Goal: Task Accomplishment & Management: Manage account settings

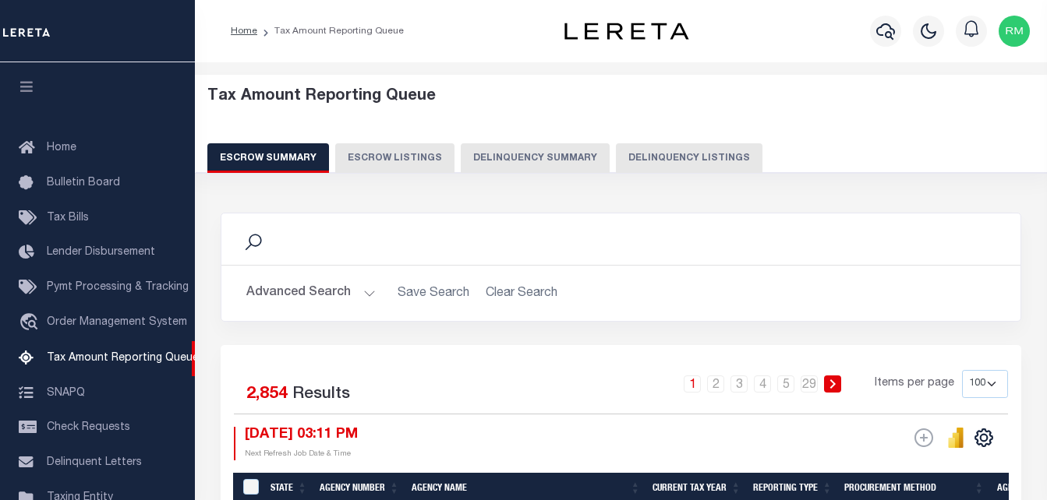
select select "100"
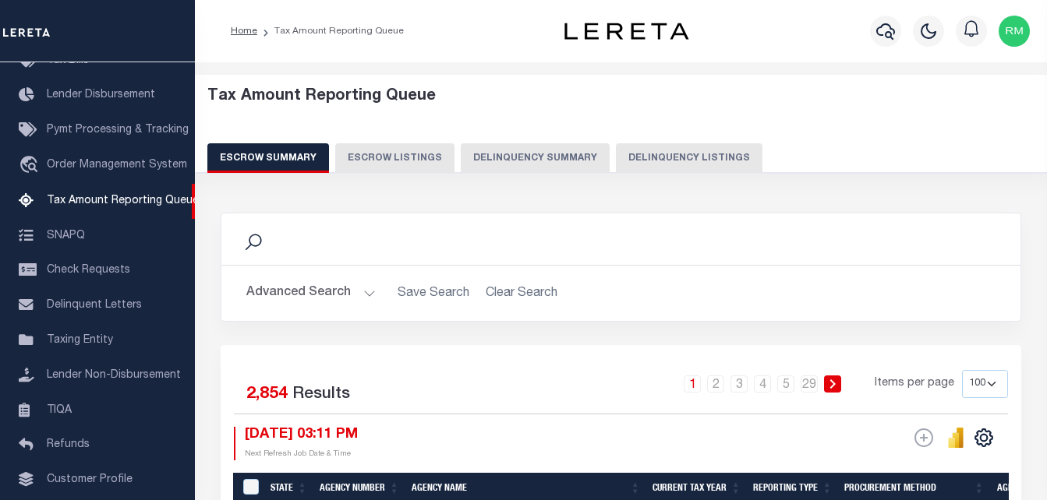
click at [686, 157] on button "Delinquency Listings" at bounding box center [689, 158] width 147 height 30
select select "100"
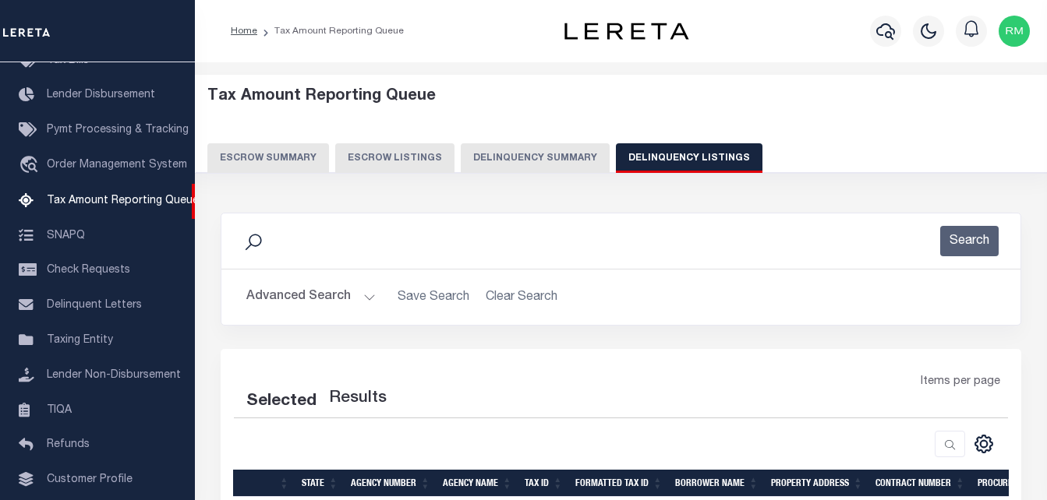
select select "100"
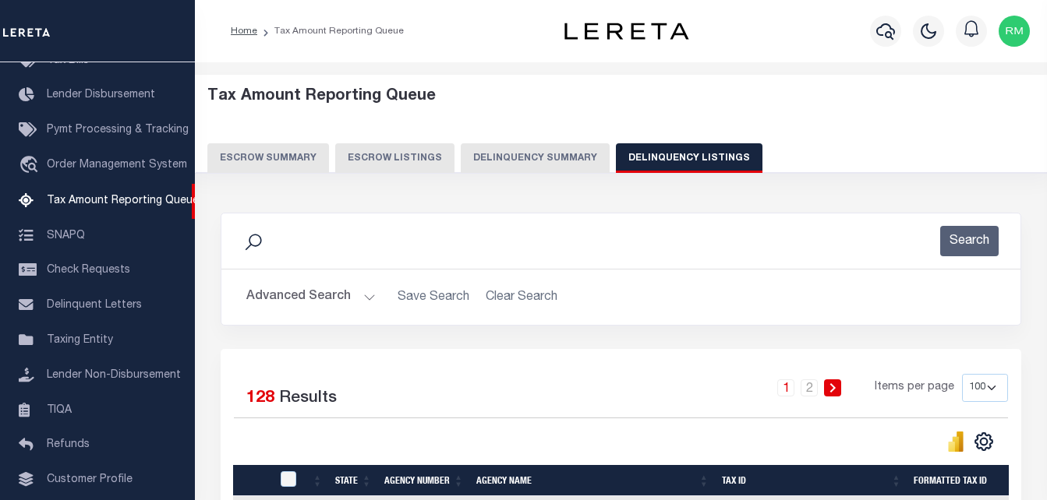
click at [318, 292] on button "Advanced Search" at bounding box center [310, 297] width 129 height 30
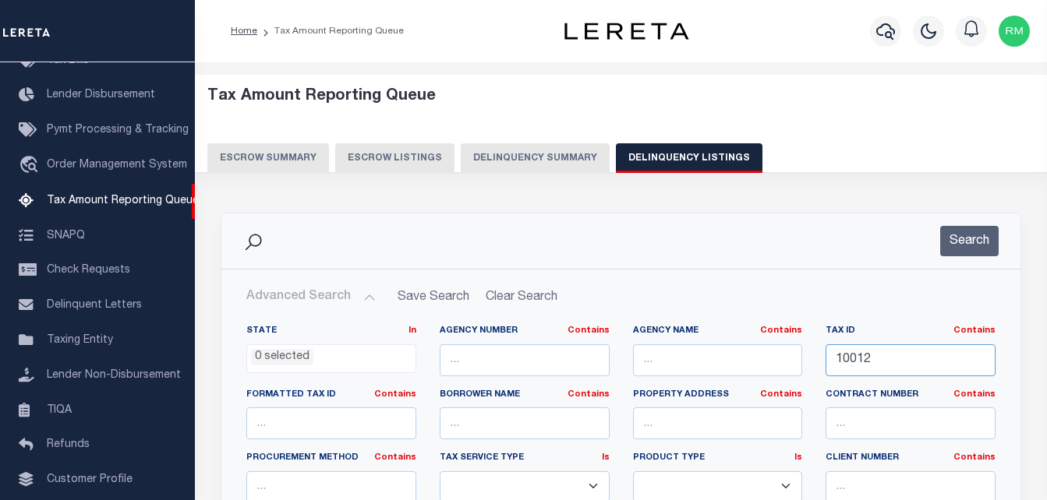
click at [884, 367] on input "10012" at bounding box center [910, 361] width 170 height 32
paste input "0262470000006"
click at [963, 242] on button "Search" at bounding box center [969, 241] width 58 height 30
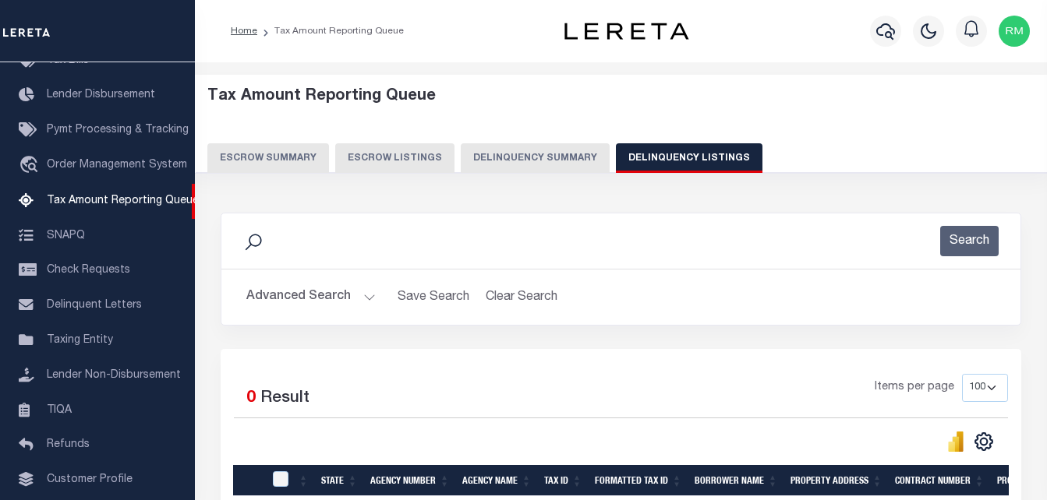
scroll to position [156, 0]
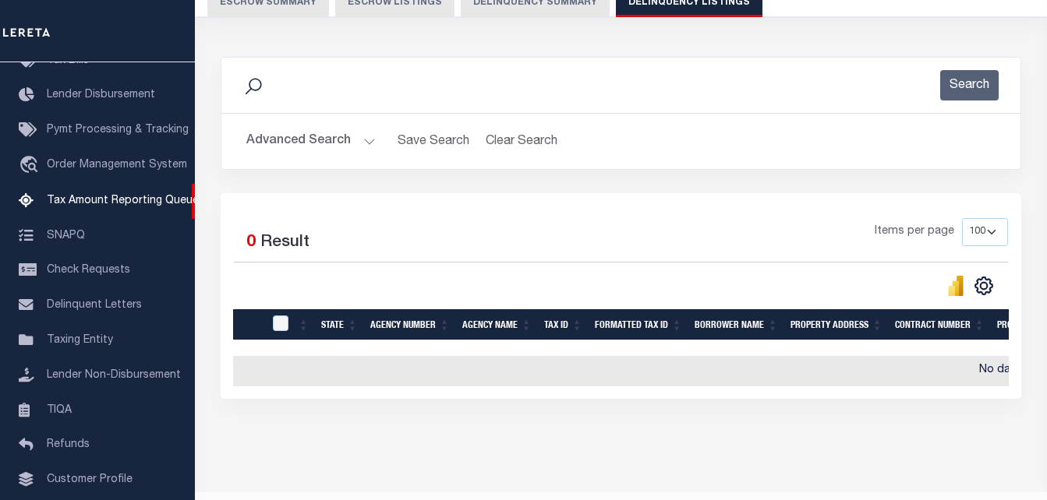
click at [341, 140] on button "Advanced Search" at bounding box center [310, 141] width 129 height 30
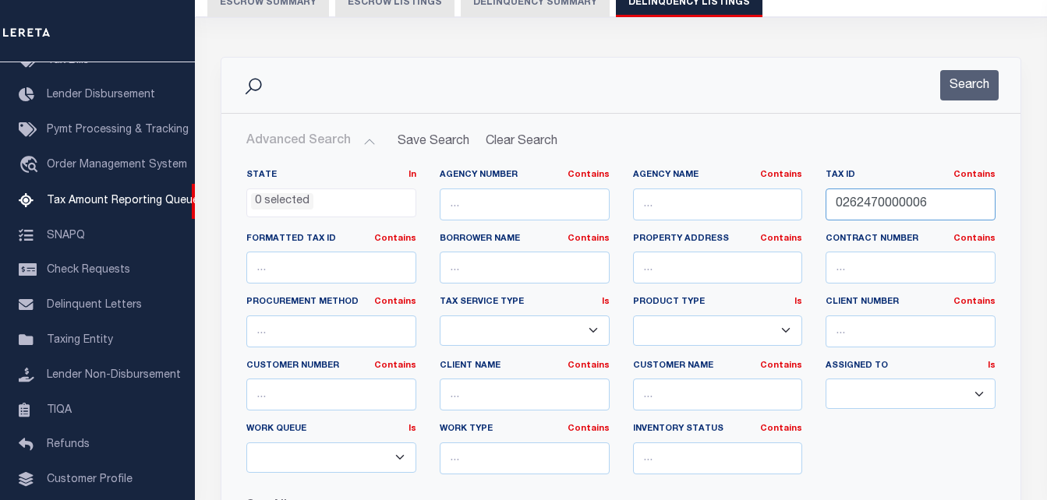
click at [906, 212] on input "0262470000006" at bounding box center [910, 205] width 170 height 32
click at [961, 86] on button "Search" at bounding box center [969, 85] width 58 height 30
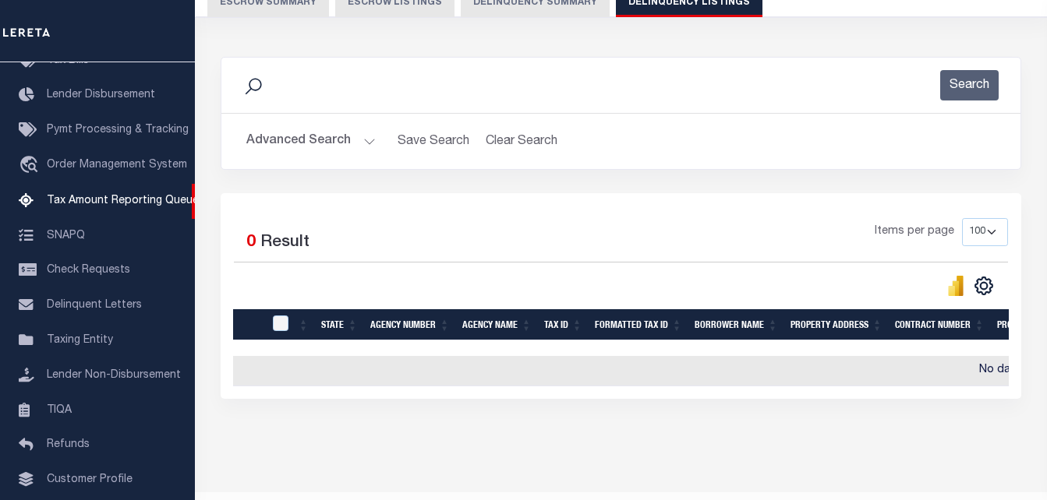
click at [343, 133] on button "Advanced Search" at bounding box center [310, 141] width 129 height 30
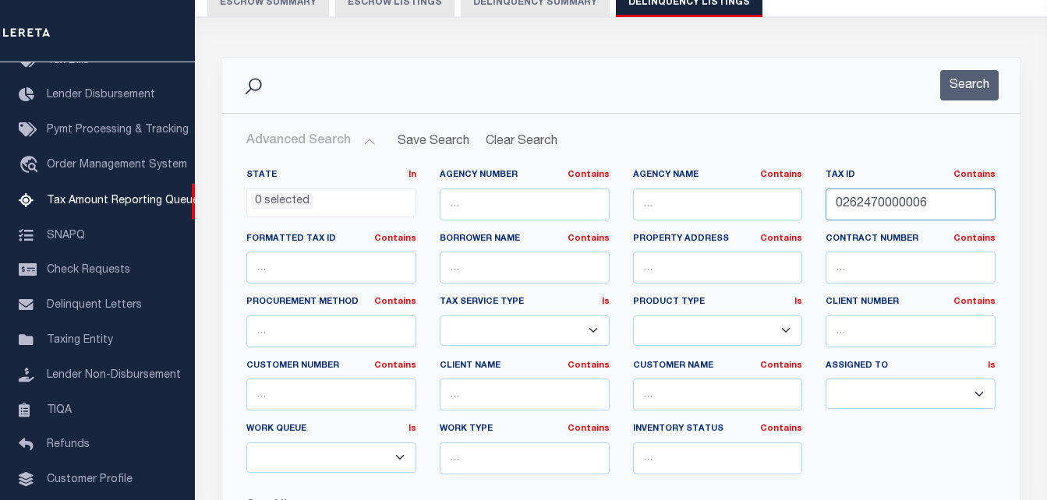
click at [895, 207] on input "0262470000006" at bounding box center [910, 205] width 170 height 32
paste input "985825675"
type input "985825675"
click at [981, 87] on button "Search" at bounding box center [969, 85] width 58 height 30
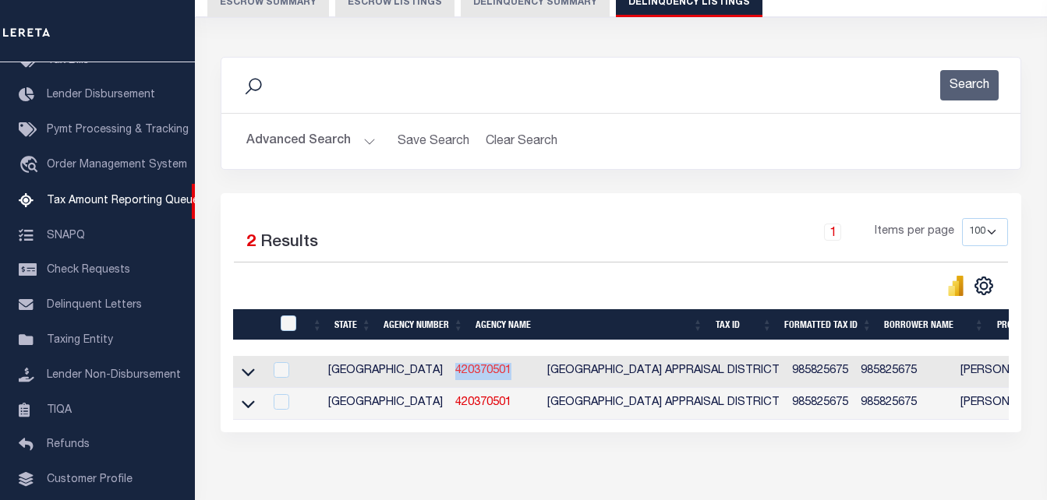
copy link "420370501"
drag, startPoint x: 435, startPoint y: 374, endPoint x: 378, endPoint y: 375, distance: 56.9
click at [449, 375] on td "420370501" at bounding box center [495, 372] width 92 height 32
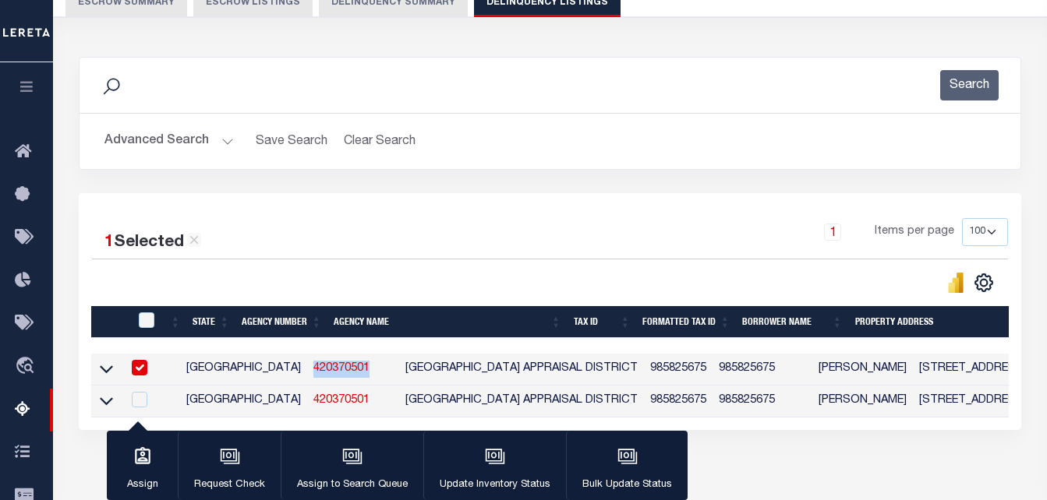
drag, startPoint x: 109, startPoint y: 373, endPoint x: 302, endPoint y: 242, distance: 233.3
click at [109, 373] on icon at bounding box center [106, 370] width 13 height 8
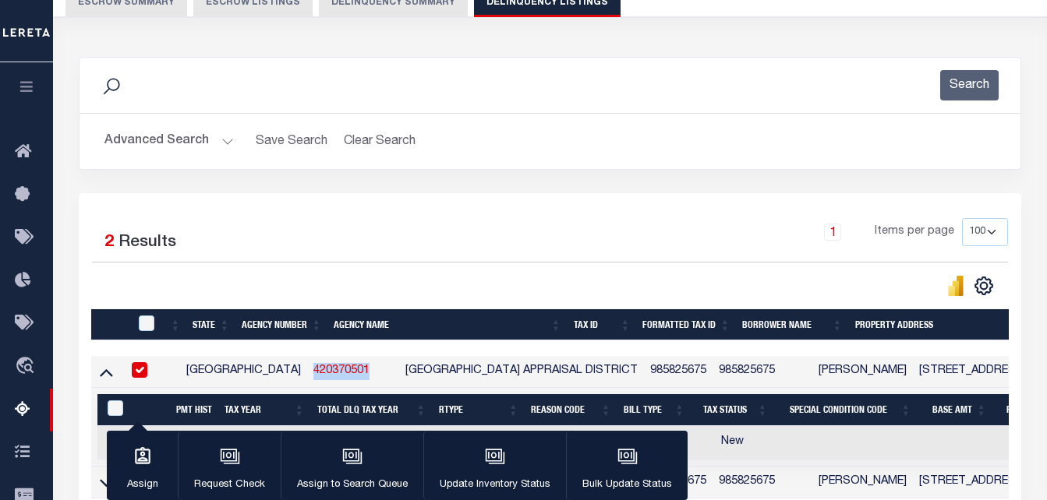
scroll to position [312, 0]
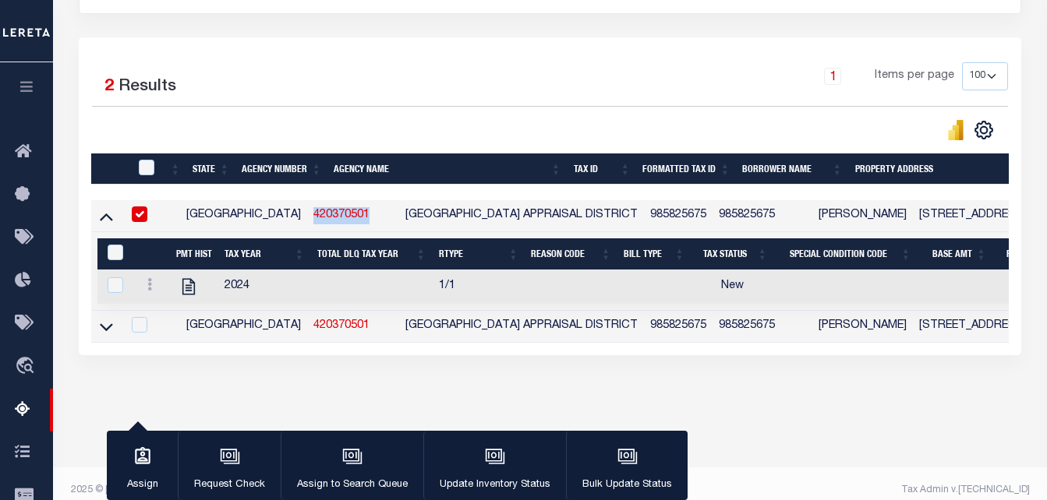
click at [147, 222] on input "checkbox" at bounding box center [140, 215] width 16 height 16
checkbox input "false"
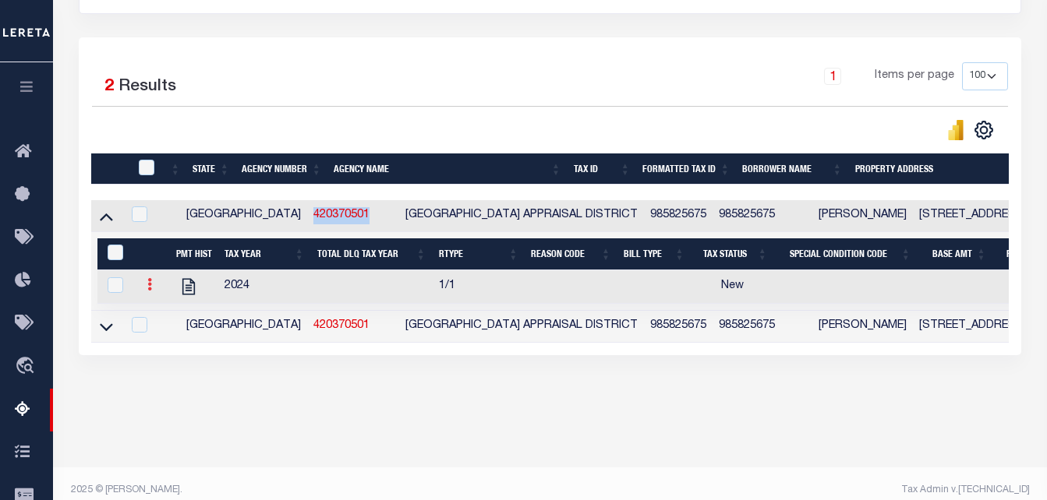
click at [144, 284] on link at bounding box center [149, 287] width 17 height 12
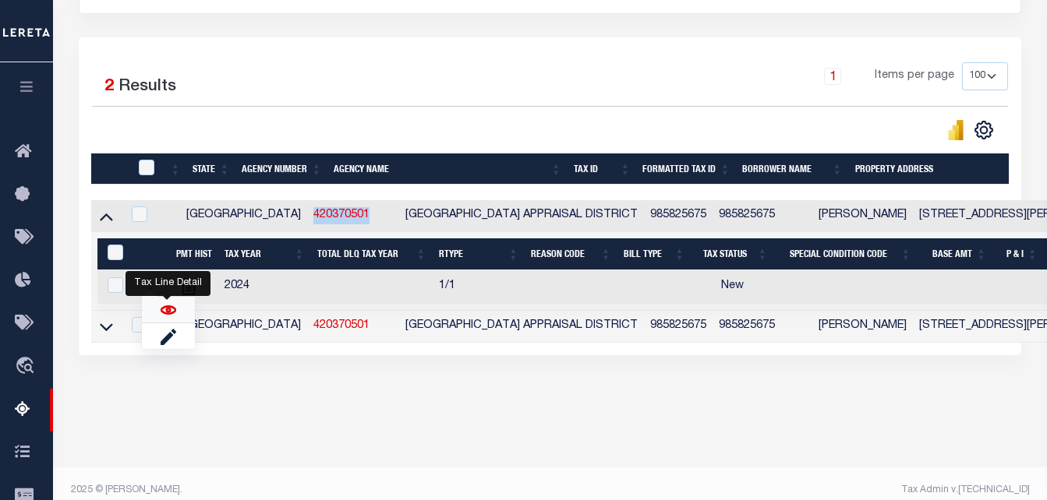
click at [166, 313] on img "" at bounding box center [169, 310] width 16 height 16
checkbox input "true"
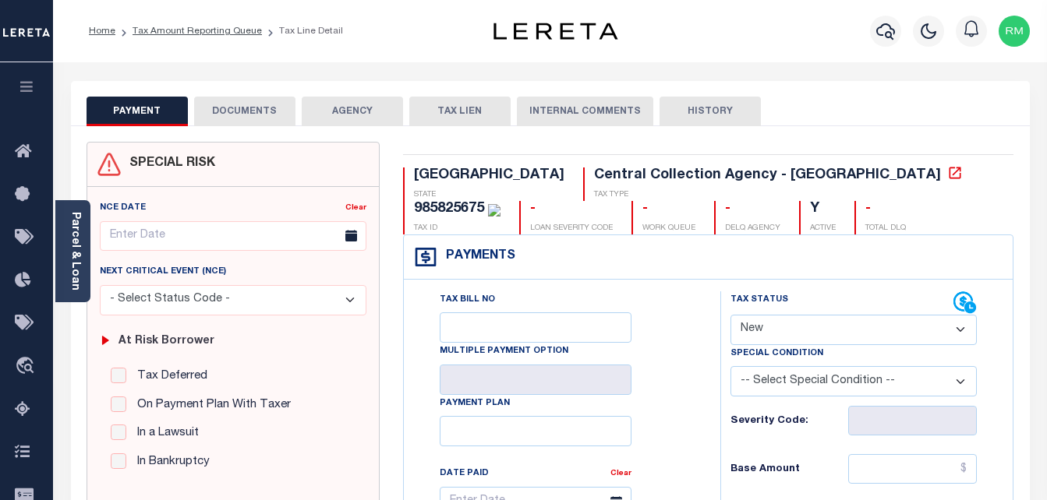
click at [800, 341] on select "- Select Status Code - Open Due/Unpaid Paid Incomplete No Tax Due Internal Refu…" at bounding box center [853, 330] width 247 height 30
select select "OP2"
click at [730, 316] on select "- Select Status Code - Open Due/Unpaid Paid Incomplete No Tax Due Internal Refu…" at bounding box center [853, 330] width 247 height 30
type input "[DATE]"
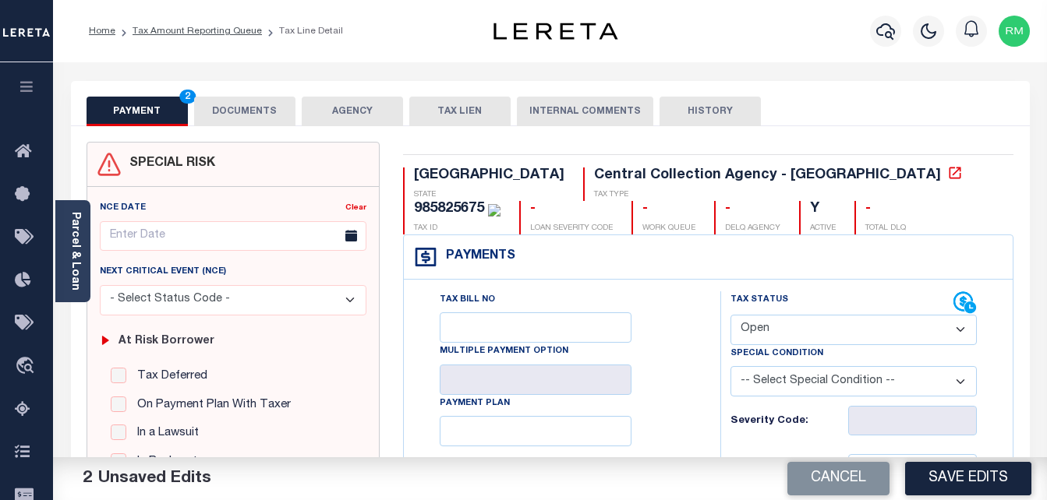
click at [761, 331] on select "- Select Status Code - Open Due/Unpaid Paid Incomplete No Tax Due Internal Refu…" at bounding box center [853, 330] width 247 height 30
select select "PYD"
click at [730, 316] on select "- Select Status Code - Open Due/Unpaid Paid Incomplete No Tax Due Internal Refu…" at bounding box center [853, 330] width 247 height 30
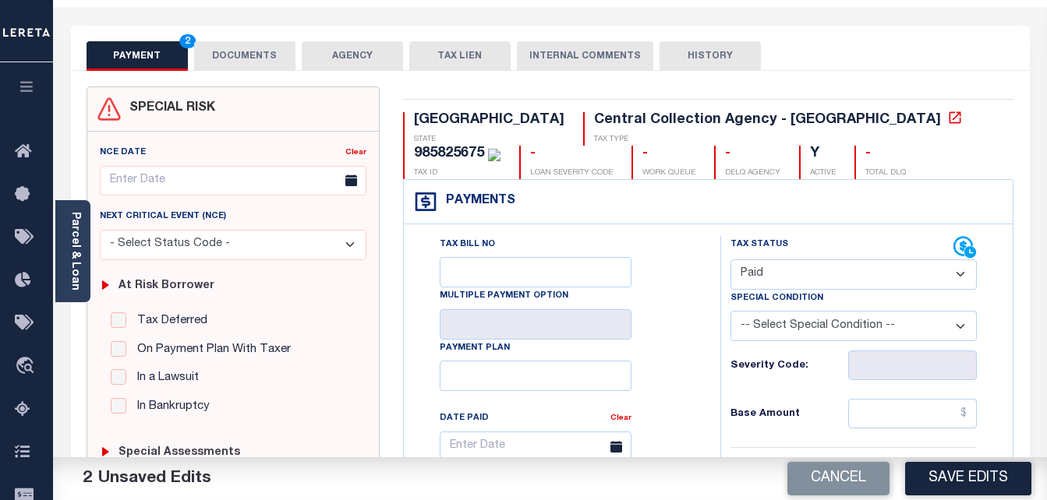
scroll to position [390, 0]
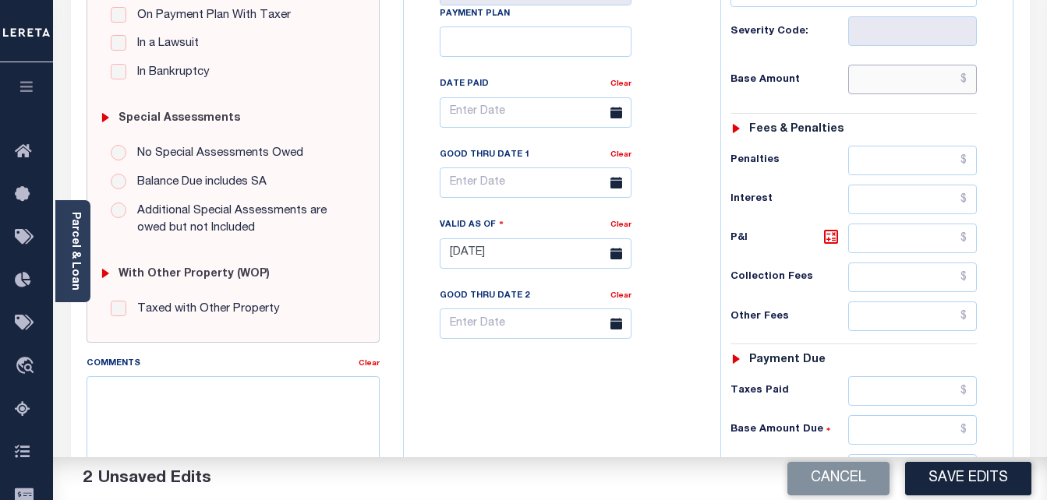
click at [887, 83] on input "text" at bounding box center [912, 80] width 129 height 30
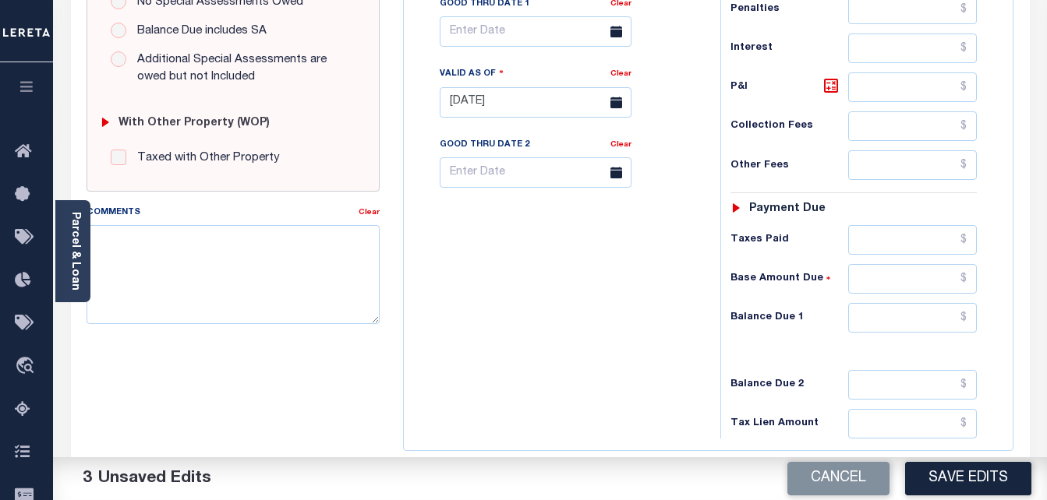
scroll to position [624, 0]
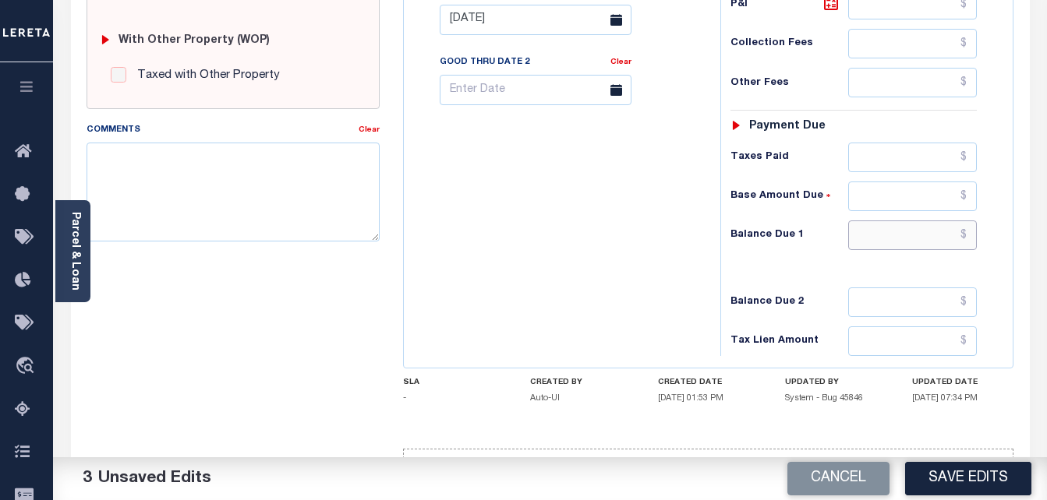
type input "$0.00"
click at [920, 224] on input "text" at bounding box center [912, 236] width 129 height 30
type input "$0.00"
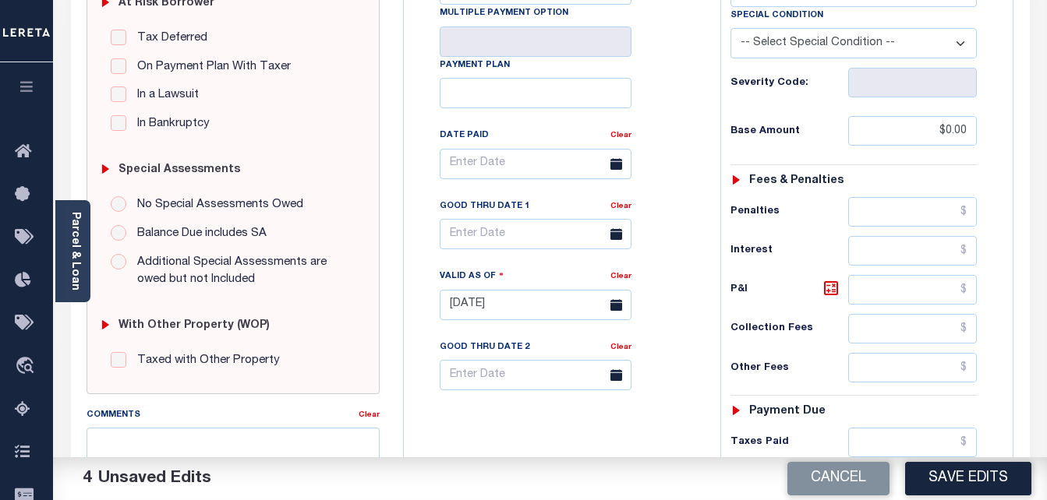
scroll to position [312, 0]
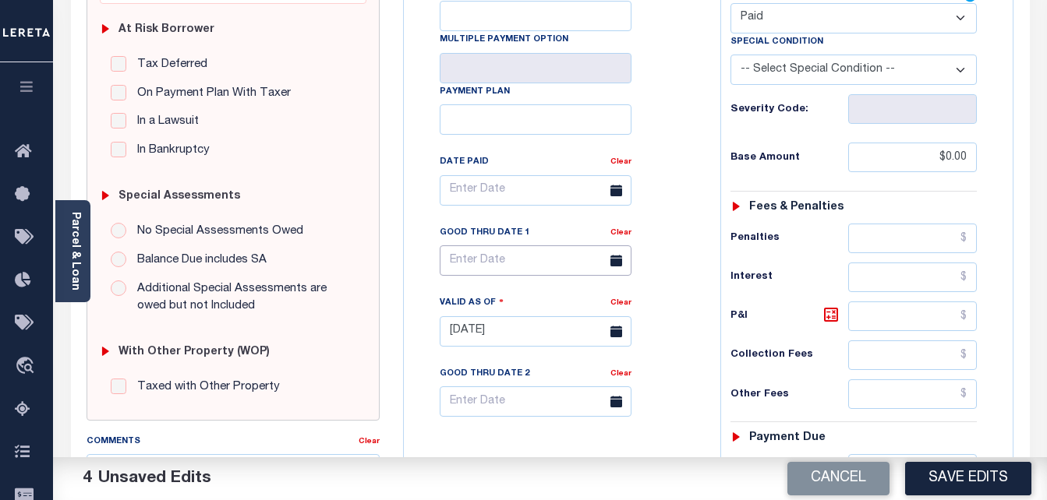
click at [525, 258] on input "text" at bounding box center [536, 261] width 192 height 30
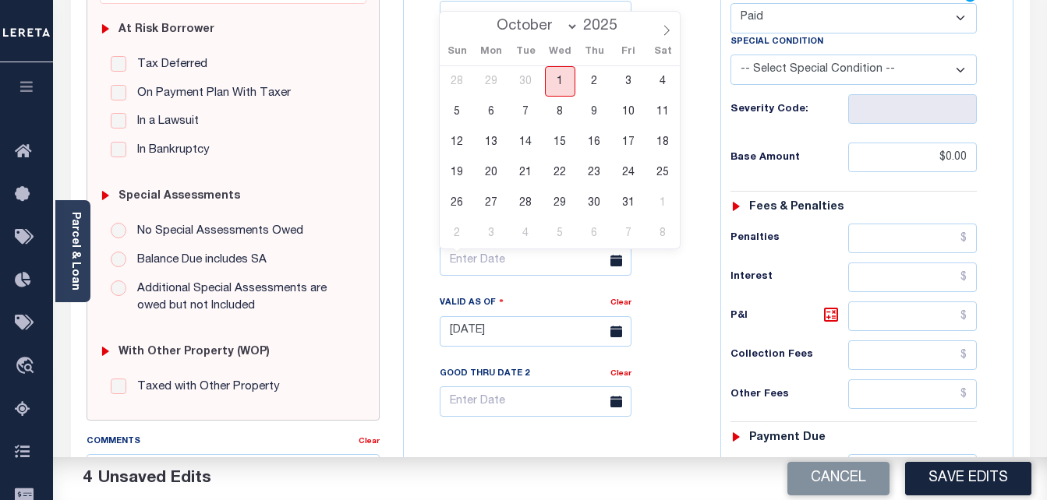
click at [560, 83] on span "1" at bounding box center [560, 81] width 30 height 30
type input "[DATE]"
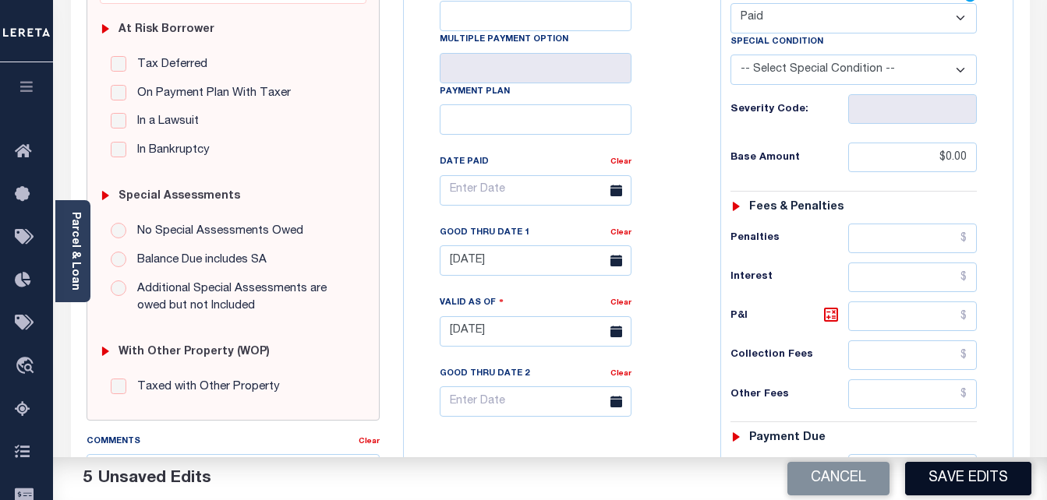
click at [952, 486] on button "Save Edits" at bounding box center [968, 479] width 126 height 34
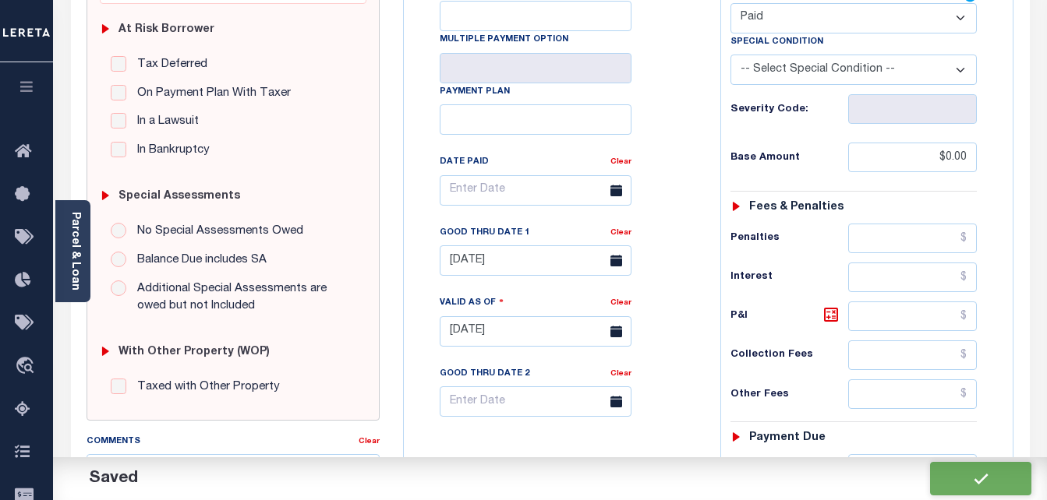
checkbox input "false"
type input "$0"
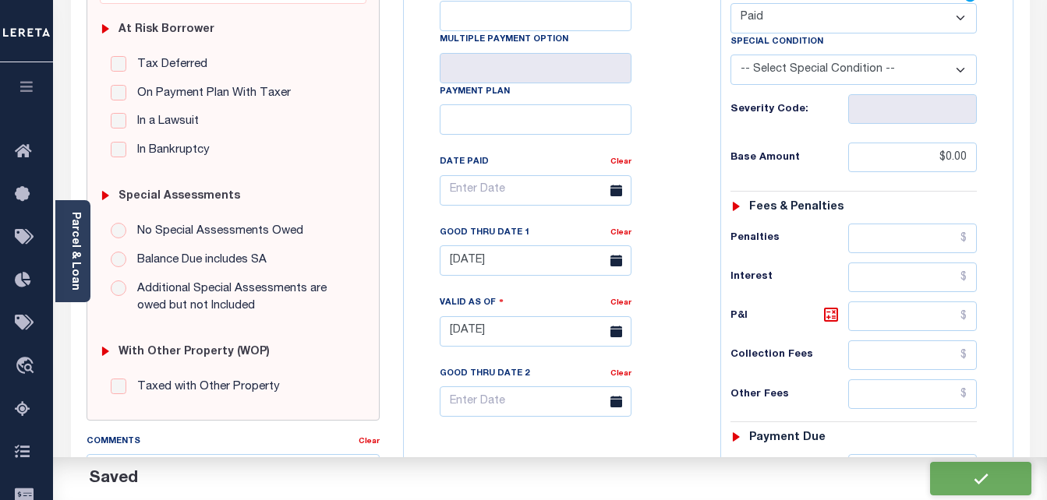
type input "$0"
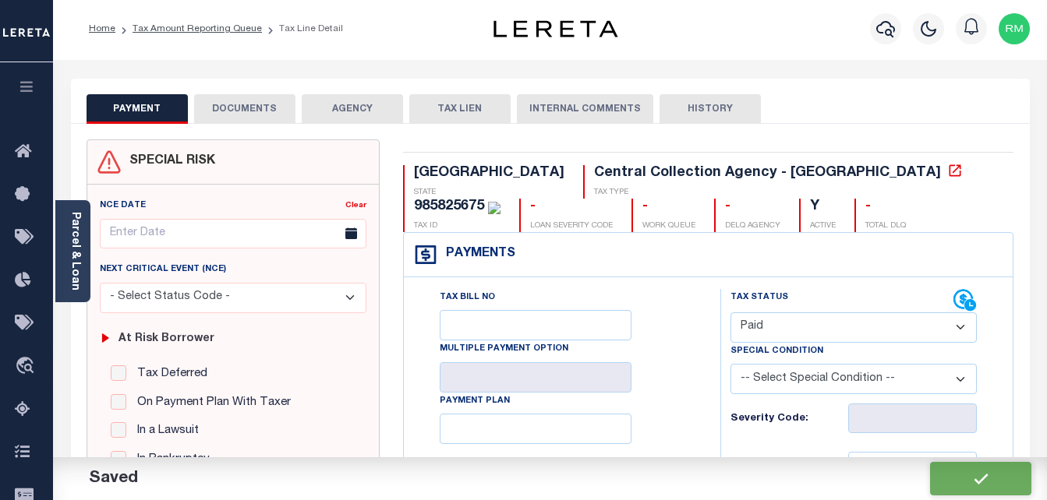
scroll to position [0, 0]
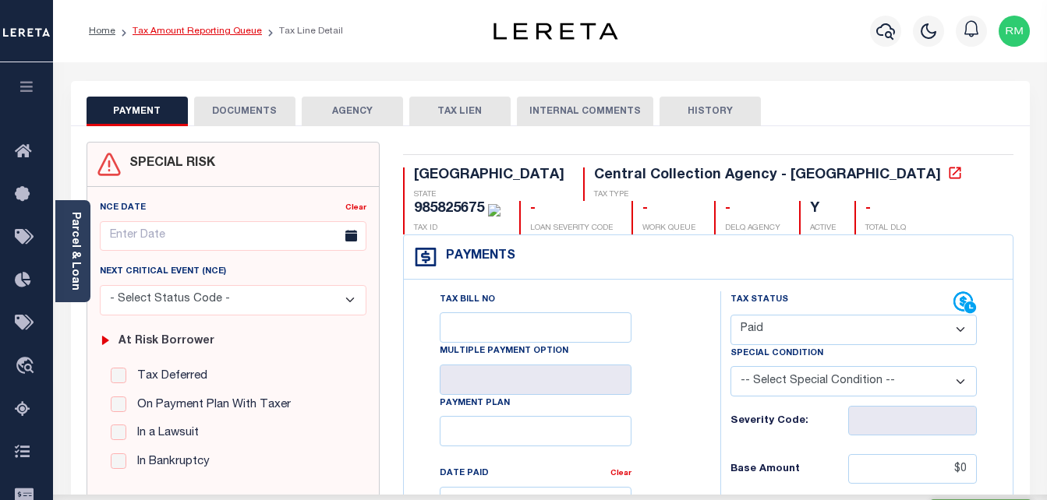
click at [235, 31] on link "Tax Amount Reporting Queue" at bounding box center [197, 31] width 129 height 9
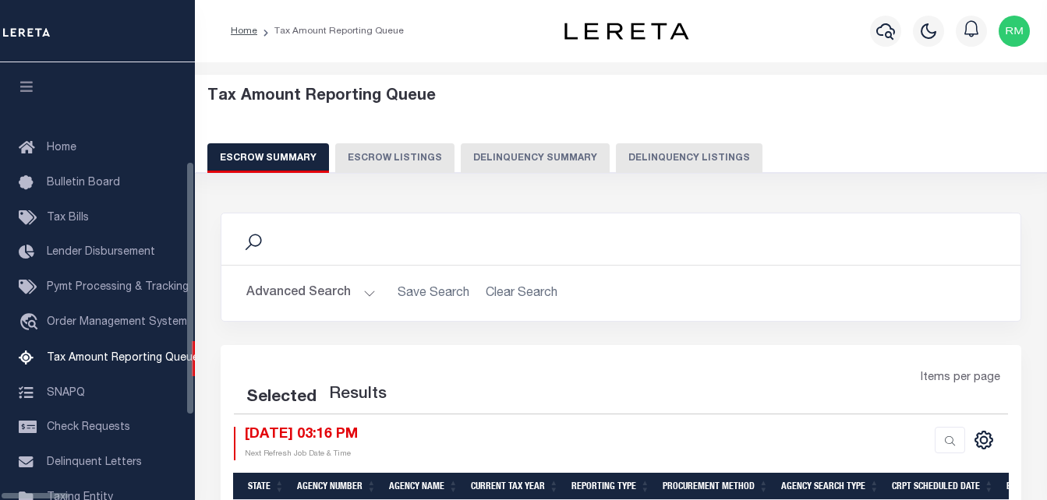
click at [660, 157] on button "Delinquency Listings" at bounding box center [689, 158] width 147 height 30
select select "100"
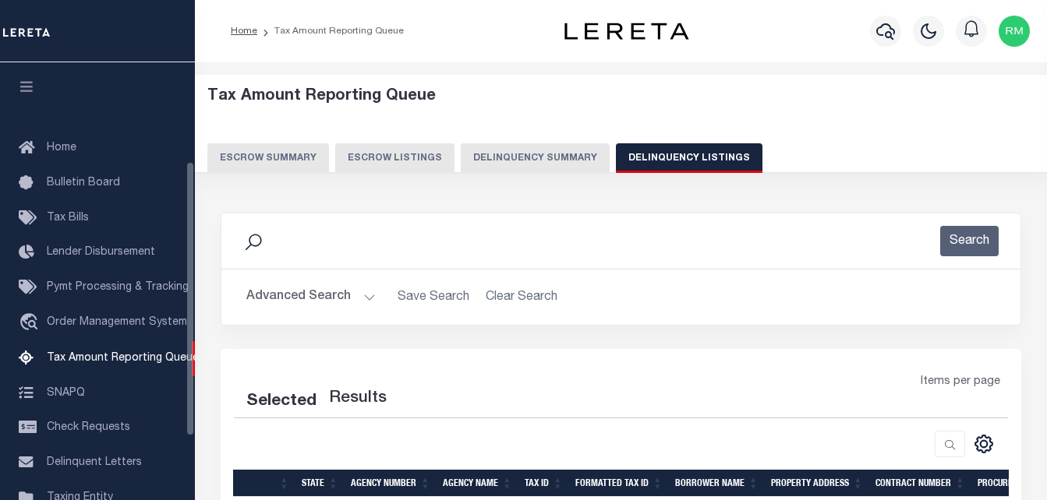
scroll to position [157, 0]
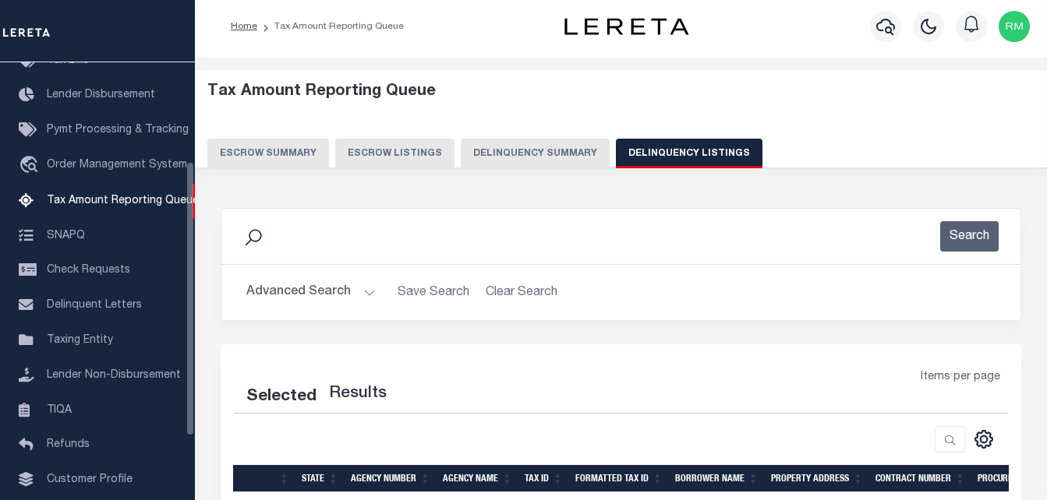
select select "100"
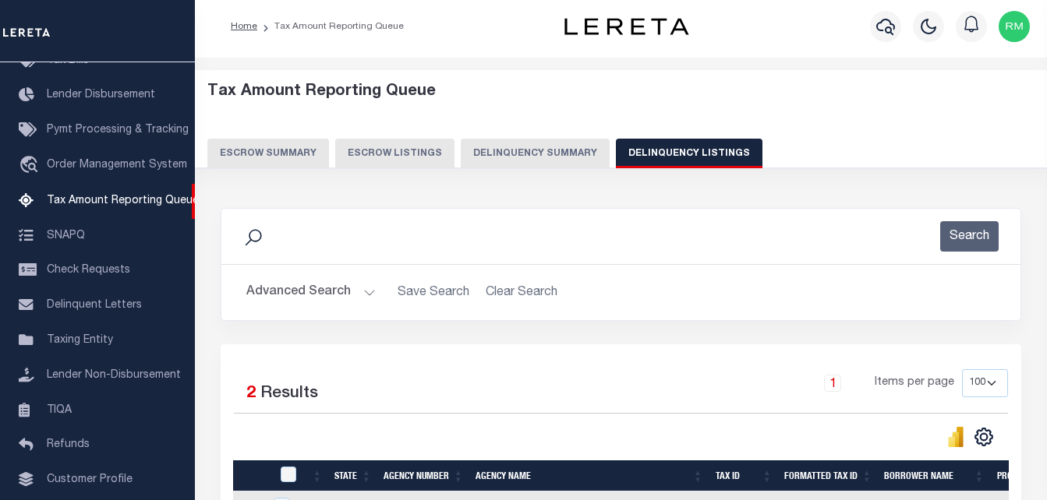
scroll to position [193, 0]
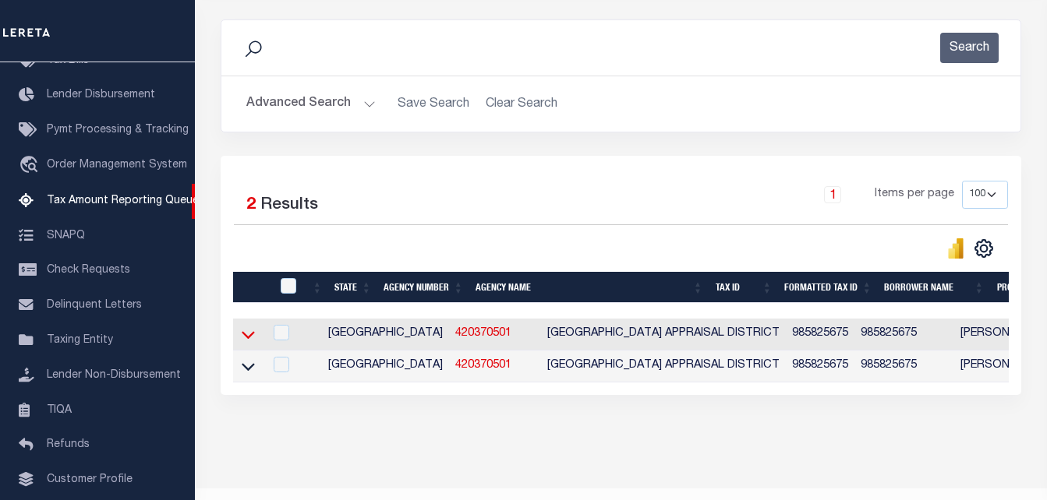
click at [251, 341] on icon at bounding box center [248, 335] width 13 height 16
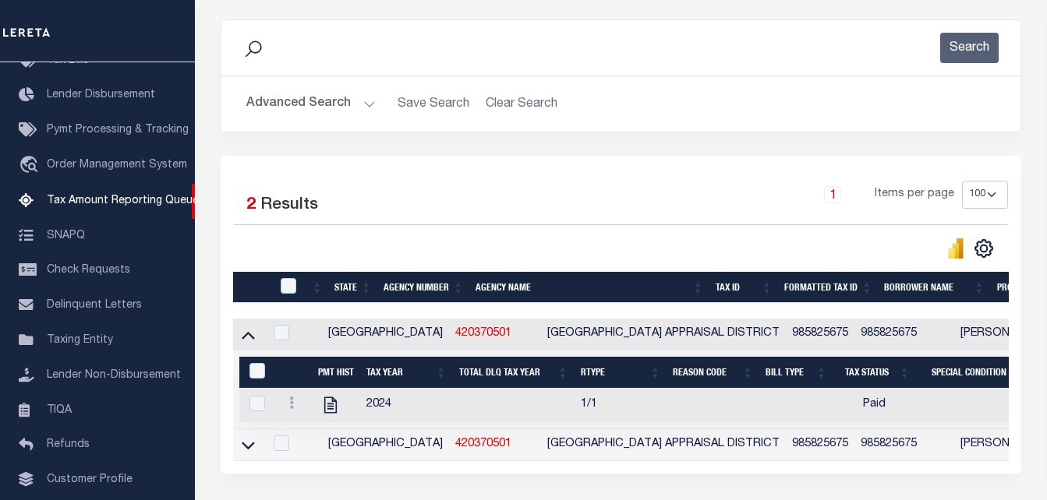
scroll to position [242, 0]
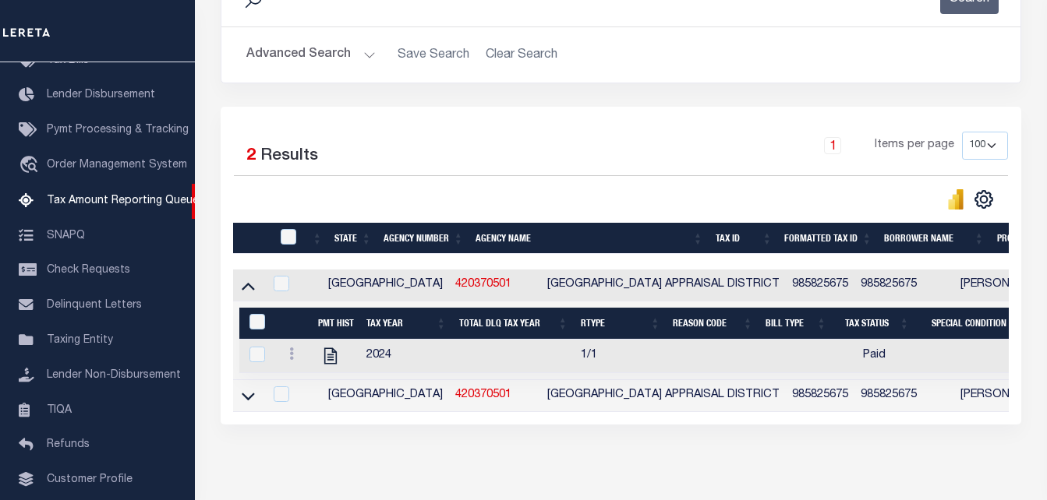
click at [291, 246] on div at bounding box center [290, 237] width 26 height 17
click at [290, 245] on input "checkbox" at bounding box center [289, 237] width 16 height 16
checkbox input "true"
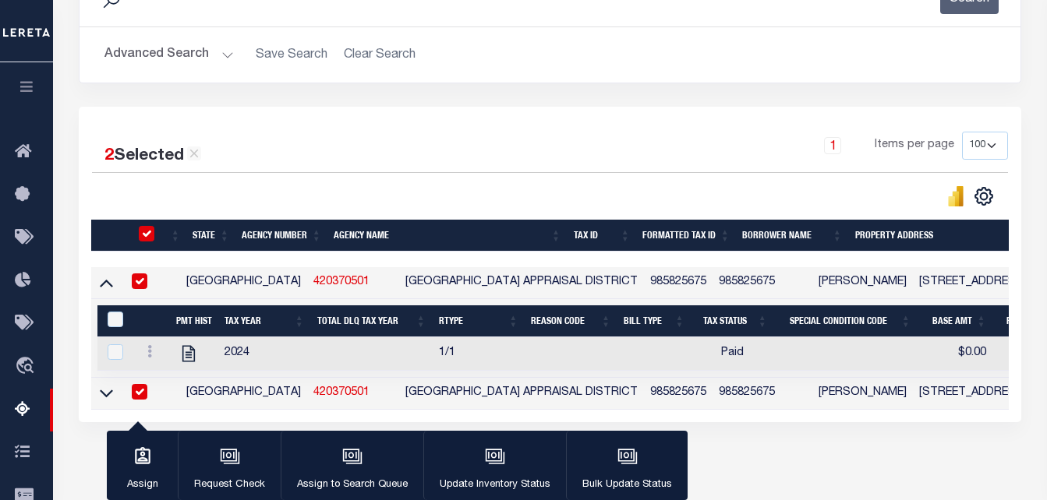
click at [143, 398] on input "checkbox" at bounding box center [140, 392] width 16 height 16
checkbox input "false"
click at [118, 324] on input "&nbsp;" at bounding box center [116, 320] width 16 height 16
checkbox input "true"
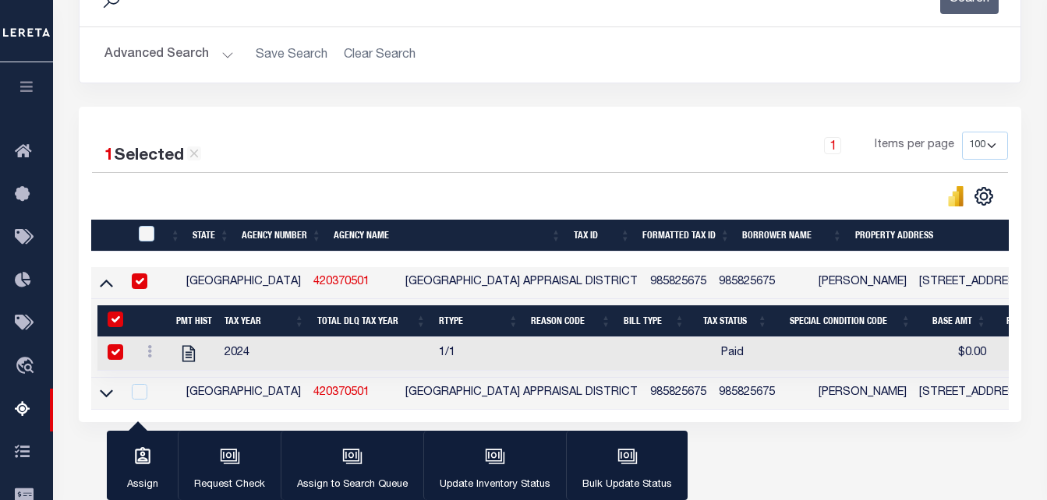
checkbox input "true"
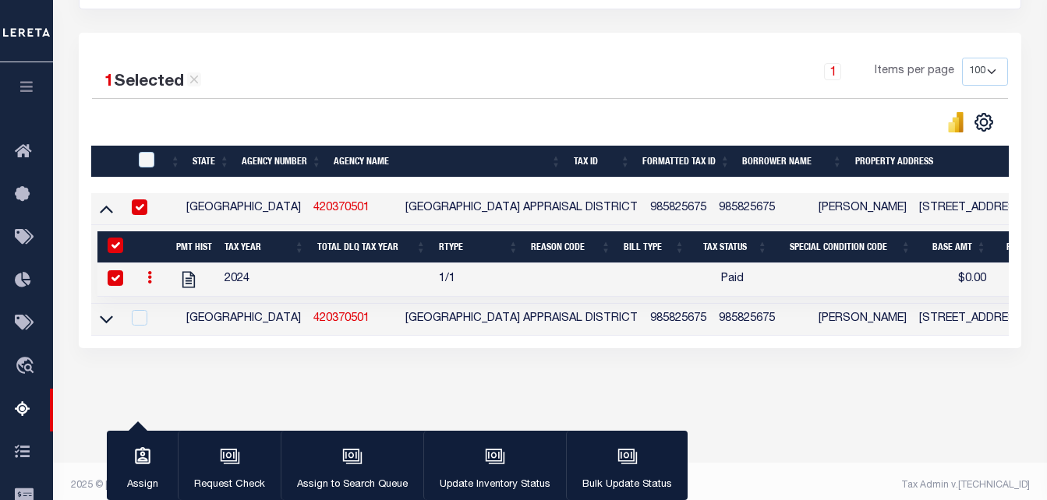
scroll to position [320, 0]
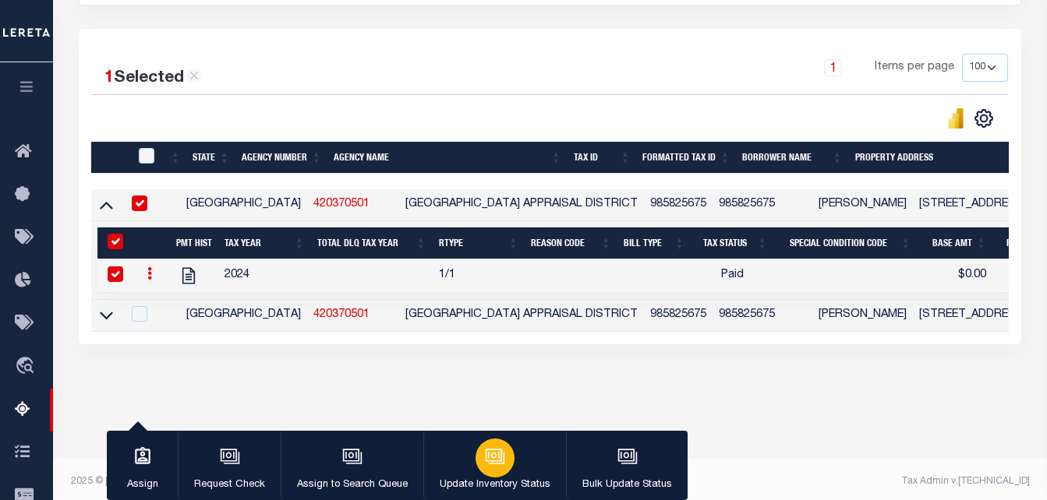
click at [481, 461] on div "button" at bounding box center [494, 458] width 39 height 39
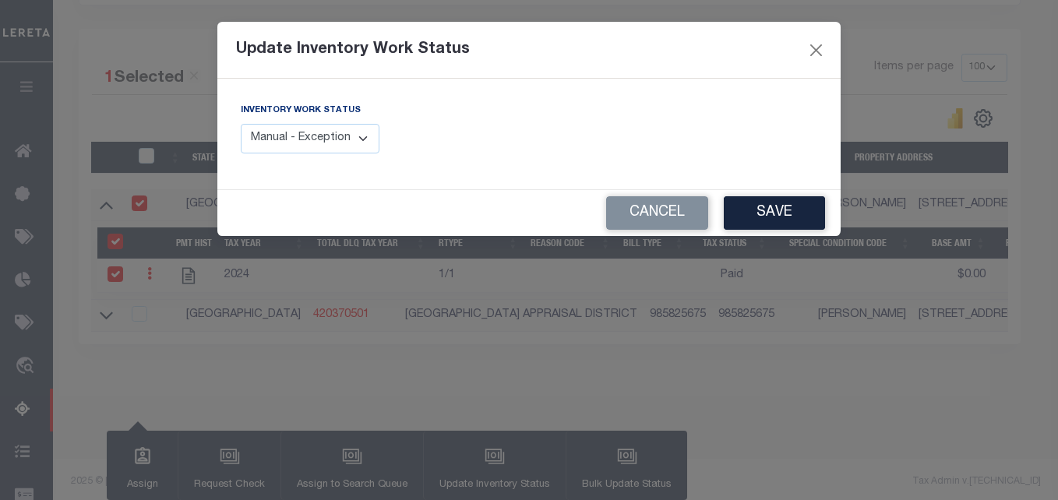
click at [346, 143] on select "Manual - Exception Pended - Awaiting Search Late Add Exception Completed" at bounding box center [310, 139] width 139 height 30
click at [241, 124] on select "Manual - Exception Pended - Awaiting Search Late Add Exception Completed" at bounding box center [310, 139] width 139 height 30
click at [347, 136] on select "Manual - Exception Pended - Awaiting Search Late Add Exception Completed" at bounding box center [310, 139] width 139 height 30
select select "4"
click at [241, 124] on select "Manual - Exception Pended - Awaiting Search Late Add Exception Completed" at bounding box center [310, 139] width 139 height 30
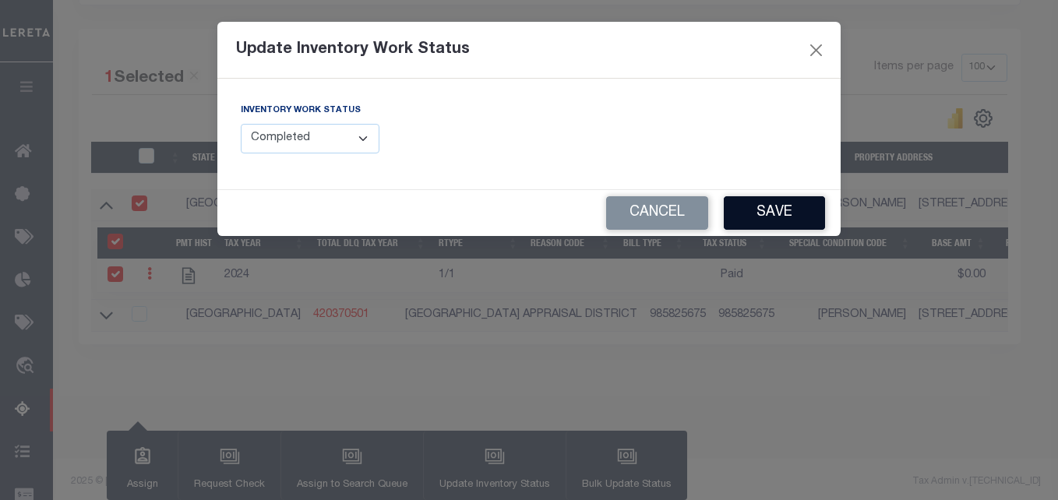
click at [761, 215] on button "Save" at bounding box center [774, 213] width 101 height 34
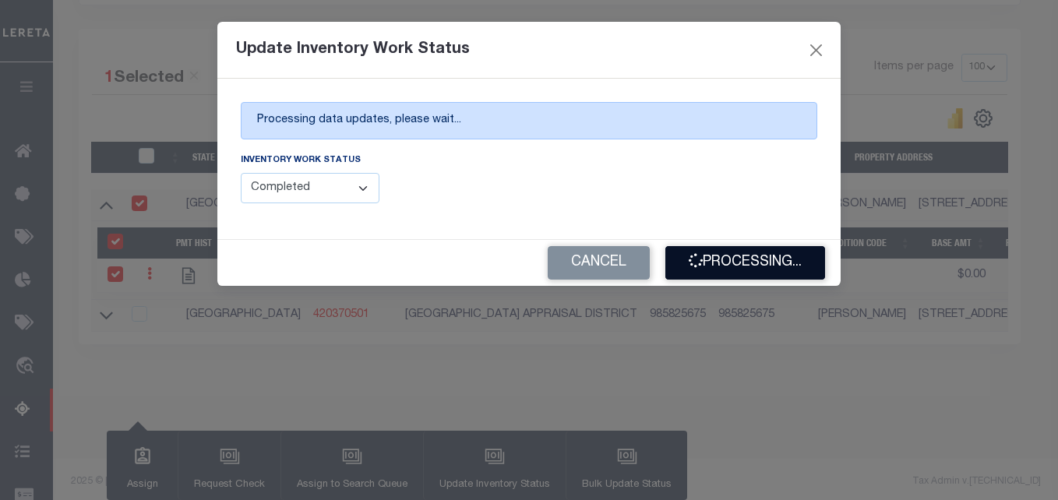
click at [740, 267] on button "Processing..." at bounding box center [746, 263] width 160 height 34
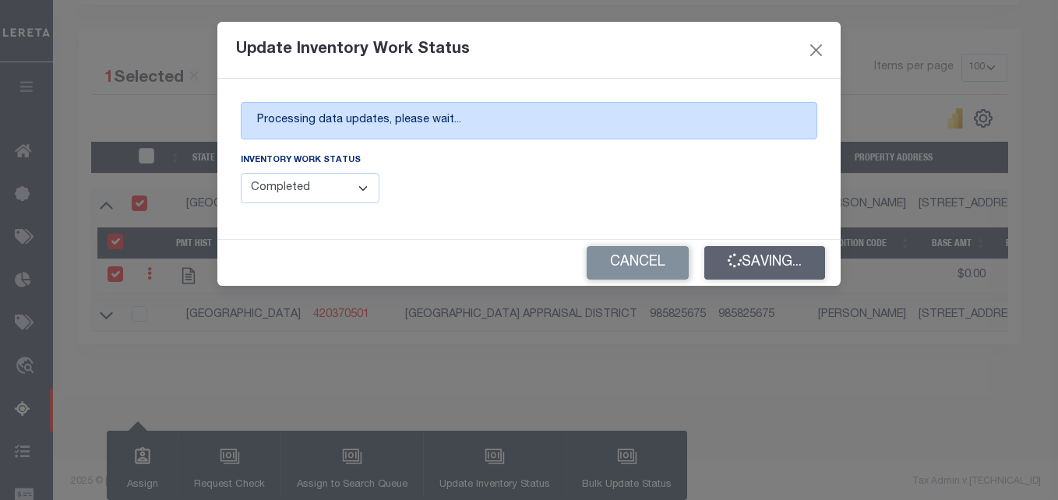
click at [740, 267] on div "Cancel Saving..." at bounding box center [529, 263] width 624 height 46
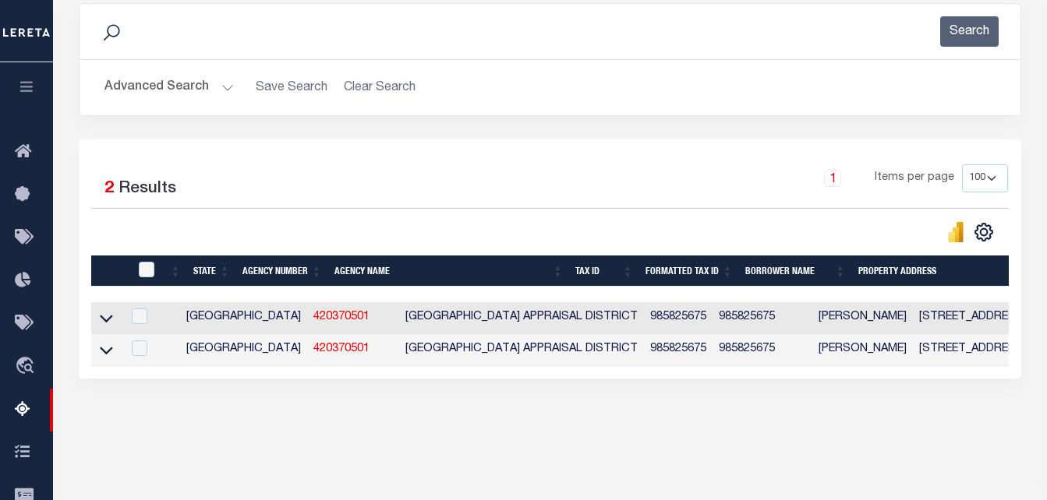
scroll to position [164, 0]
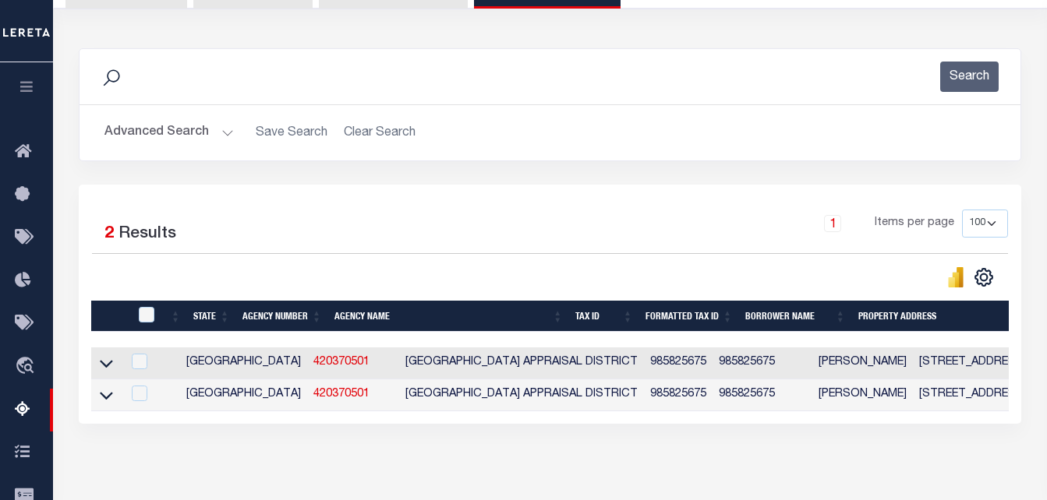
click at [200, 140] on button "Advanced Search" at bounding box center [168, 133] width 129 height 30
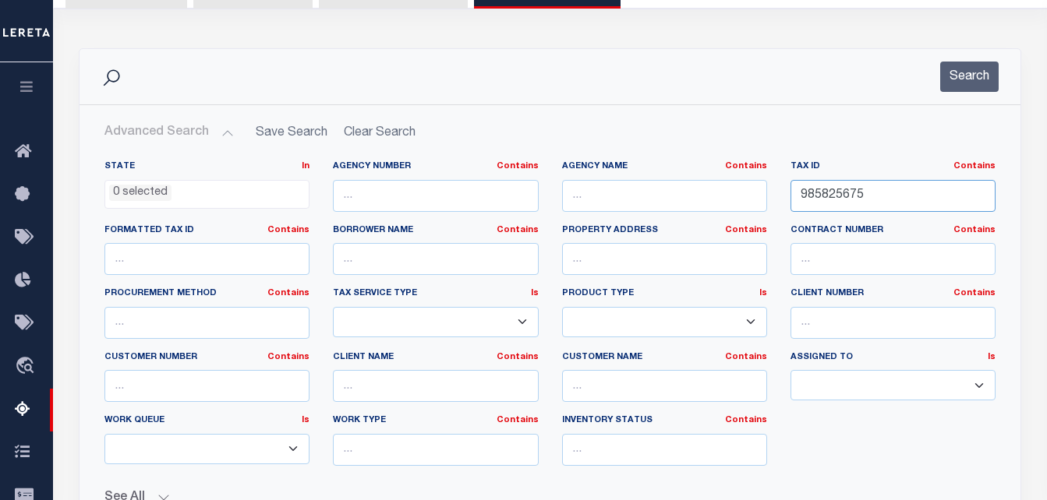
click at [820, 196] on input "985825675" at bounding box center [892, 196] width 205 height 32
paste input "116786000"
type input "116786000"
click at [967, 82] on button "Search" at bounding box center [969, 77] width 58 height 30
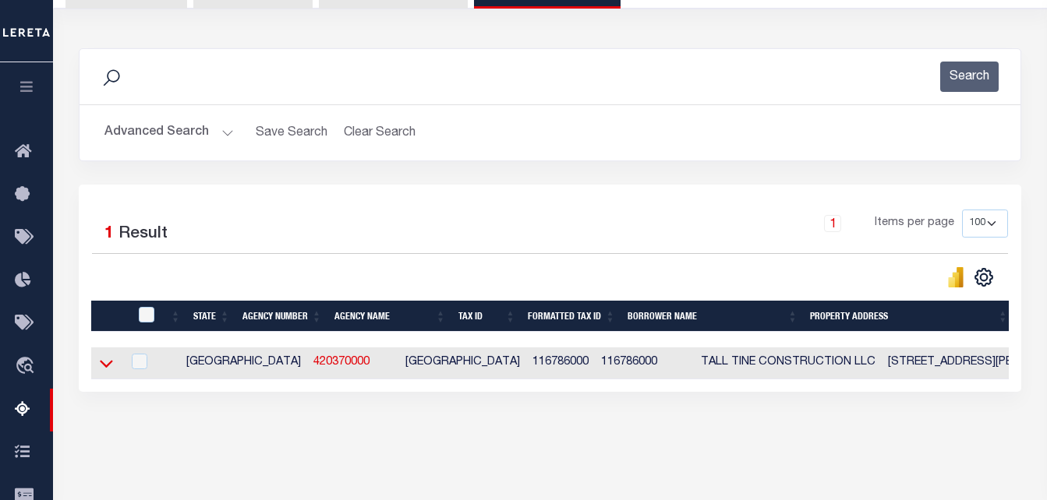
click at [104, 367] on icon at bounding box center [106, 365] width 13 height 8
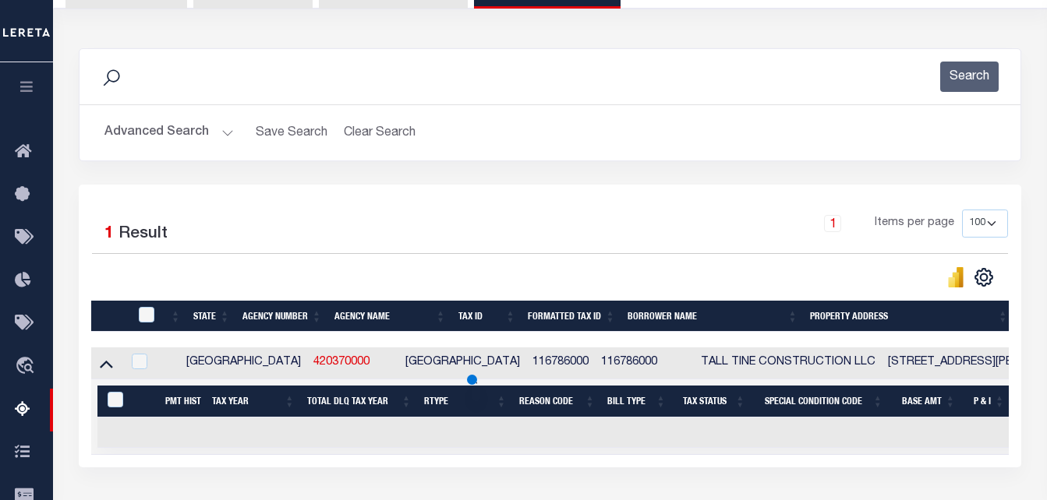
scroll to position [242, 0]
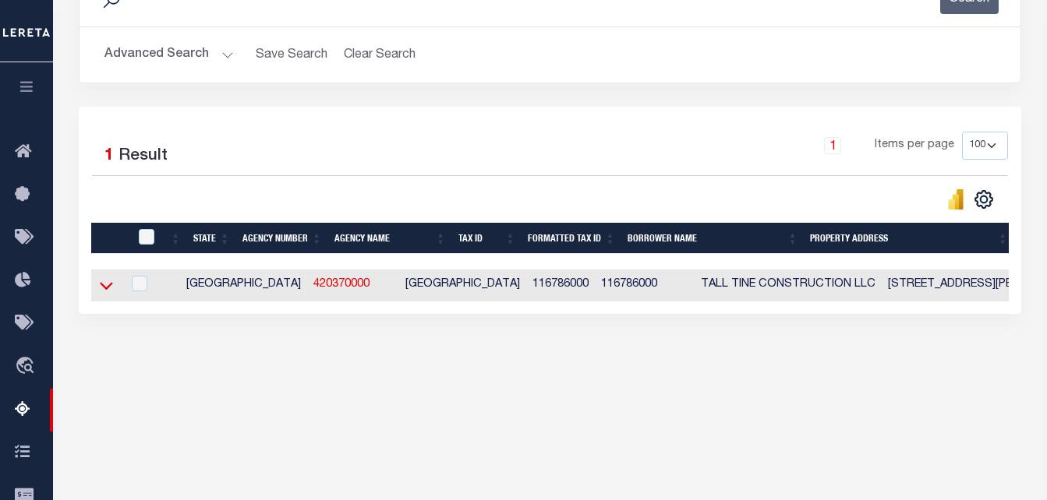
click at [108, 286] on icon at bounding box center [106, 285] width 13 height 16
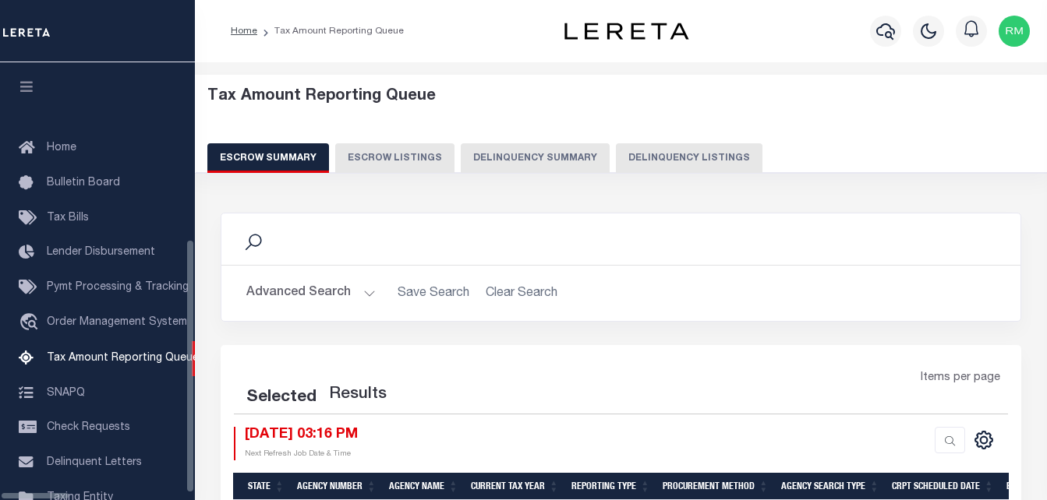
scroll to position [196, 0]
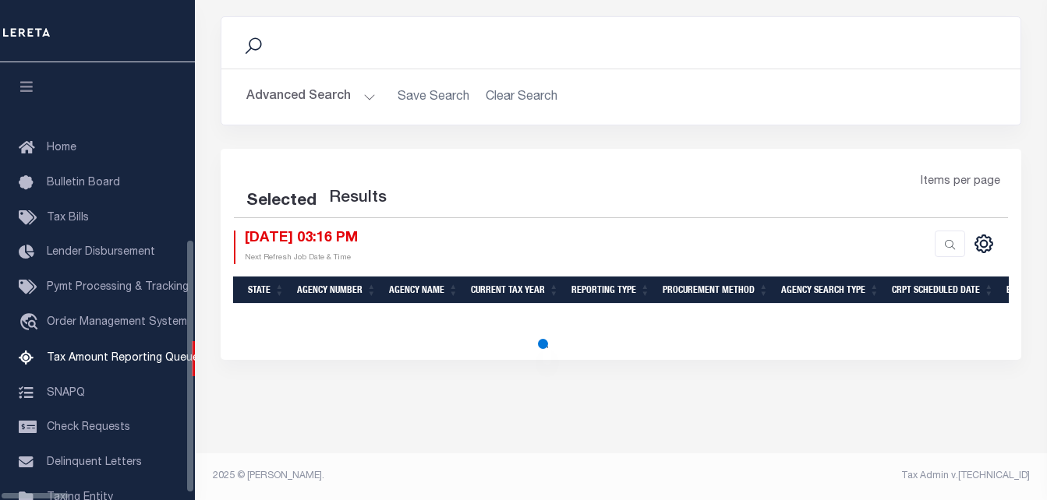
click at [267, 101] on button "Advanced Search" at bounding box center [310, 97] width 129 height 30
select select "100"
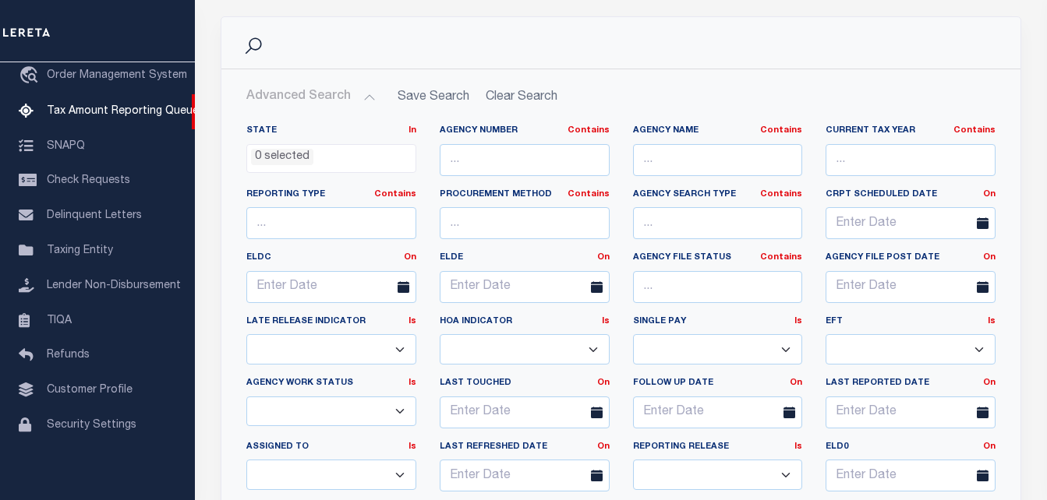
click at [335, 94] on button "Advanced Search" at bounding box center [310, 97] width 129 height 30
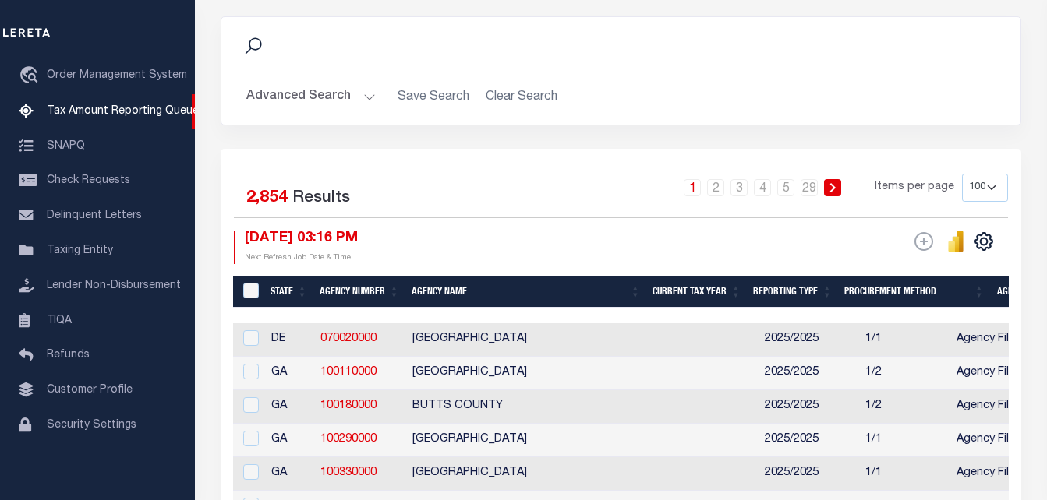
scroll to position [41, 0]
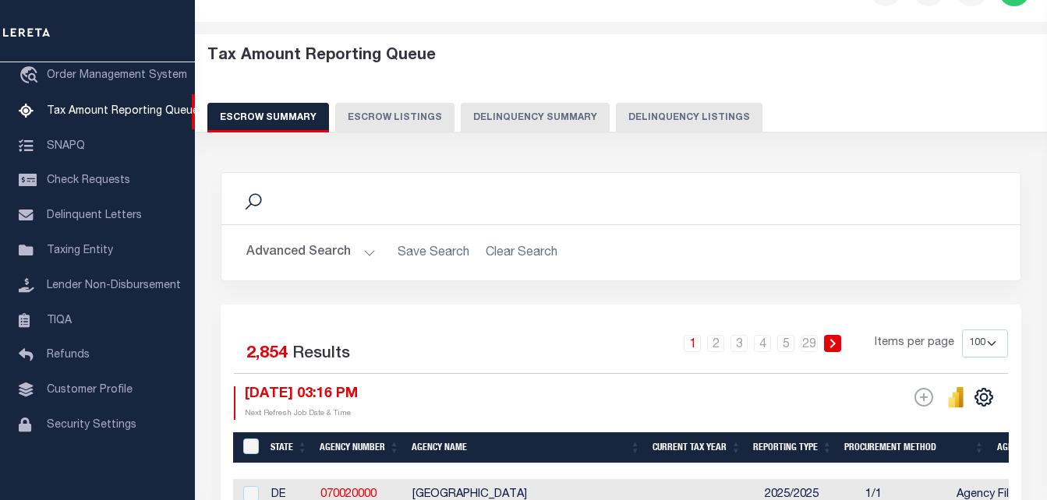
click at [698, 110] on button "Delinquency Listings" at bounding box center [689, 118] width 147 height 30
select select "100"
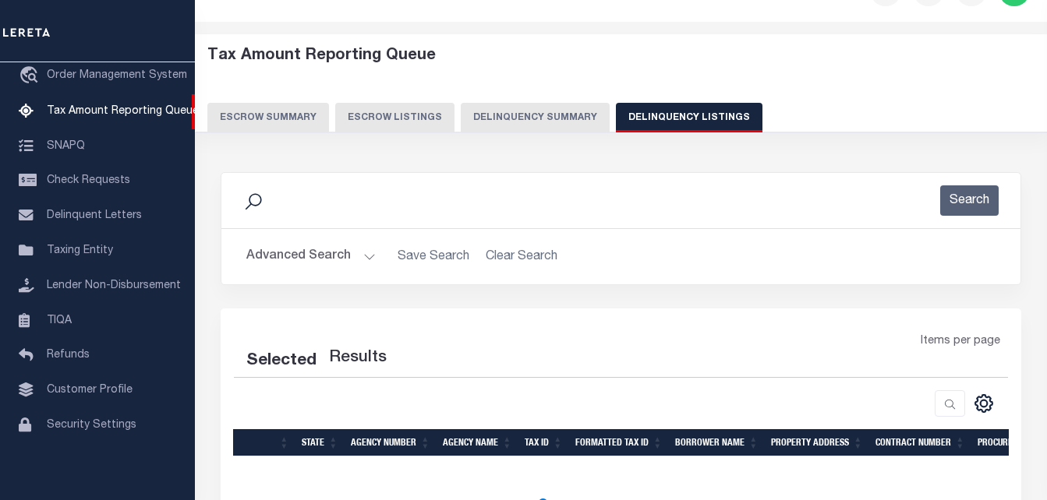
select select "100"
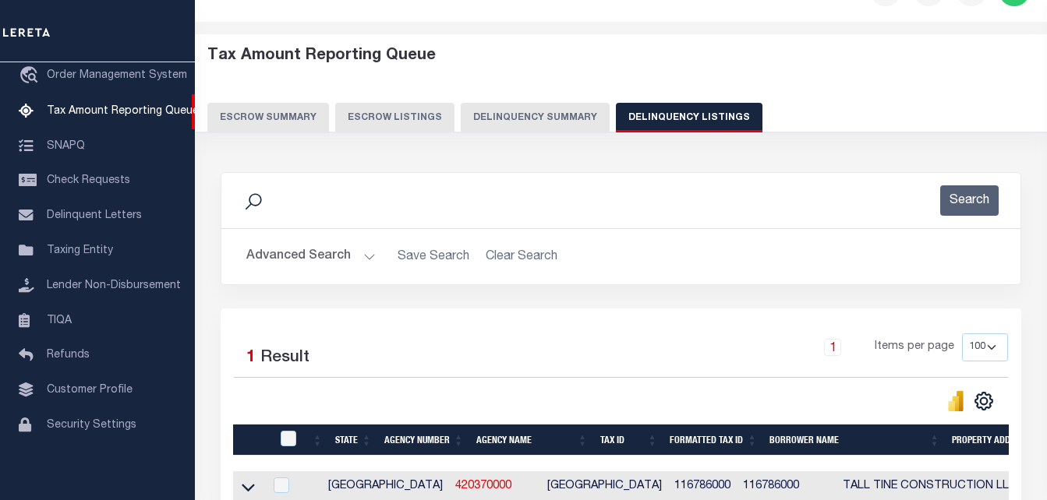
click at [327, 256] on button "Advanced Search" at bounding box center [310, 257] width 129 height 30
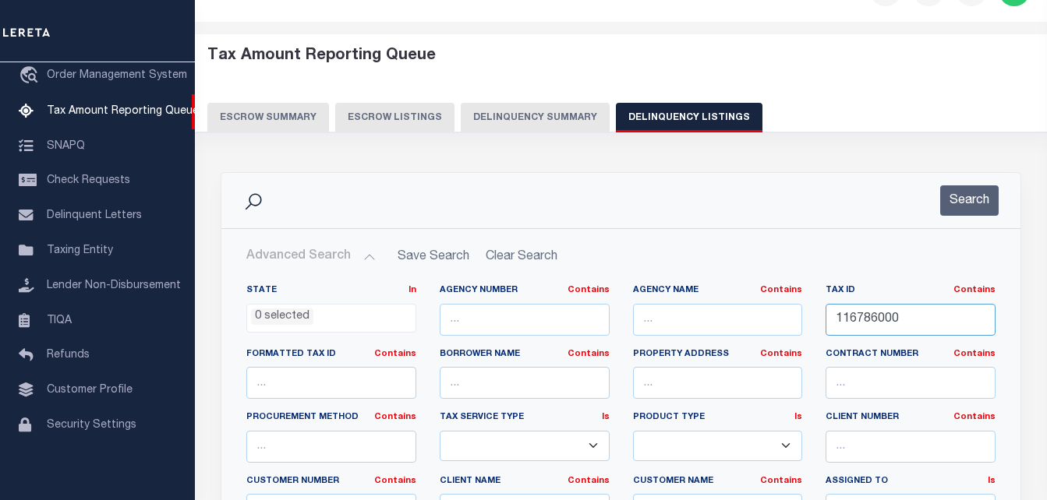
click at [871, 320] on input "116786000" at bounding box center [910, 320] width 170 height 32
click at [970, 206] on button "Search" at bounding box center [969, 201] width 58 height 30
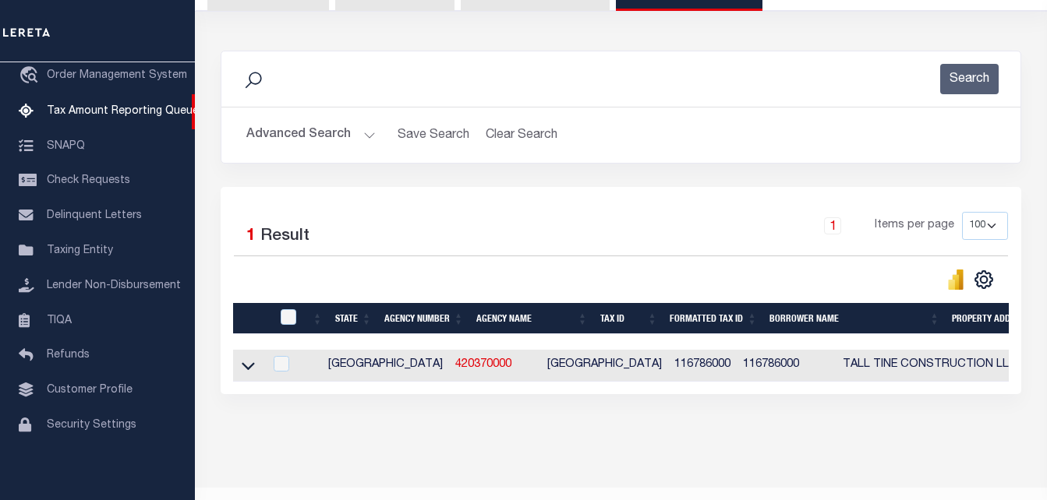
scroll to position [196, 0]
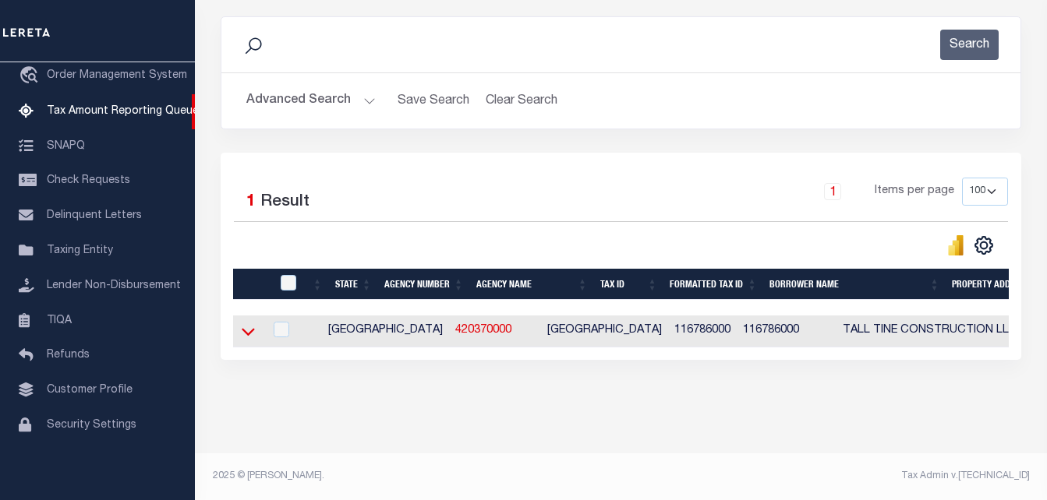
click at [249, 340] on icon at bounding box center [248, 331] width 13 height 16
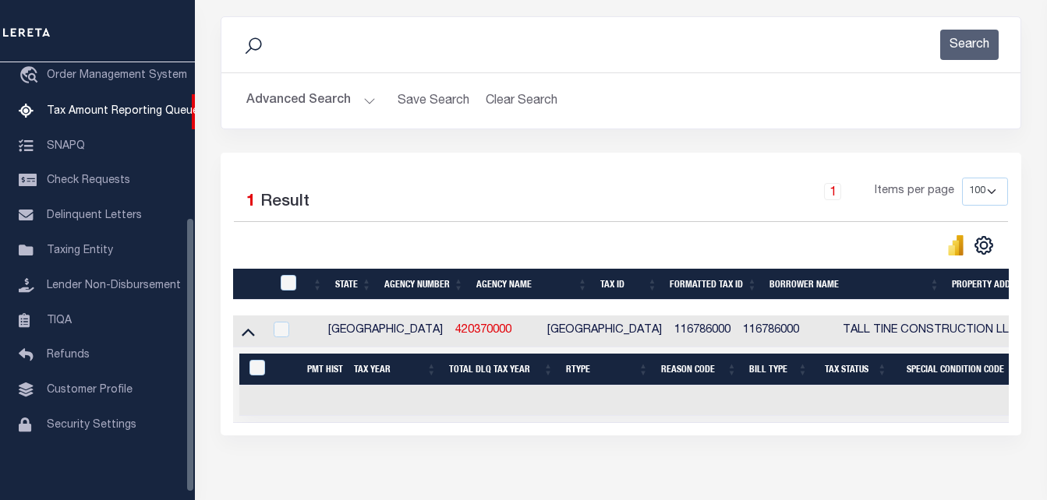
click at [279, 98] on button "Advanced Search" at bounding box center [310, 101] width 129 height 30
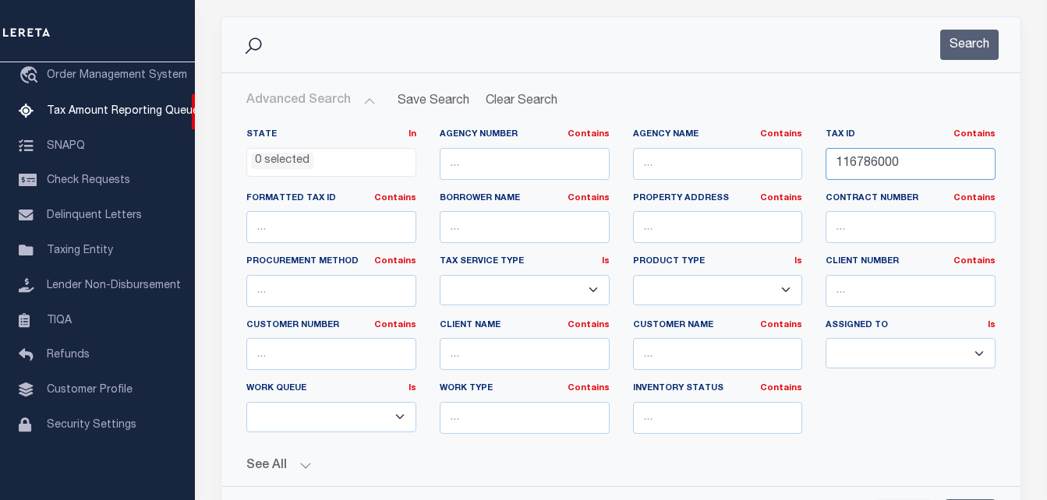
click at [879, 163] on input "116786000" at bounding box center [910, 164] width 170 height 32
paste input "0410320000022"
type input "0410320000022"
click at [966, 49] on button "Search" at bounding box center [969, 45] width 58 height 30
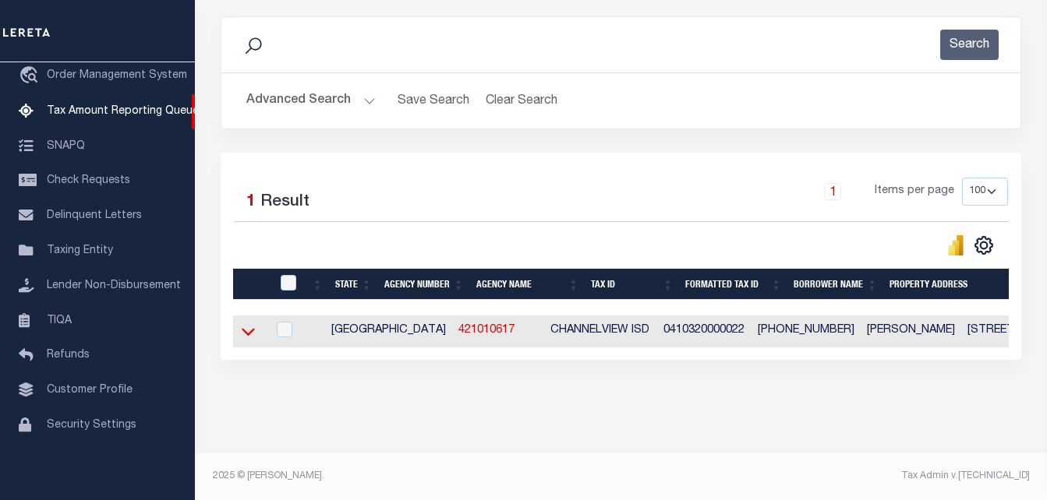
click at [249, 334] on icon at bounding box center [248, 331] width 13 height 16
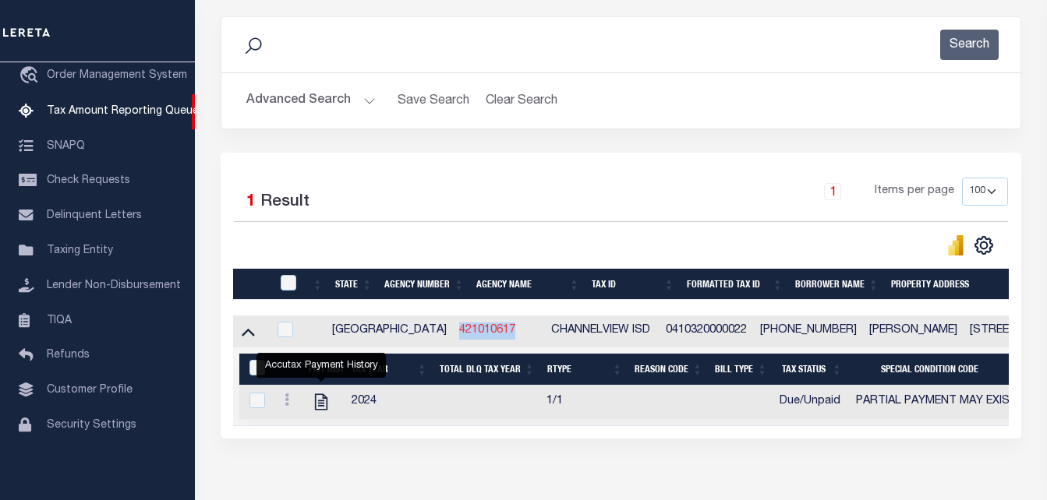
drag, startPoint x: 458, startPoint y: 337, endPoint x: 387, endPoint y: 336, distance: 70.2
click at [453, 336] on td "421010617" at bounding box center [499, 332] width 92 height 32
checkbox input "true"
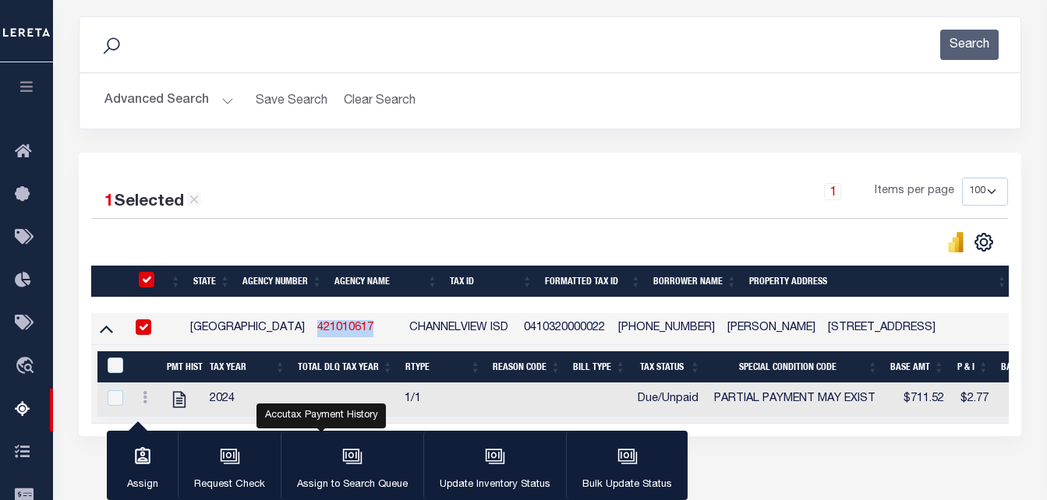
copy link "421010617"
click at [150, 405] on link at bounding box center [144, 400] width 17 height 12
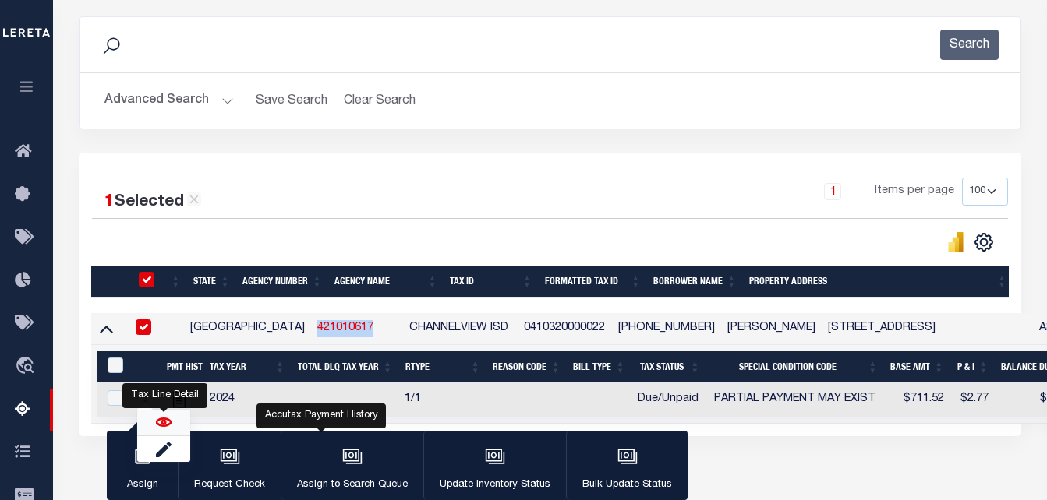
click at [164, 430] on img "" at bounding box center [164, 423] width 16 height 16
checkbox input "true"
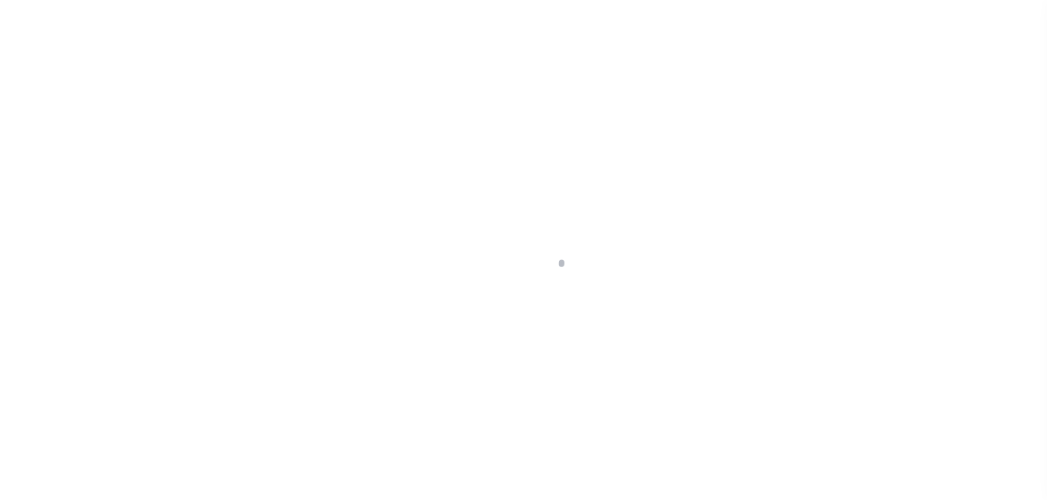
select select "DUE"
select select "15"
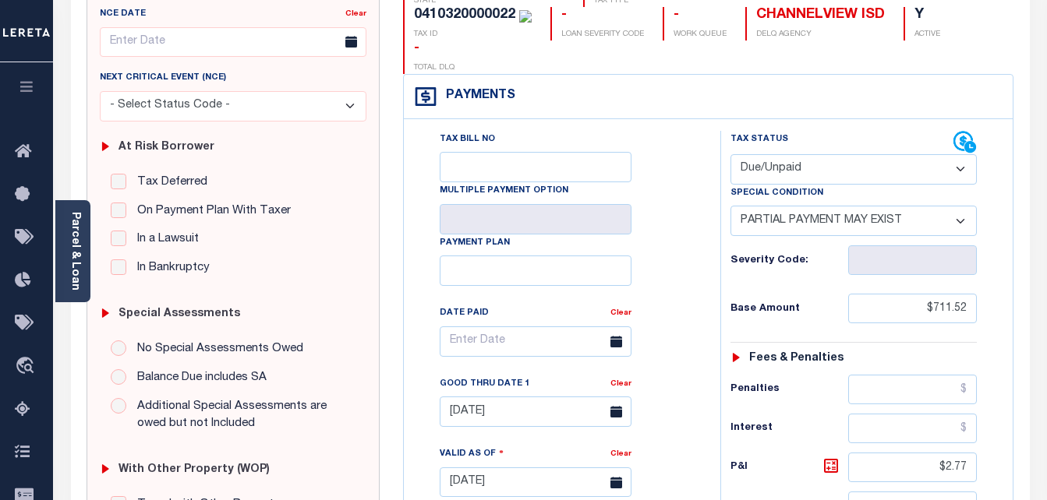
scroll to position [234, 0]
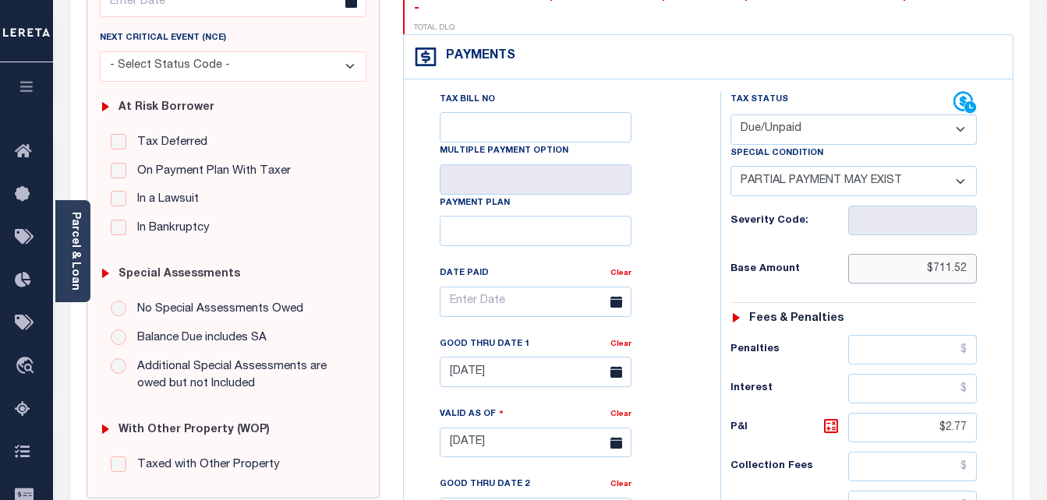
click at [945, 254] on input "$711.52" at bounding box center [912, 269] width 129 height 30
paste input "6.30"
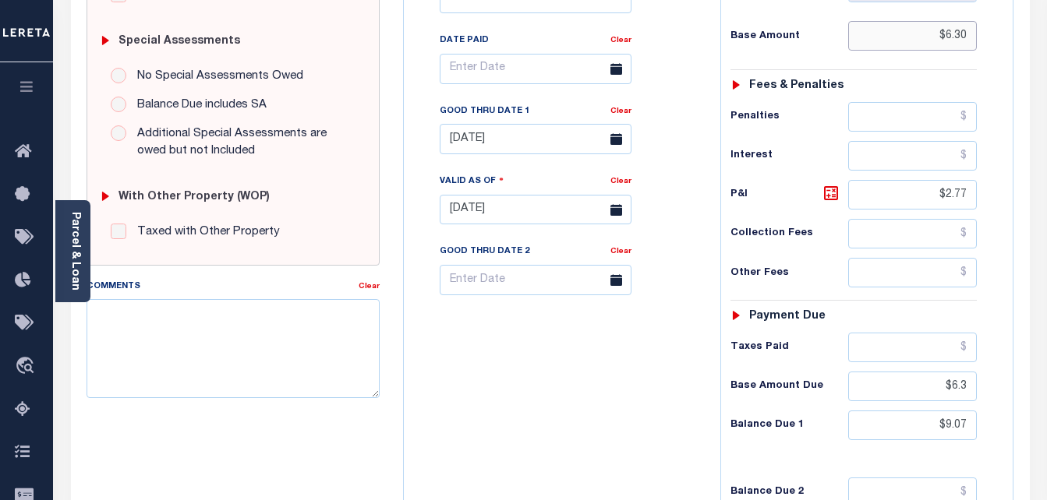
scroll to position [468, 0]
type input "$6.30"
type input "[DATE]"
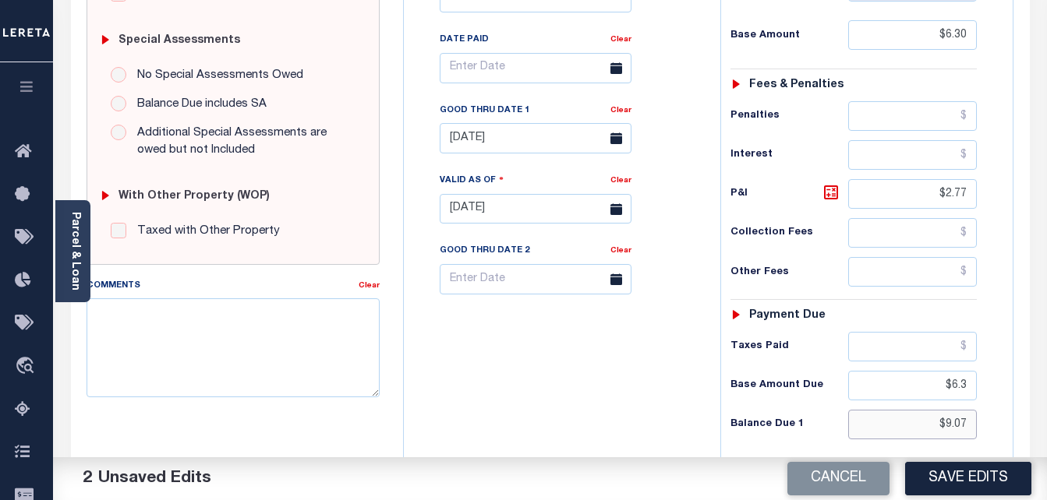
click at [953, 410] on input "$9.07" at bounding box center [912, 425] width 129 height 30
click at [954, 410] on input "$9.07" at bounding box center [912, 425] width 129 height 30
paste input "16"
type input "$9.16"
click at [957, 371] on input "$6.3" at bounding box center [912, 386] width 129 height 30
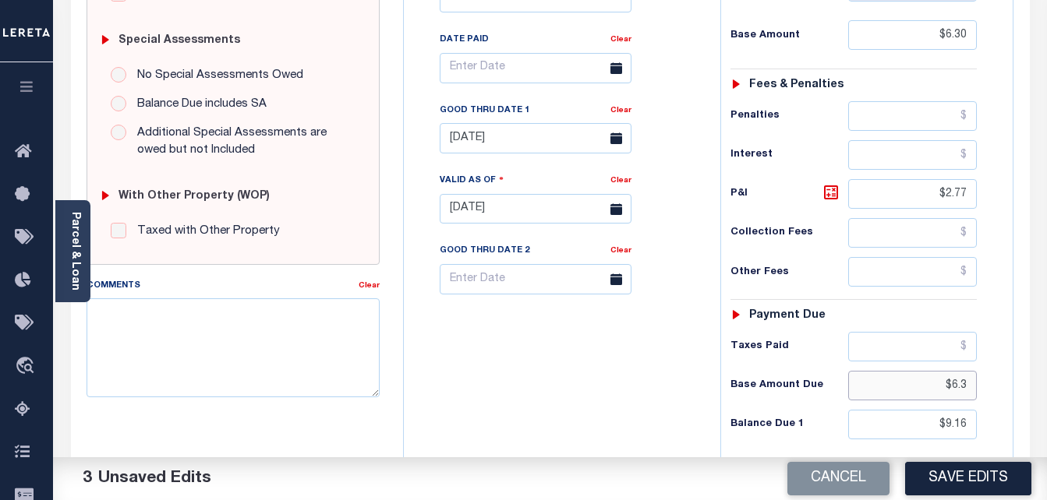
click at [957, 371] on input "$6.3" at bounding box center [912, 386] width 129 height 30
type input "$.00"
click at [825, 186] on icon at bounding box center [831, 193] width 14 height 14
type input "$2.86"
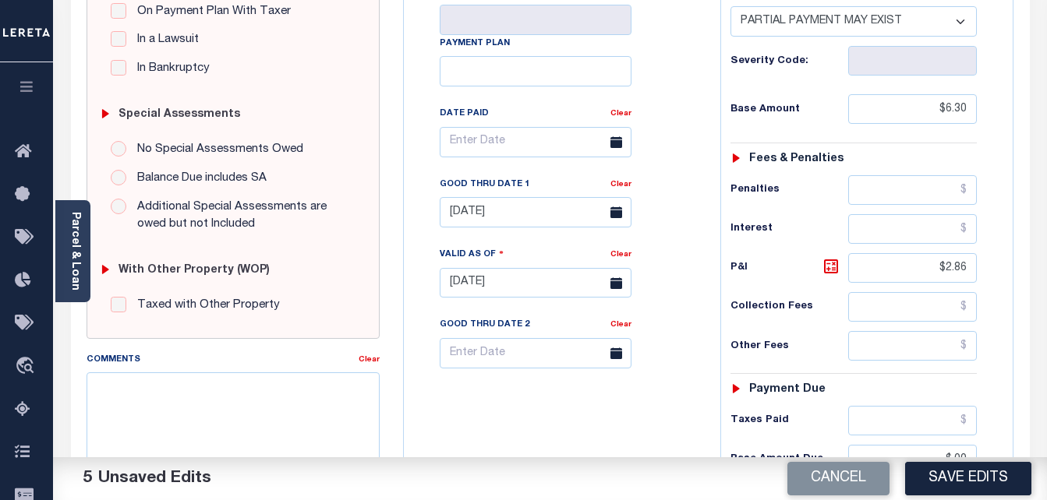
scroll to position [390, 0]
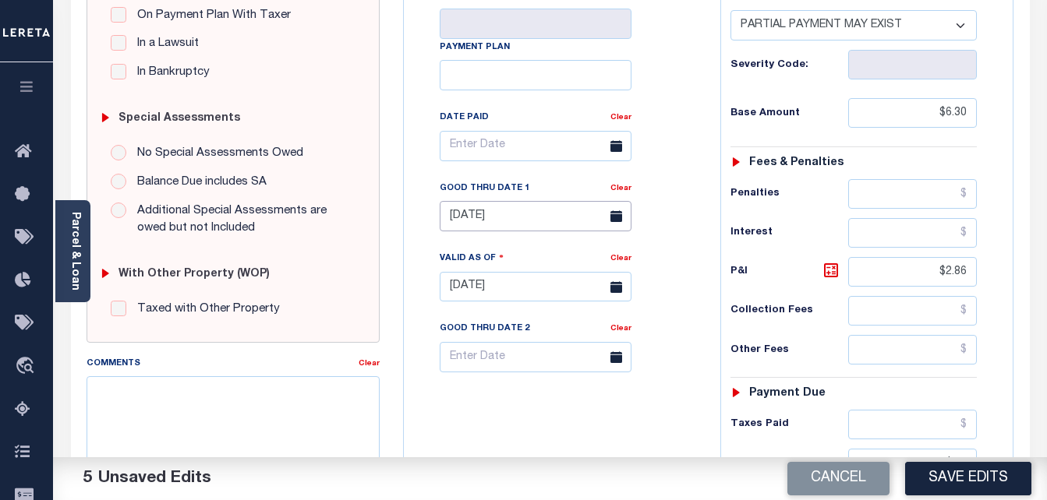
click at [518, 201] on input "[DATE]" at bounding box center [536, 216] width 192 height 30
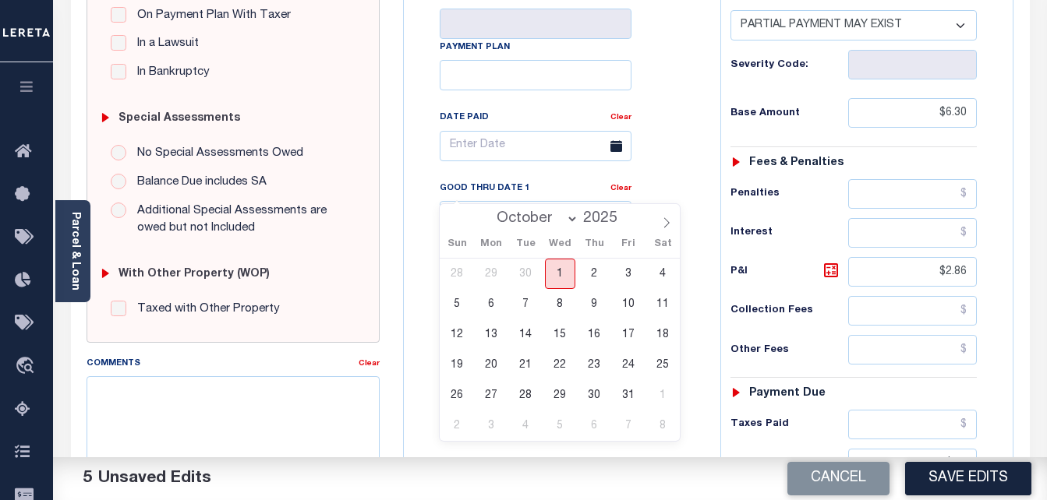
click at [557, 280] on span "1" at bounding box center [560, 274] width 30 height 30
type input "[DATE]"
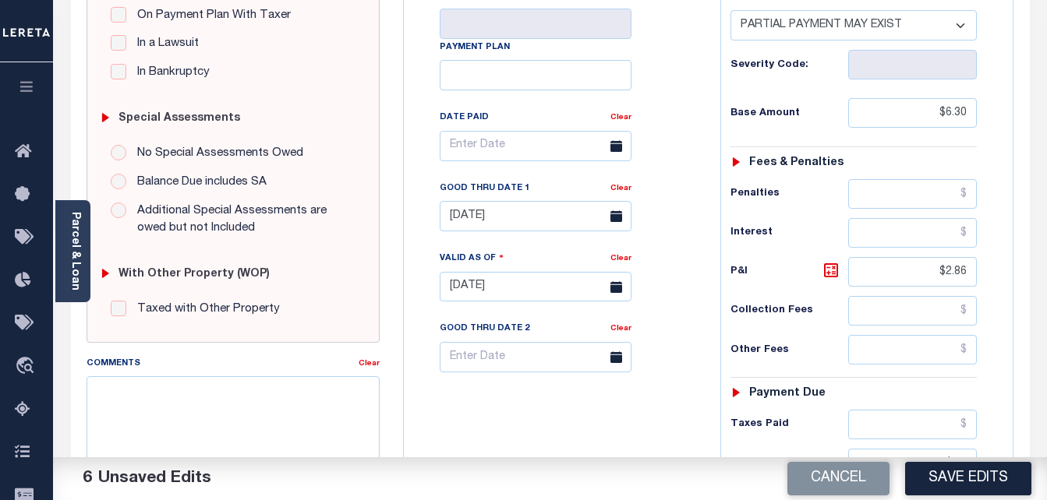
click at [958, 486] on button "Save Edits" at bounding box center [968, 479] width 126 height 34
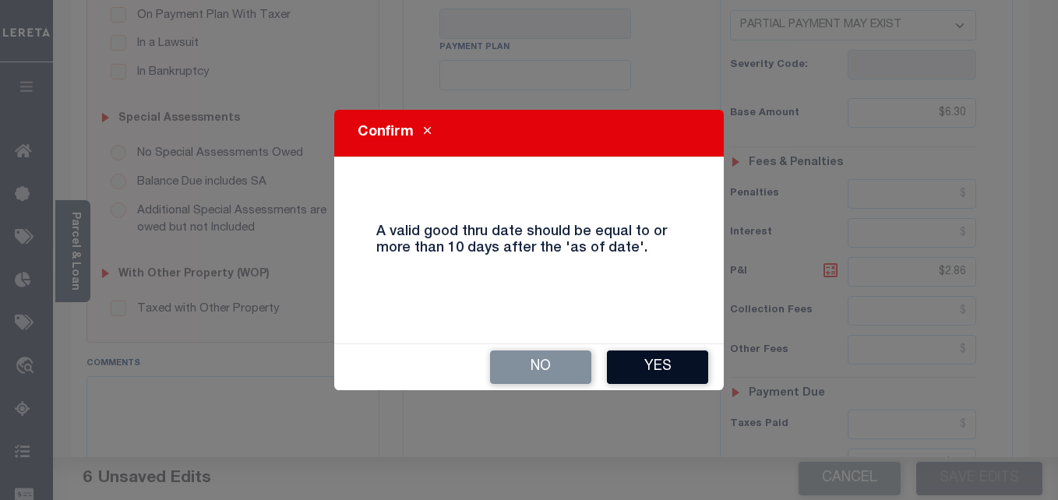
click at [672, 359] on button "Yes" at bounding box center [657, 368] width 101 height 34
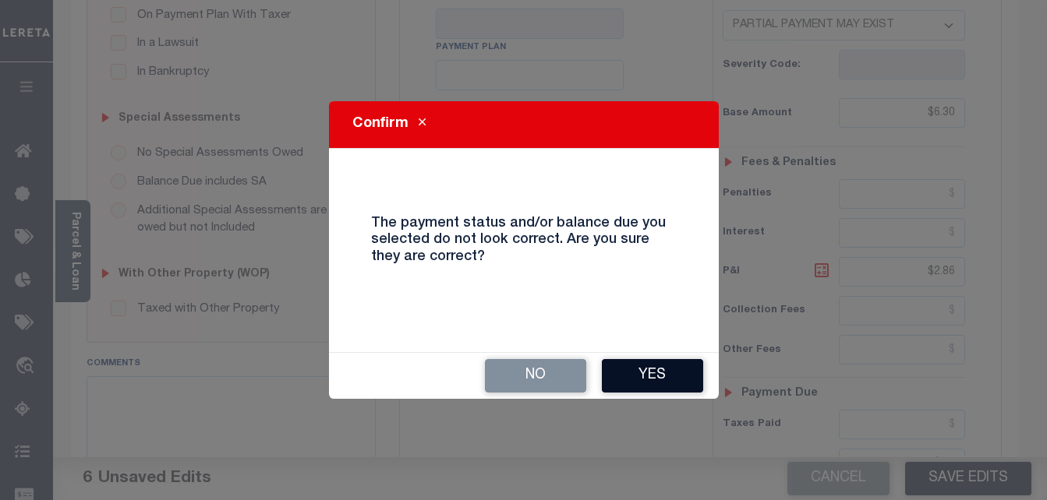
click at [654, 389] on button "Yes" at bounding box center [652, 376] width 101 height 34
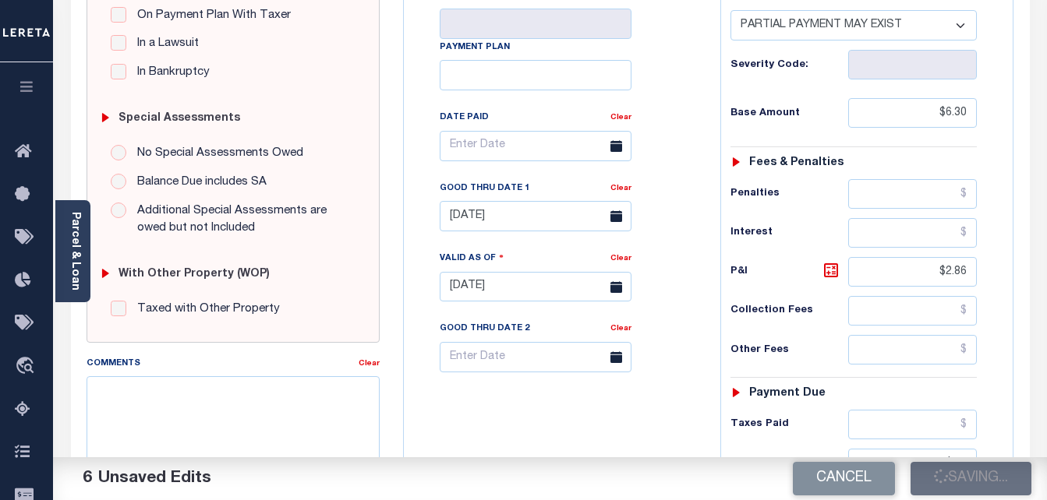
checkbox input "false"
type input "$6.3"
type input "$2.86"
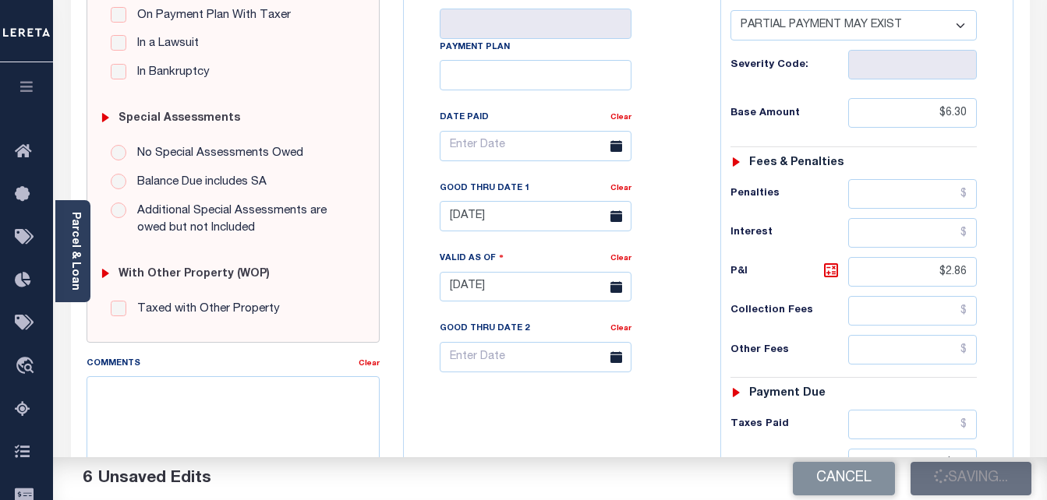
type input "$0"
type input "$9.16"
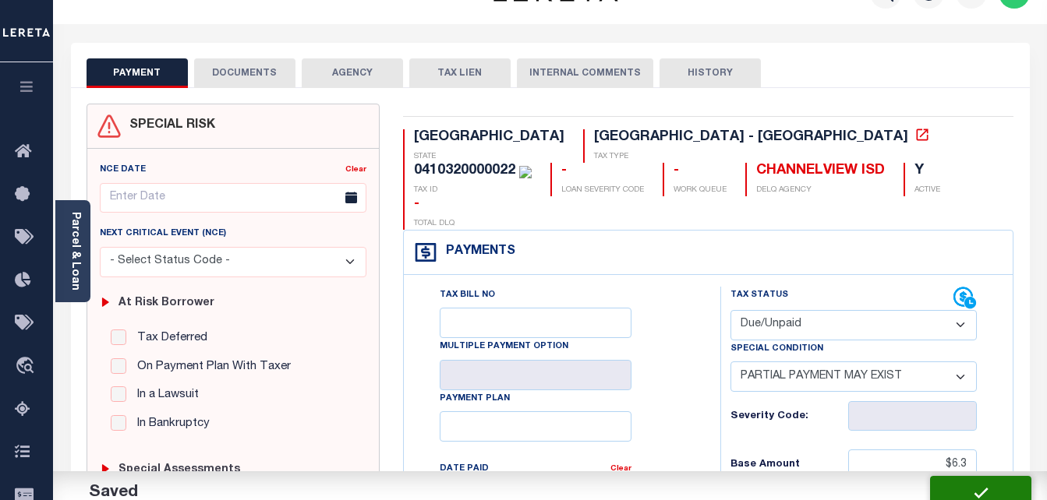
scroll to position [0, 0]
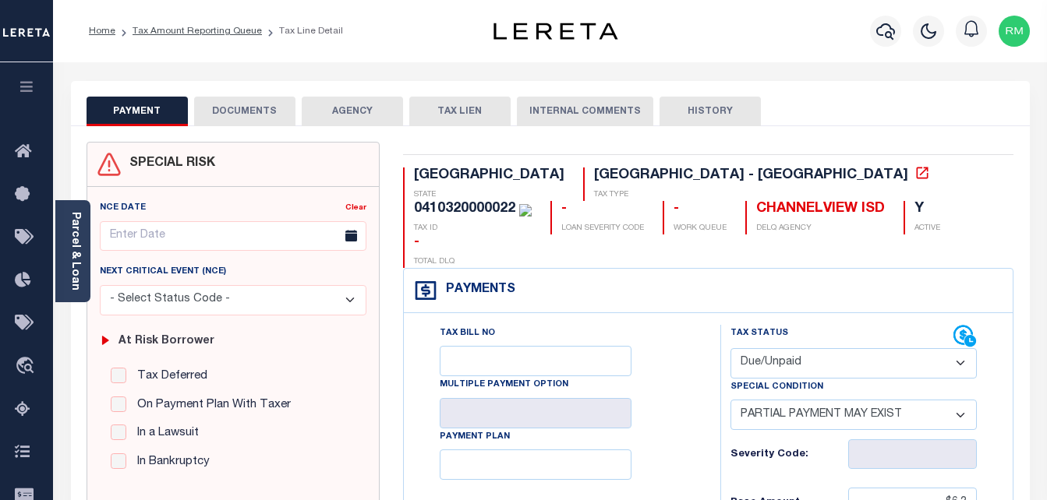
click at [252, 112] on button "DOCUMENTS" at bounding box center [244, 112] width 101 height 30
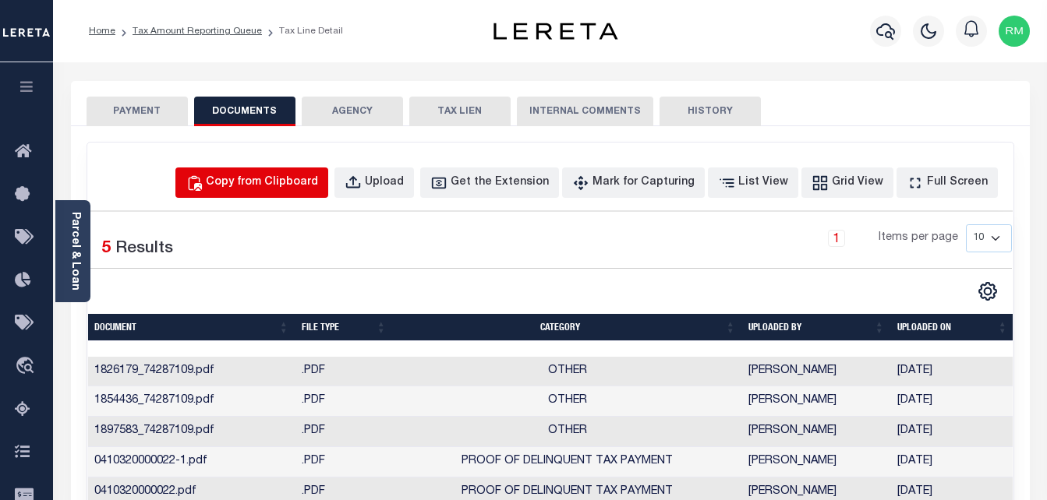
click at [293, 175] on div "Copy from Clipboard" at bounding box center [262, 183] width 112 height 17
select select "POP"
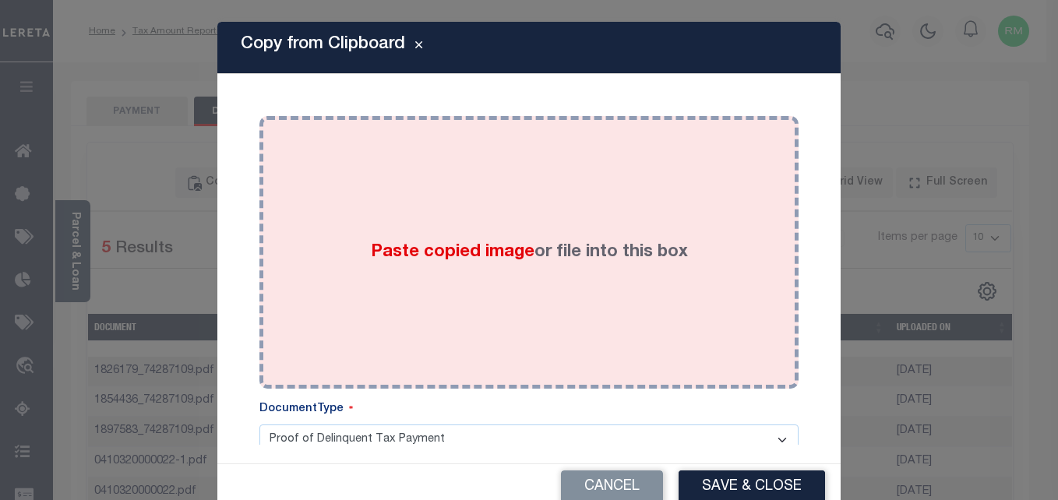
click at [391, 288] on div "Paste copied image or file into this box" at bounding box center [529, 252] width 516 height 249
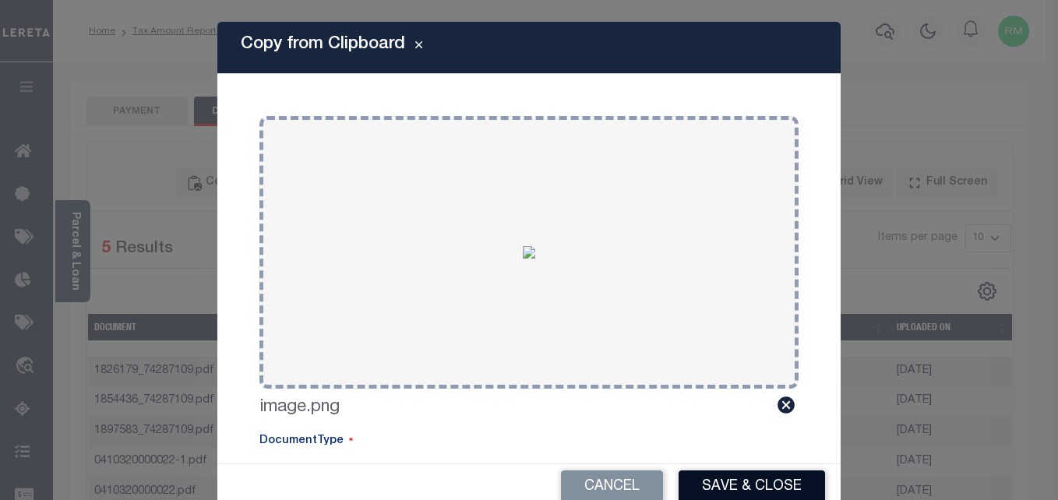
click at [720, 474] on button "Save & Close" at bounding box center [752, 488] width 147 height 34
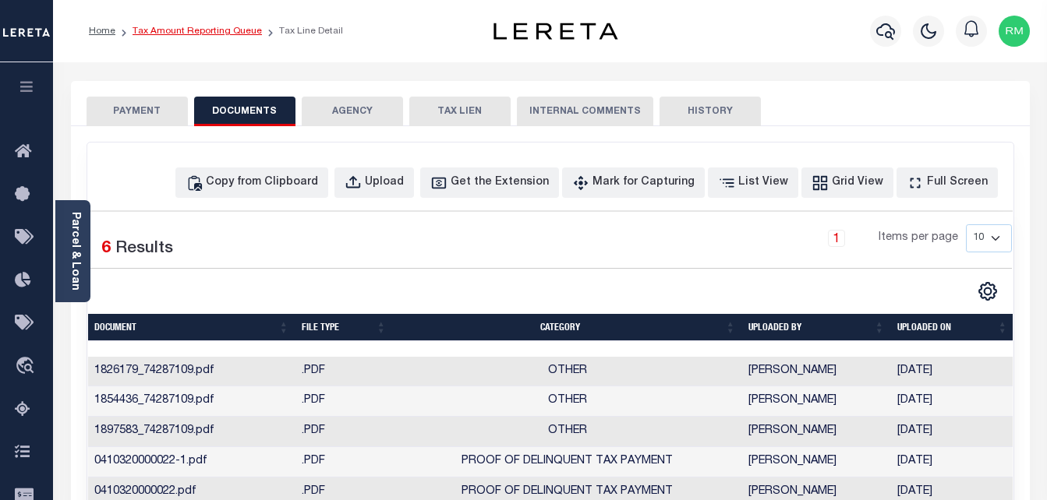
click at [224, 30] on link "Tax Amount Reporting Queue" at bounding box center [197, 31] width 129 height 9
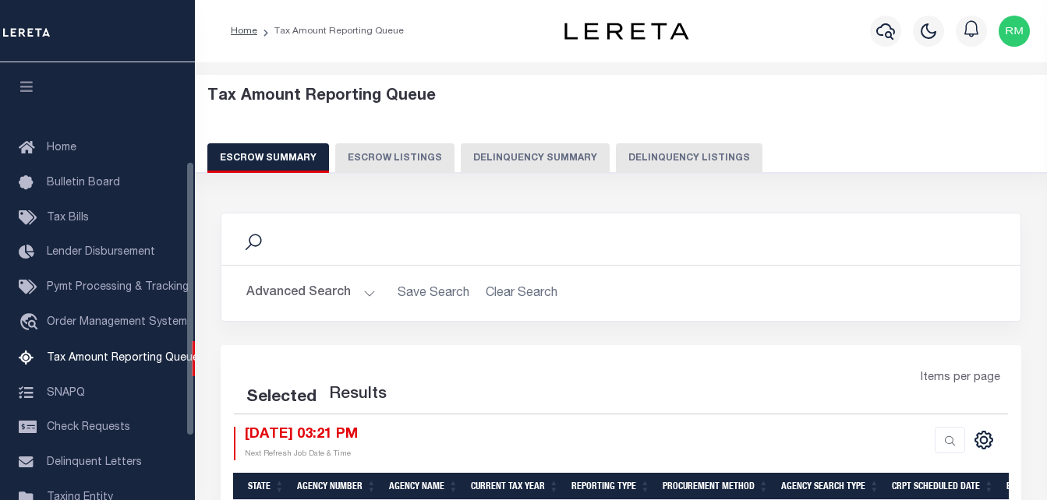
click at [643, 147] on button "Delinquency Listings" at bounding box center [689, 158] width 147 height 30
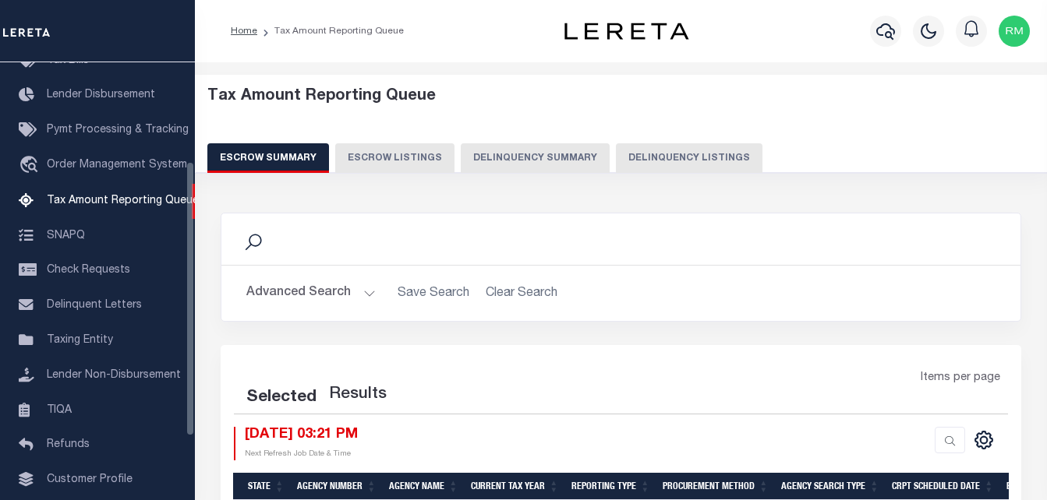
select select "100"
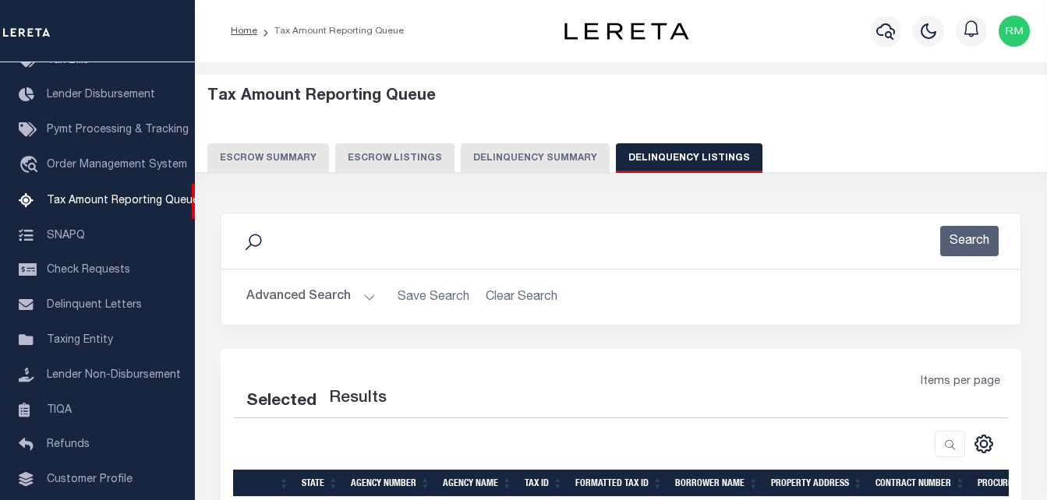
select select "100"
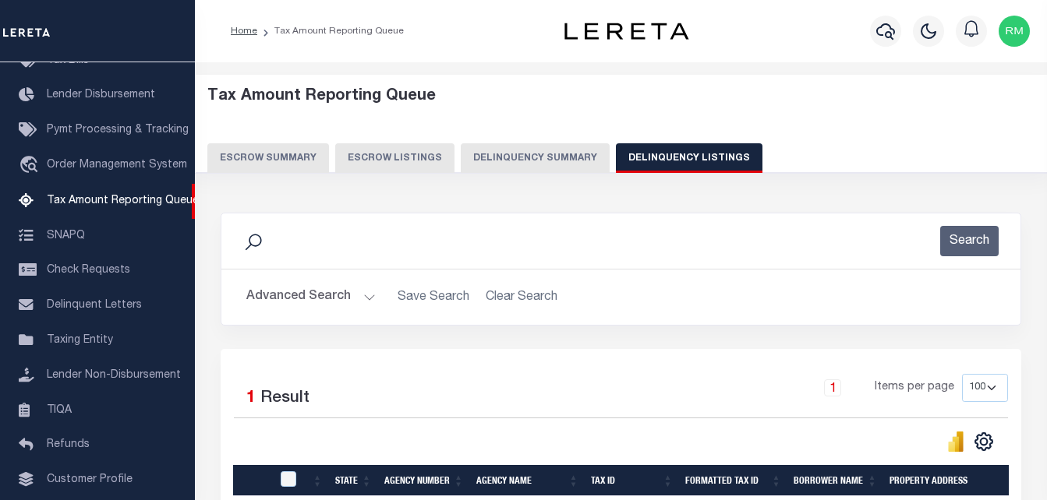
scroll to position [205, 0]
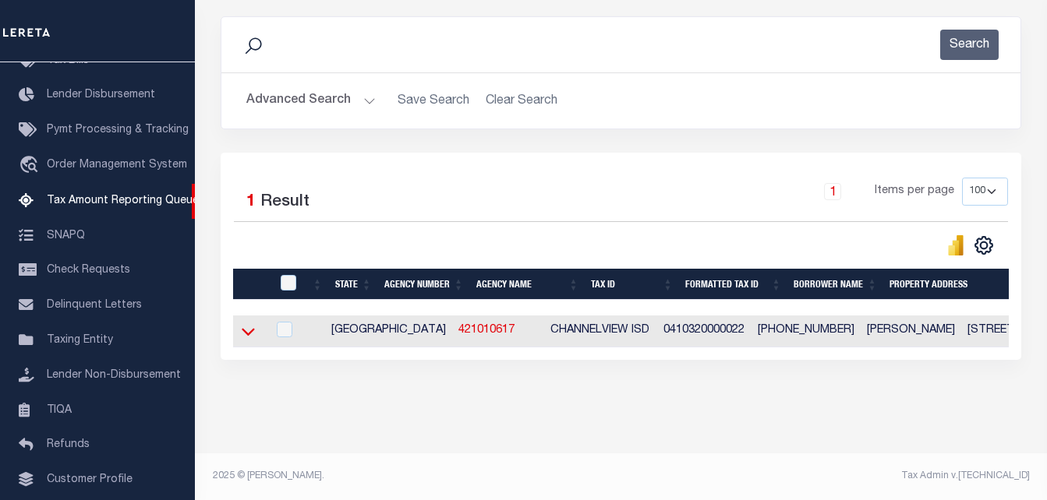
click at [249, 328] on icon at bounding box center [248, 331] width 13 height 16
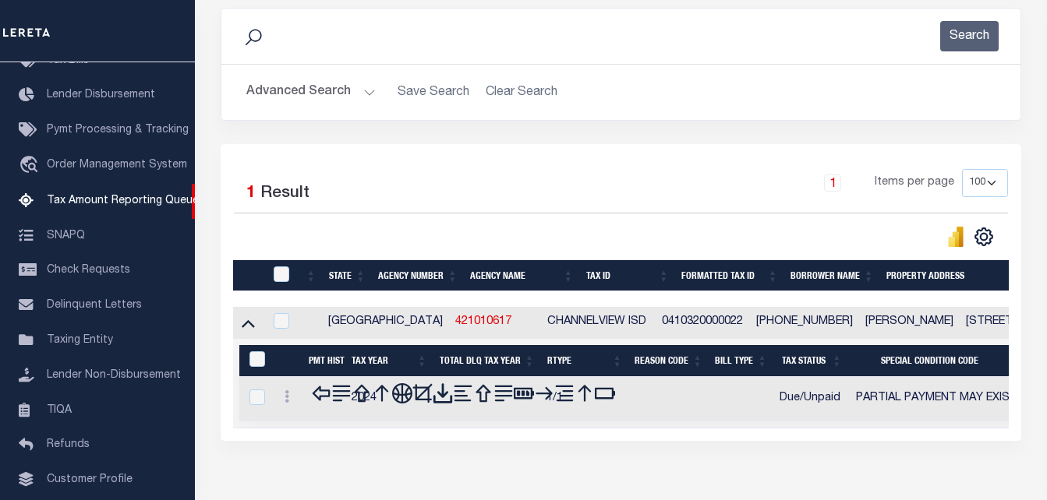
scroll to position [227, 0]
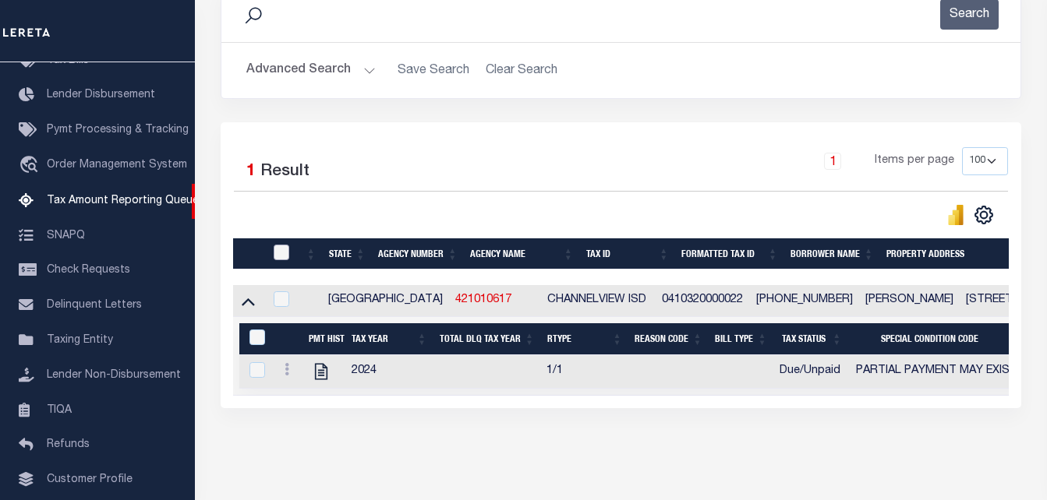
click at [281, 256] on input "checkbox" at bounding box center [282, 253] width 16 height 16
checkbox input "true"
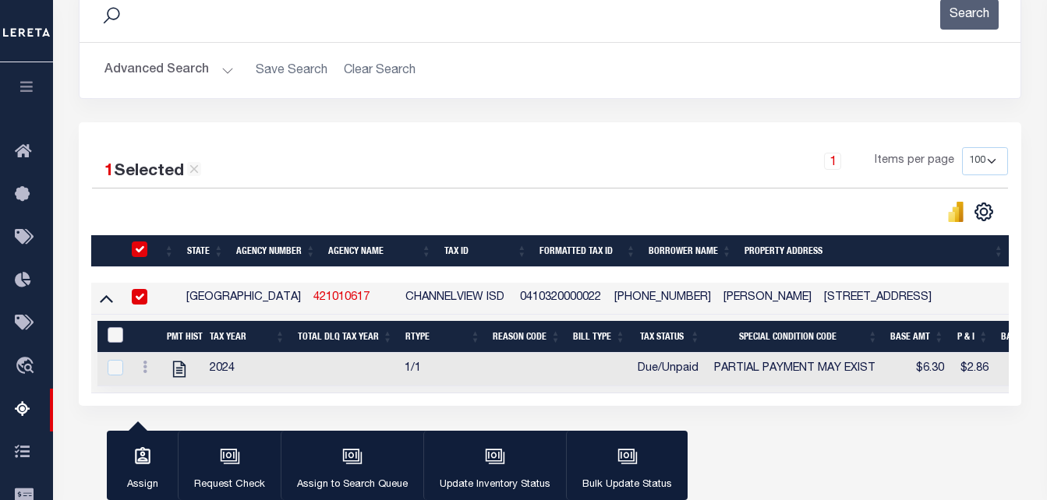
click at [117, 343] on input "&nbsp;" at bounding box center [116, 335] width 16 height 16
checkbox input "true"
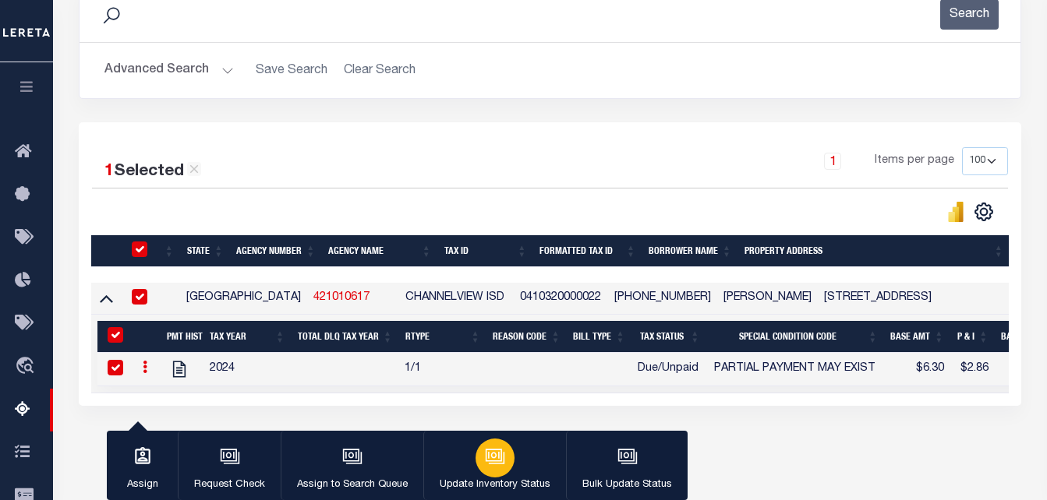
click at [496, 467] on icon "button" at bounding box center [495, 457] width 20 height 20
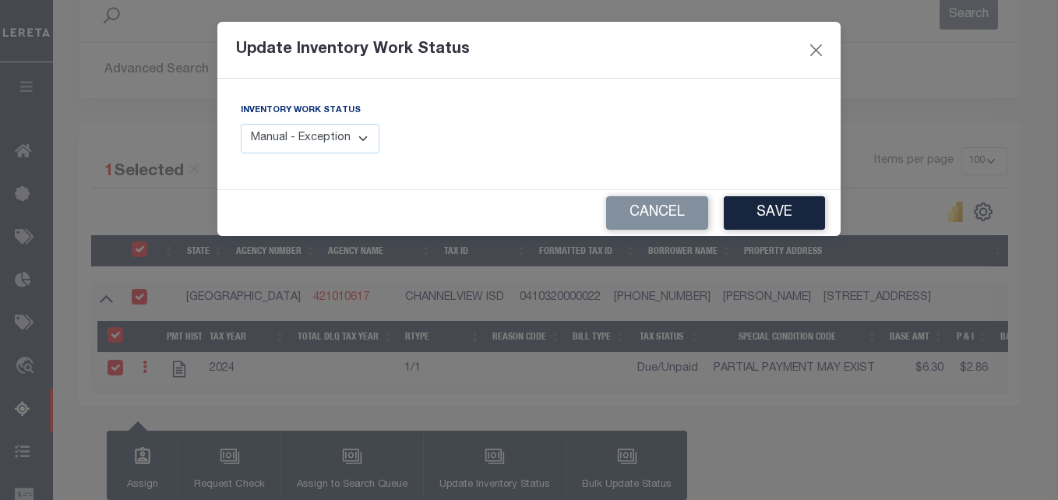
click at [323, 150] on select "Manual - Exception Pended - Awaiting Search Late Add Exception Completed" at bounding box center [310, 139] width 139 height 30
select select "4"
click at [241, 124] on select "Manual - Exception Pended - Awaiting Search Late Add Exception Completed" at bounding box center [310, 139] width 139 height 30
drag, startPoint x: 745, startPoint y: 215, endPoint x: 711, endPoint y: 192, distance: 41.5
click at [742, 214] on button "Save" at bounding box center [774, 213] width 101 height 34
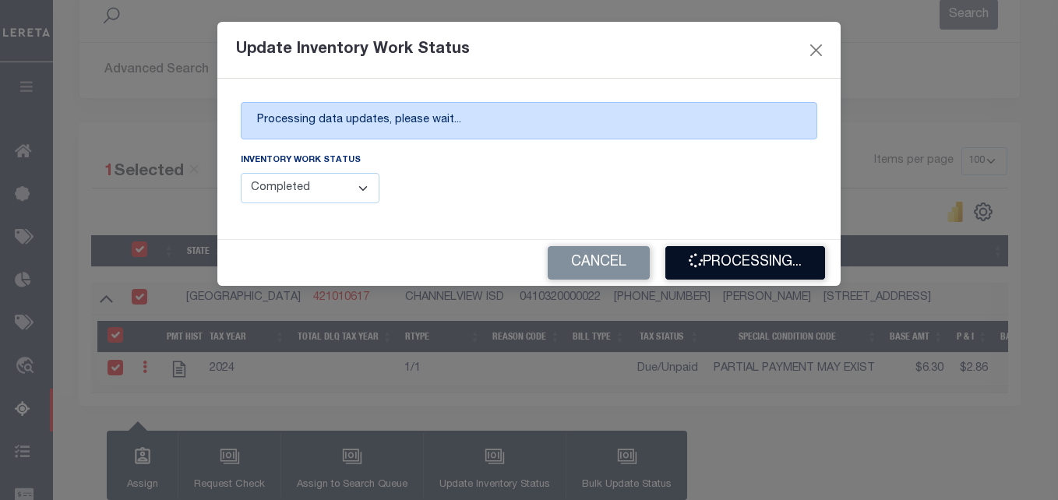
click at [744, 270] on button "Processing..." at bounding box center [746, 263] width 160 height 34
click at [744, 270] on div "Cancel Processing..." at bounding box center [529, 263] width 624 height 46
click at [744, 270] on button "Processing..." at bounding box center [746, 263] width 160 height 34
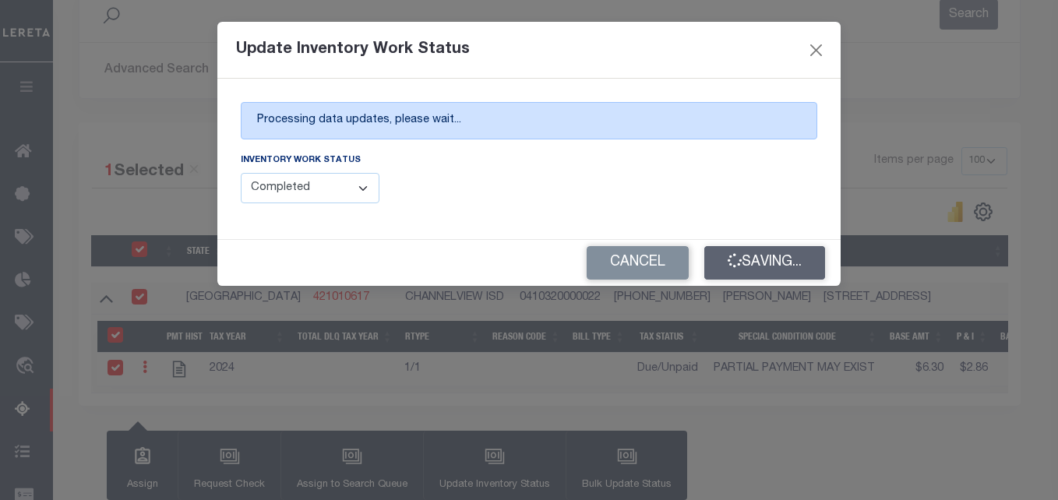
click at [744, 270] on div "Cancel Saving..." at bounding box center [529, 263] width 624 height 46
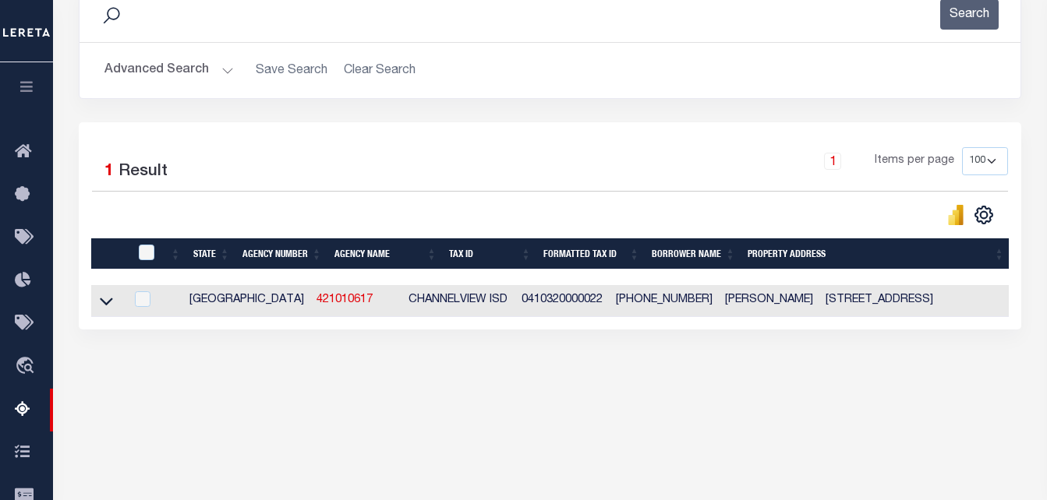
click at [202, 77] on button "Advanced Search" at bounding box center [168, 70] width 129 height 30
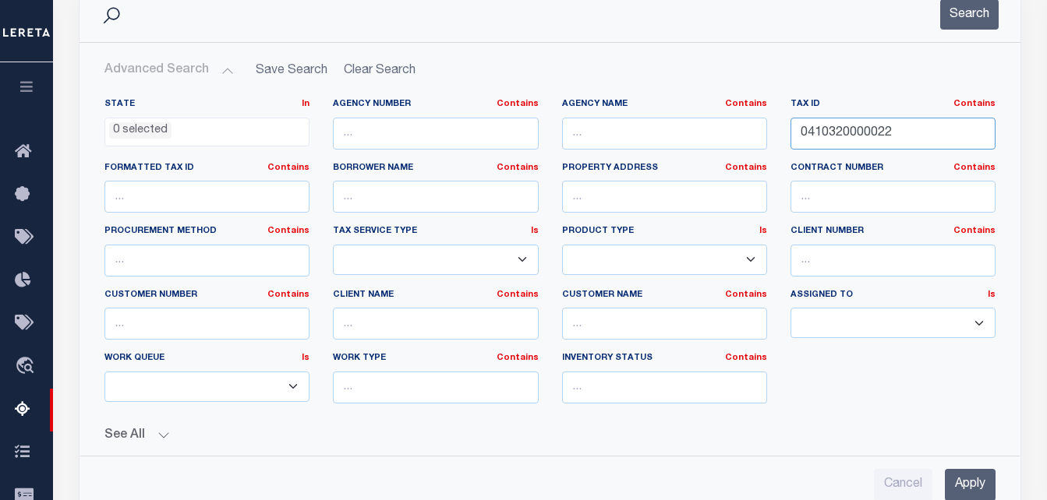
click at [856, 140] on input "0410320000022" at bounding box center [892, 134] width 205 height 32
click at [960, 17] on button "Search" at bounding box center [969, 14] width 58 height 30
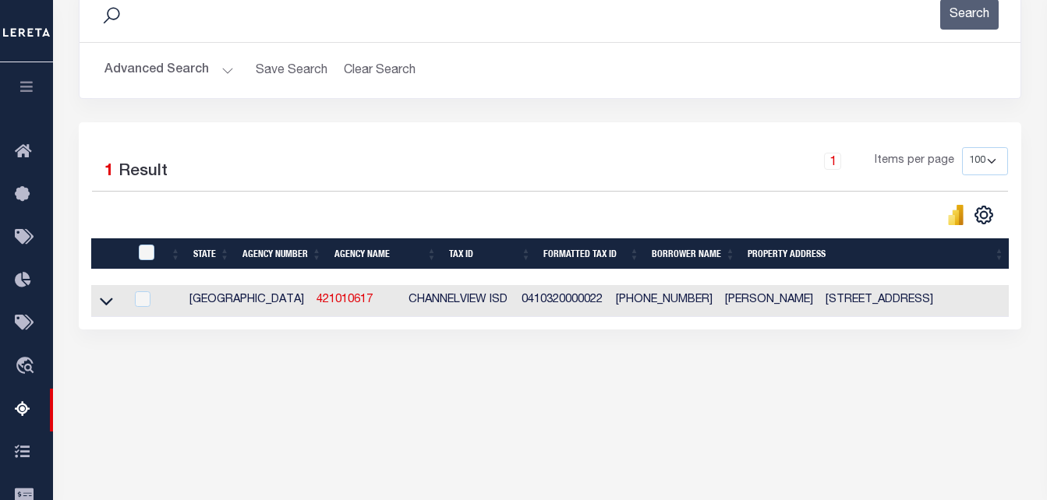
drag, startPoint x: 103, startPoint y: 306, endPoint x: 140, endPoint y: 317, distance: 39.2
click at [103, 306] on icon at bounding box center [106, 303] width 13 height 8
click at [110, 306] on icon at bounding box center [106, 301] width 13 height 16
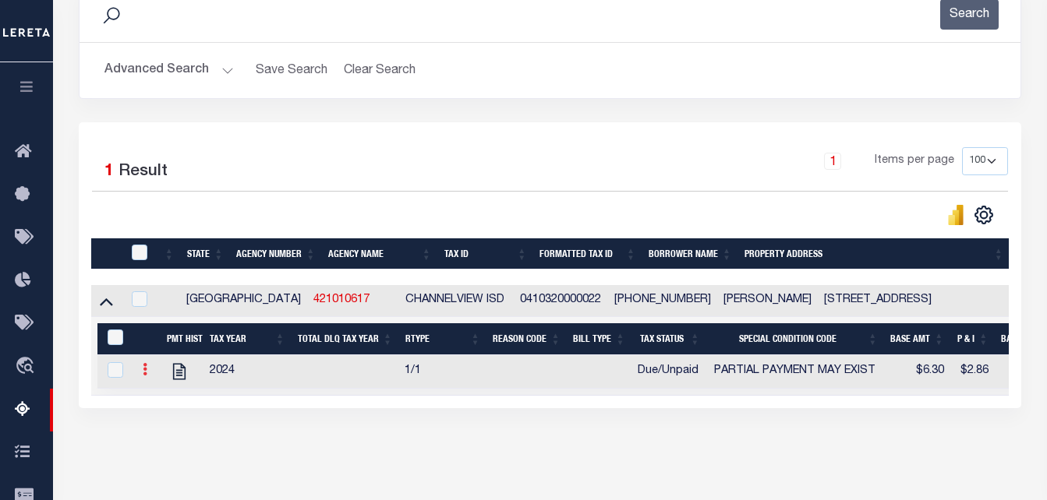
click at [142, 376] on link at bounding box center [144, 372] width 17 height 12
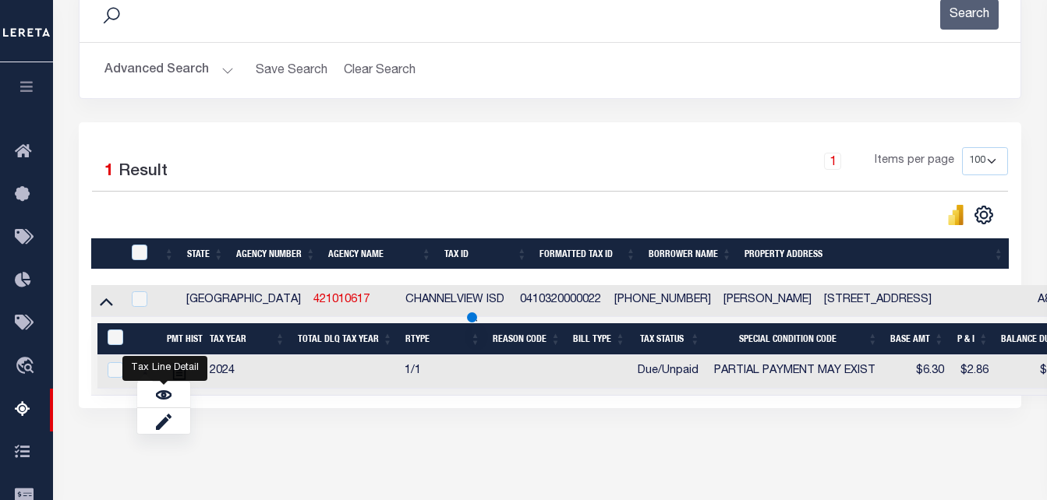
click at [160, 398] on div "Tax Amount Reporting Queue Escrow Summary Escrow Listings In" at bounding box center [550, 176] width 984 height 651
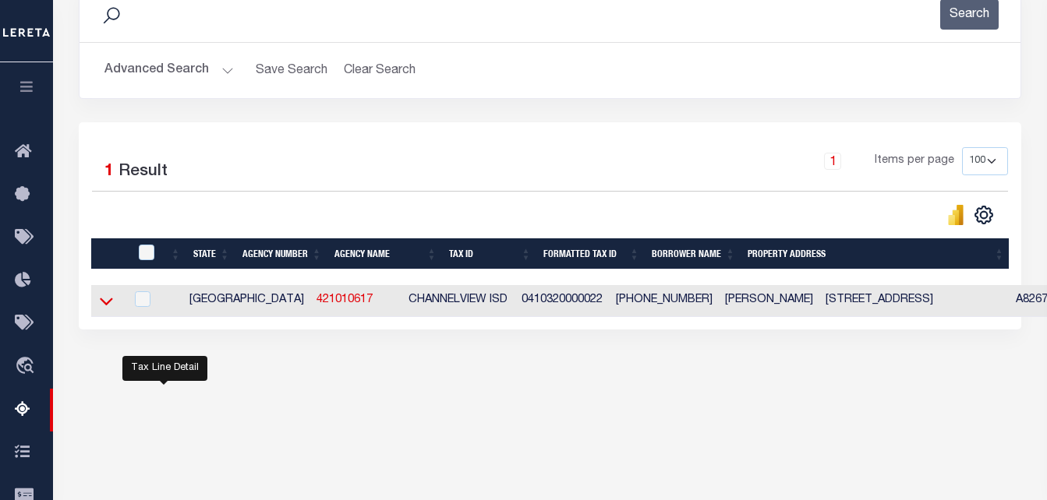
click at [108, 305] on icon at bounding box center [106, 301] width 13 height 16
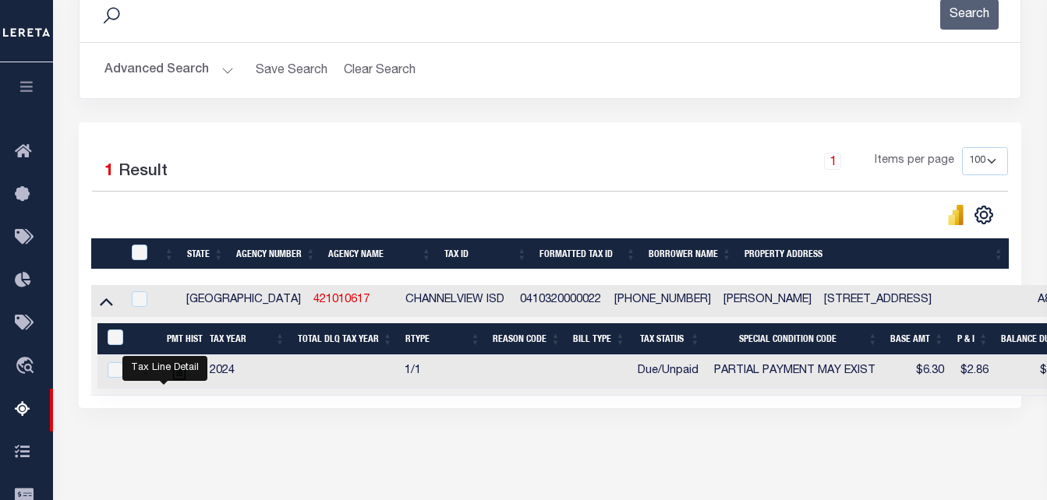
click at [143, 380] on div "Tax Line Detail" at bounding box center [164, 368] width 85 height 25
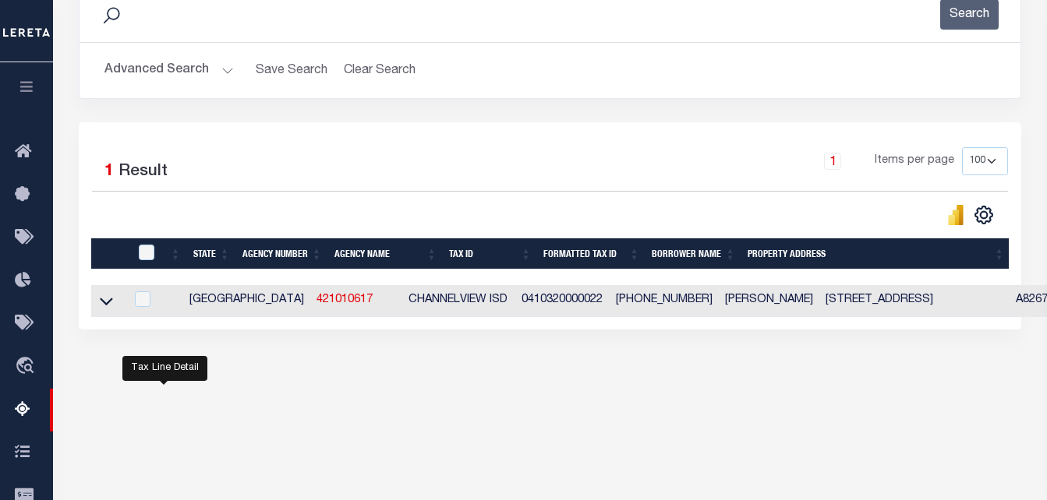
click at [157, 299] on td at bounding box center [141, 301] width 32 height 32
checkbox input "true"
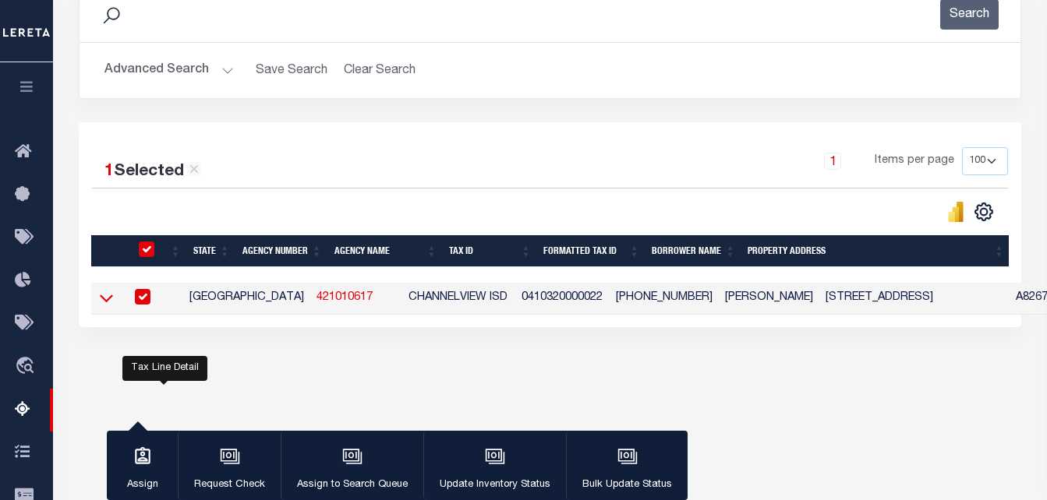
click at [106, 303] on icon at bounding box center [106, 299] width 13 height 8
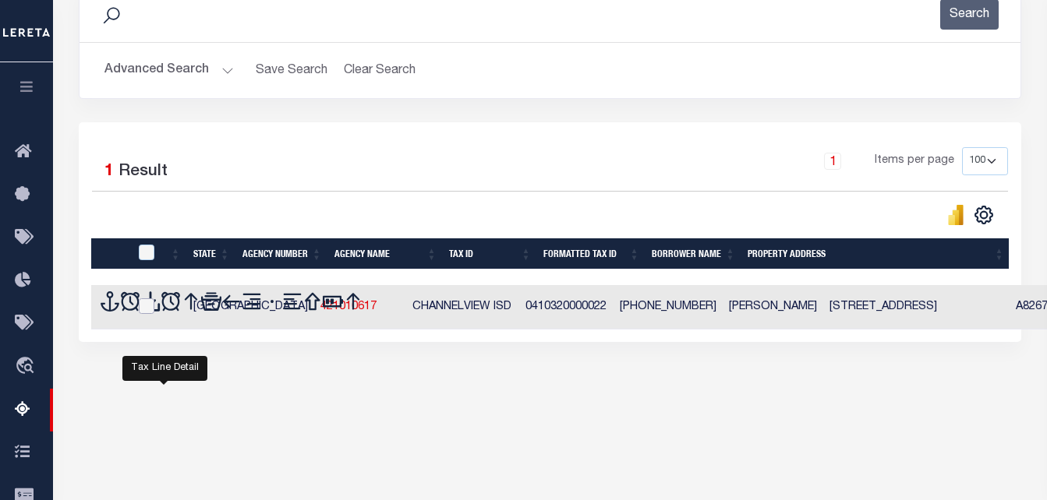
click at [144, 306] on input "checkbox" at bounding box center [147, 307] width 16 height 16
checkbox input "true"
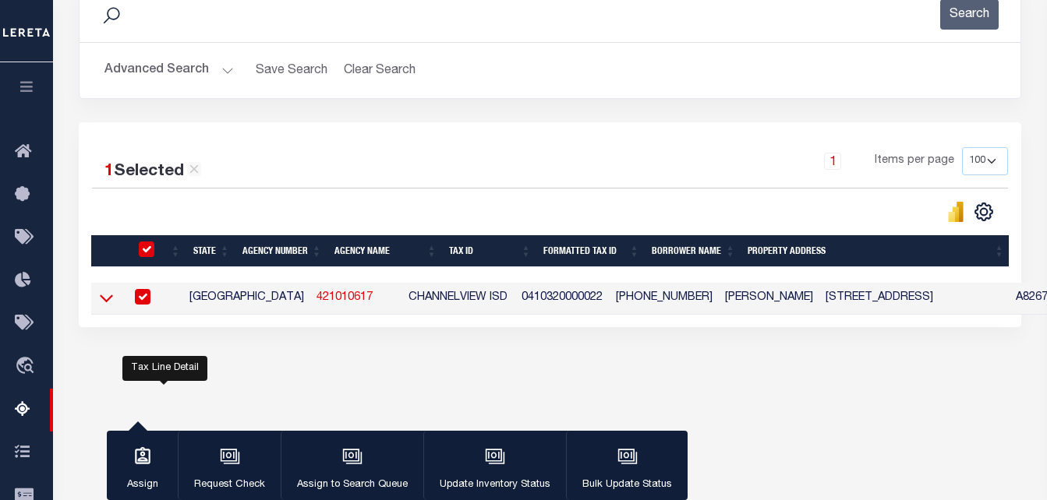
click at [106, 300] on icon at bounding box center [106, 298] width 13 height 16
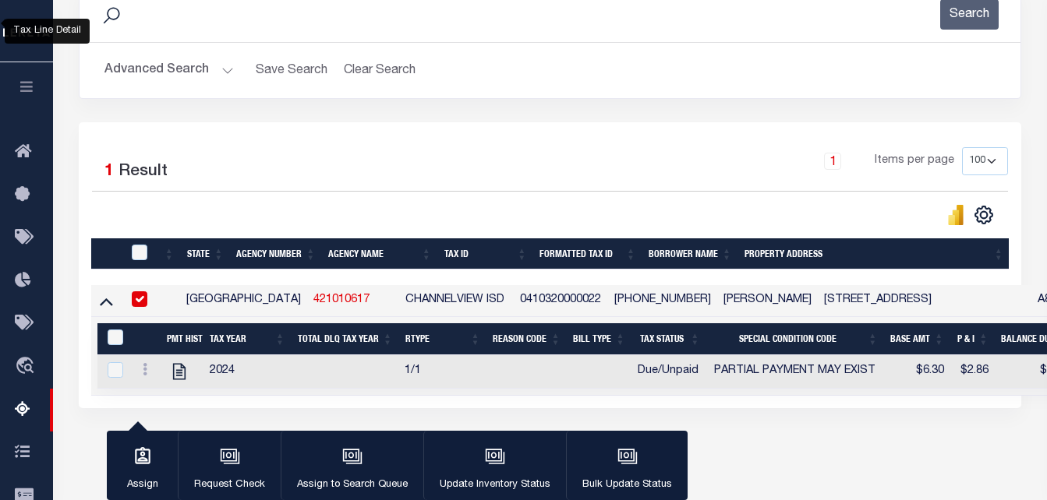
scroll to position [326, 0]
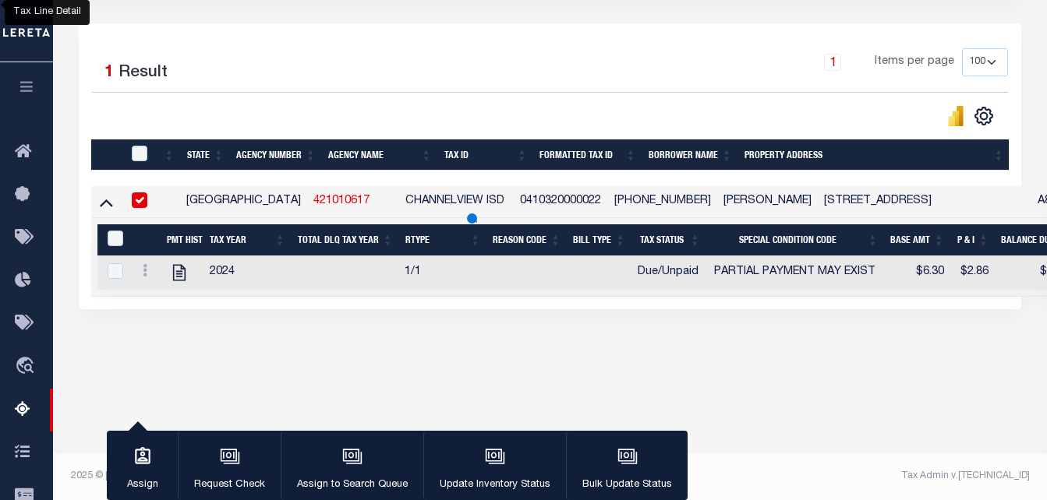
click at [143, 279] on div "Data sync process is currently running, you may face some response delays. Sear…" at bounding box center [550, 113] width 963 height 485
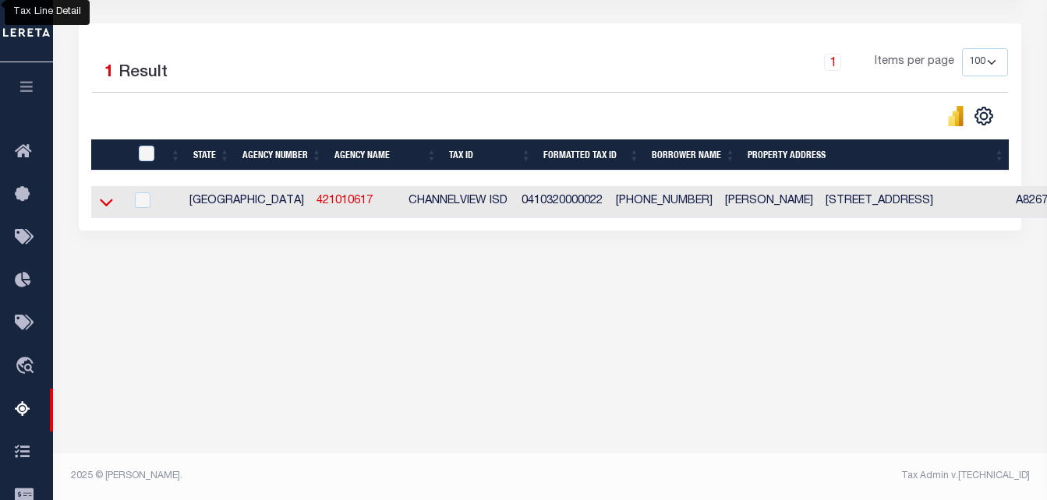
click at [104, 209] on icon at bounding box center [106, 202] width 13 height 16
click at [108, 206] on icon at bounding box center [106, 202] width 13 height 16
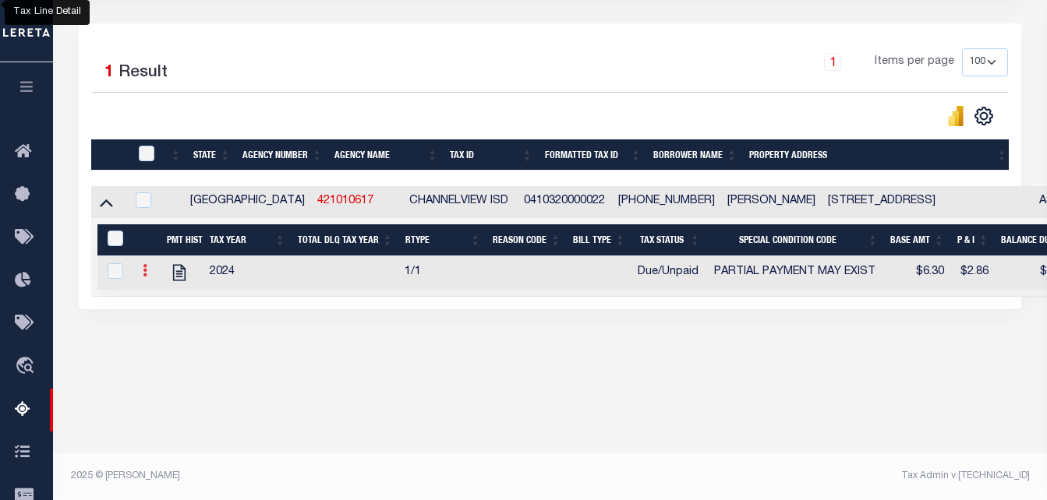
click at [143, 277] on icon at bounding box center [145, 270] width 5 height 12
click at [158, 302] on img "" at bounding box center [164, 296] width 16 height 16
checkbox input "true"
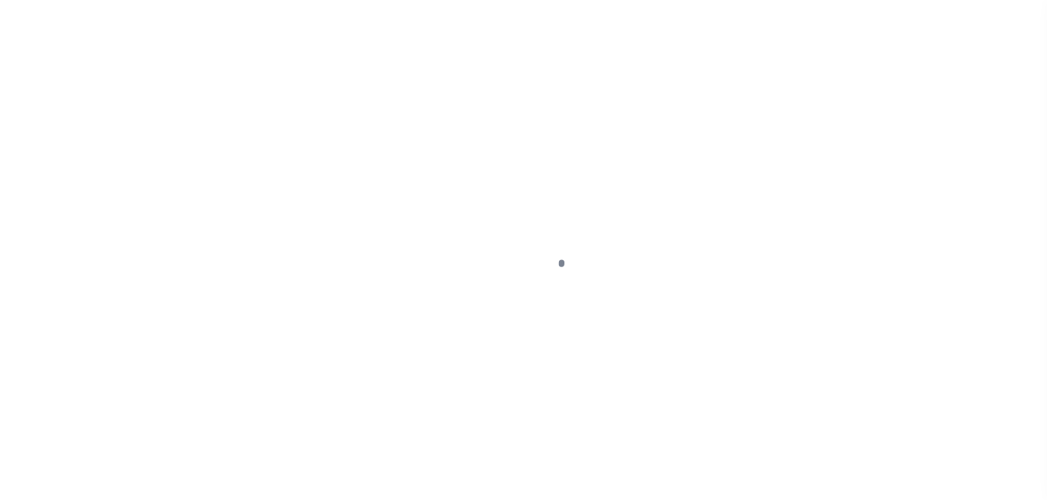
select select "DUE"
select select "15"
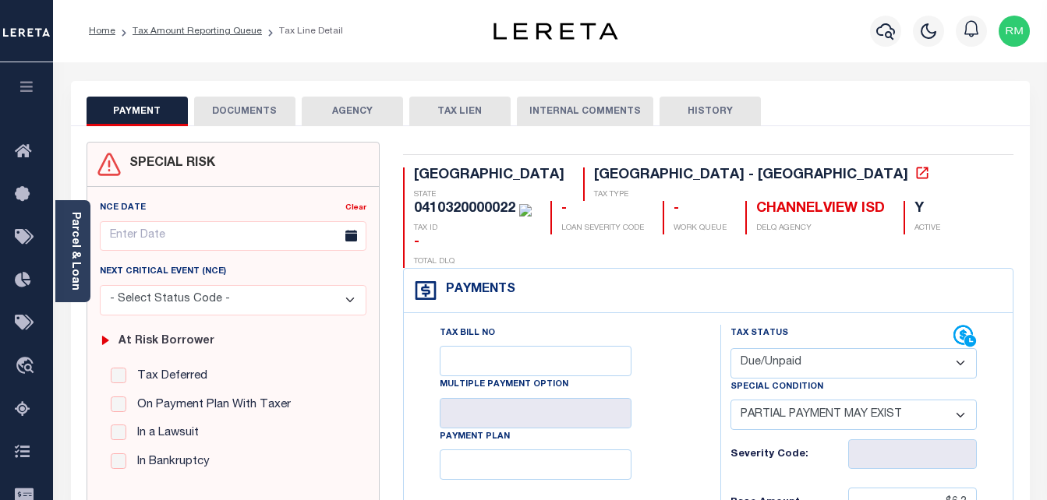
click at [236, 109] on button "DOCUMENTS" at bounding box center [244, 112] width 101 height 30
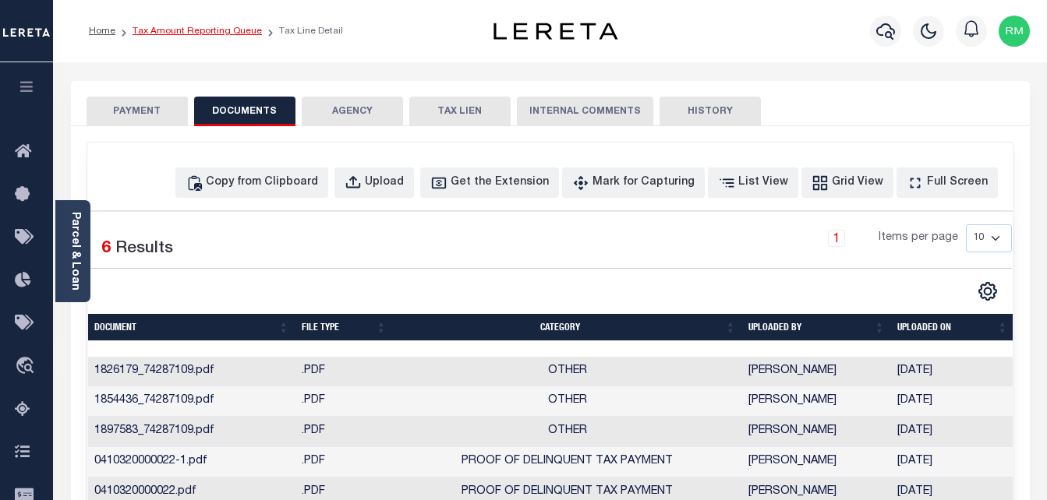
click at [242, 35] on link "Tax Amount Reporting Queue" at bounding box center [197, 31] width 129 height 9
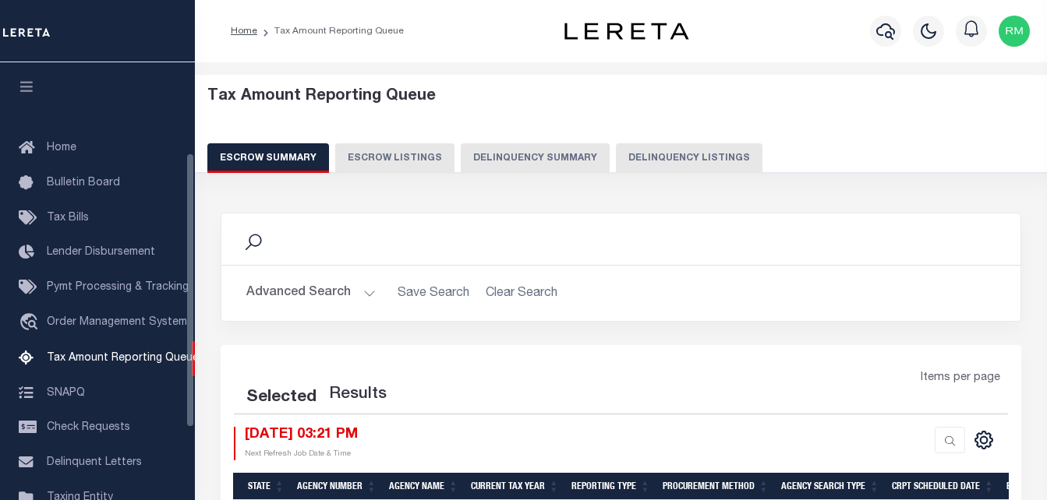
click at [675, 156] on button "Delinquency Listings" at bounding box center [689, 158] width 147 height 30
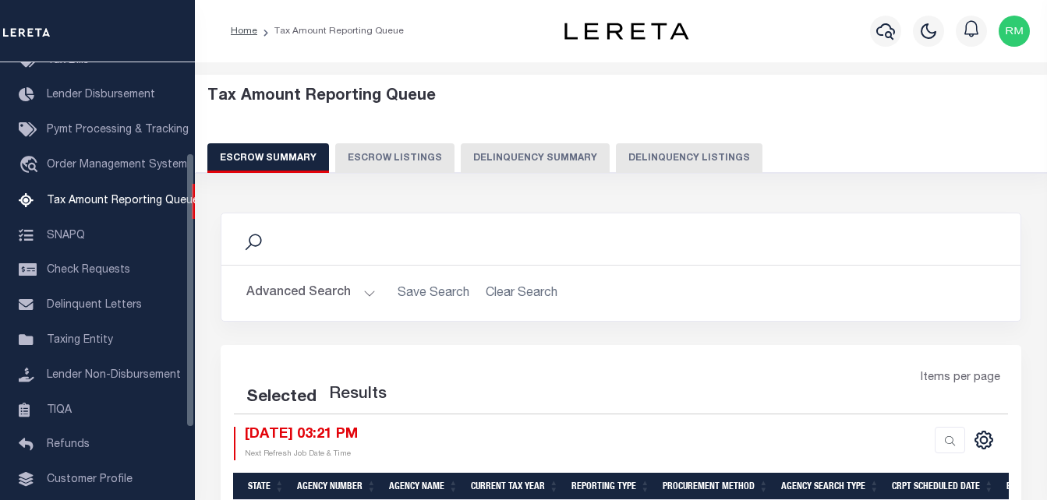
select select "100"
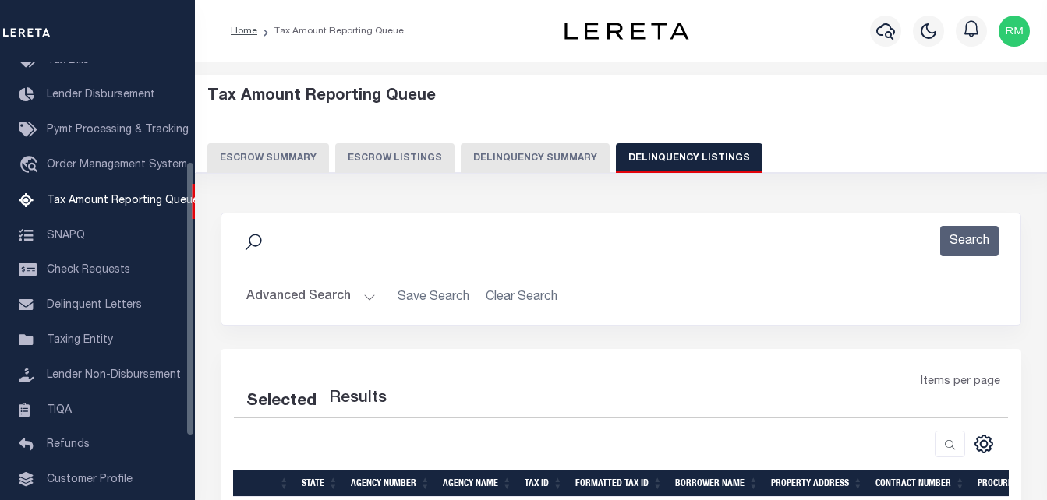
select select "100"
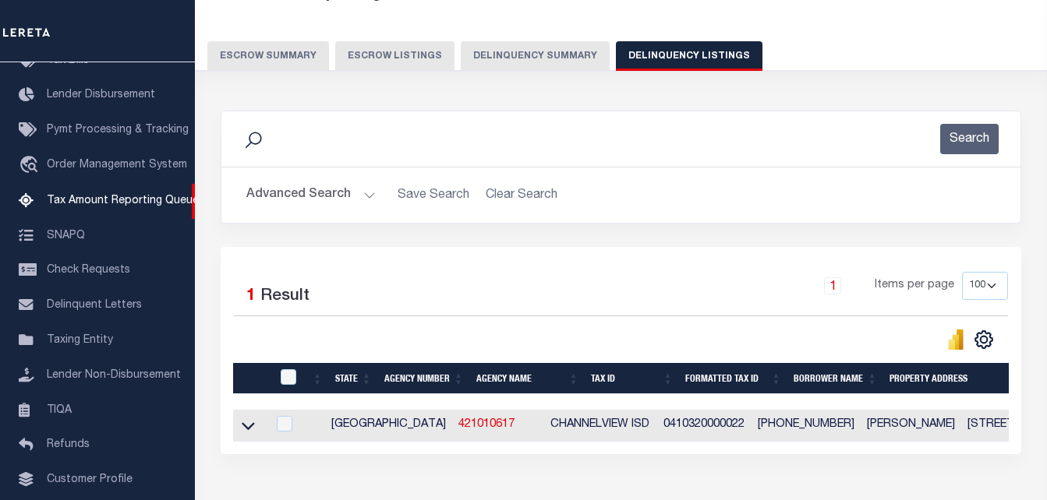
scroll to position [210, 0]
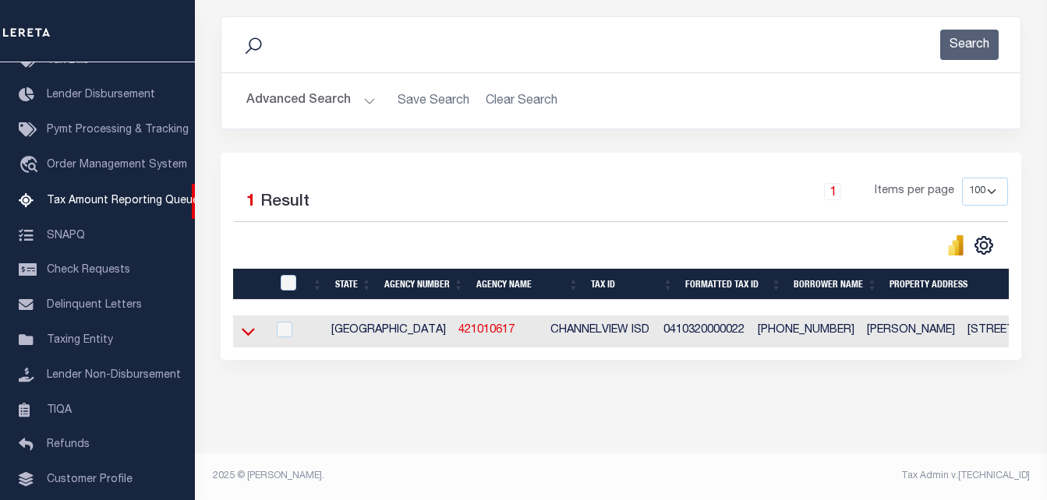
click at [247, 323] on icon at bounding box center [248, 331] width 13 height 16
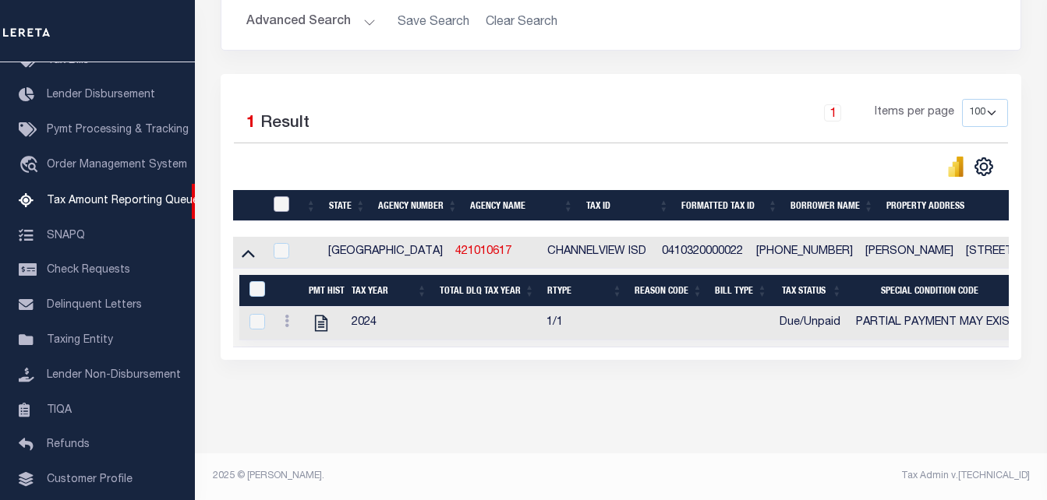
click at [277, 196] on input "checkbox" at bounding box center [282, 204] width 16 height 16
checkbox input "true"
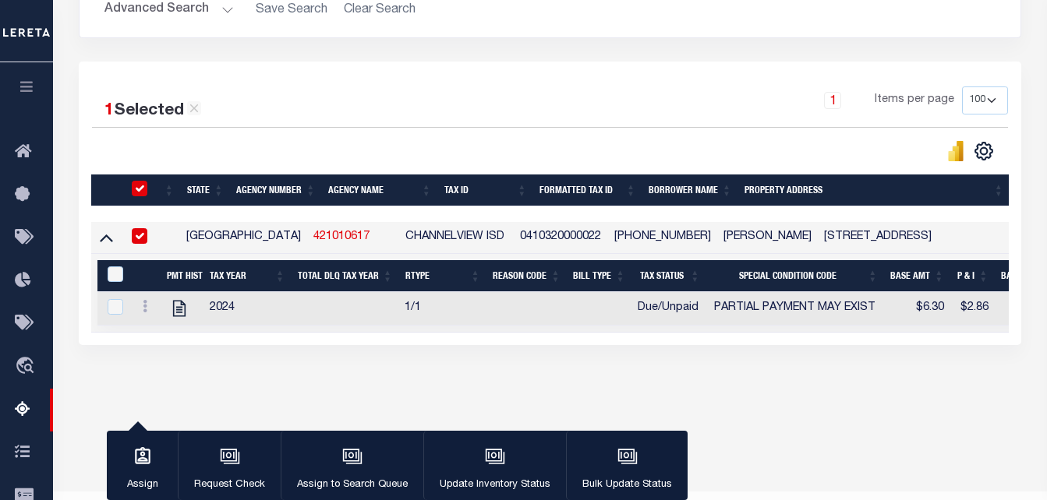
scroll to position [287, 0]
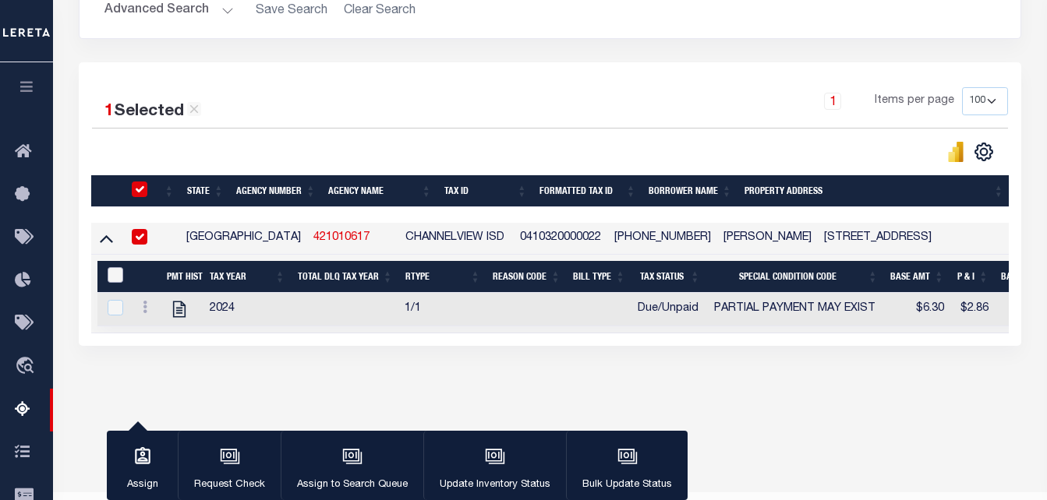
click at [109, 279] on input "&nbsp;" at bounding box center [116, 275] width 16 height 16
checkbox input "true"
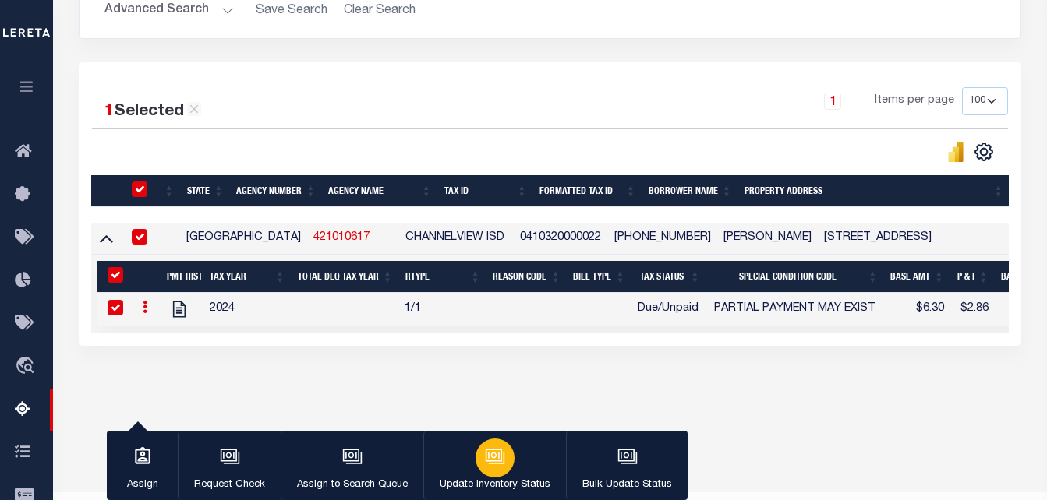
click at [494, 461] on icon "button" at bounding box center [494, 455] width 16 height 12
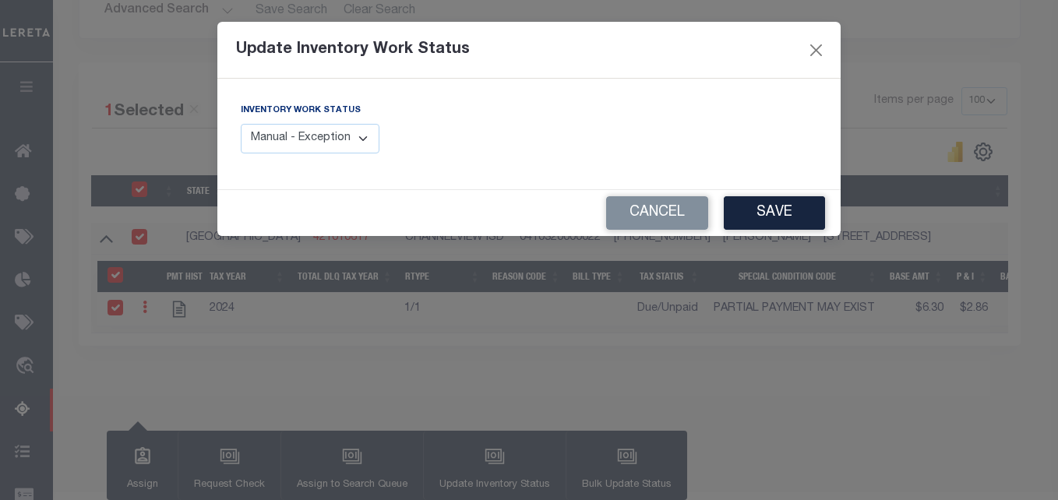
click at [316, 150] on select "Manual - Exception Pended - Awaiting Search Late Add Exception Completed" at bounding box center [310, 139] width 139 height 30
select select "4"
click at [241, 124] on select "Manual - Exception Pended - Awaiting Search Late Add Exception Completed" at bounding box center [310, 139] width 139 height 30
click at [787, 218] on button "Save" at bounding box center [774, 213] width 101 height 34
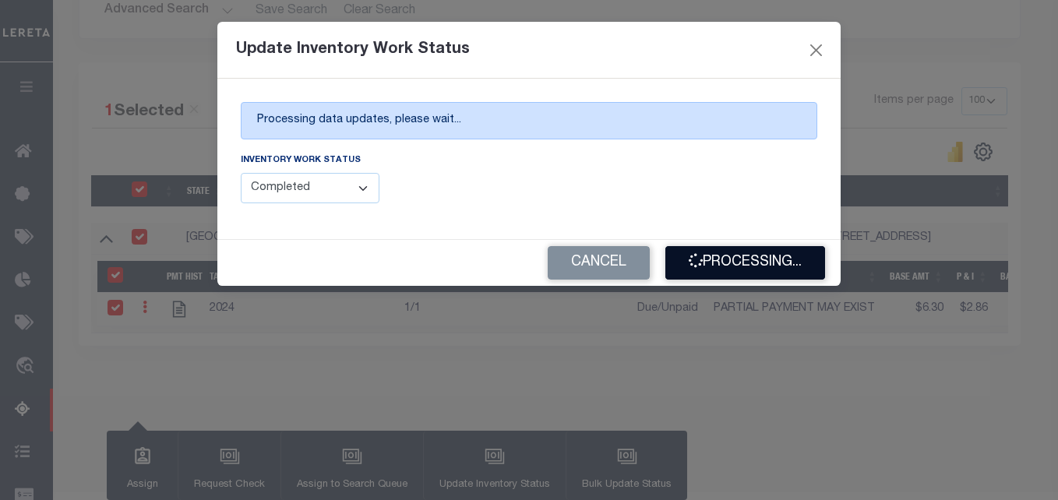
click at [746, 263] on button "Processing..." at bounding box center [746, 263] width 160 height 34
click at [746, 263] on div "Cancel Processing..." at bounding box center [529, 263] width 624 height 46
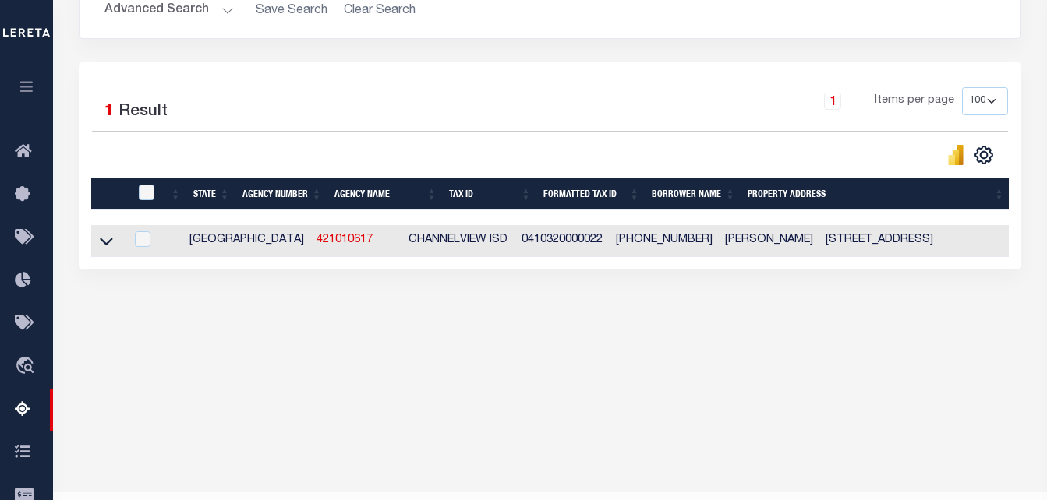
click at [214, 11] on button "Advanced Search" at bounding box center [168, 10] width 129 height 30
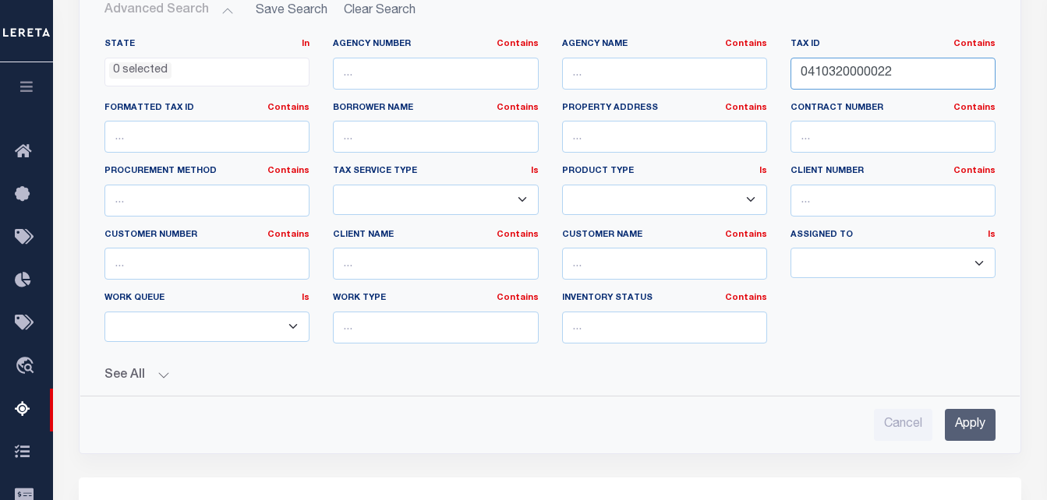
click at [849, 77] on input "0410320000022" at bounding box center [892, 74] width 205 height 32
paste input "6106"
type input "6106"
click at [974, 428] on input "Apply" at bounding box center [970, 425] width 51 height 32
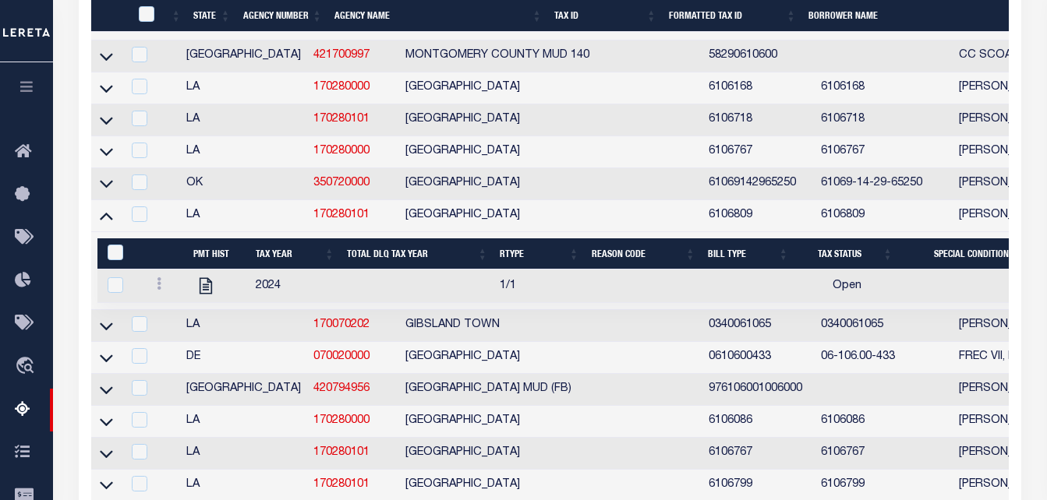
scroll to position [521, 0]
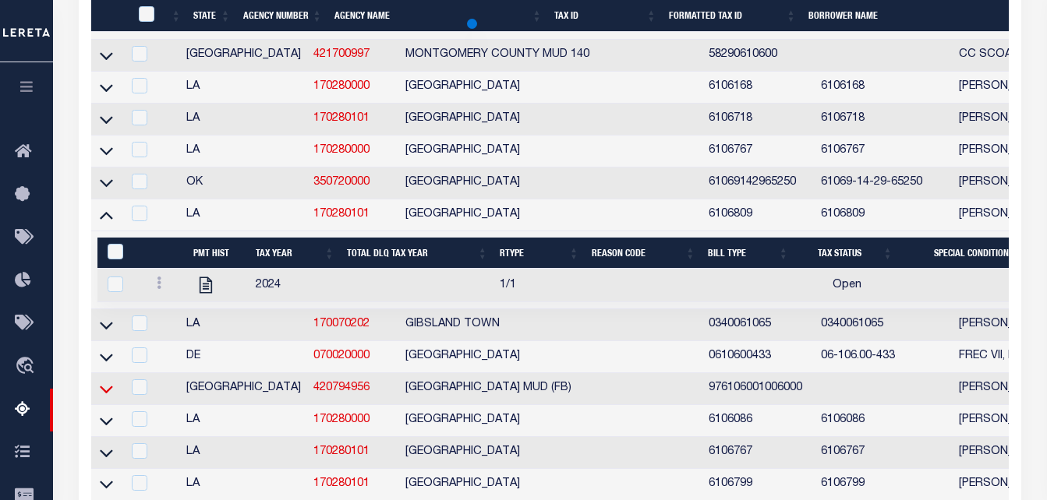
click at [102, 398] on icon at bounding box center [106, 389] width 13 height 16
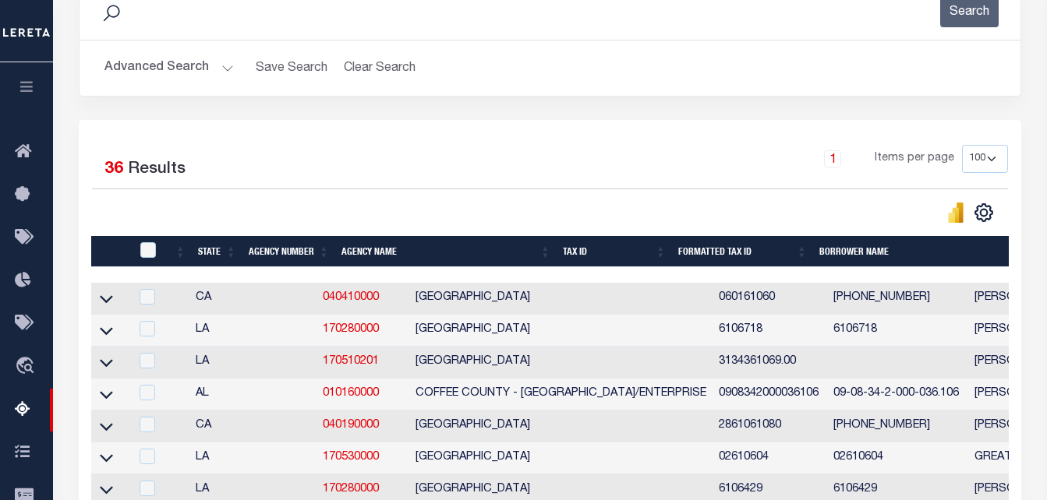
scroll to position [0, 0]
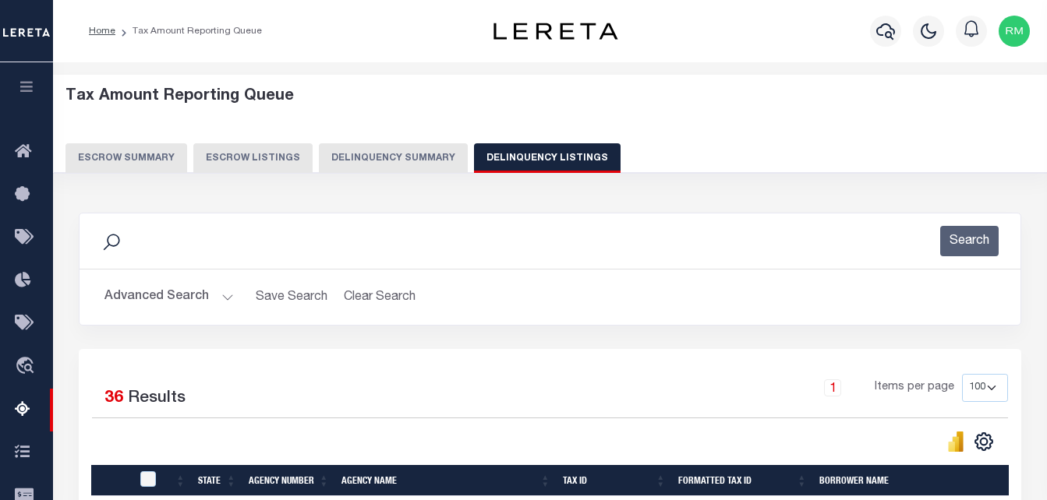
click at [191, 295] on button "Advanced Search" at bounding box center [168, 297] width 129 height 30
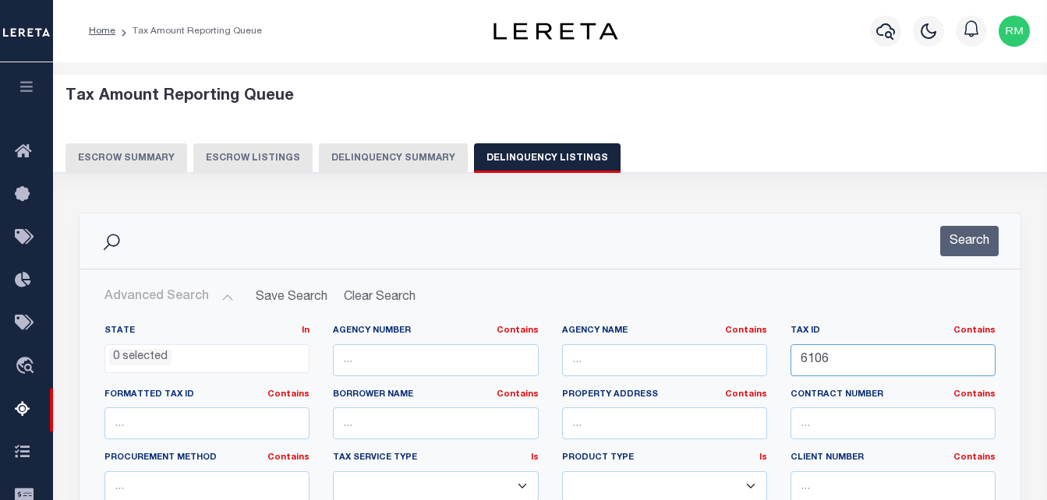
click at [861, 351] on input "6106" at bounding box center [892, 361] width 205 height 32
click at [1016, 228] on div "Search" at bounding box center [550, 241] width 941 height 55
click at [980, 235] on button "Search" at bounding box center [969, 241] width 58 height 30
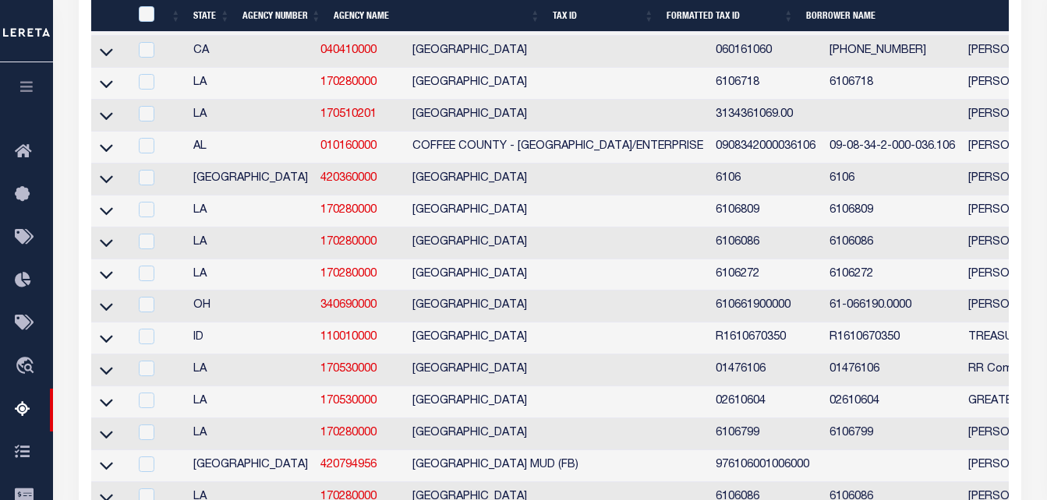
scroll to position [857, 0]
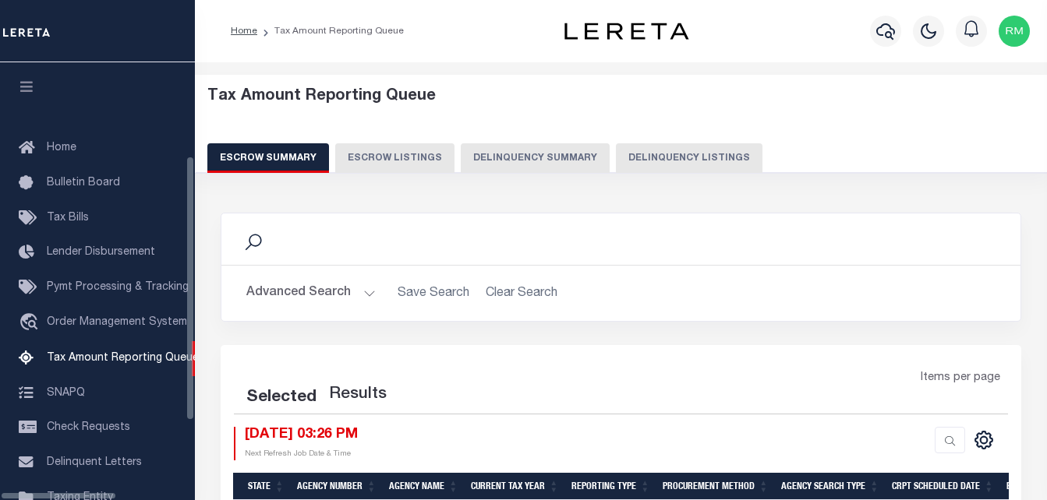
select select "100"
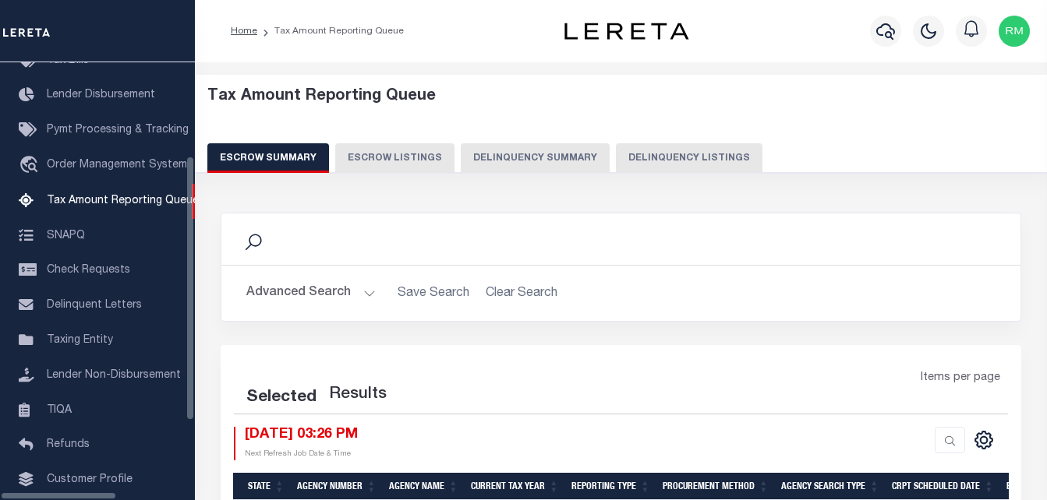
select select "100"
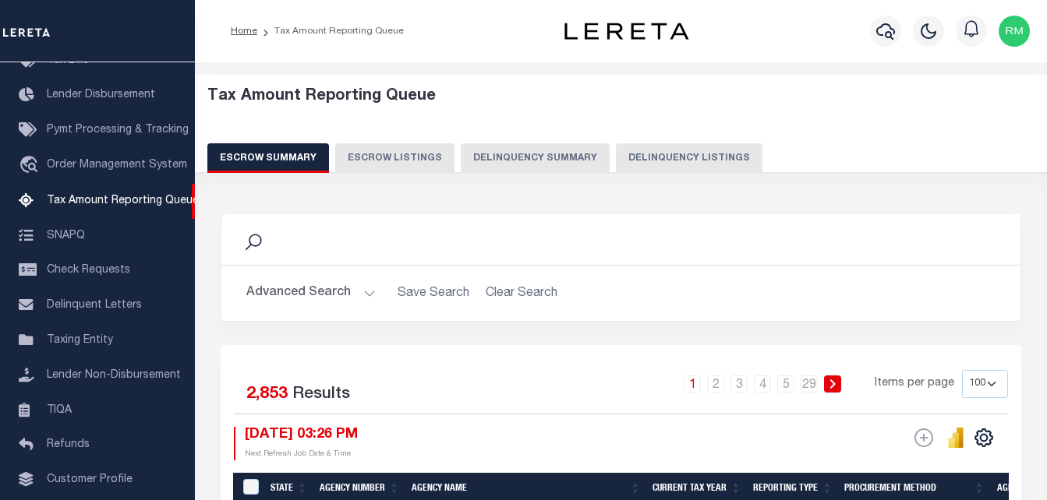
click at [662, 161] on button "Delinquency Listings" at bounding box center [689, 158] width 147 height 30
select select "100"
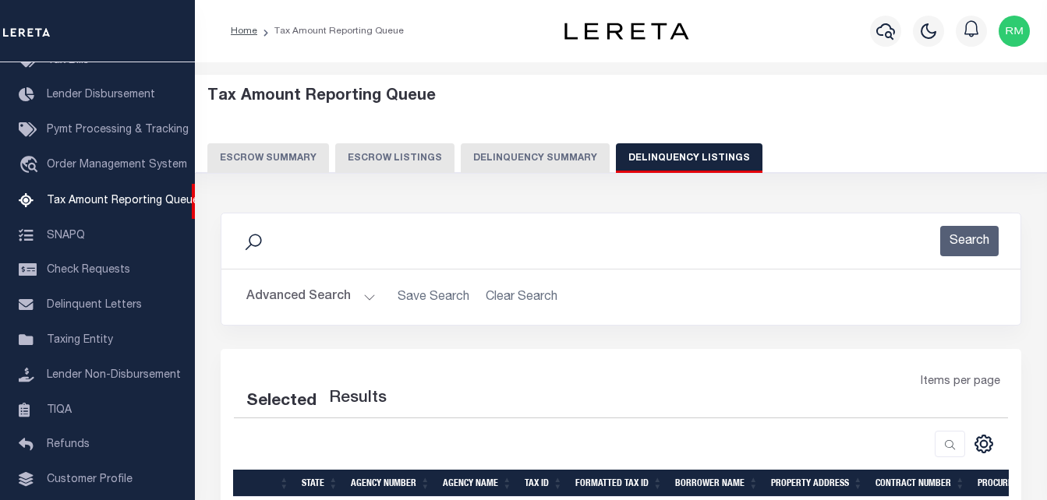
select select "100"
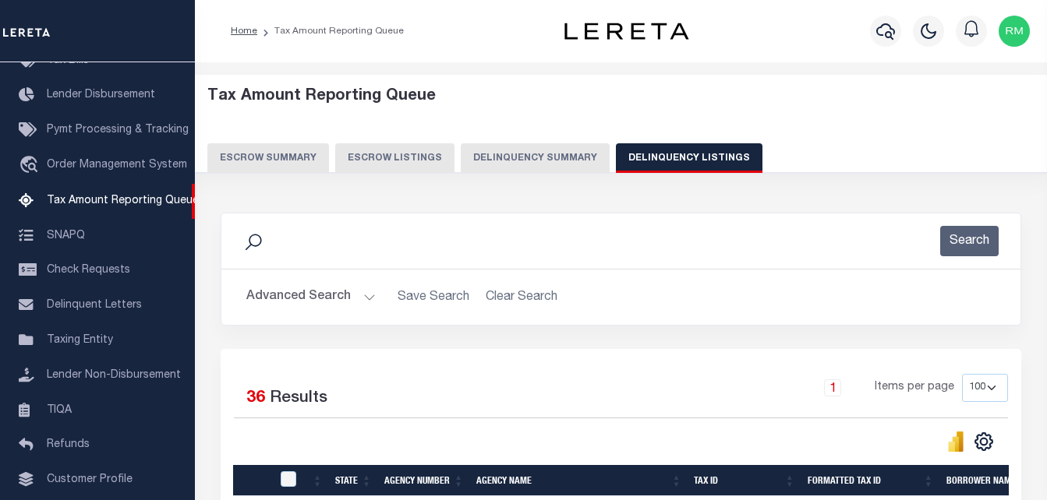
click at [287, 306] on button "Advanced Search" at bounding box center [310, 297] width 129 height 30
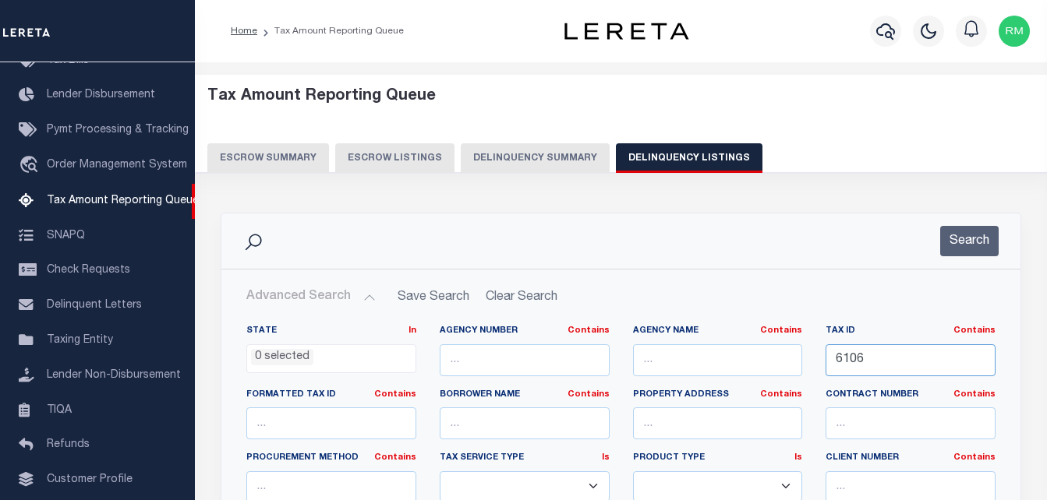
click at [866, 366] on input "6106" at bounding box center [910, 361] width 170 height 32
click at [951, 237] on button "Search" at bounding box center [969, 241] width 58 height 30
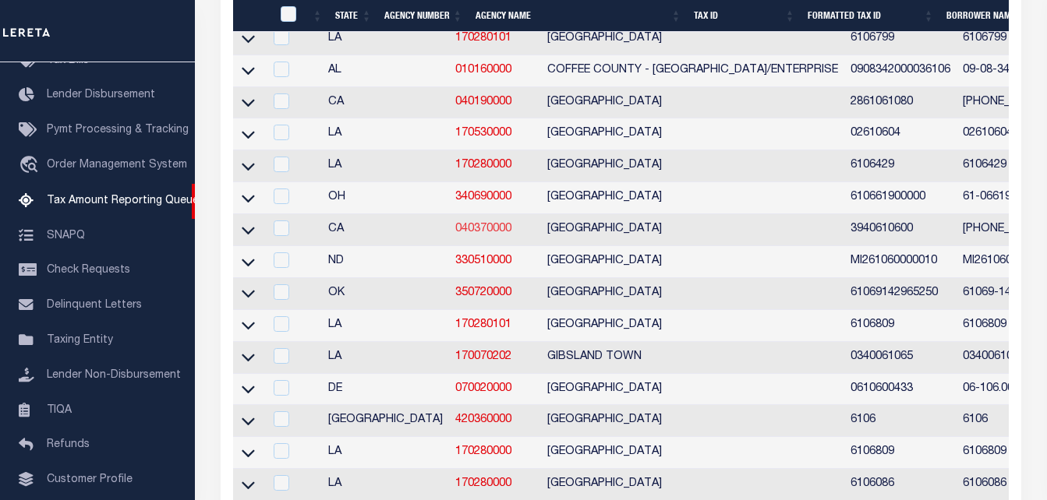
scroll to position [779, 0]
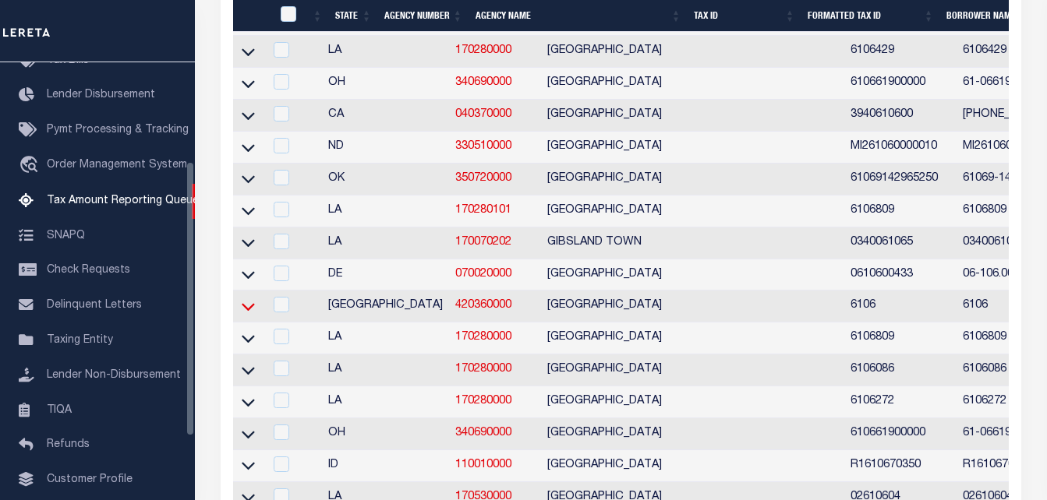
click at [247, 315] on icon at bounding box center [248, 307] width 13 height 16
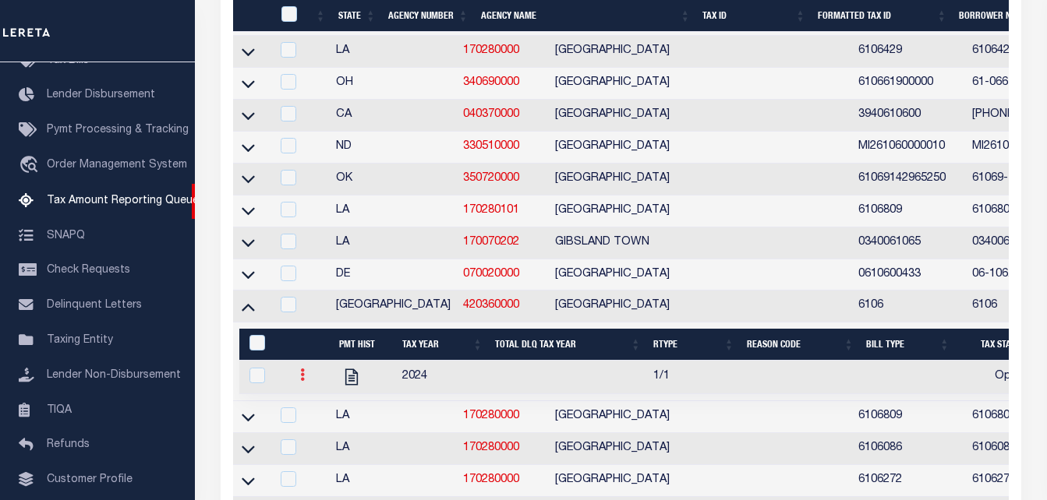
click at [297, 383] on link at bounding box center [302, 377] width 17 height 12
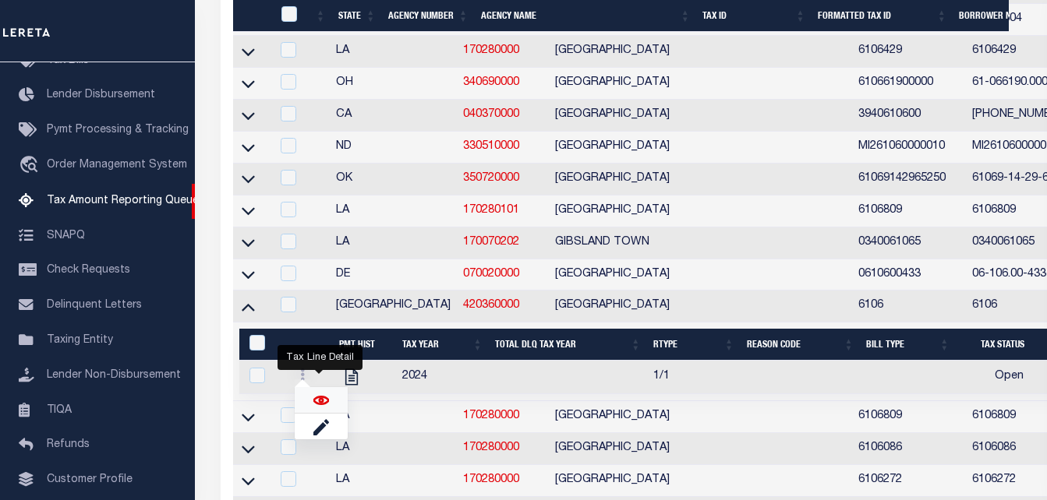
click at [313, 408] on img "" at bounding box center [321, 401] width 16 height 16
checkbox input "true"
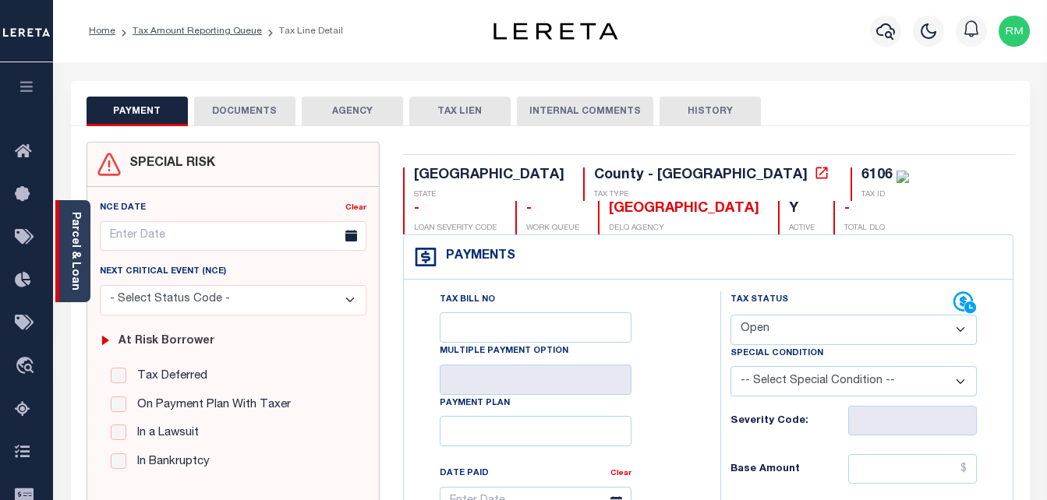
click at [75, 261] on link "Parcel & Loan" at bounding box center [74, 251] width 11 height 79
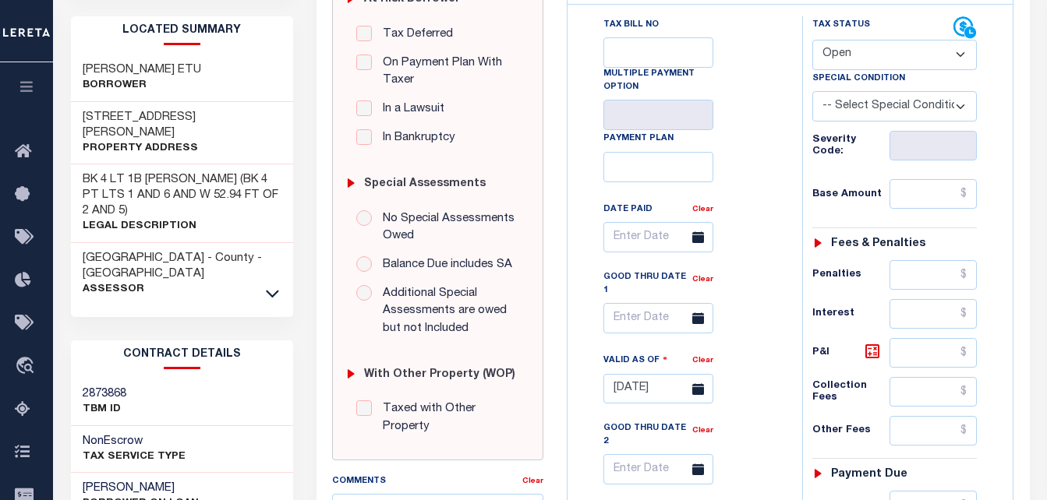
scroll to position [312, 0]
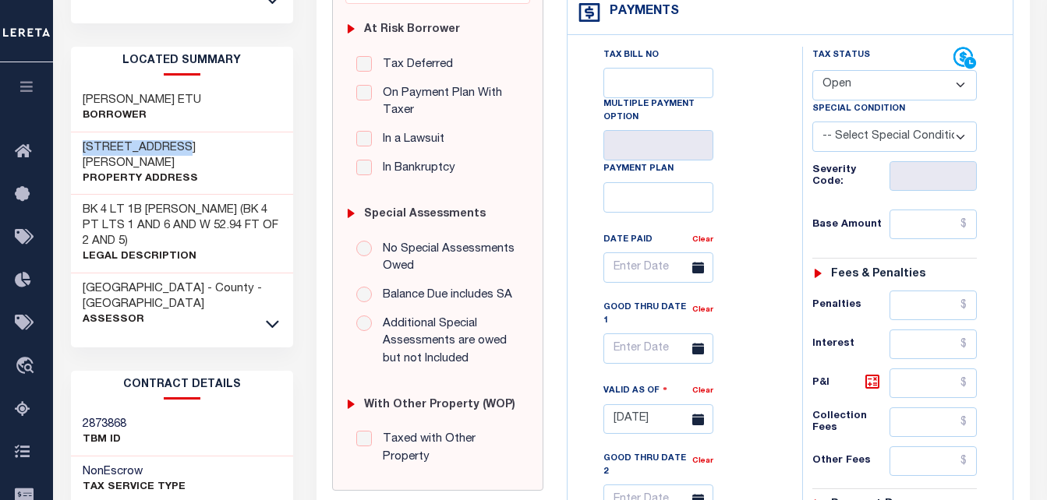
copy h3 "[STREET_ADDRESS][PERSON_NAME]"
drag, startPoint x: 83, startPoint y: 146, endPoint x: 184, endPoint y: 147, distance: 101.3
click at [184, 147] on h3 "[STREET_ADDRESS][PERSON_NAME]" at bounding box center [182, 155] width 199 height 31
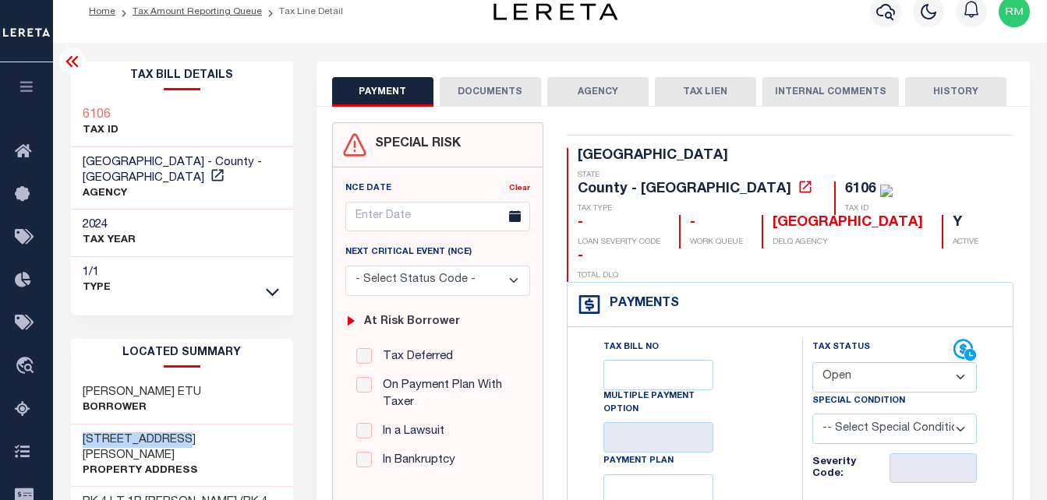
scroll to position [0, 0]
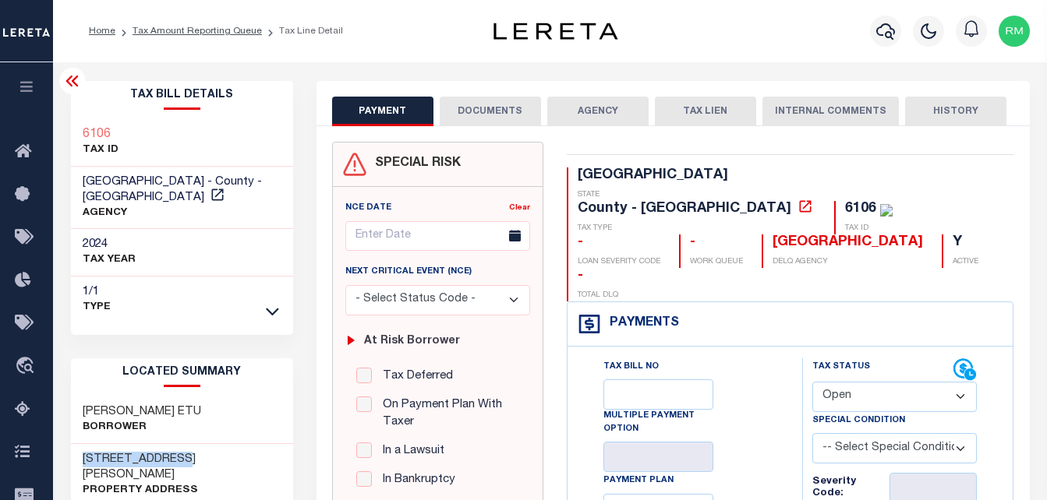
click at [99, 133] on h3 "6106" at bounding box center [101, 135] width 36 height 16
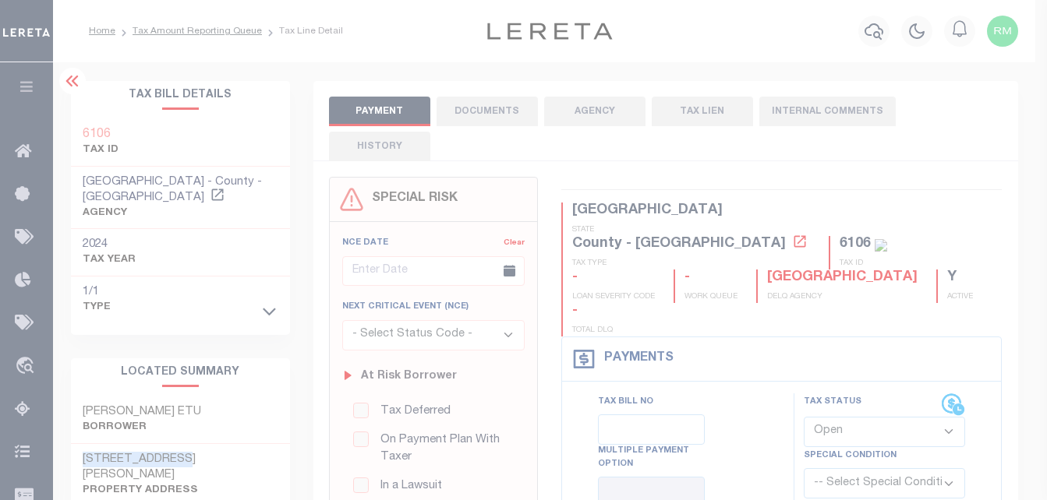
click at [99, 133] on div at bounding box center [523, 250] width 1047 height 500
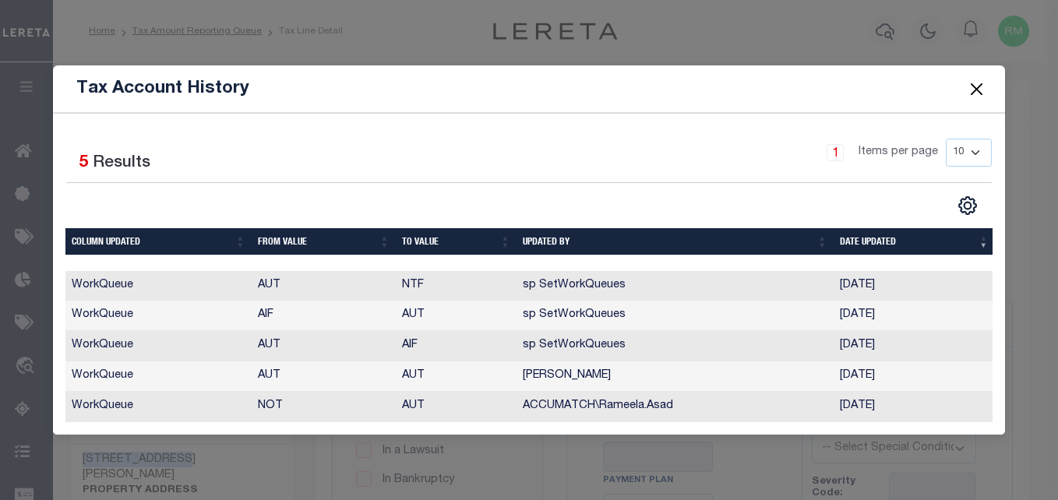
click at [978, 83] on button "Close" at bounding box center [977, 89] width 20 height 20
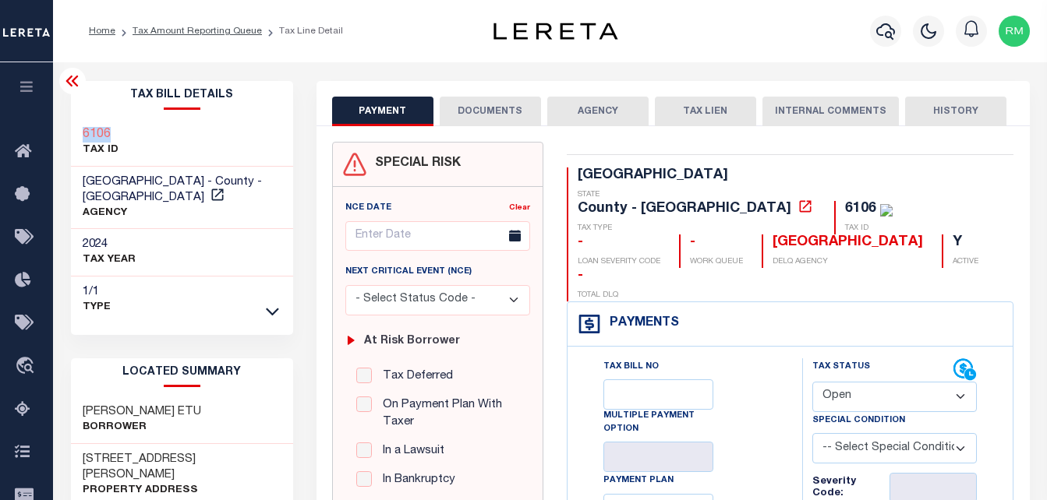
copy h3 "6106"
drag, startPoint x: 127, startPoint y: 133, endPoint x: 127, endPoint y: 101, distance: 31.2
click at [80, 132] on div "6106 TAX ID" at bounding box center [182, 143] width 222 height 48
click at [210, 196] on icon at bounding box center [218, 195] width 16 height 16
click at [871, 382] on select "- Select Status Code - Open Due/Unpaid Paid Incomplete No Tax Due Internal Refu…" at bounding box center [894, 397] width 165 height 30
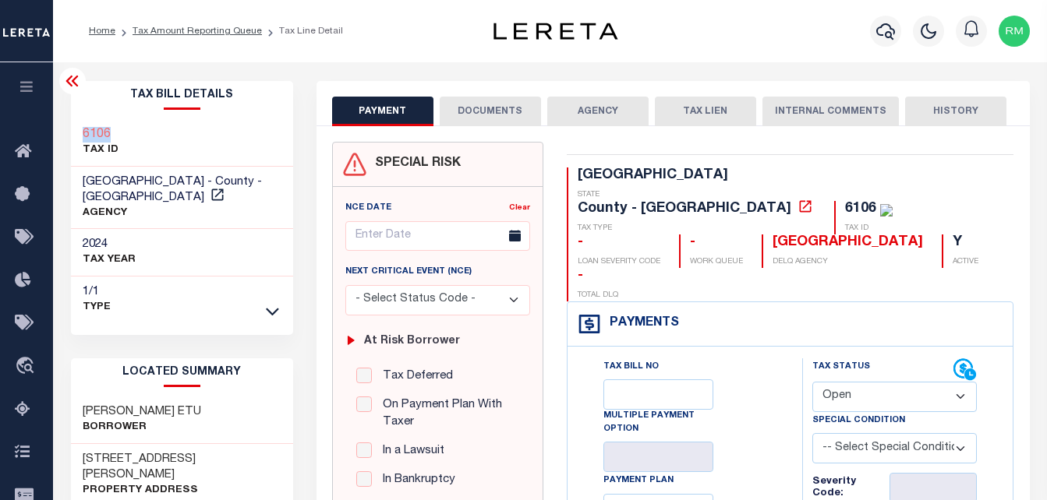
select select "PYD"
click at [812, 382] on select "- Select Status Code - Open Due/Unpaid Paid Incomplete No Tax Due Internal Refu…" at bounding box center [894, 397] width 165 height 30
type input "[DATE]"
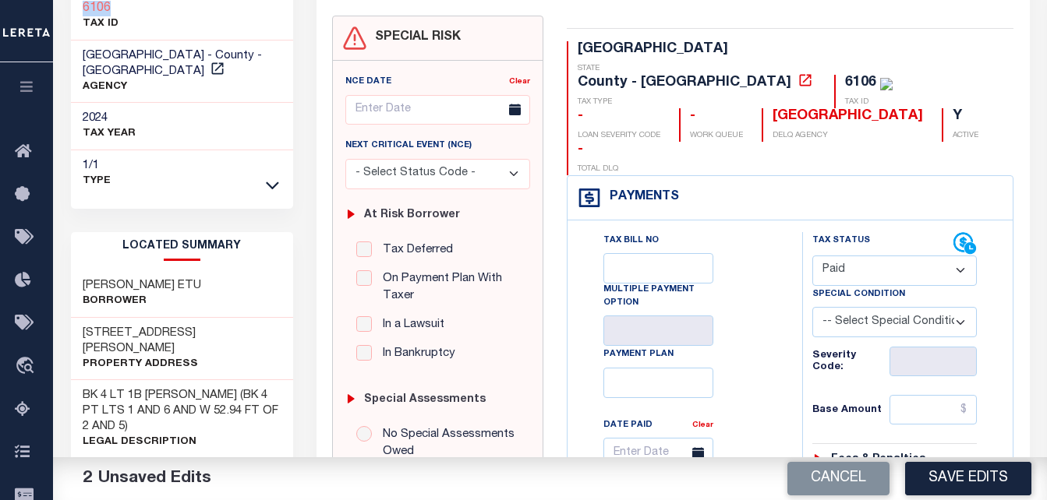
scroll to position [156, 0]
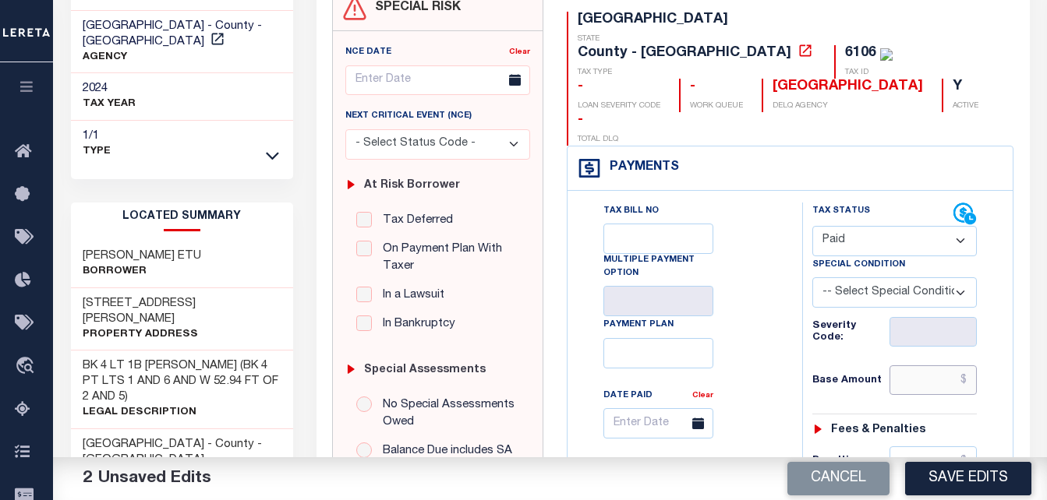
click at [933, 366] on input "text" at bounding box center [933, 381] width 88 height 30
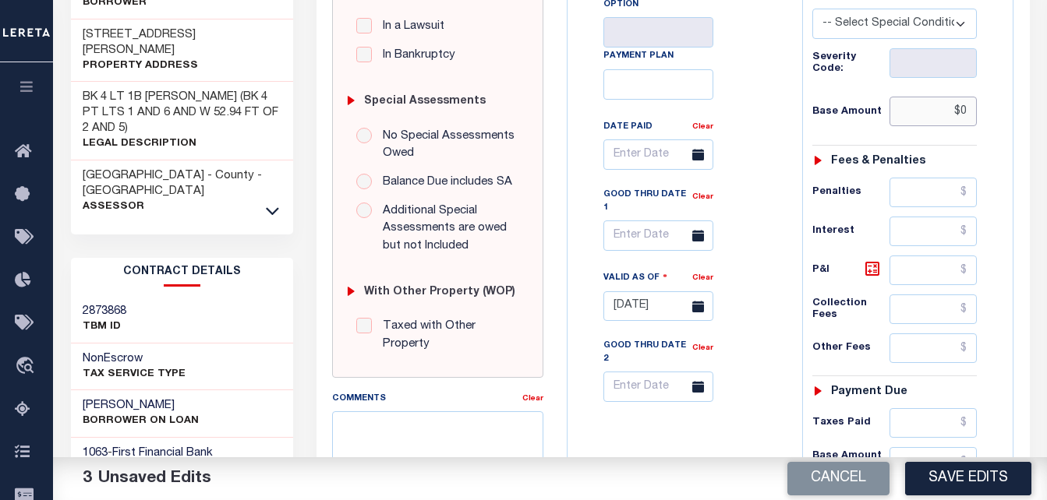
scroll to position [468, 0]
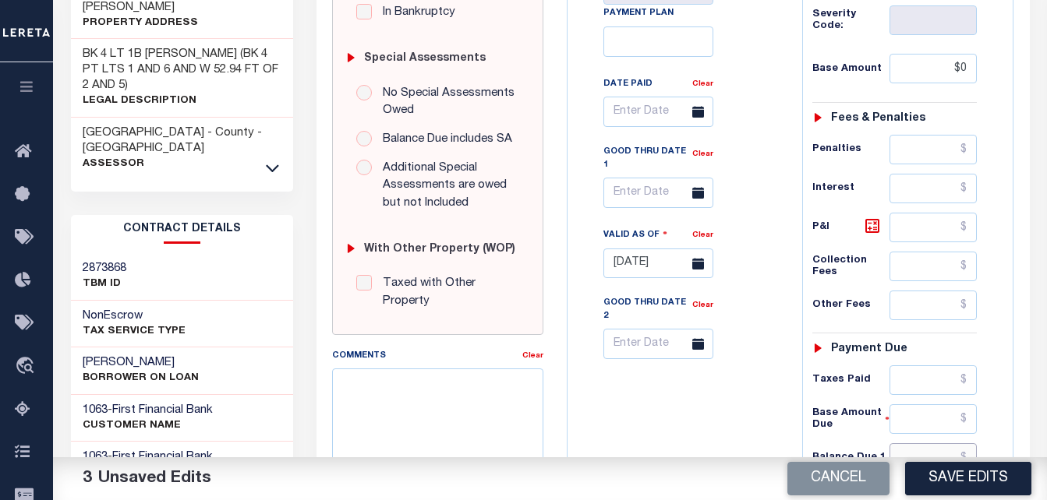
type input "$0.00"
click at [924, 444] on input "text" at bounding box center [933, 459] width 88 height 30
type input "$0.00"
click at [673, 178] on input "text" at bounding box center [658, 193] width 110 height 30
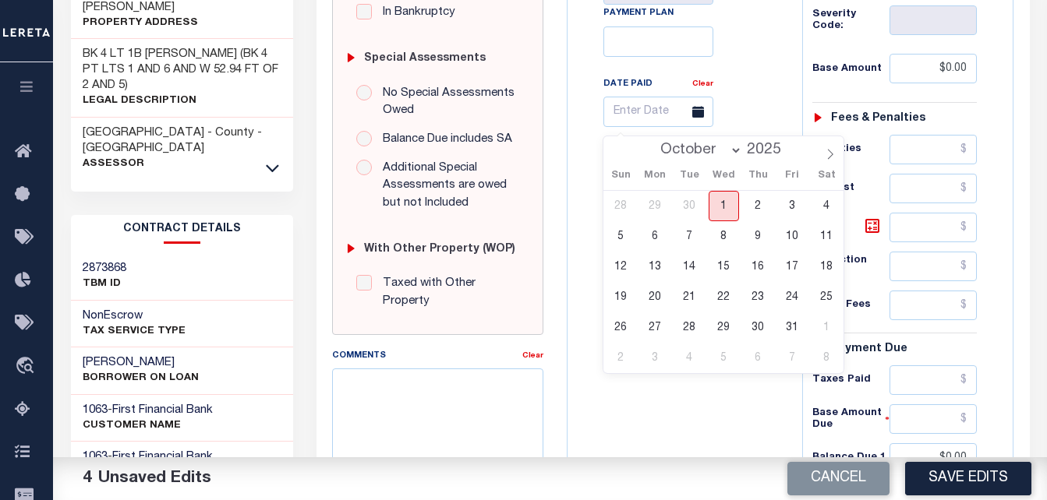
click at [727, 214] on span "1" at bounding box center [724, 206] width 30 height 30
type input "[DATE]"
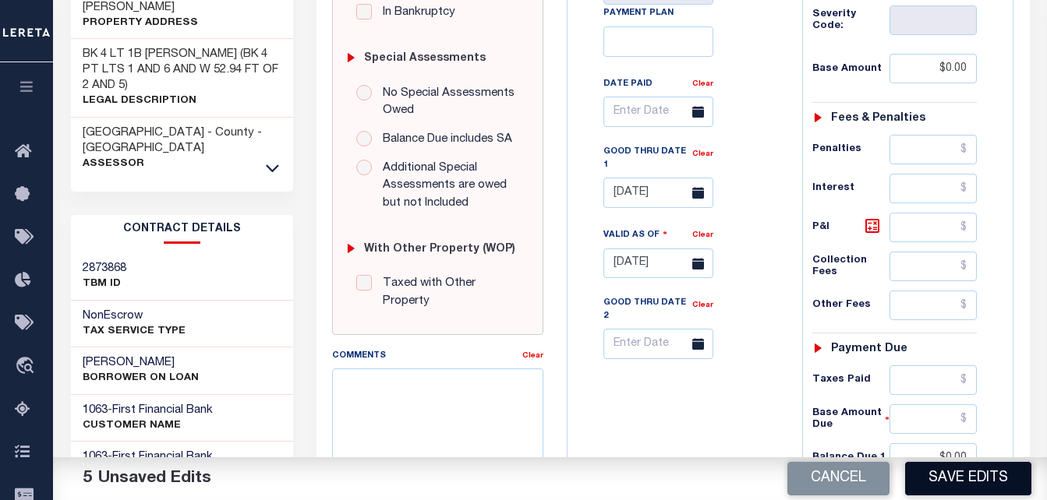
click at [958, 479] on button "Save Edits" at bounding box center [968, 479] width 126 height 34
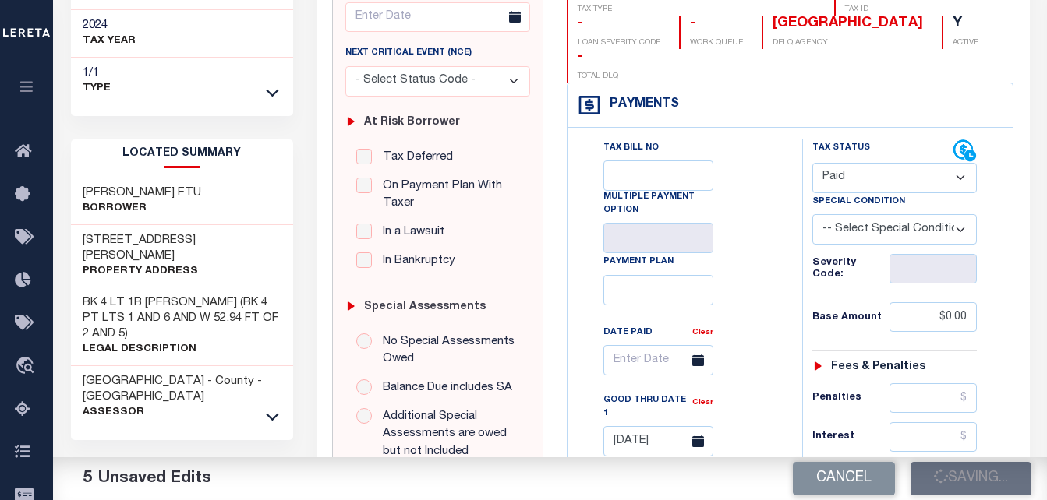
scroll to position [0, 0]
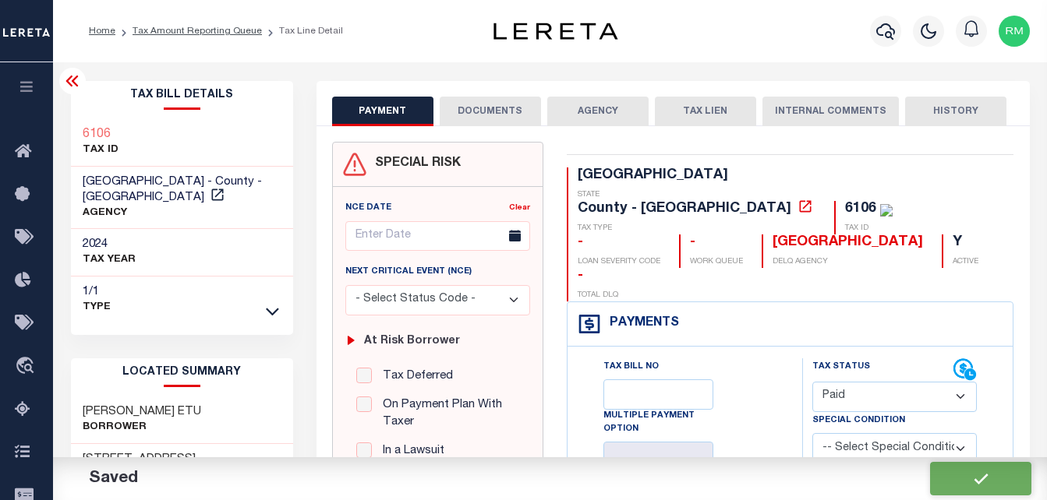
checkbox input "false"
type input "$0"
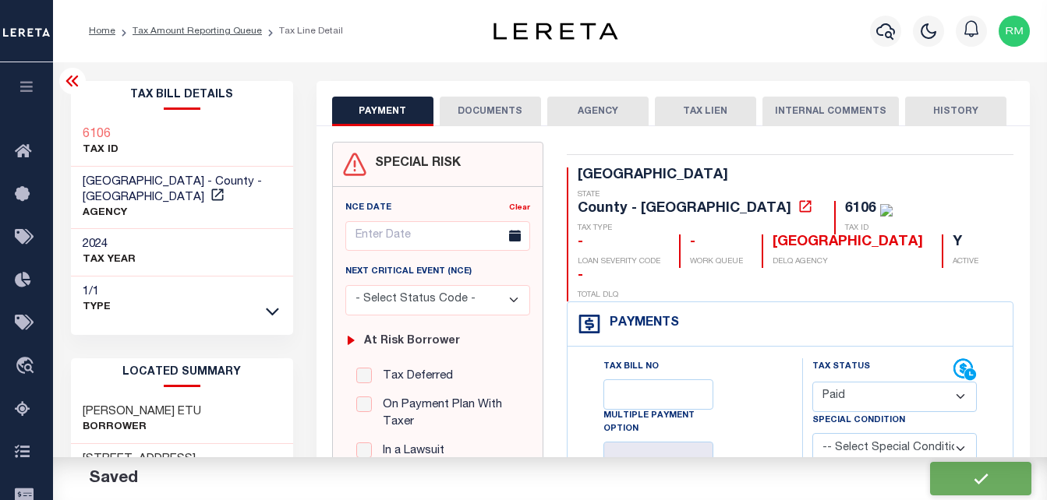
click at [489, 113] on button "DOCUMENTS" at bounding box center [490, 112] width 101 height 30
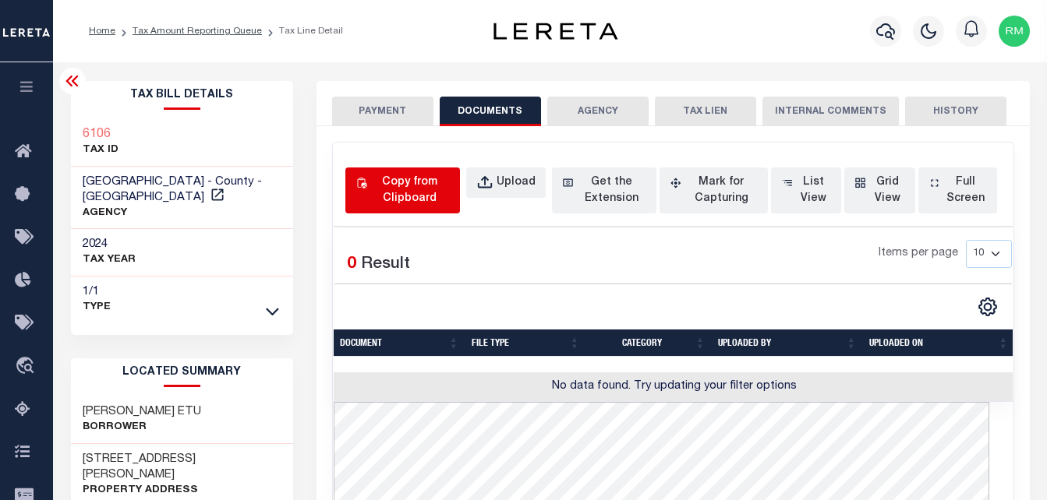
click at [419, 193] on div "Copy from Clipboard" at bounding box center [410, 191] width 80 height 33
select select "POP"
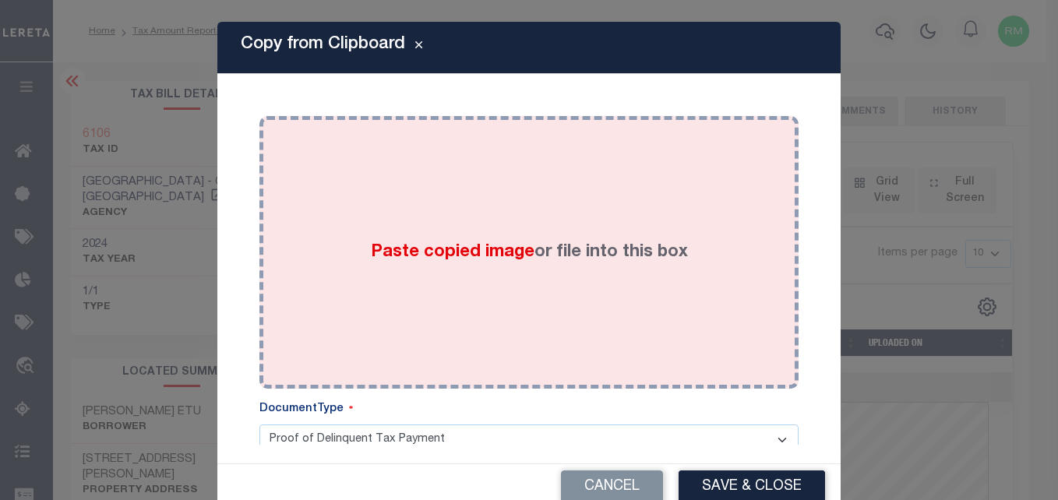
click at [570, 251] on label "Paste copied image or file into this box" at bounding box center [529, 253] width 317 height 26
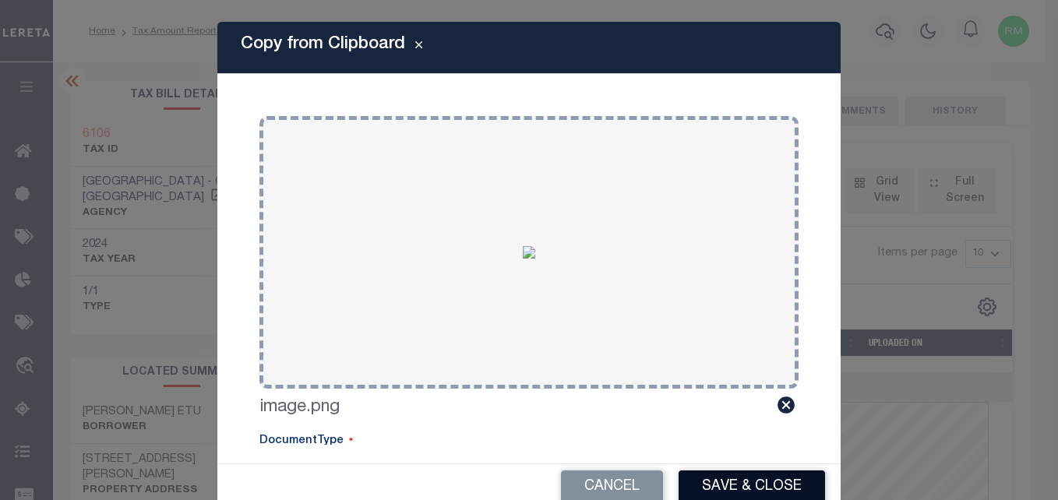
click at [773, 479] on button "Save & Close" at bounding box center [752, 488] width 147 height 34
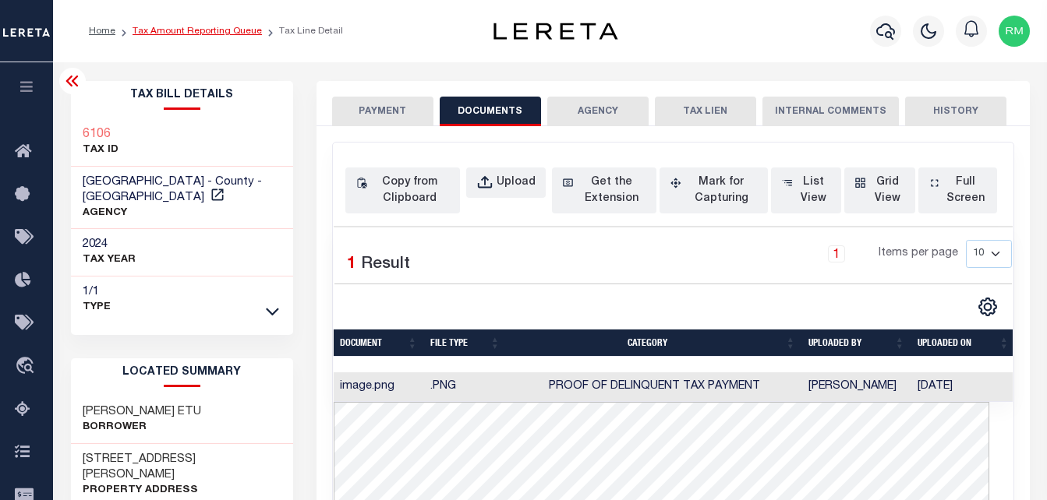
click at [218, 30] on link "Tax Amount Reporting Queue" at bounding box center [197, 31] width 129 height 9
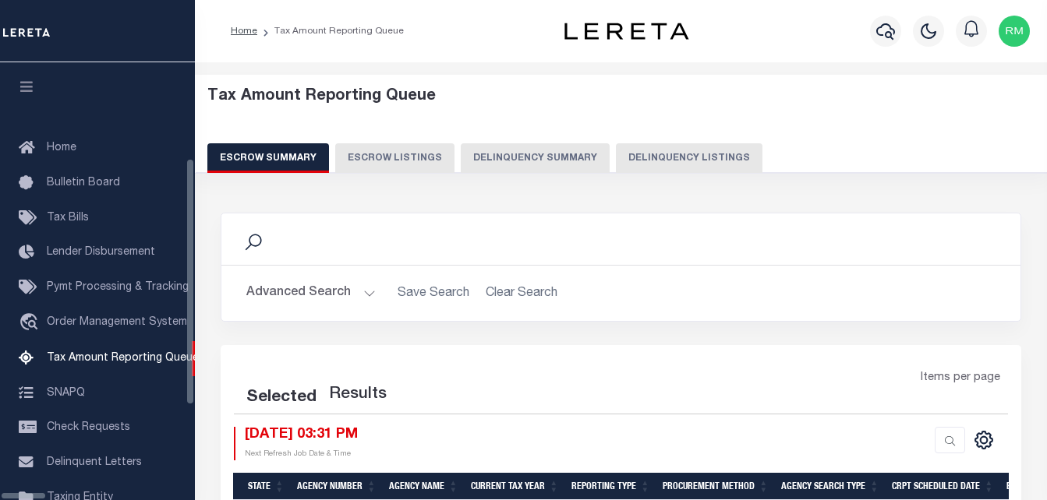
click at [655, 164] on button "Delinquency Listings" at bounding box center [689, 158] width 147 height 30
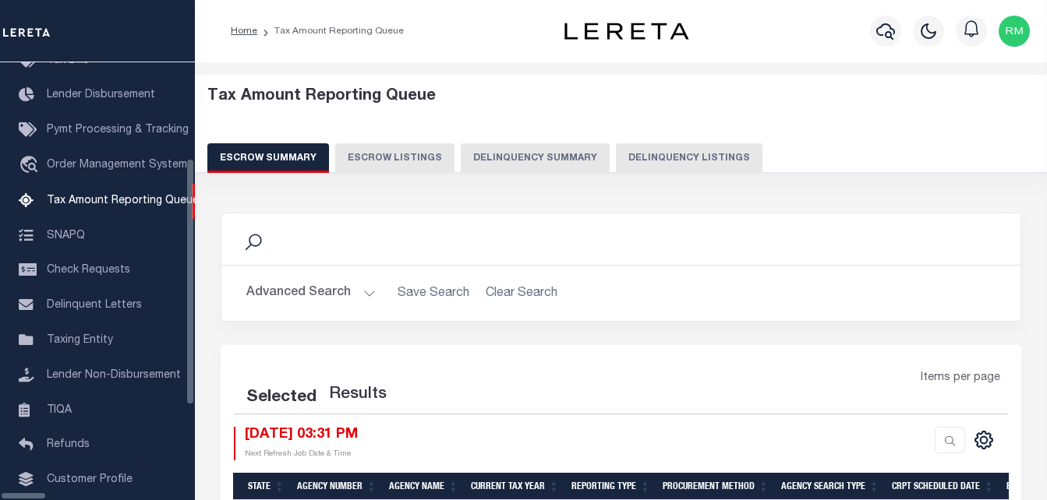
select select "100"
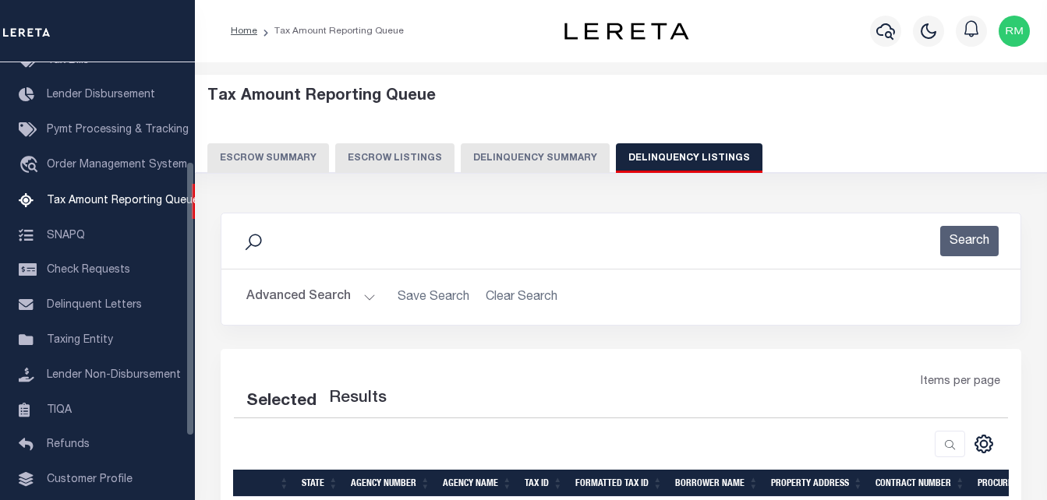
select select "100"
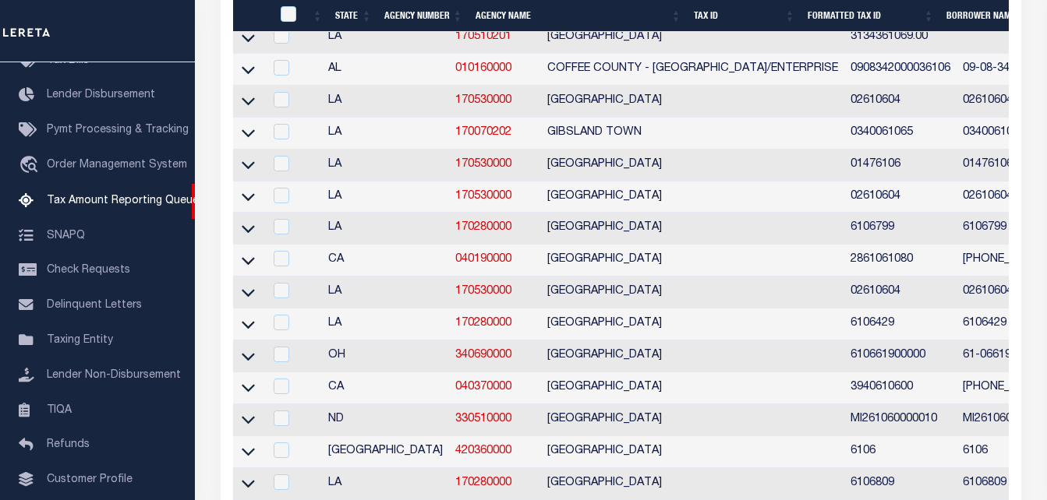
scroll to position [1091, 0]
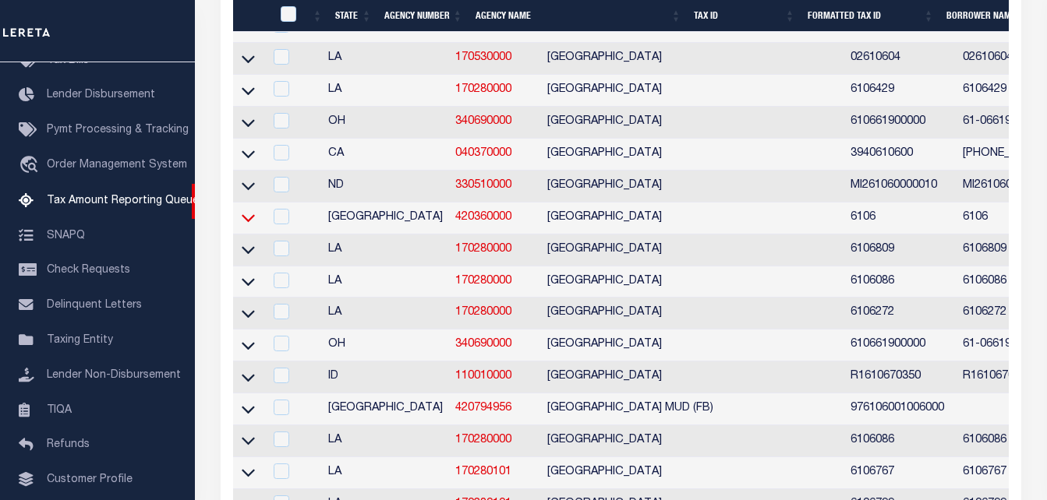
click at [252, 226] on icon at bounding box center [248, 218] width 13 height 16
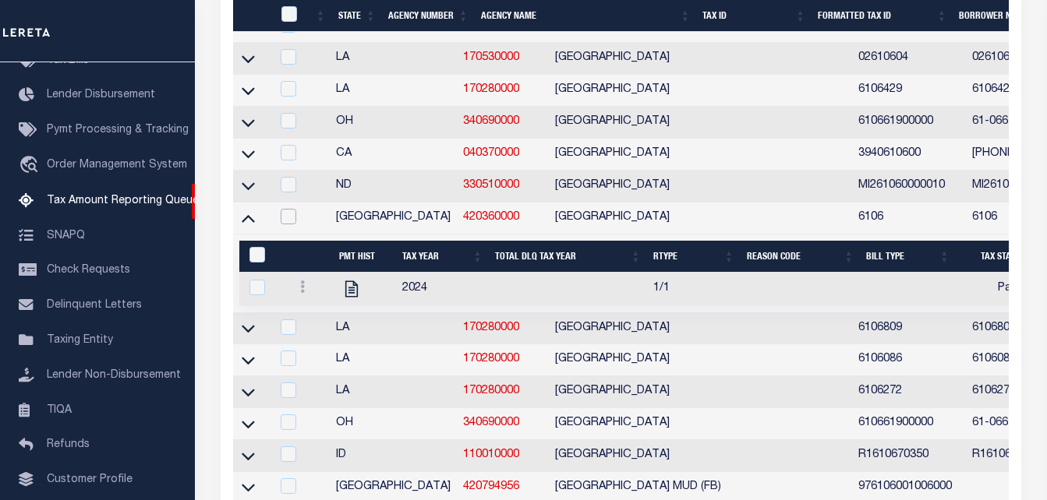
click at [285, 224] on input "checkbox" at bounding box center [289, 217] width 16 height 16
checkbox input "true"
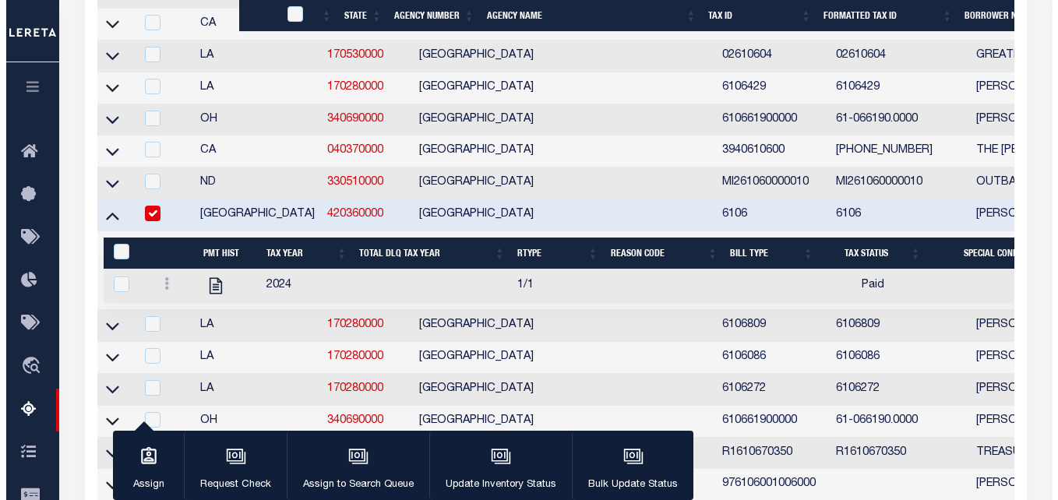
scroll to position [1088, 0]
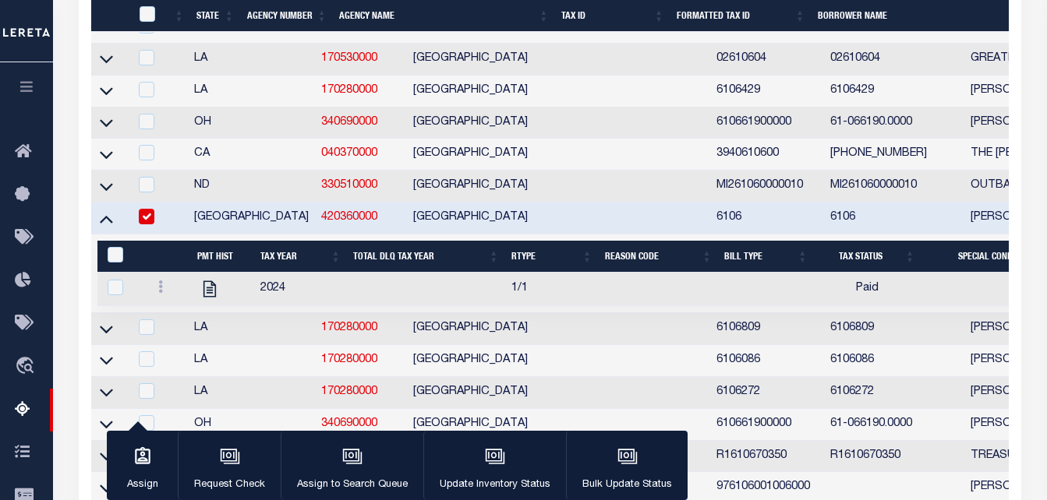
click at [123, 264] on div "&nbsp;" at bounding box center [125, 255] width 42 height 17
click at [113, 263] on input "&nbsp;" at bounding box center [116, 255] width 16 height 16
checkbox input "true"
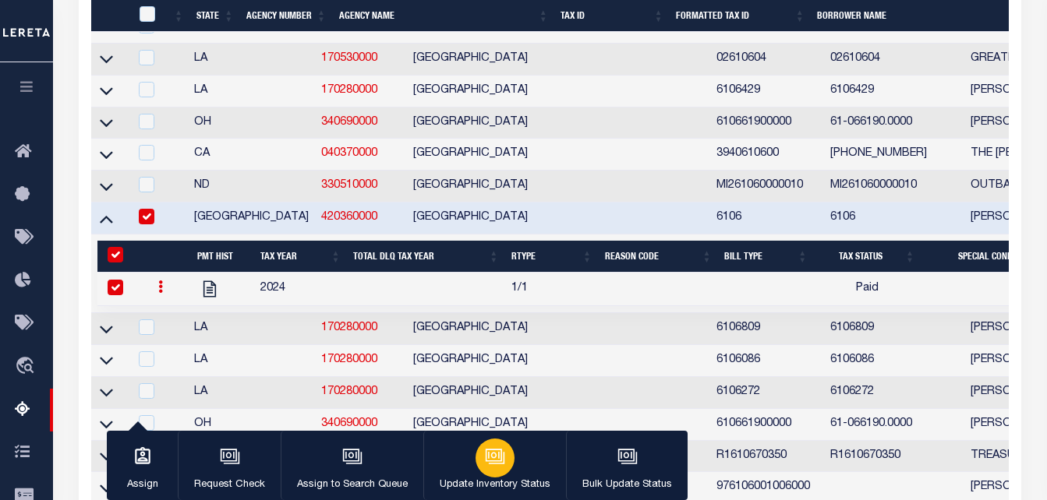
click at [492, 467] on icon "button" at bounding box center [495, 457] width 20 height 20
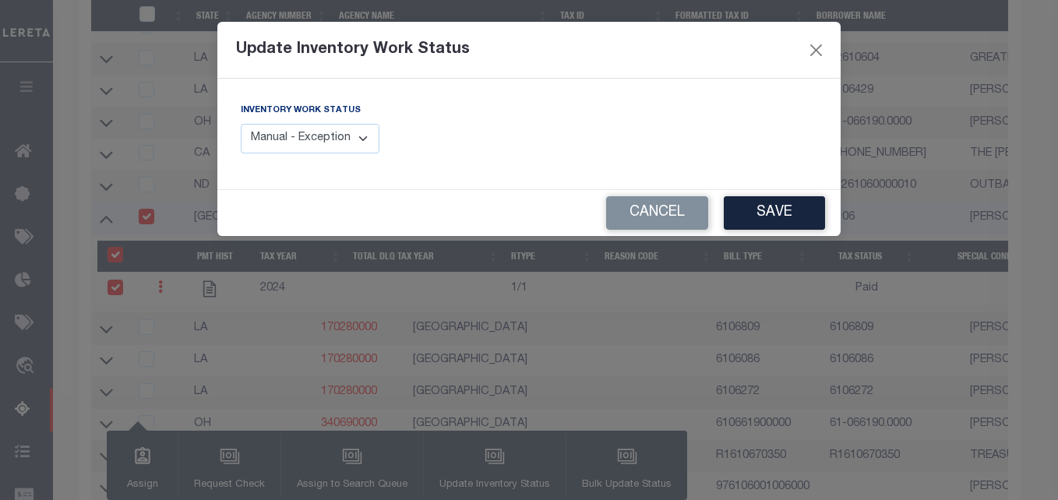
click at [332, 145] on select "Manual - Exception Pended - Awaiting Search Late Add Exception Completed" at bounding box center [310, 139] width 139 height 30
select select "4"
click at [241, 124] on select "Manual - Exception Pended - Awaiting Search Late Add Exception Completed" at bounding box center [310, 139] width 139 height 30
click at [747, 219] on button "Save" at bounding box center [774, 213] width 101 height 34
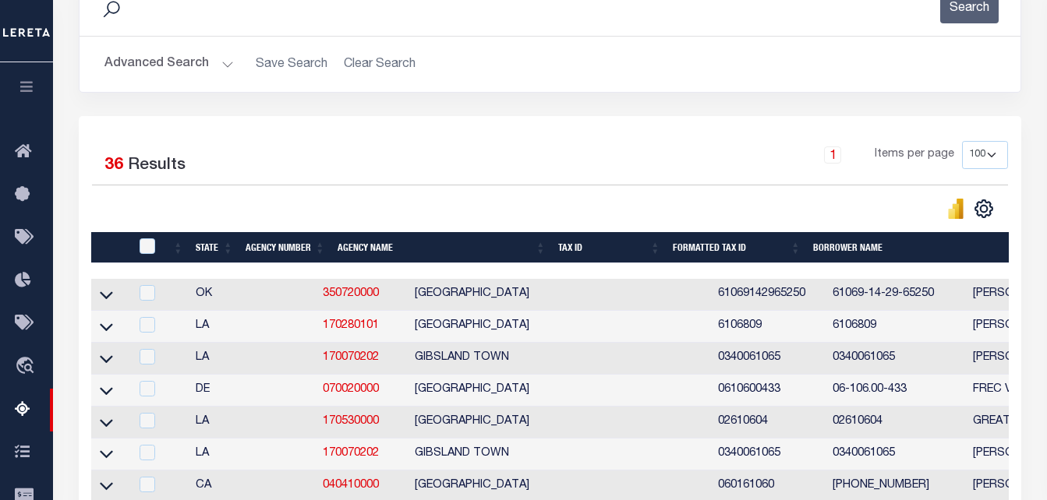
scroll to position [0, 0]
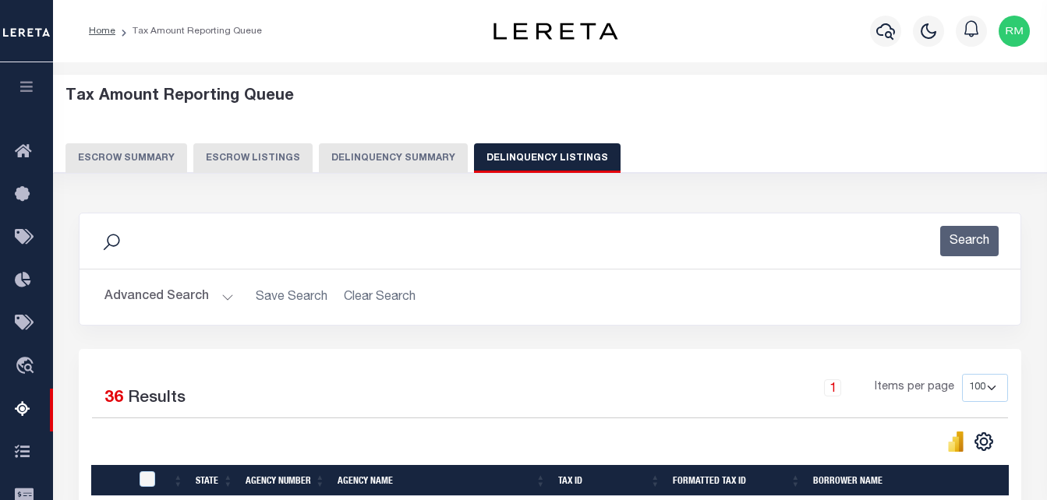
click at [195, 297] on button "Advanced Search" at bounding box center [168, 297] width 129 height 30
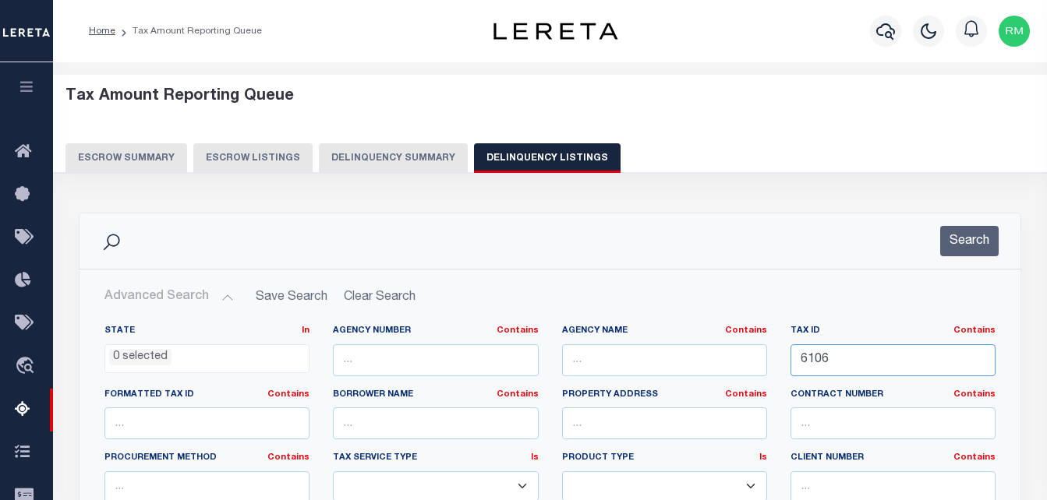
click at [826, 361] on input "6106" at bounding box center [892, 361] width 205 height 32
paste input "10607"
type input "10607"
click at [963, 244] on button "Search" at bounding box center [969, 241] width 58 height 30
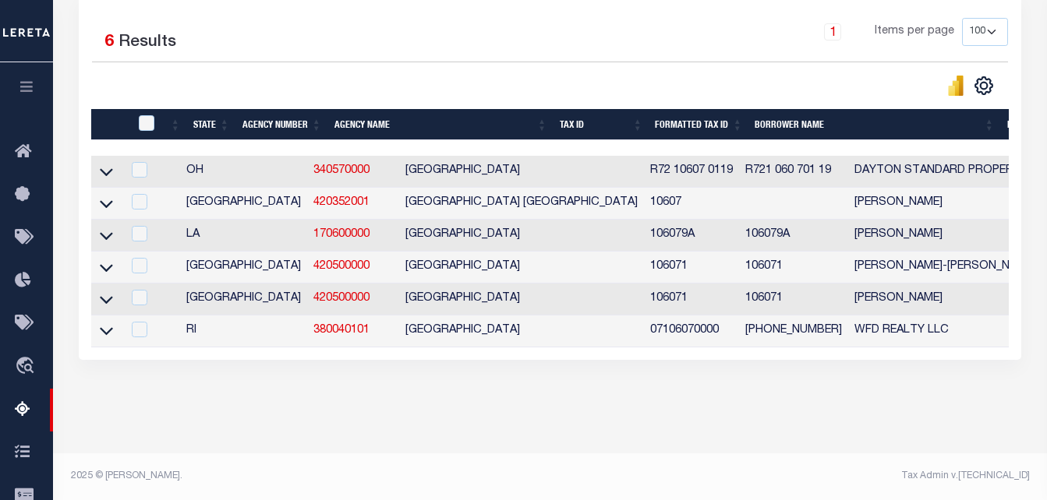
click at [399, 320] on td "[GEOGRAPHIC_DATA]" at bounding box center [521, 332] width 245 height 32
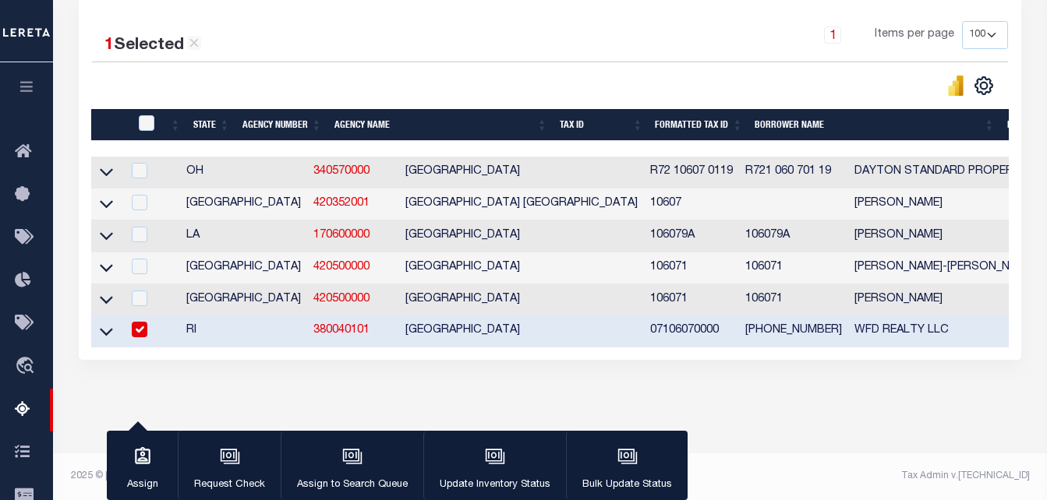
click at [141, 322] on input "checkbox" at bounding box center [140, 330] width 16 height 16
checkbox input "false"
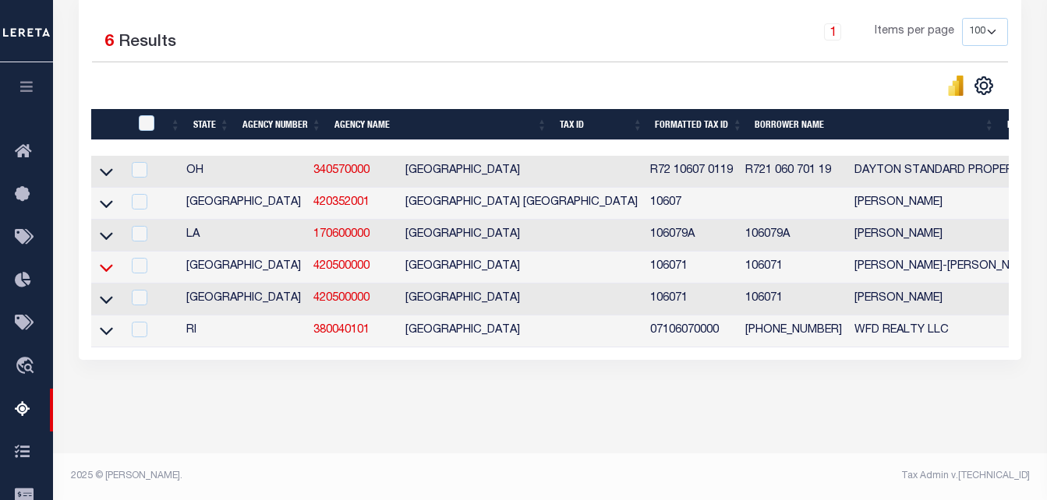
click at [108, 263] on icon at bounding box center [106, 268] width 13 height 16
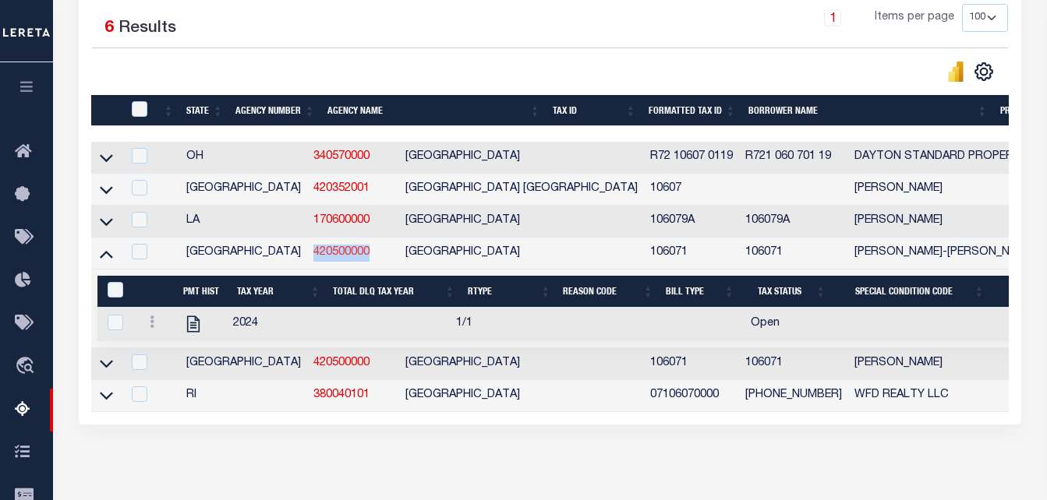
copy link "420500000"
drag, startPoint x: 295, startPoint y: 259, endPoint x: 239, endPoint y: 259, distance: 56.9
click at [307, 259] on td "420500000" at bounding box center [353, 254] width 92 height 32
checkbox input "true"
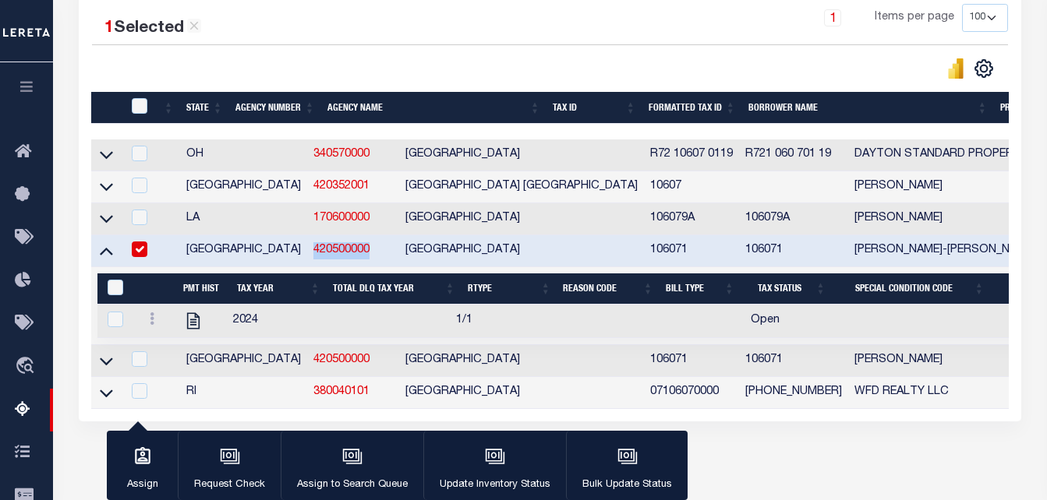
copy td "Gregorio Zamora"
drag, startPoint x: 839, startPoint y: 364, endPoint x: 752, endPoint y: 371, distance: 87.6
click at [848, 371] on td "Gregorio Zamora" at bounding box center [975, 361] width 254 height 32
checkbox input "true"
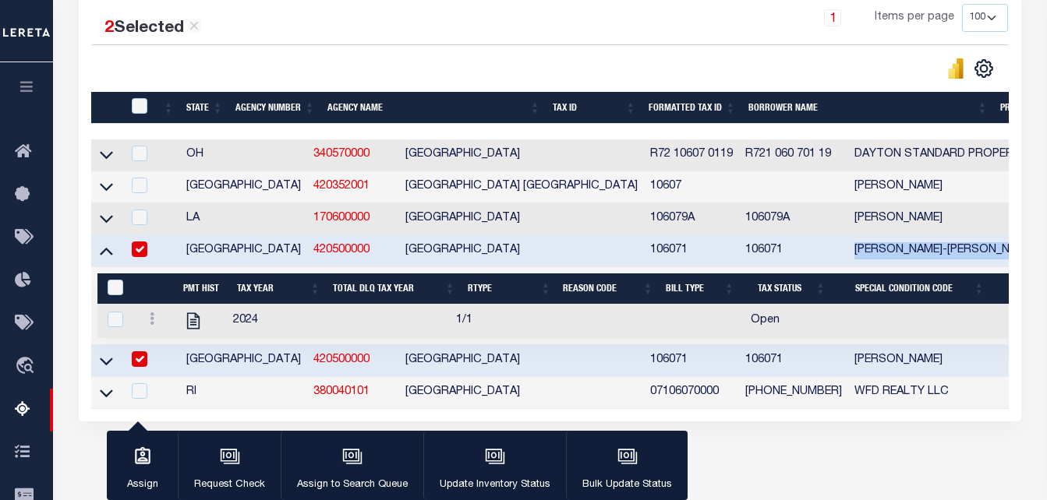
copy td "Margaret Yoon-Bing Liew"
drag, startPoint x: 888, startPoint y: 254, endPoint x: 755, endPoint y: 253, distance: 133.3
click at [848, 253] on td "Margaret Yoon-Bing Liew" at bounding box center [975, 251] width 254 height 32
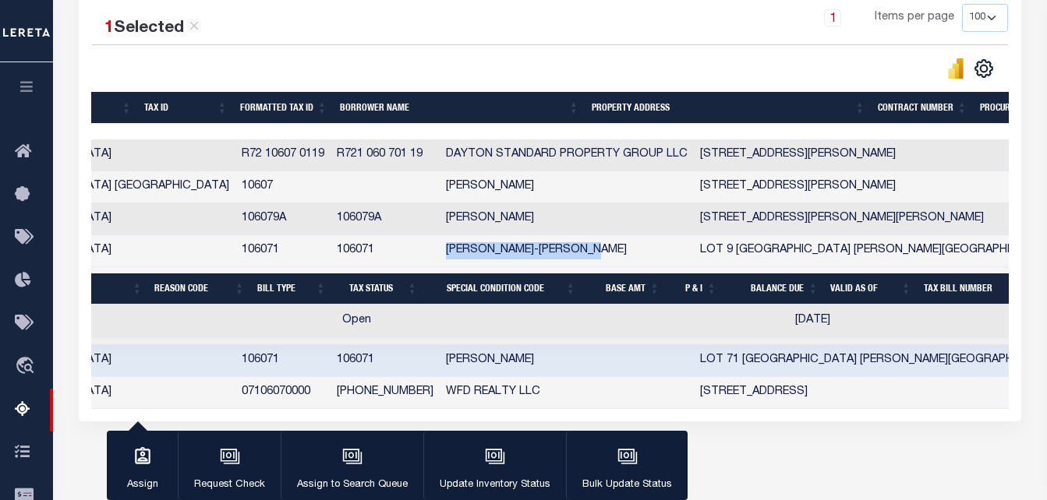
scroll to position [0, 458]
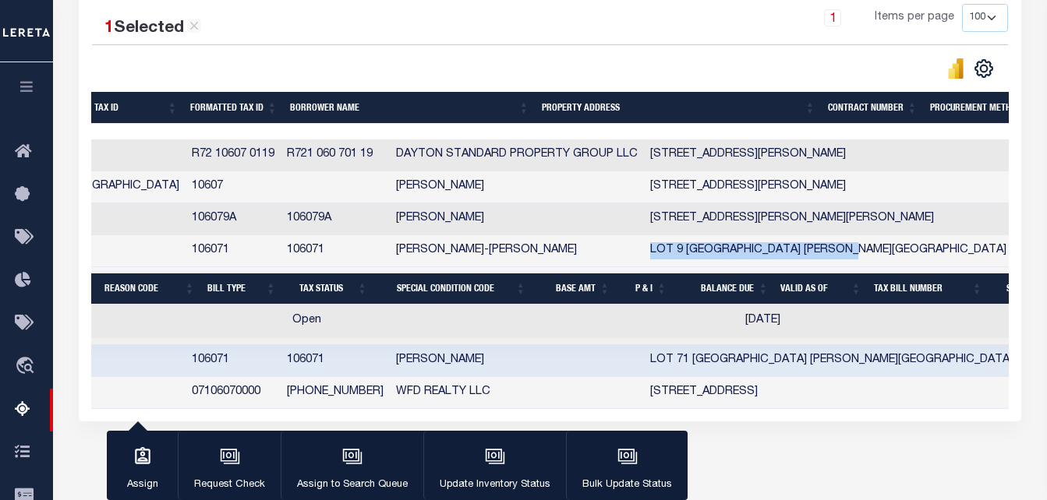
copy td "LOT 9 TWIN CAVERNS RANCH OGLESBY"
drag, startPoint x: 767, startPoint y: 255, endPoint x: 548, endPoint y: 255, distance: 219.0
click at [644, 255] on td "LOT 9 TWIN CAVERNS RANCH OGLESBY TX 76561" at bounding box center [831, 251] width 375 height 32
checkbox input "true"
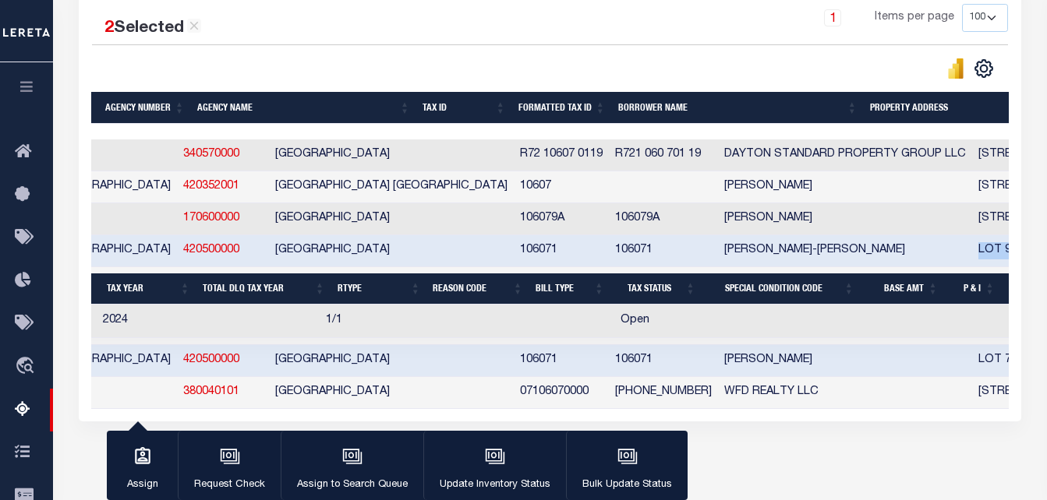
scroll to position [0, 58]
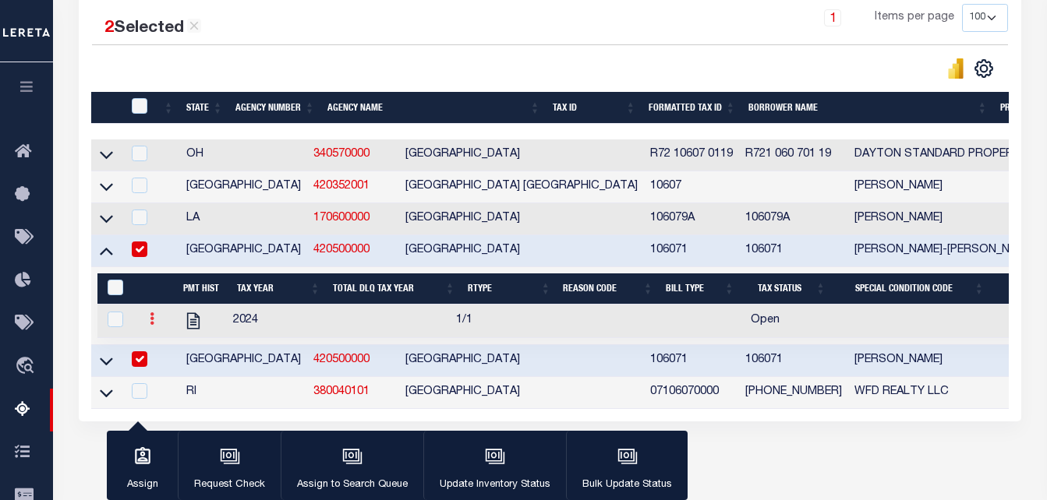
click at [150, 322] on icon at bounding box center [152, 319] width 5 height 12
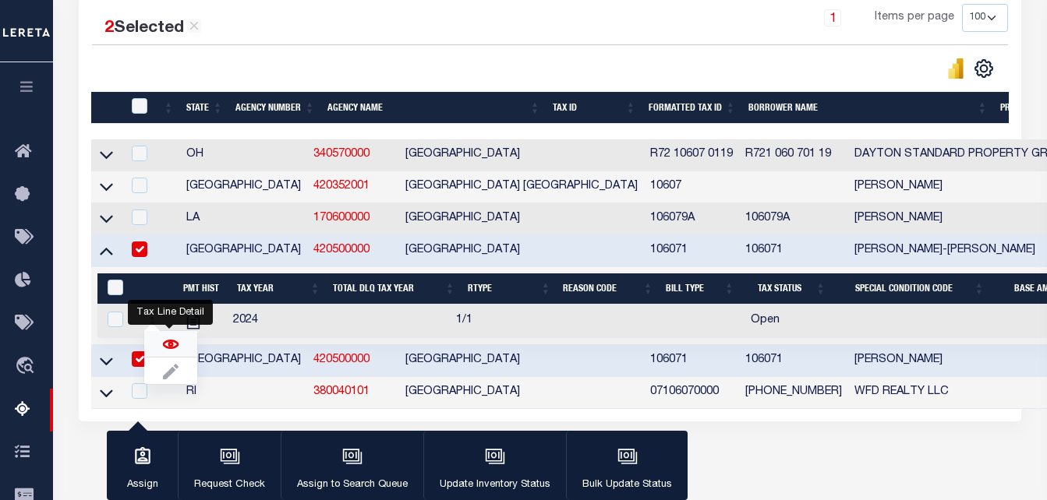
click at [166, 352] on img "" at bounding box center [171, 345] width 16 height 16
checkbox input "true"
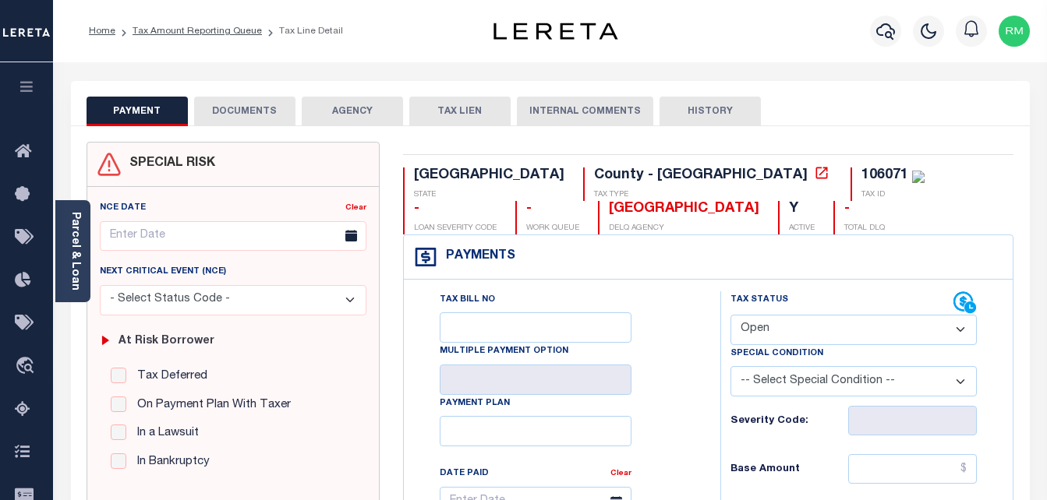
click at [769, 321] on select "- Select Status Code - Open Due/Unpaid Paid Incomplete No Tax Due Internal Refu…" at bounding box center [853, 330] width 247 height 30
select select "PYD"
click at [730, 316] on select "- Select Status Code - Open Due/Unpaid Paid Incomplete No Tax Due Internal Refu…" at bounding box center [853, 330] width 247 height 30
type input "[DATE]"
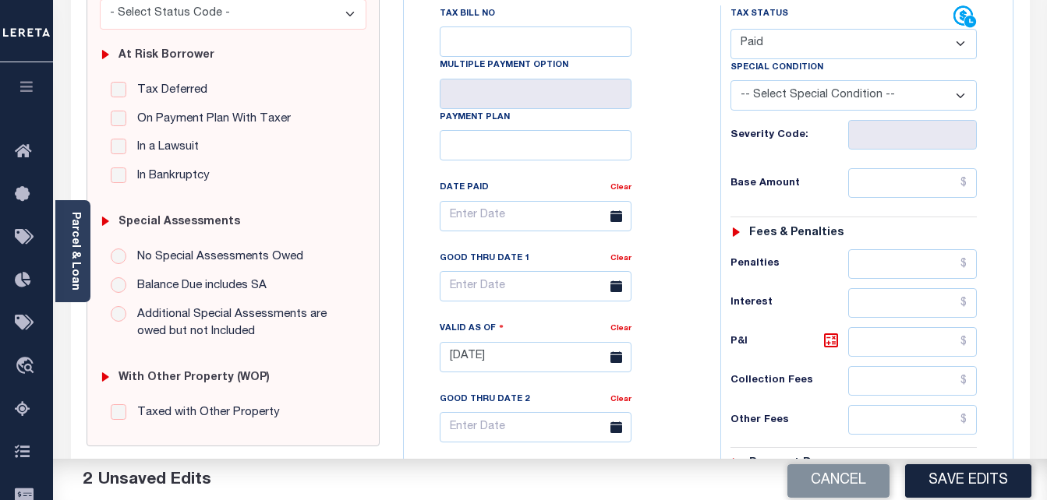
scroll to position [312, 0]
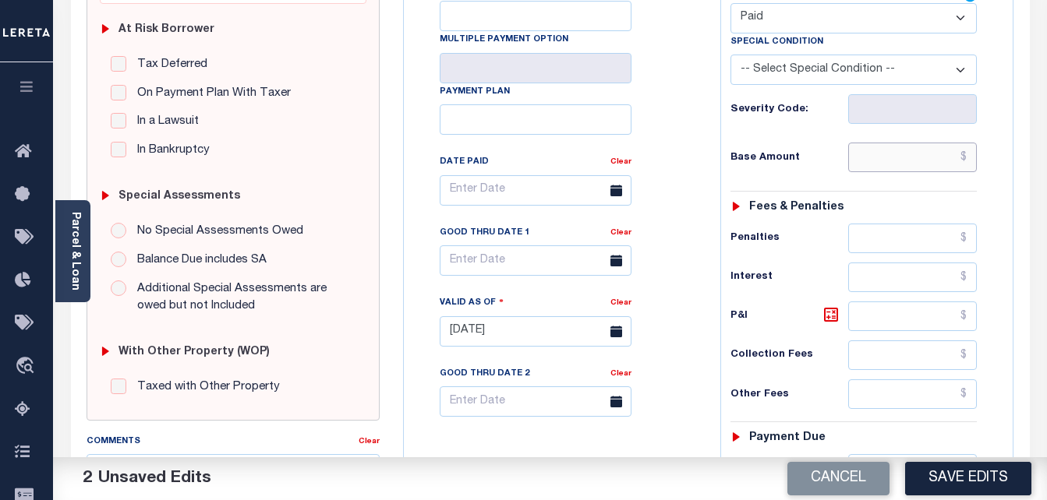
click at [907, 150] on input "text" at bounding box center [912, 158] width 129 height 30
type input "$0.00"
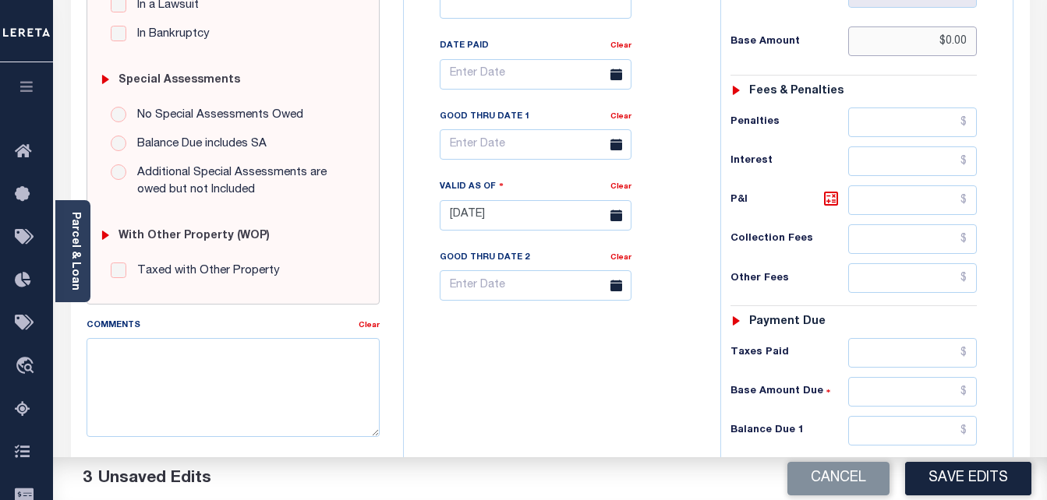
scroll to position [468, 0]
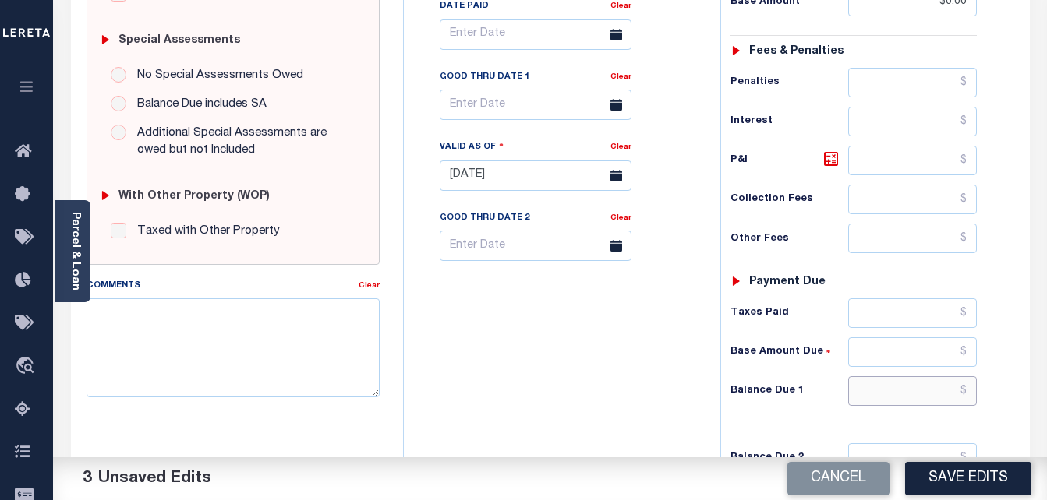
click at [897, 387] on input "text" at bounding box center [912, 391] width 129 height 30
type input "$0.00"
click at [520, 117] on input "text" at bounding box center [536, 105] width 192 height 30
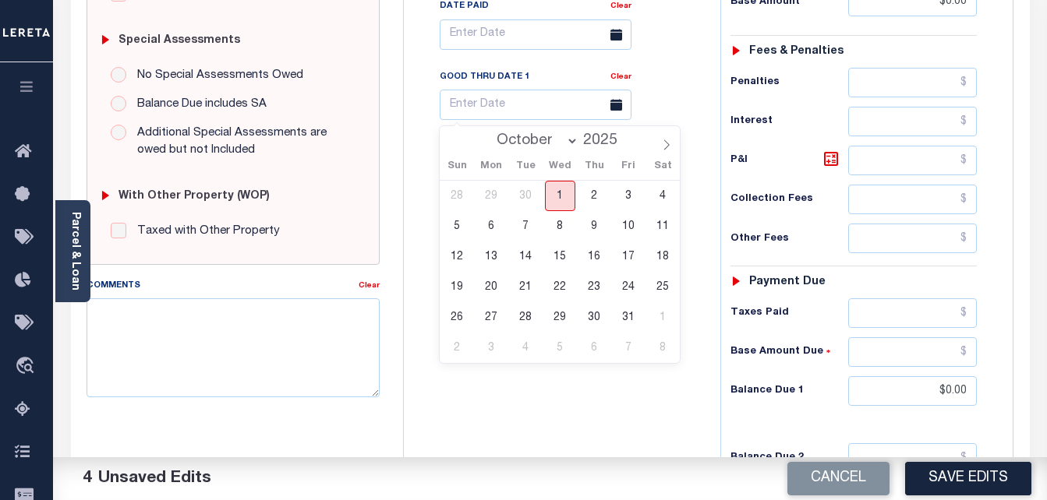
click at [560, 196] on span "1" at bounding box center [560, 196] width 30 height 30
type input "[DATE]"
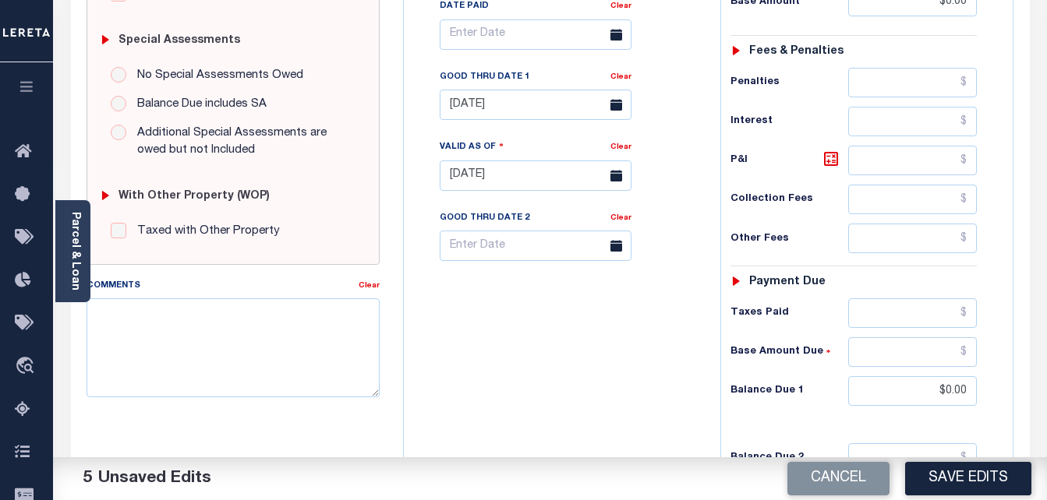
click at [979, 475] on button "Save Edits" at bounding box center [968, 479] width 126 height 34
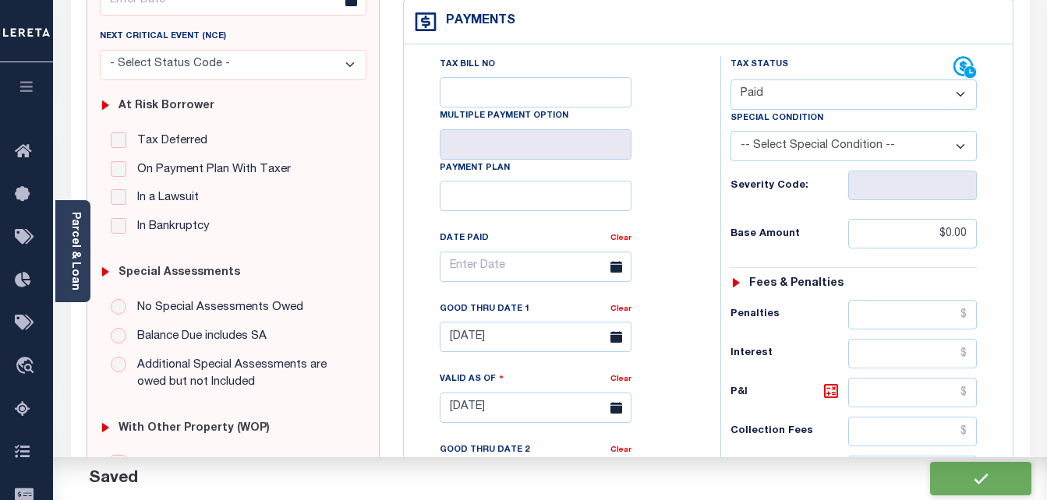
scroll to position [34, 0]
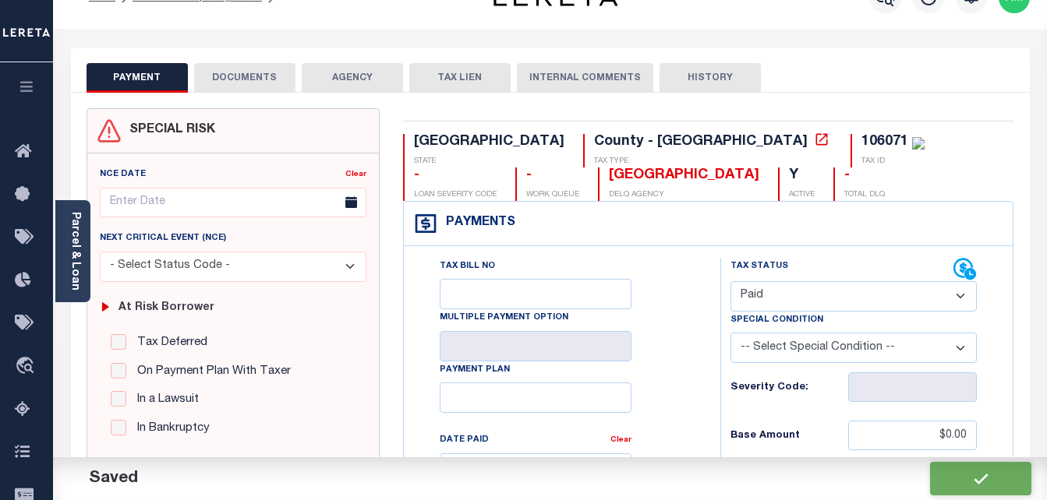
checkbox input "false"
type input "$0"
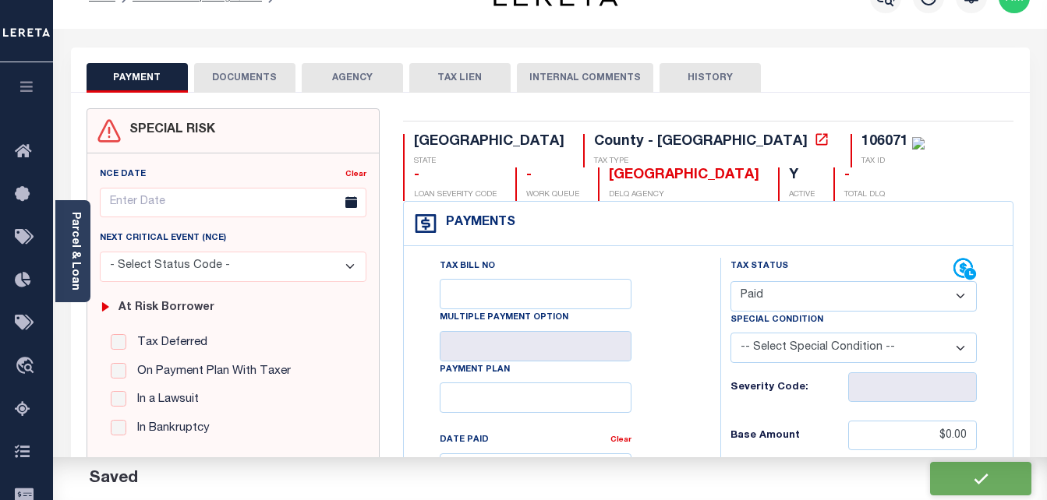
type input "$0"
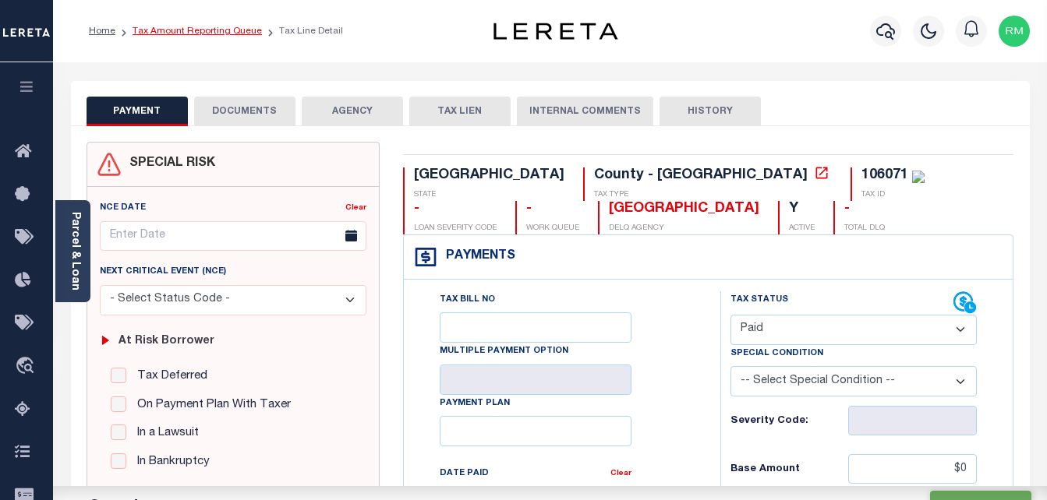
click at [238, 30] on link "Tax Amount Reporting Queue" at bounding box center [197, 31] width 129 height 9
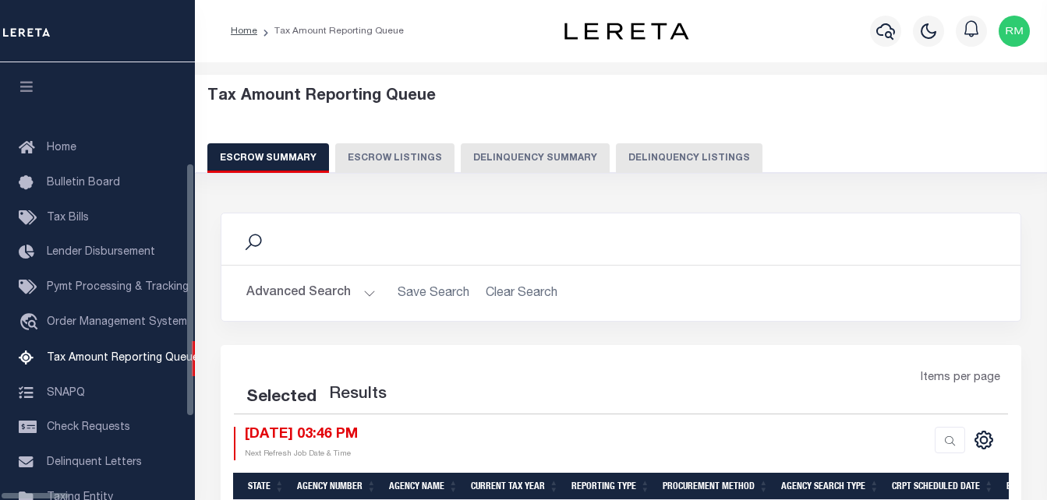
click at [619, 152] on button "Delinquency Listings" at bounding box center [689, 158] width 147 height 30
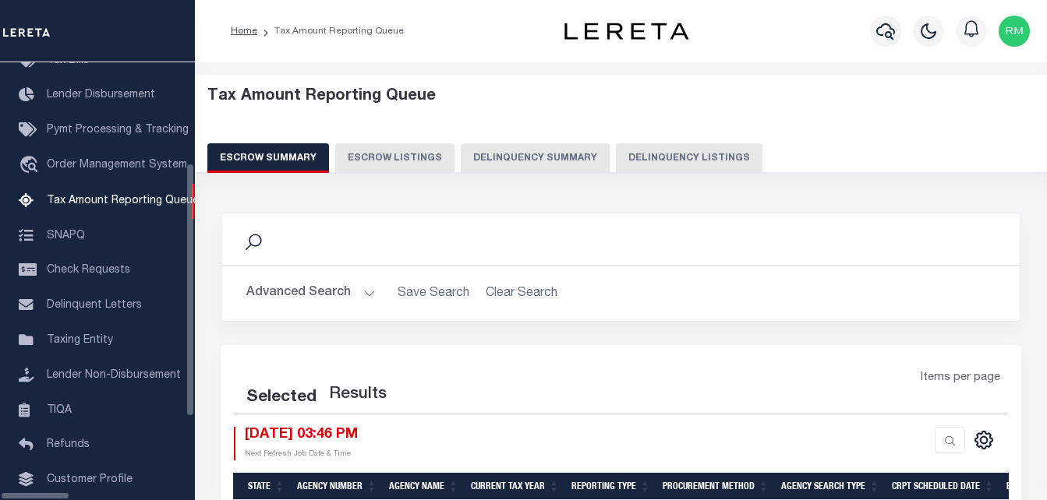
select select "100"
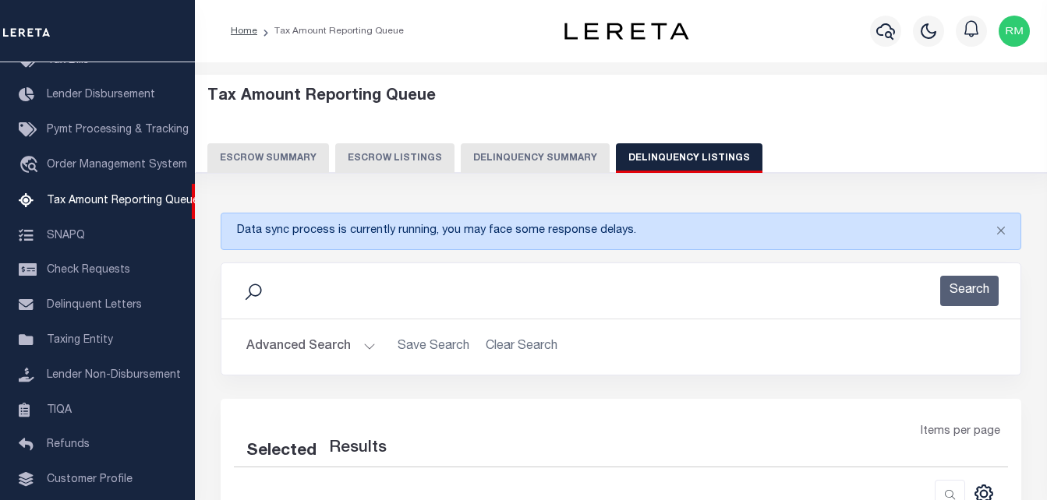
select select "100"
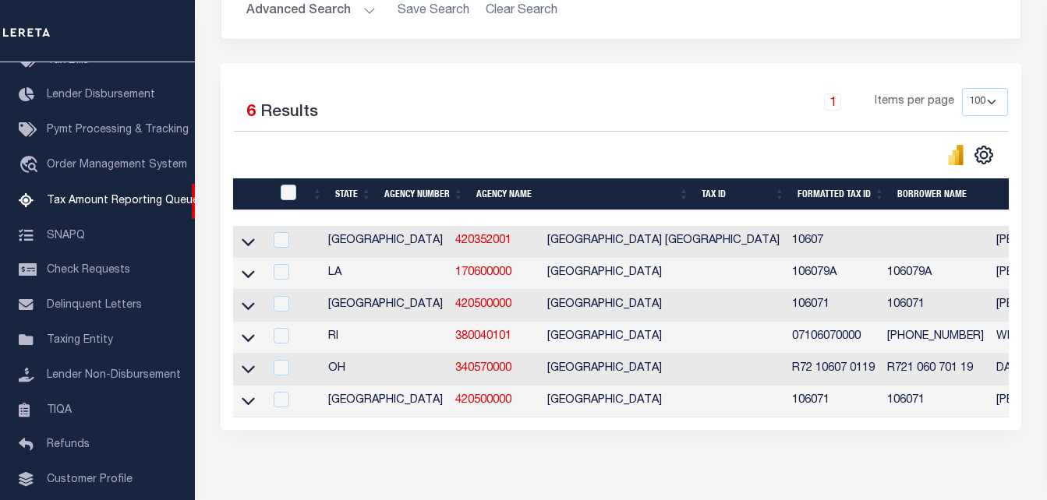
scroll to position [390, 0]
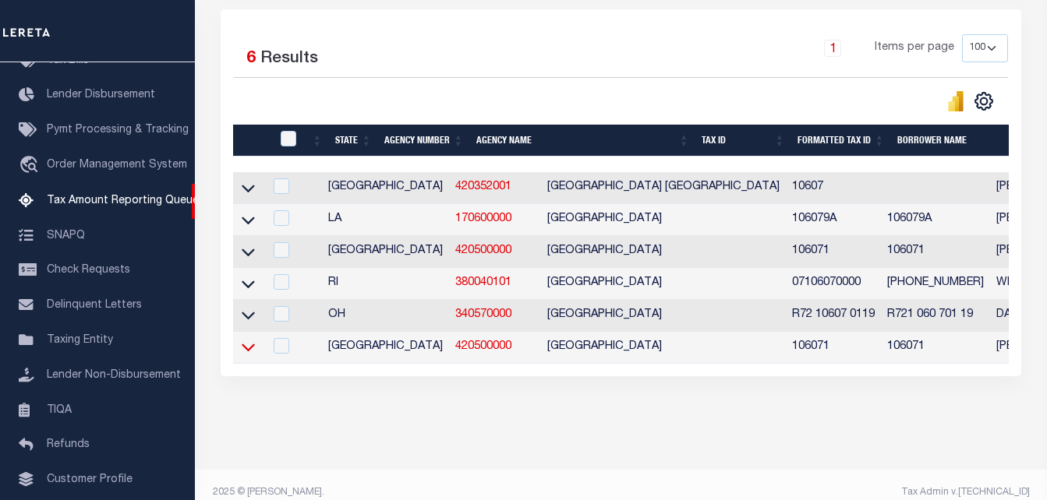
click at [248, 354] on icon at bounding box center [248, 347] width 13 height 16
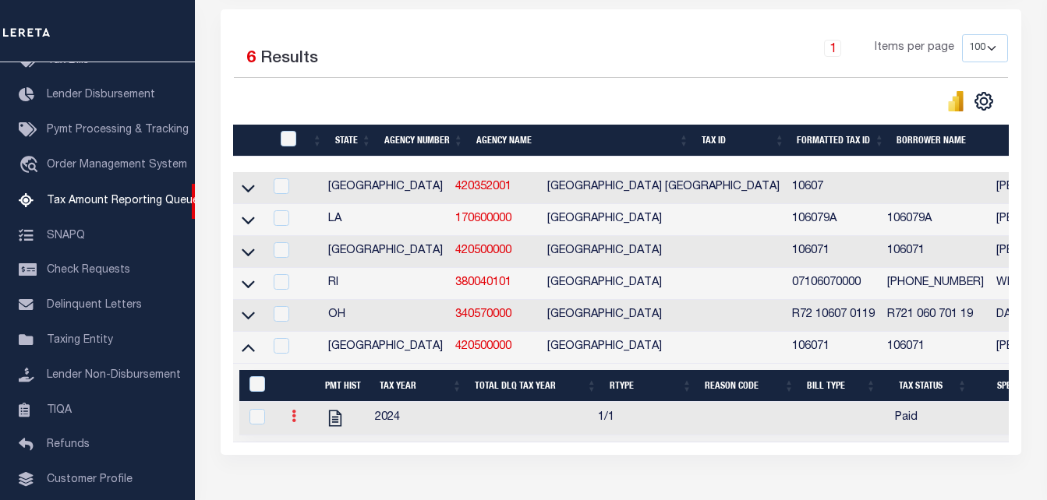
click at [292, 420] on icon at bounding box center [294, 416] width 5 height 12
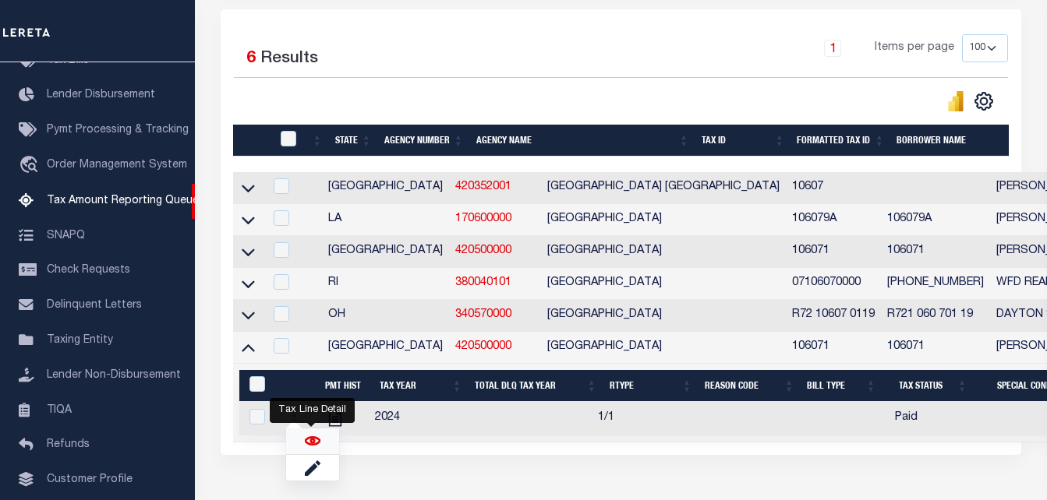
click at [308, 444] on img "" at bounding box center [313, 441] width 16 height 16
checkbox input "true"
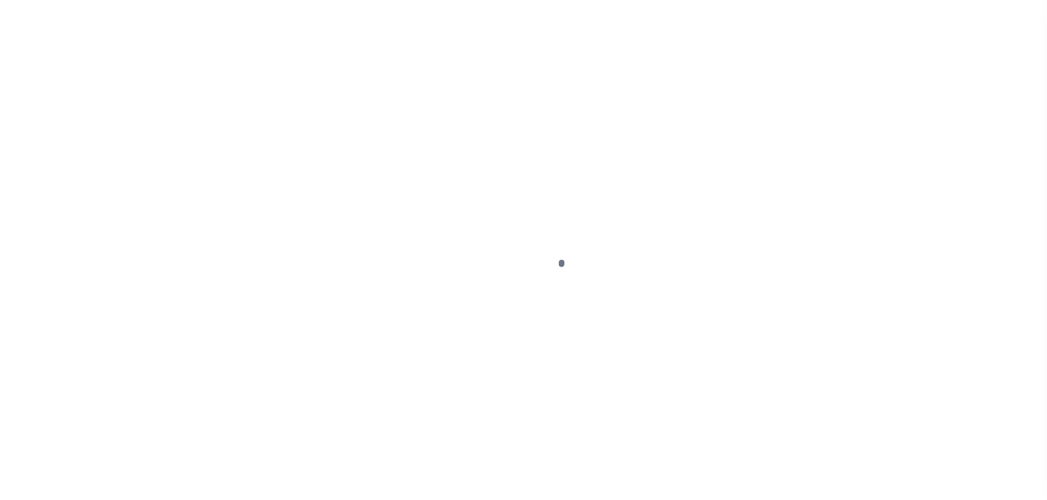
select select "PYD"
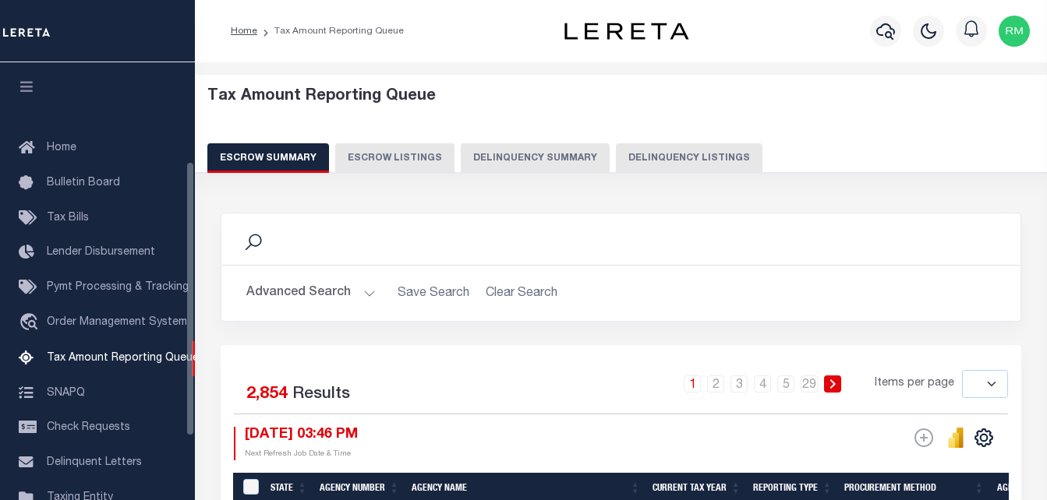
select select
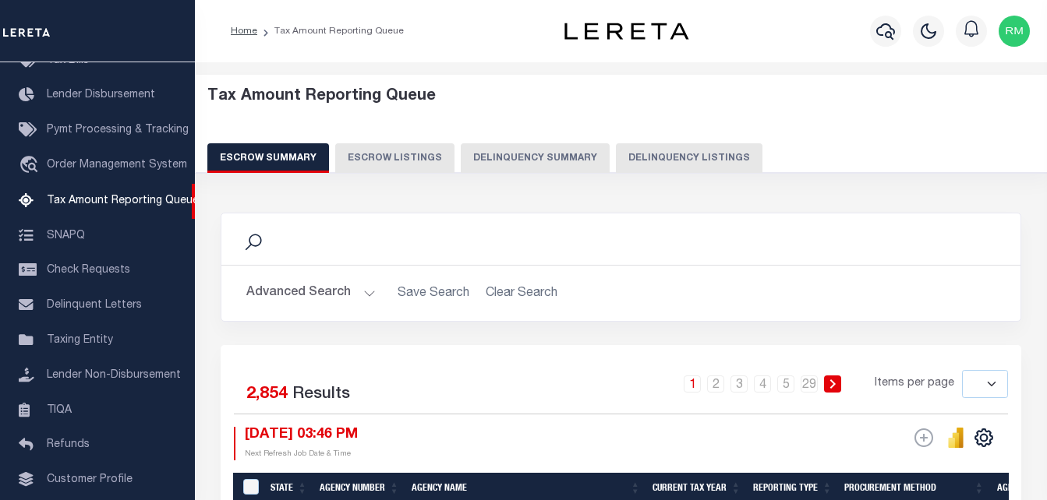
click at [670, 150] on button "Delinquency Listings" at bounding box center [689, 158] width 147 height 30
select select "100"
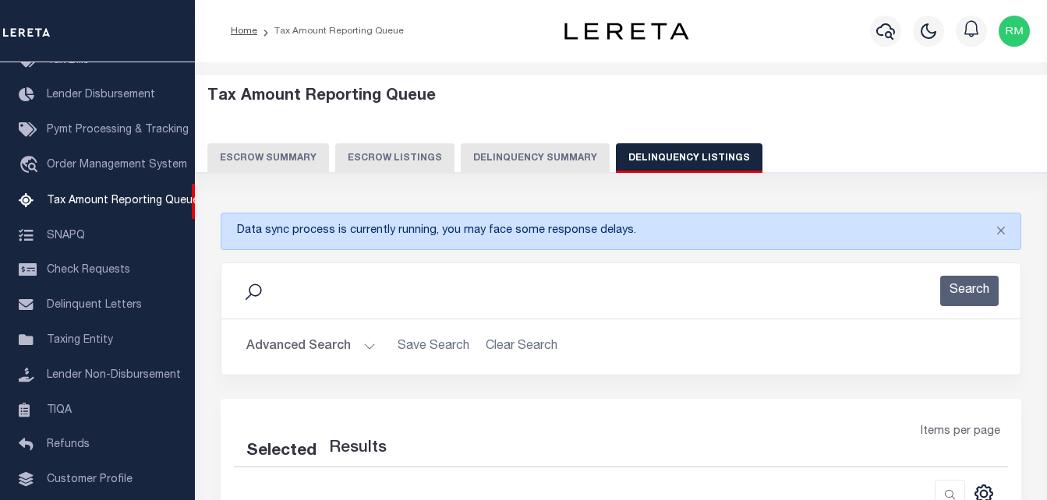
select select "100"
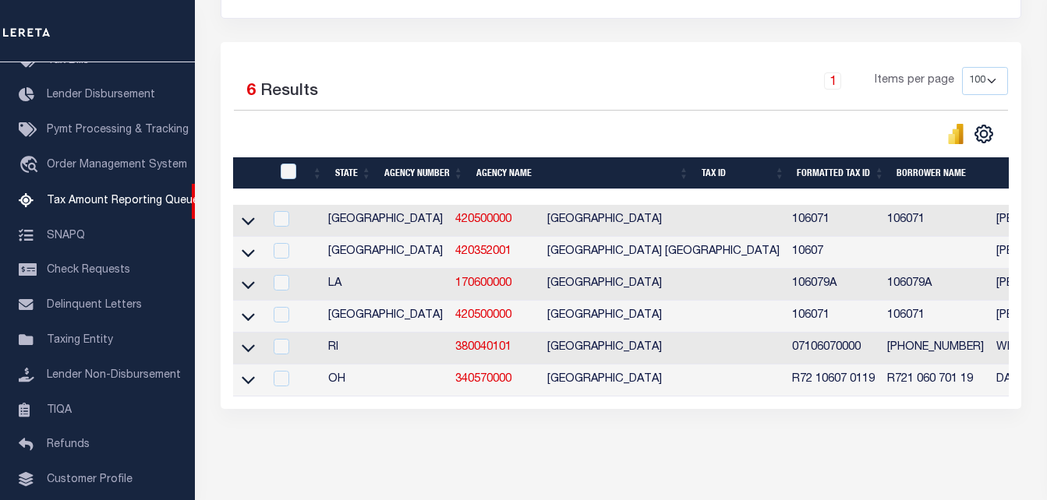
scroll to position [390, 0]
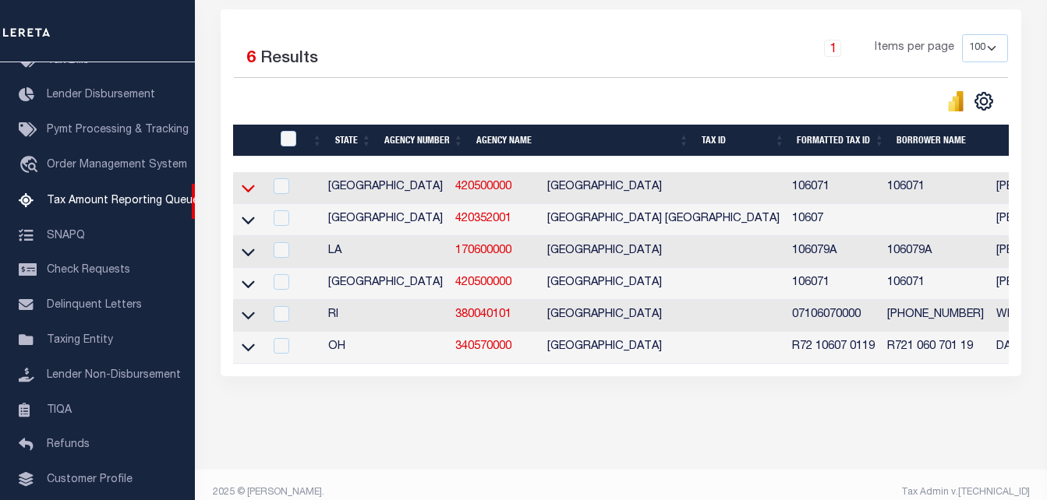
click at [246, 191] on icon at bounding box center [248, 188] width 13 height 16
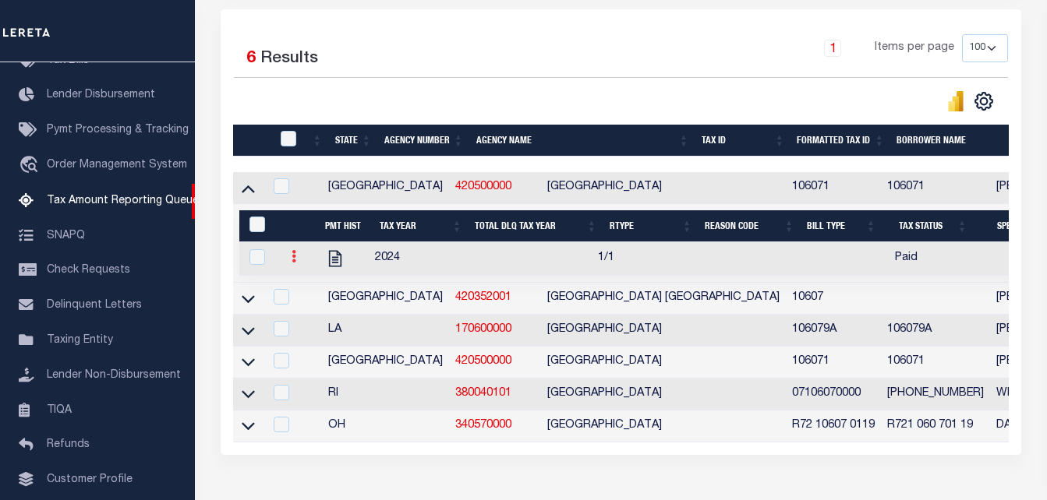
click at [289, 264] on link at bounding box center [293, 259] width 17 height 12
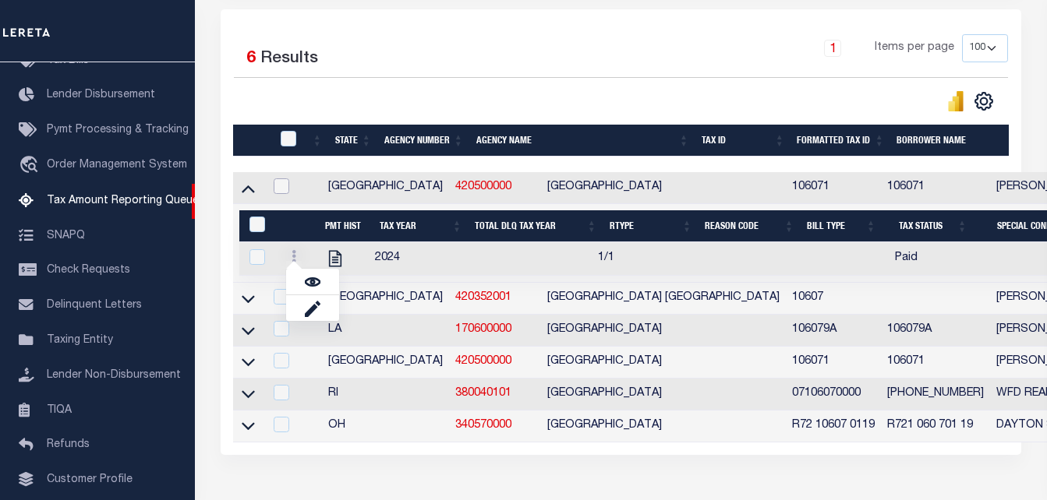
click at [283, 189] on input "checkbox" at bounding box center [282, 186] width 16 height 16
checkbox input "true"
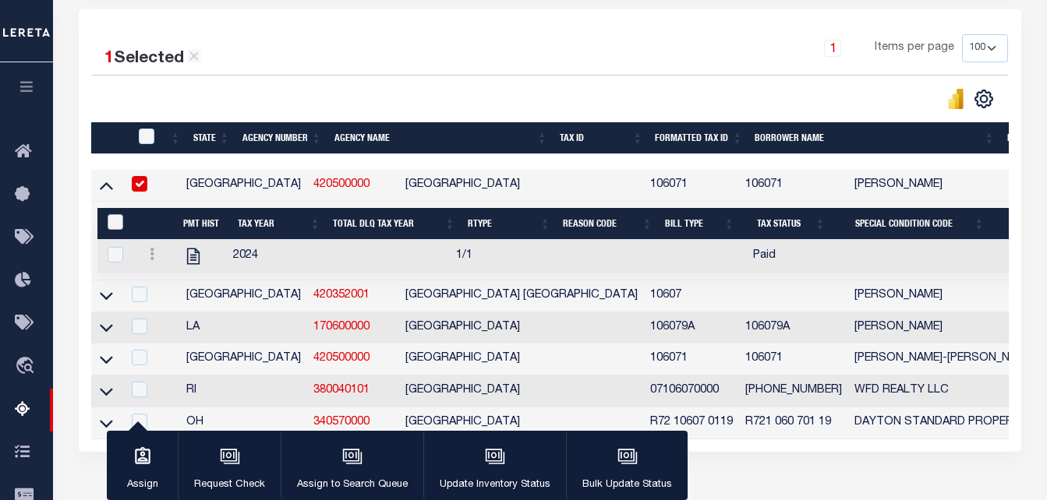
click at [122, 224] on input "&nbsp;" at bounding box center [116, 222] width 16 height 16
checkbox input "true"
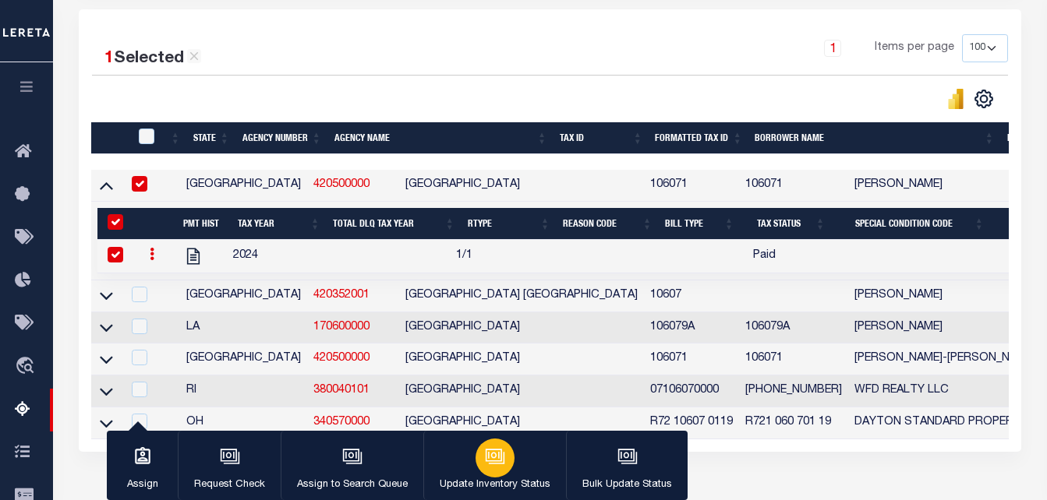
click at [488, 459] on icon "button" at bounding box center [494, 455] width 12 height 7
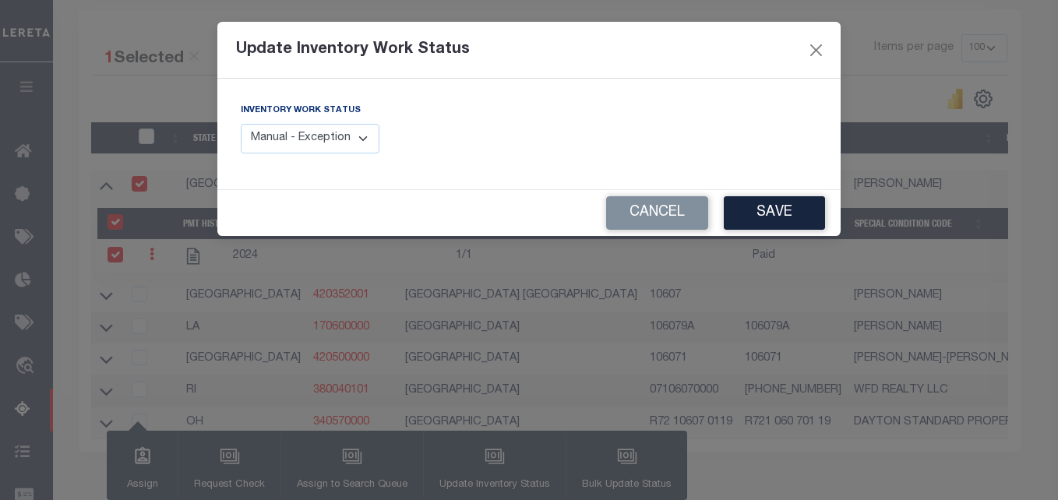
click at [338, 147] on select "Manual - Exception Pended - Awaiting Search Late Add Exception Completed" at bounding box center [310, 139] width 139 height 30
select select "4"
click at [241, 124] on select "Manual - Exception Pended - Awaiting Search Late Add Exception Completed" at bounding box center [310, 139] width 139 height 30
click at [770, 217] on button "Save" at bounding box center [774, 213] width 101 height 34
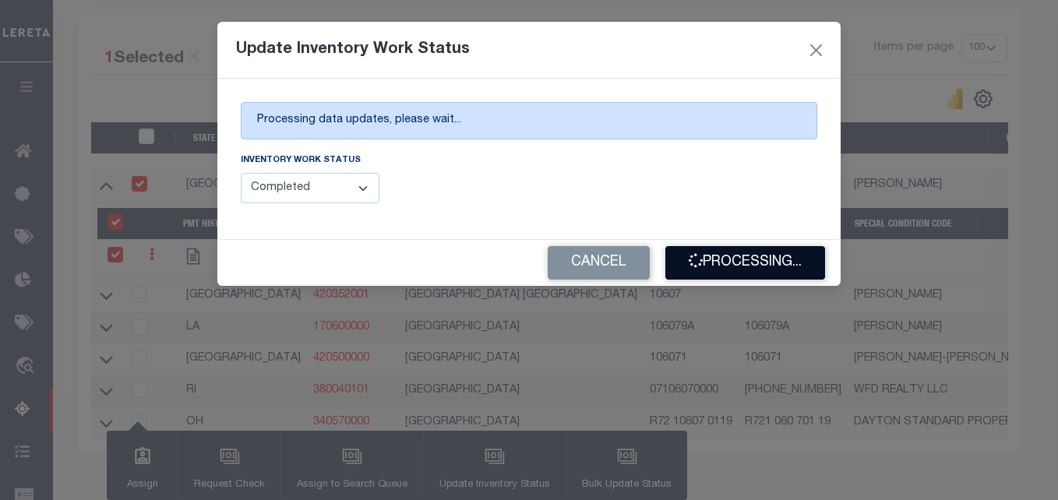
click at [741, 264] on button "Processing..." at bounding box center [746, 263] width 160 height 34
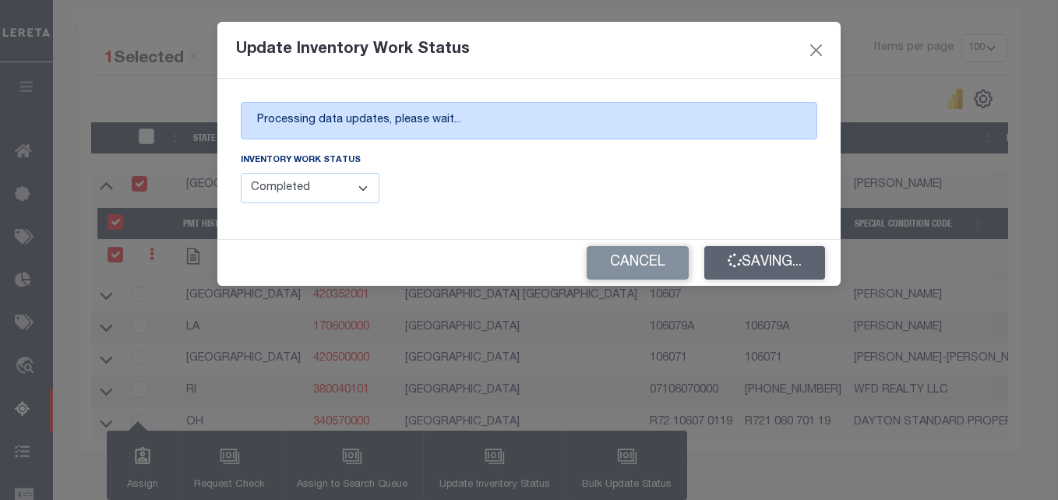
click at [741, 264] on div "Cancel Saving..." at bounding box center [529, 263] width 624 height 46
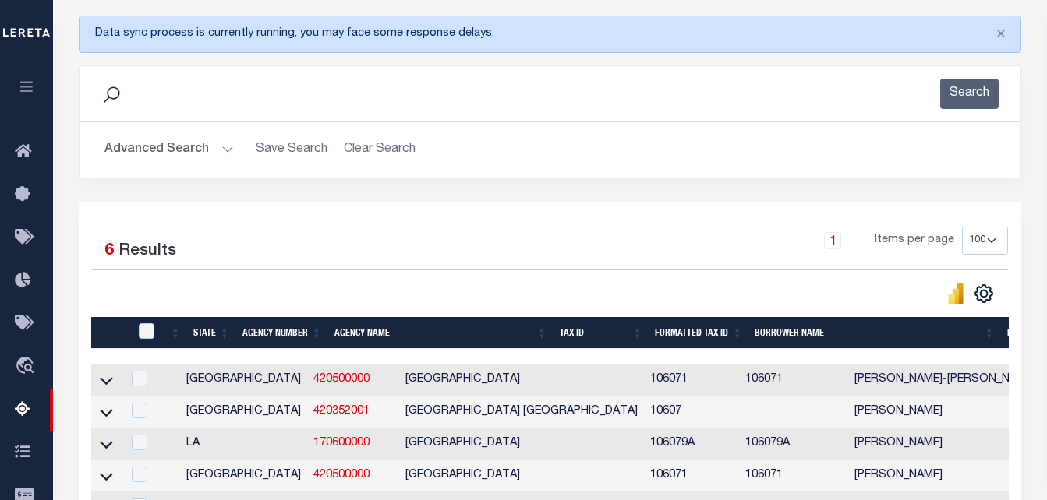
scroll to position [156, 0]
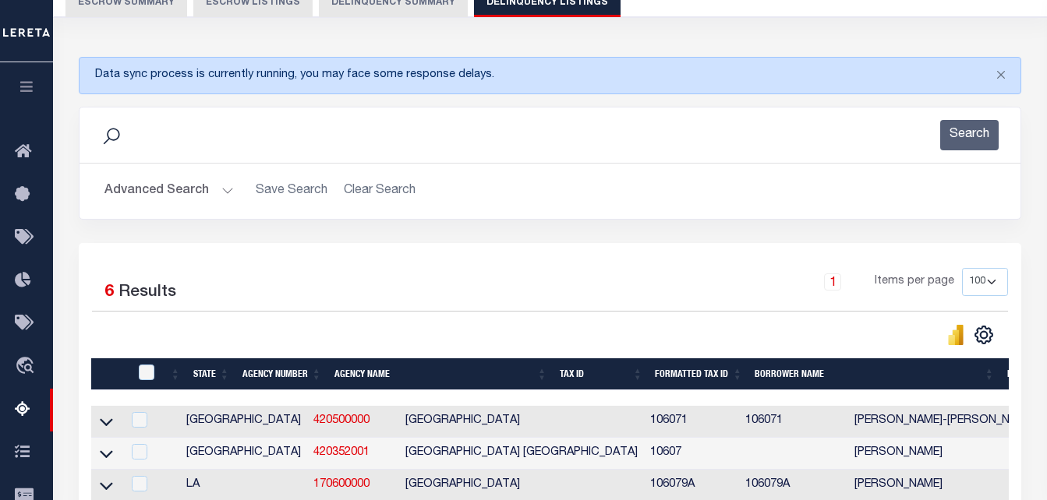
click at [182, 186] on button "Advanced Search" at bounding box center [168, 191] width 129 height 30
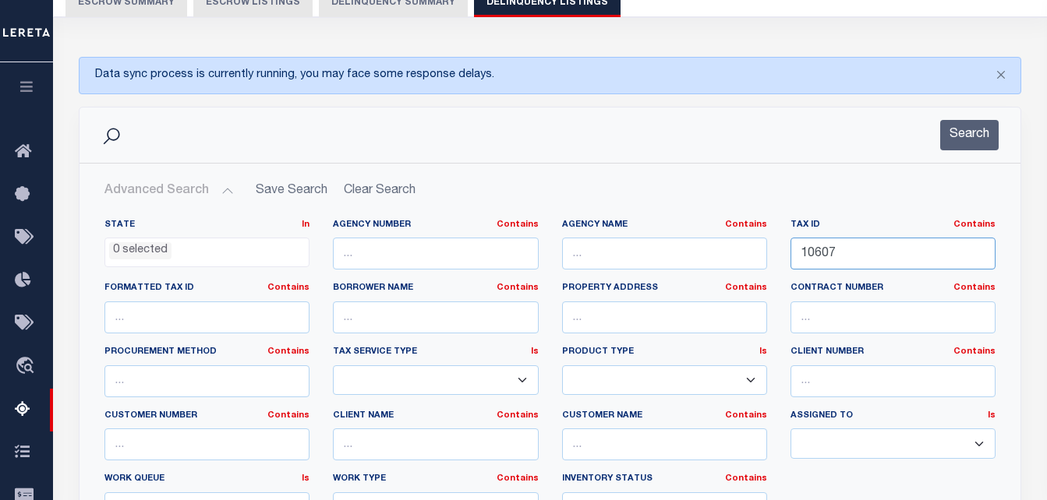
click at [832, 252] on input "10607" at bounding box center [892, 254] width 205 height 32
paste input "012"
type input "10012"
click at [963, 137] on button "Search" at bounding box center [969, 135] width 58 height 30
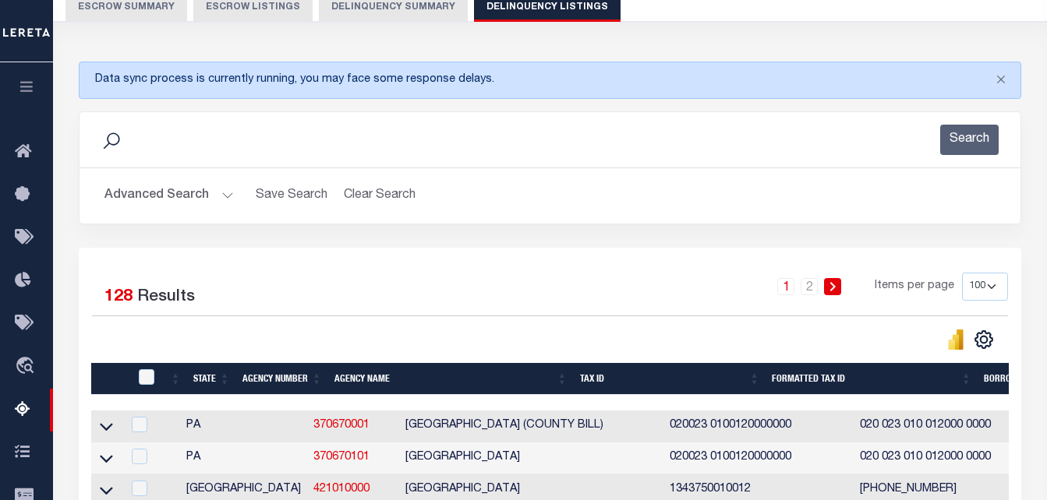
scroll to position [0, 0]
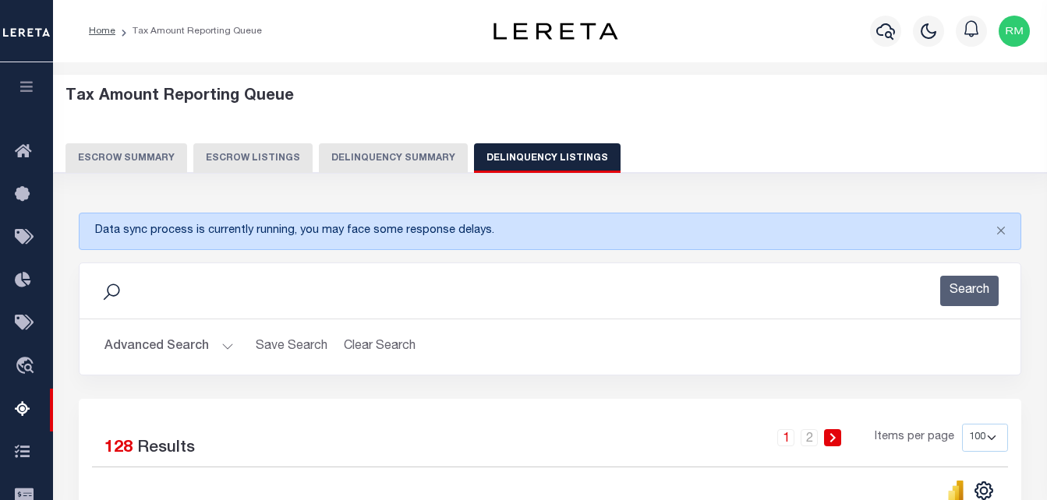
click at [180, 348] on button "Advanced Search" at bounding box center [168, 347] width 129 height 30
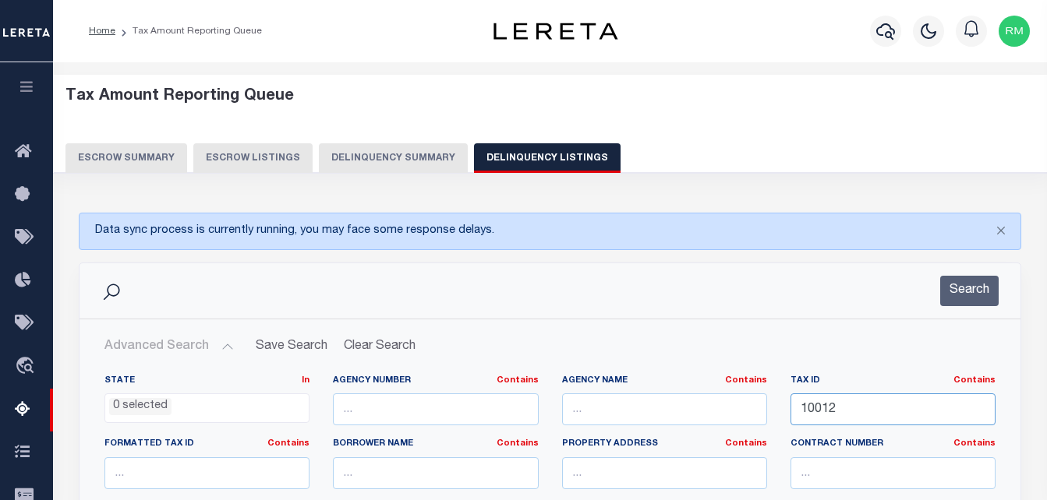
click at [839, 408] on input "10012" at bounding box center [892, 410] width 205 height 32
click at [976, 276] on button "Search" at bounding box center [969, 291] width 58 height 30
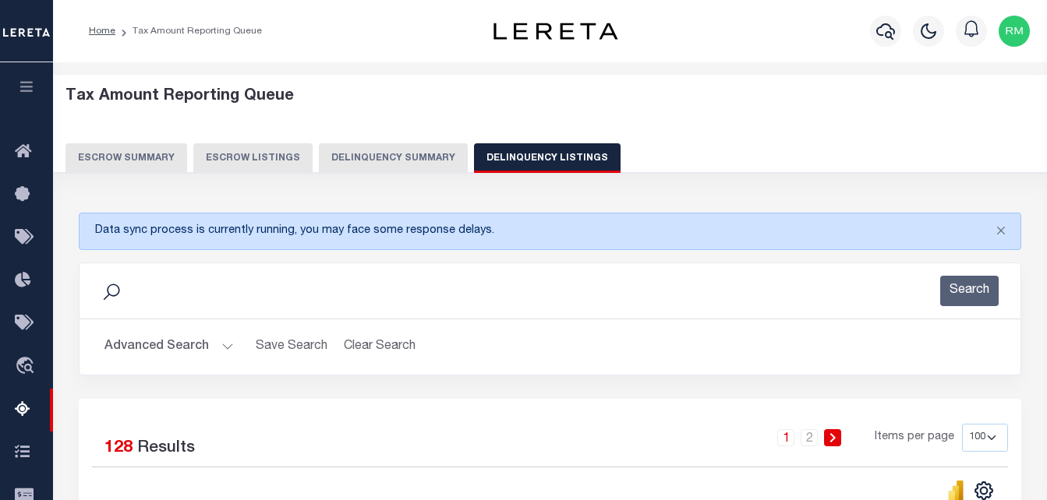
click at [172, 349] on button "Advanced Search" at bounding box center [168, 347] width 129 height 30
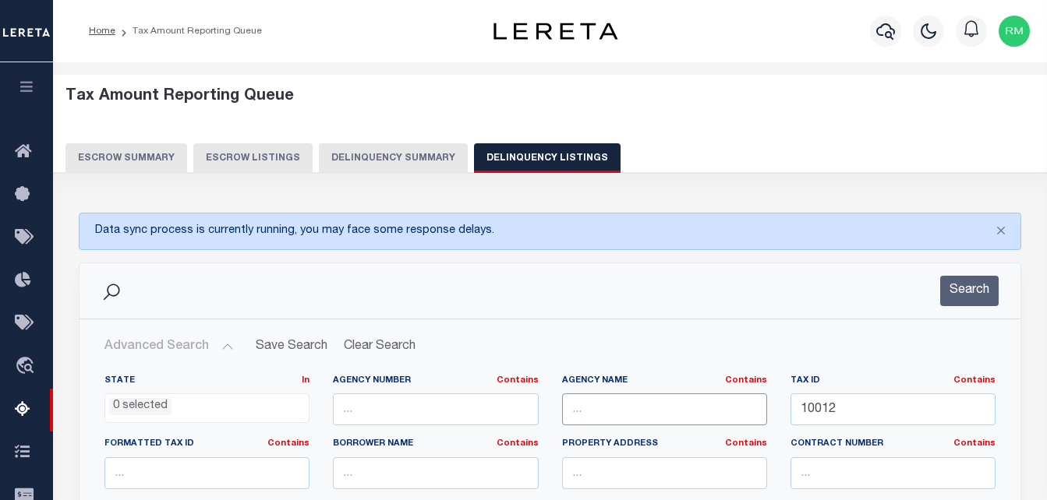
click at [711, 419] on input "text" at bounding box center [664, 410] width 205 height 32
paste input "[GEOGRAPHIC_DATA] [GEOGRAPHIC_DATA]"
type input "[GEOGRAPHIC_DATA] [GEOGRAPHIC_DATA]"
click at [962, 299] on button "Search" at bounding box center [969, 291] width 58 height 30
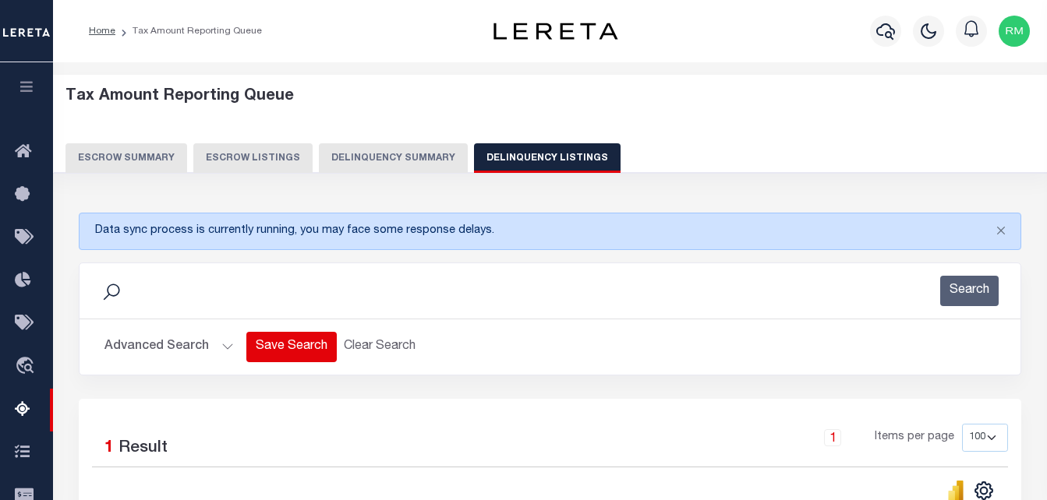
scroll to position [156, 0]
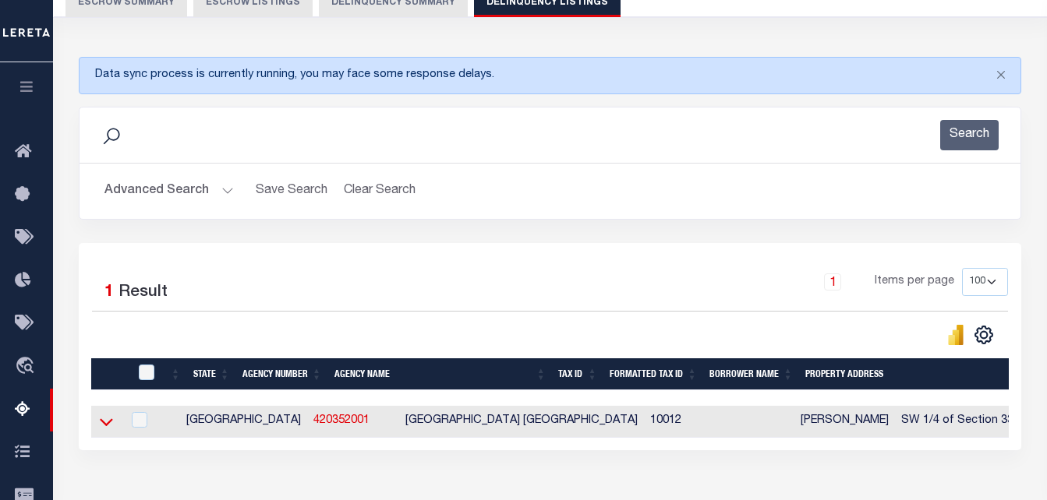
click at [101, 427] on icon at bounding box center [106, 422] width 13 height 16
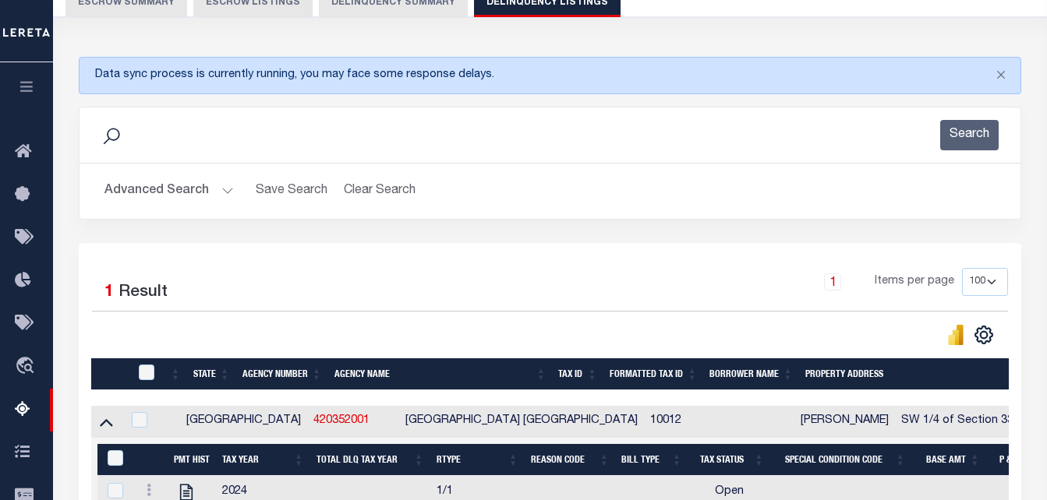
scroll to position [312, 0]
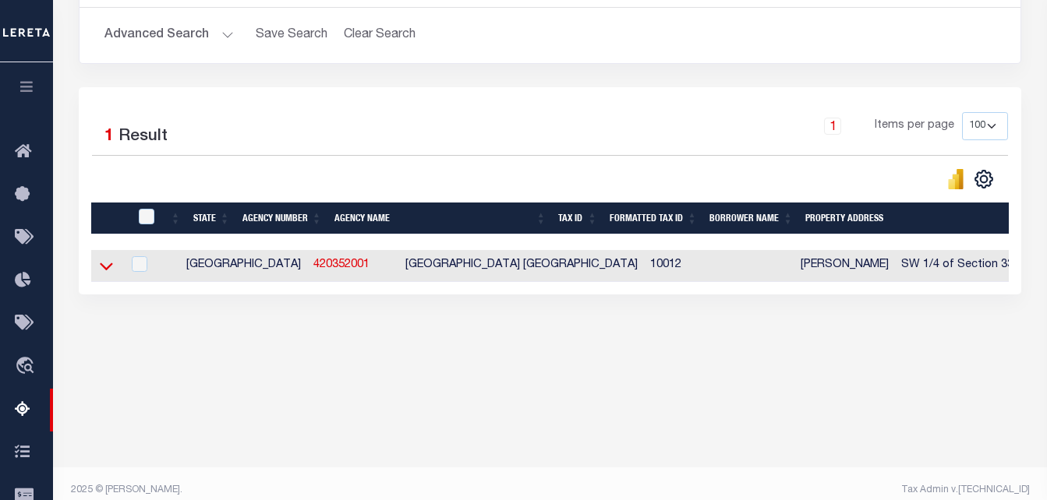
click at [104, 267] on icon at bounding box center [106, 266] width 13 height 16
click at [144, 341] on div "Data sync process is currently running, you may face some response delays. Sear…" at bounding box center [550, 113] width 963 height 456
click at [103, 270] on icon at bounding box center [106, 267] width 13 height 8
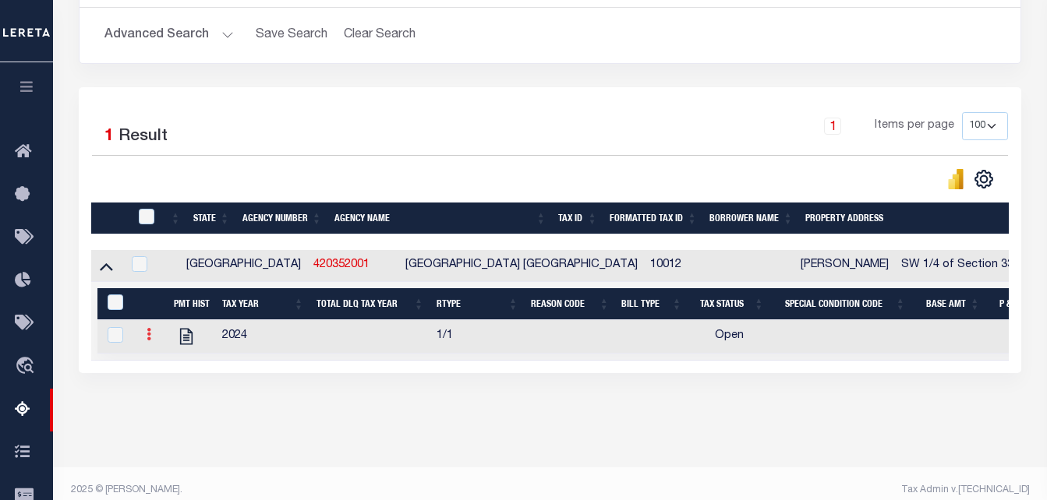
click at [143, 336] on link at bounding box center [148, 336] width 17 height 12
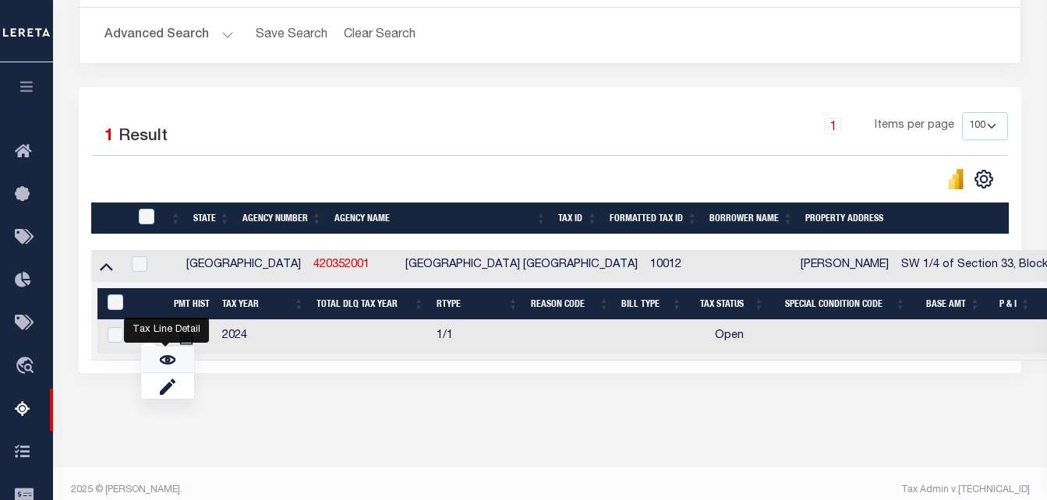
click at [157, 362] on link "" at bounding box center [167, 360] width 53 height 26
checkbox input "true"
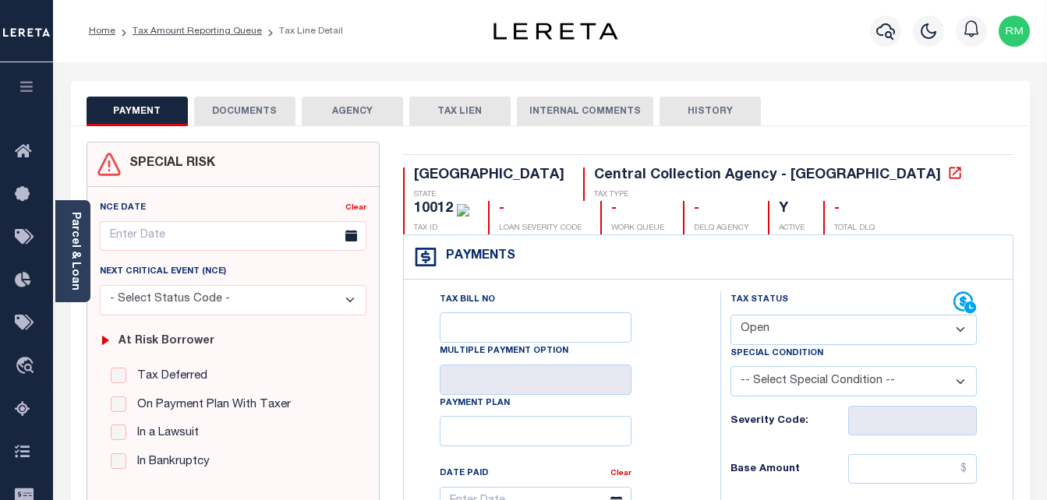
click at [751, 338] on select "- Select Status Code - Open Due/Unpaid Paid Incomplete No Tax Due Internal Refu…" at bounding box center [853, 330] width 247 height 30
select select "PYD"
click at [730, 316] on select "- Select Status Code - Open Due/Unpaid Paid Incomplete No Tax Due Internal Refu…" at bounding box center [853, 330] width 247 height 30
type input "[DATE]"
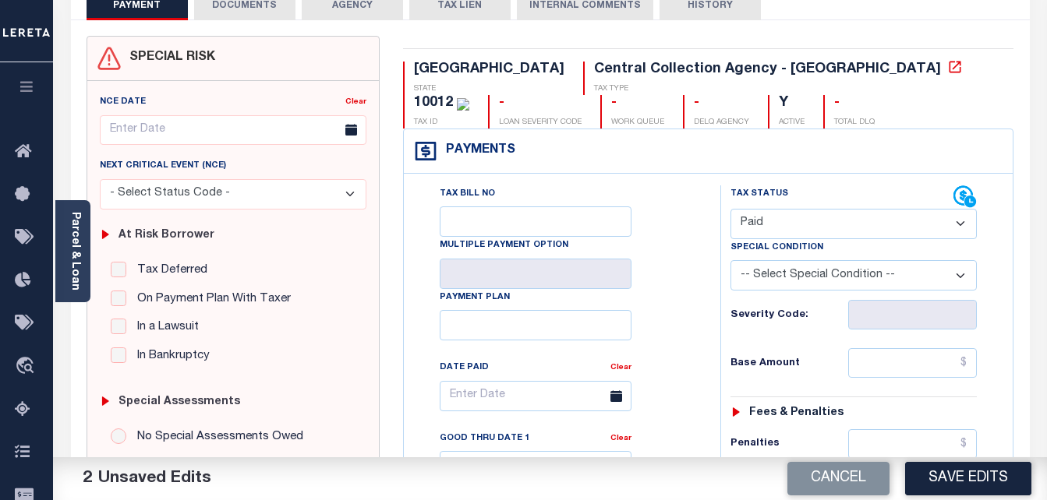
scroll to position [234, 0]
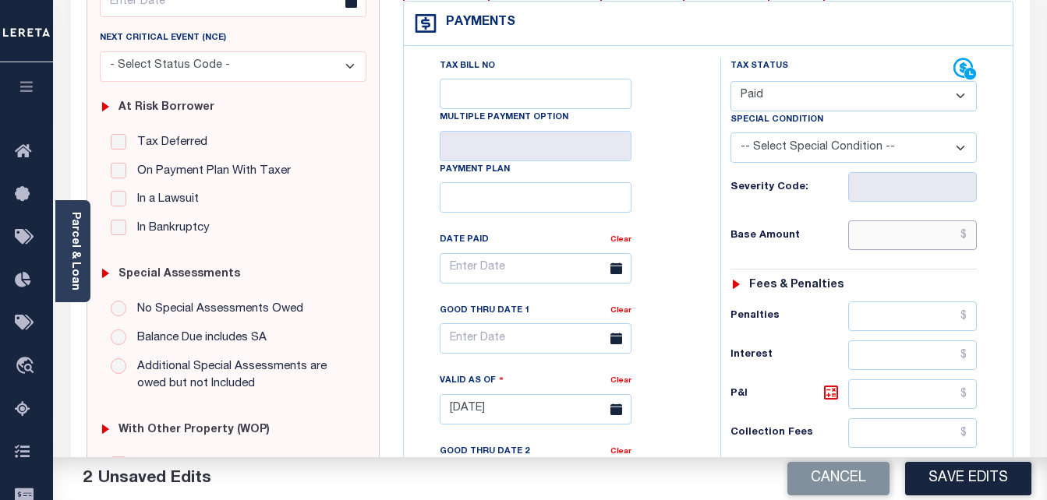
click at [870, 232] on input "text" at bounding box center [912, 236] width 129 height 30
type input "$0.00"
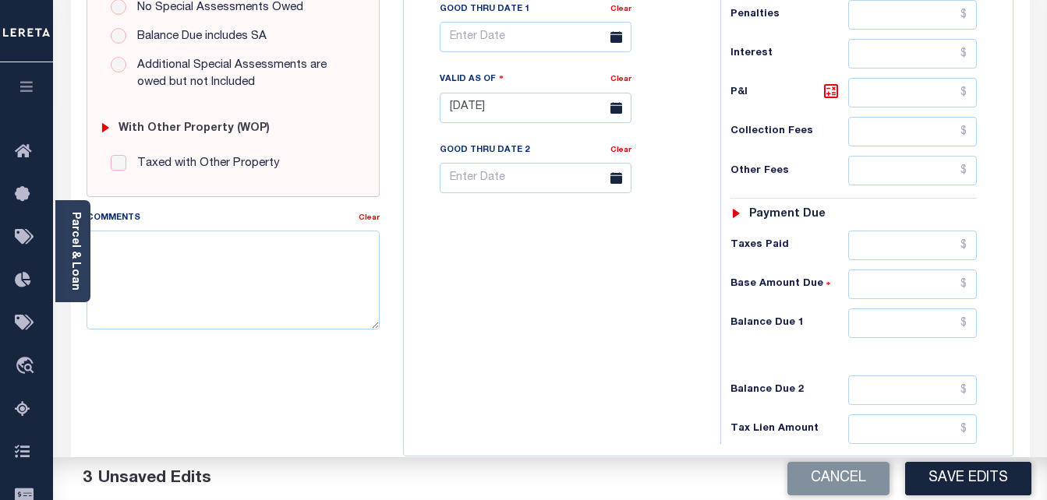
scroll to position [546, 0]
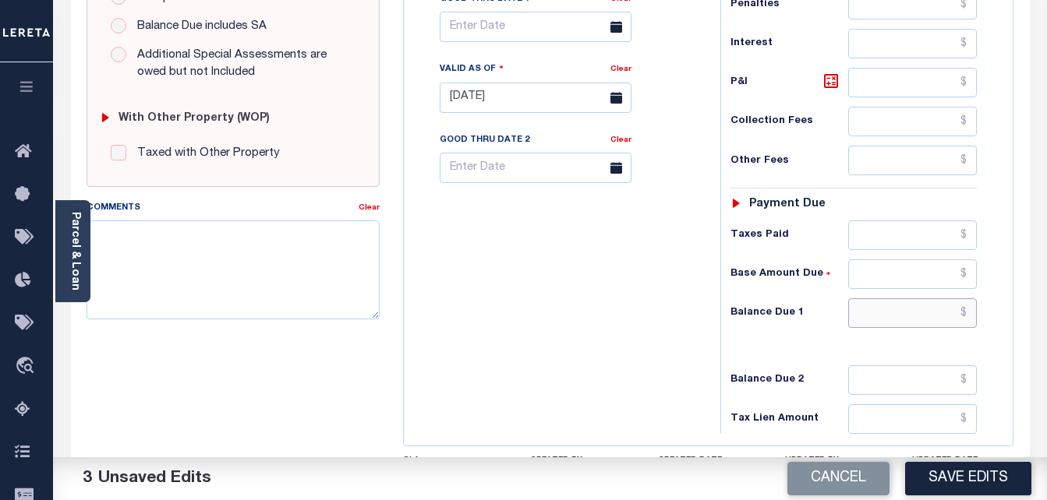
click at [864, 323] on input "text" at bounding box center [912, 314] width 129 height 30
type input "$0.00"
click at [528, 33] on input "text" at bounding box center [536, 27] width 192 height 30
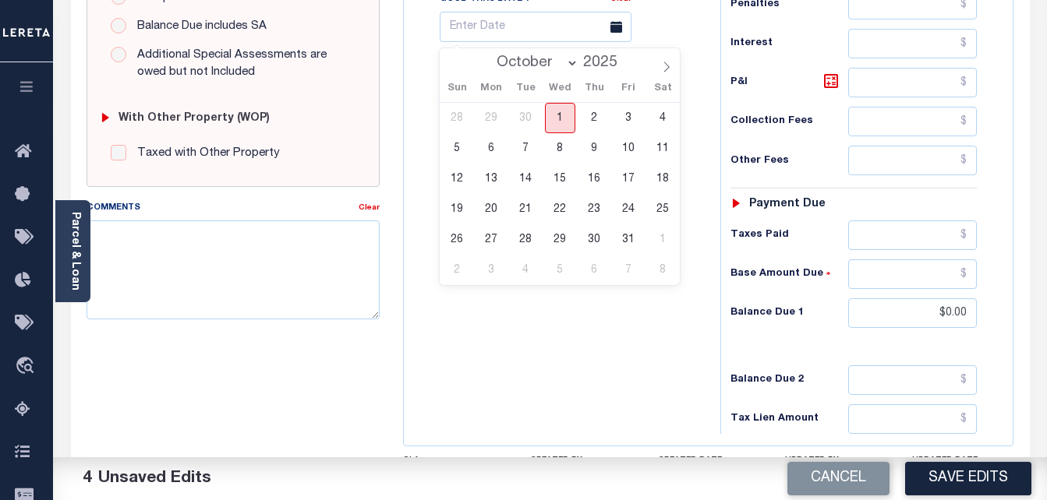
click at [557, 126] on span "1" at bounding box center [560, 118] width 30 height 30
type input "[DATE]"
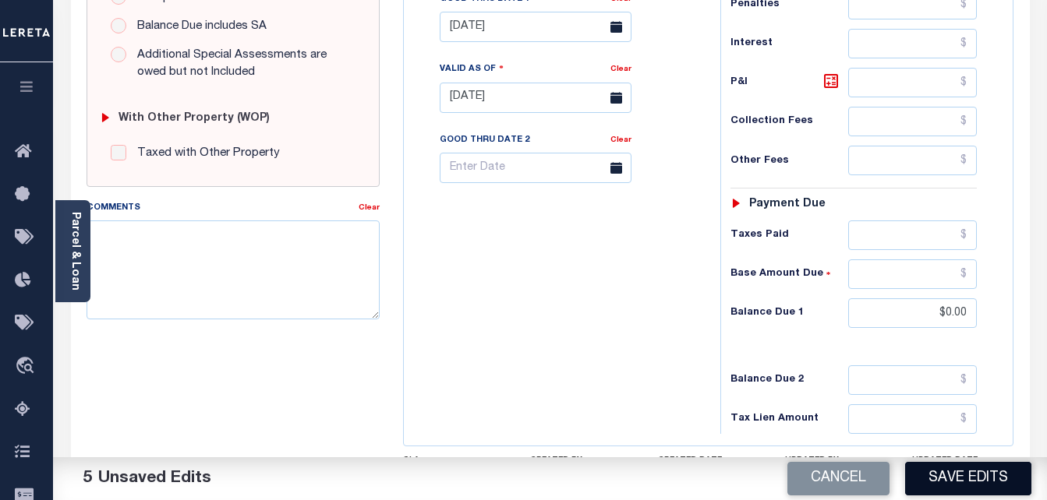
click at [942, 481] on button "Save Edits" at bounding box center [968, 479] width 126 height 34
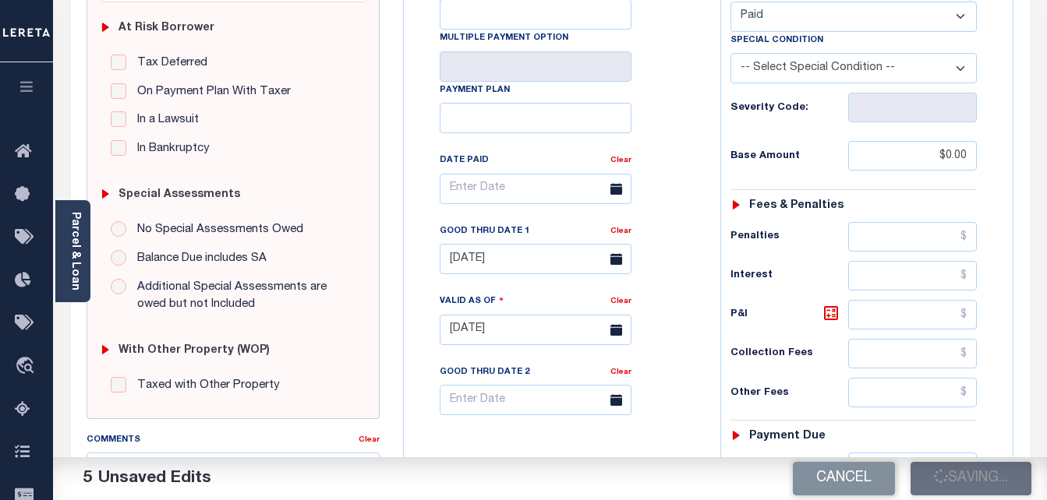
checkbox input "false"
type input "$0"
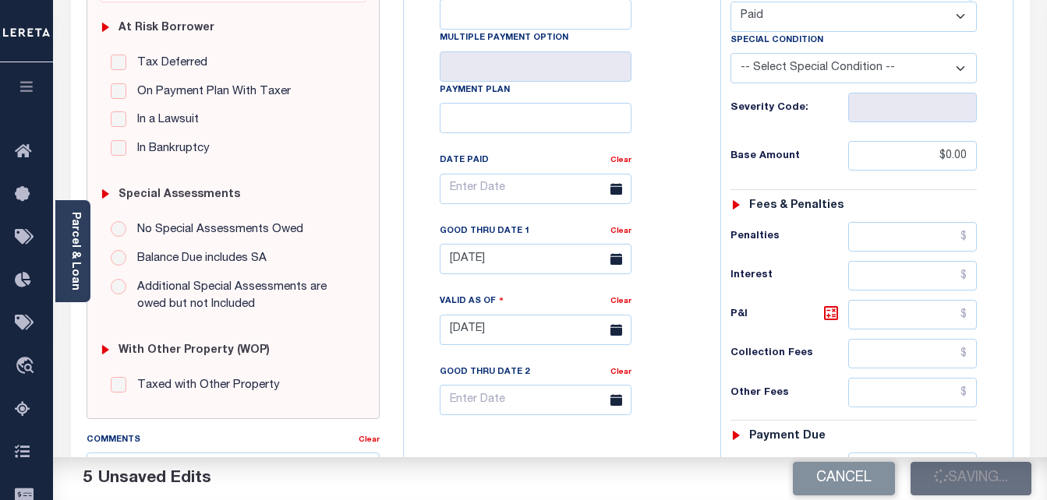
type input "$0"
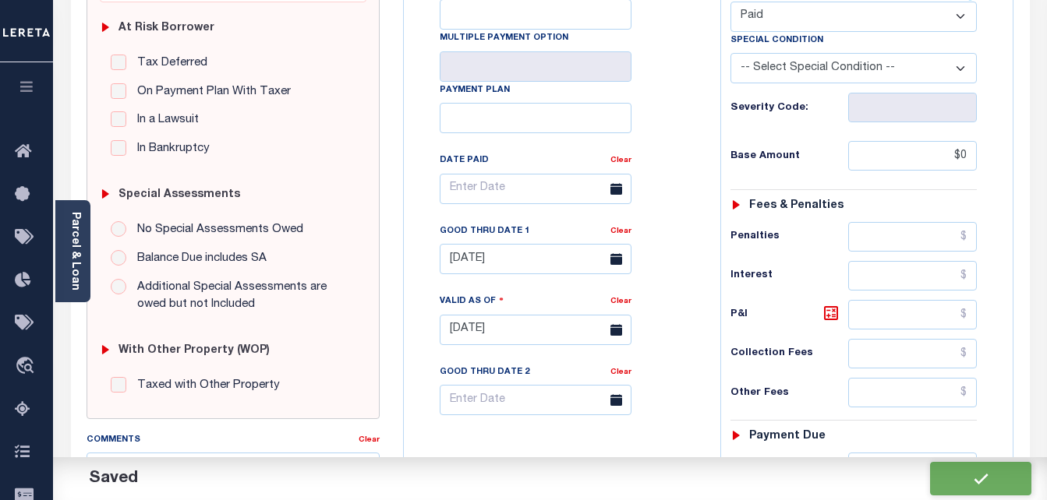
scroll to position [0, 0]
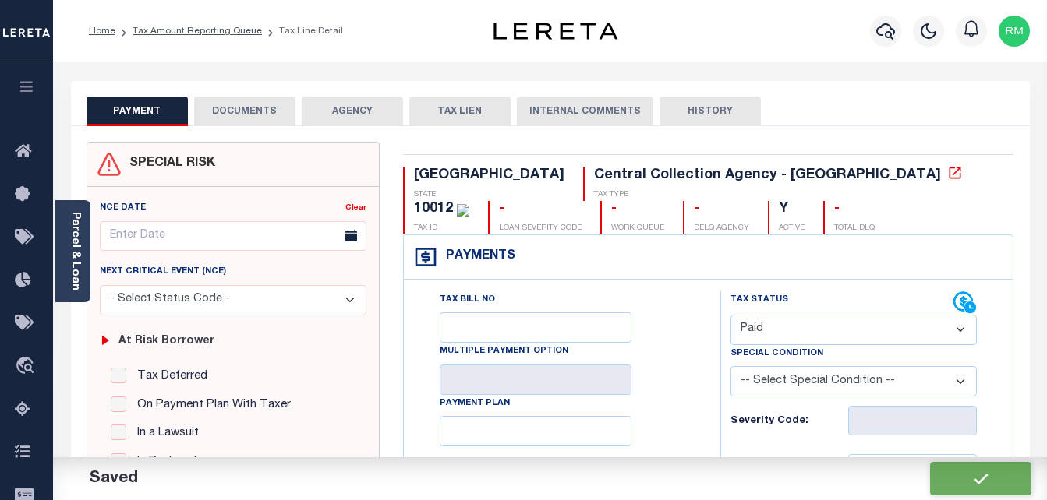
click at [241, 104] on button "DOCUMENTS" at bounding box center [244, 112] width 101 height 30
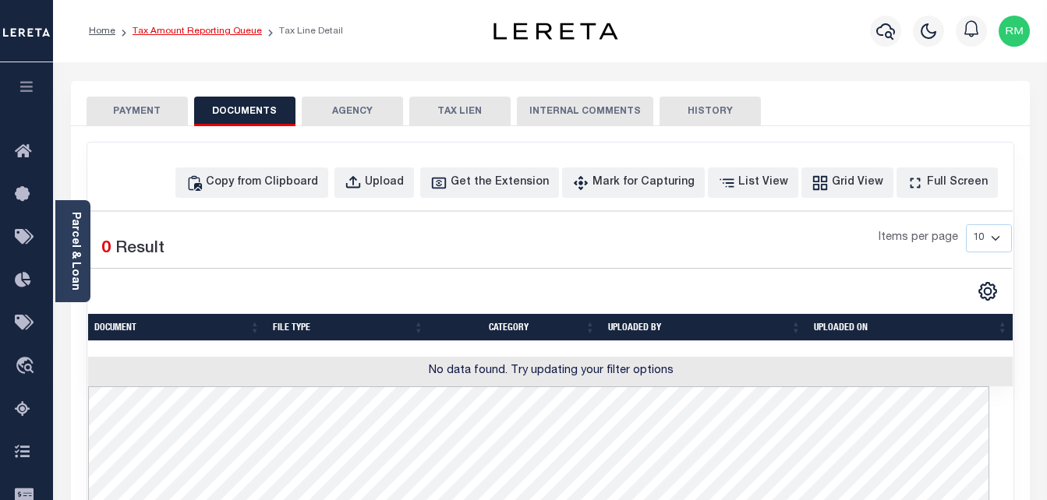
click at [234, 30] on link "Tax Amount Reporting Queue" at bounding box center [197, 31] width 129 height 9
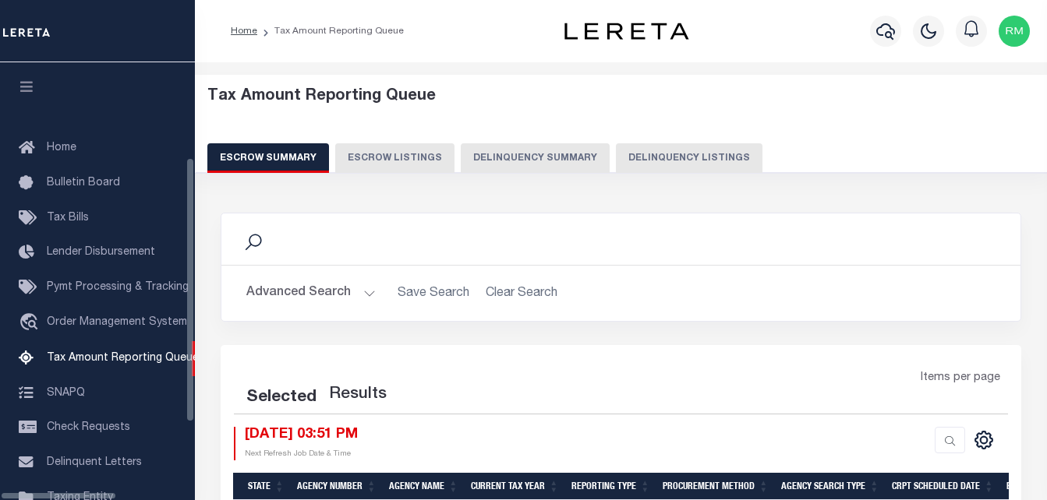
click at [675, 154] on button "Delinquency Listings" at bounding box center [689, 158] width 147 height 30
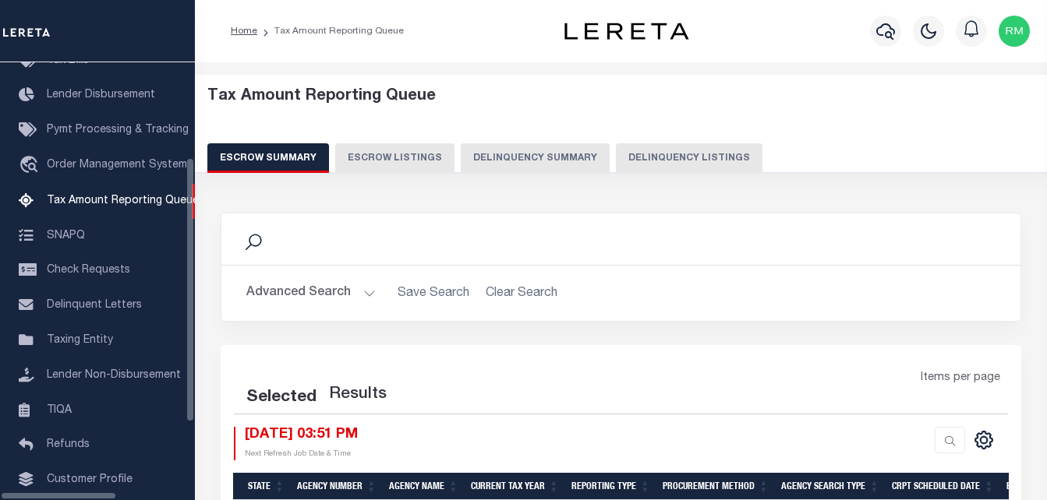
select select "100"
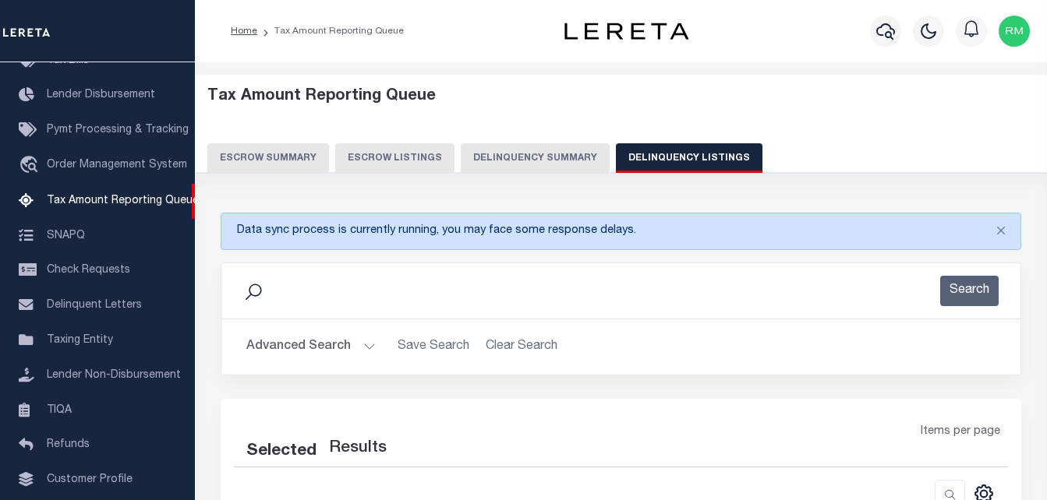
select select "100"
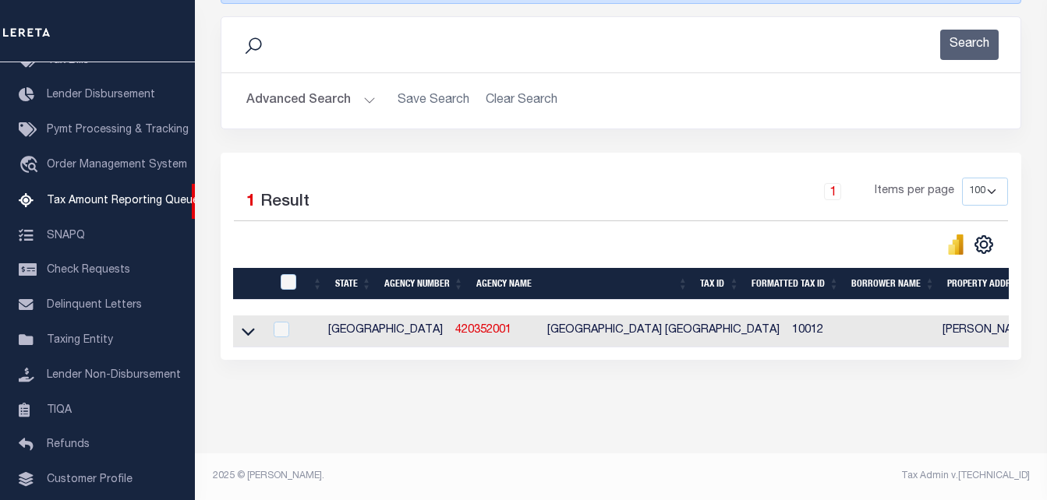
scroll to position [255, 0]
click at [249, 324] on icon at bounding box center [248, 331] width 13 height 16
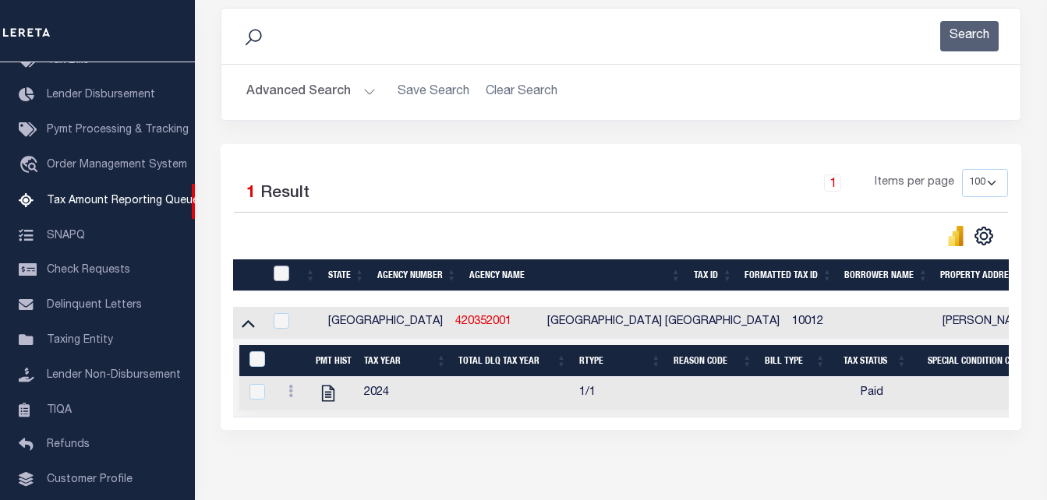
click at [281, 272] on input "checkbox" at bounding box center [282, 274] width 16 height 16
checkbox input "true"
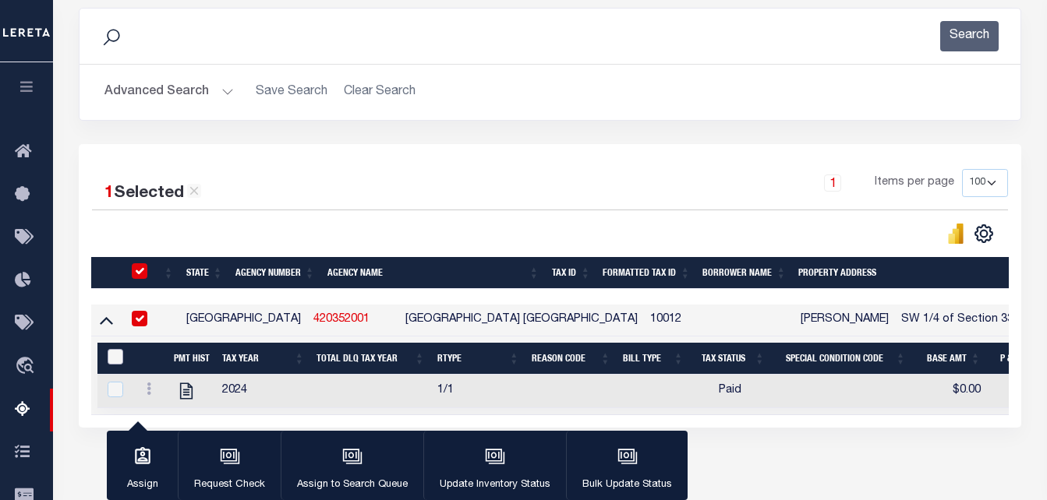
click at [114, 365] on input "&nbsp;" at bounding box center [116, 357] width 16 height 16
checkbox input "true"
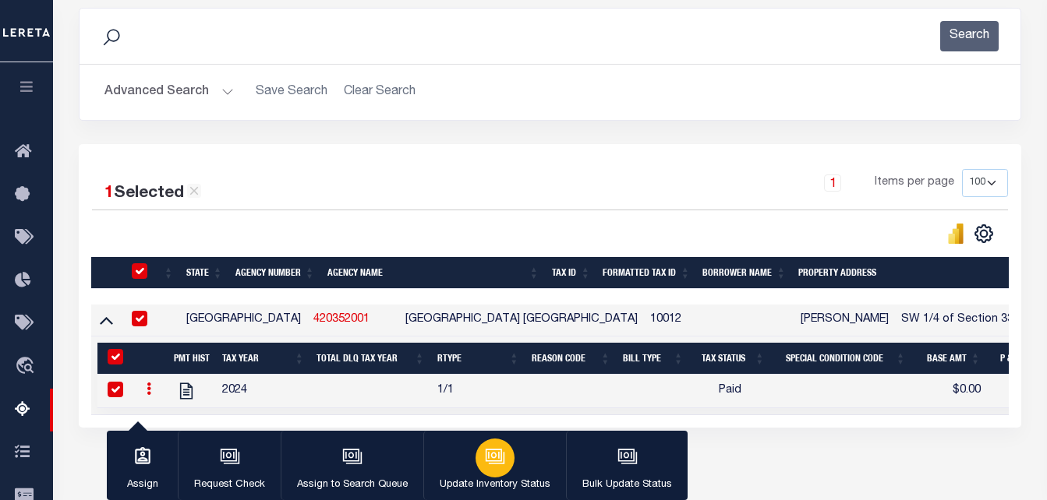
click at [490, 459] on icon "button" at bounding box center [494, 455] width 12 height 7
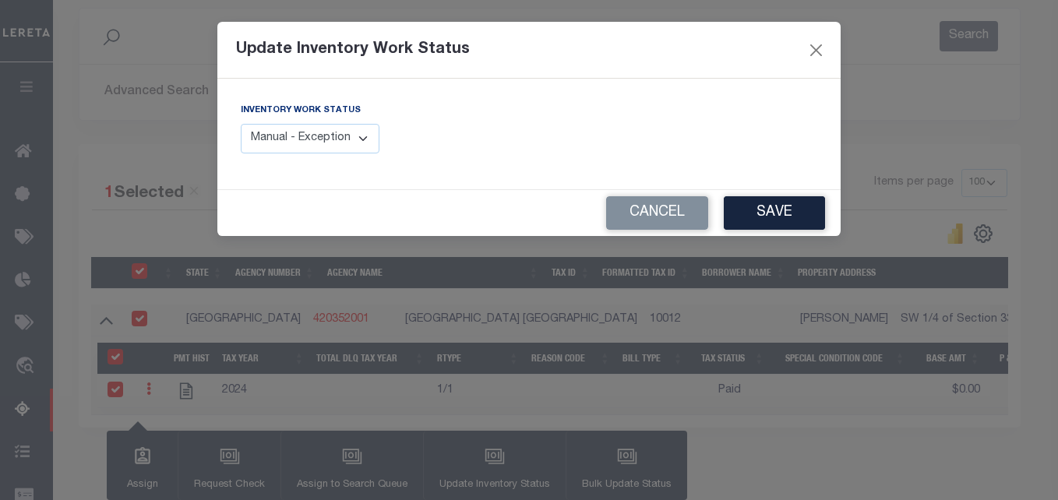
click at [333, 147] on select "Manual - Exception Pended - Awaiting Search Late Add Exception Completed" at bounding box center [310, 139] width 139 height 30
select select "4"
click at [241, 124] on select "Manual - Exception Pended - Awaiting Search Late Add Exception Completed" at bounding box center [310, 139] width 139 height 30
click at [776, 217] on button "Save" at bounding box center [774, 213] width 101 height 34
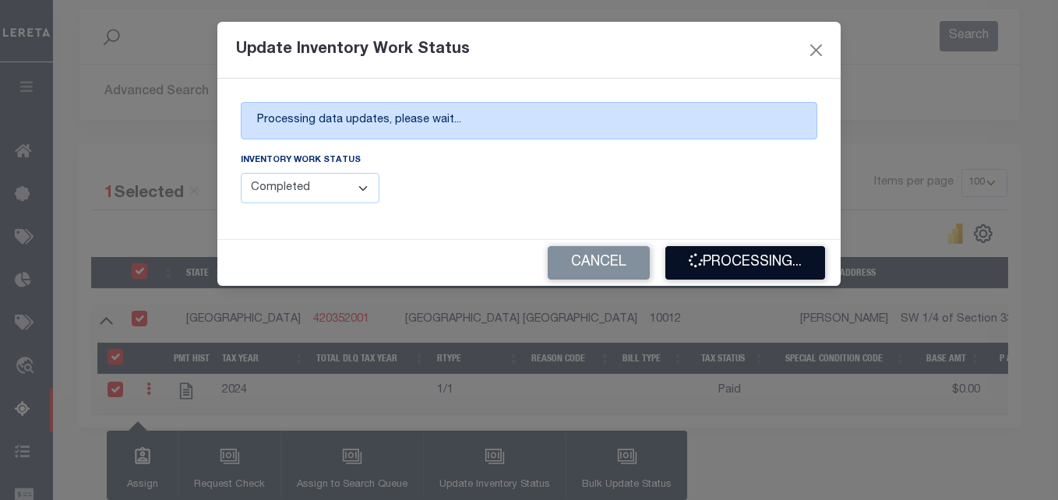
click at [776, 262] on button "Processing..." at bounding box center [746, 263] width 160 height 34
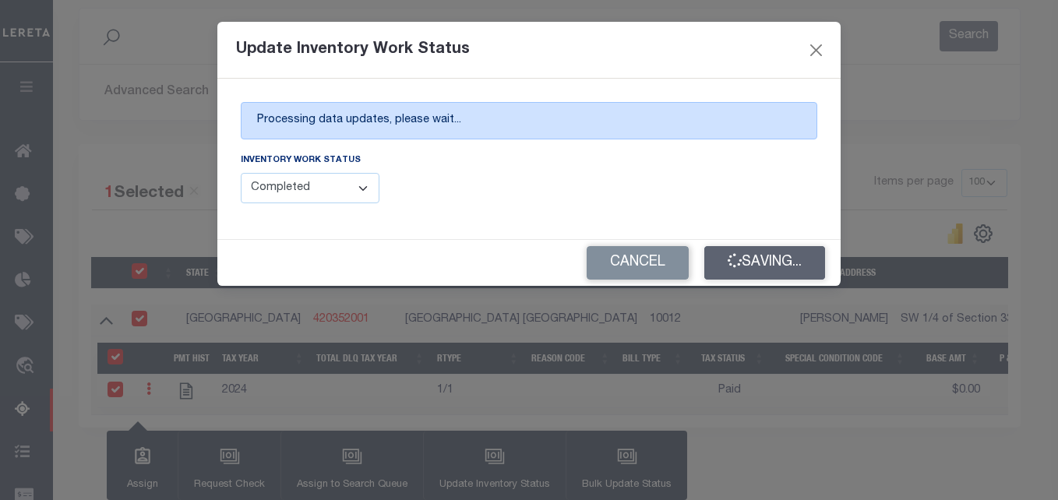
click at [776, 262] on div "Cancel Saving..." at bounding box center [529, 263] width 624 height 46
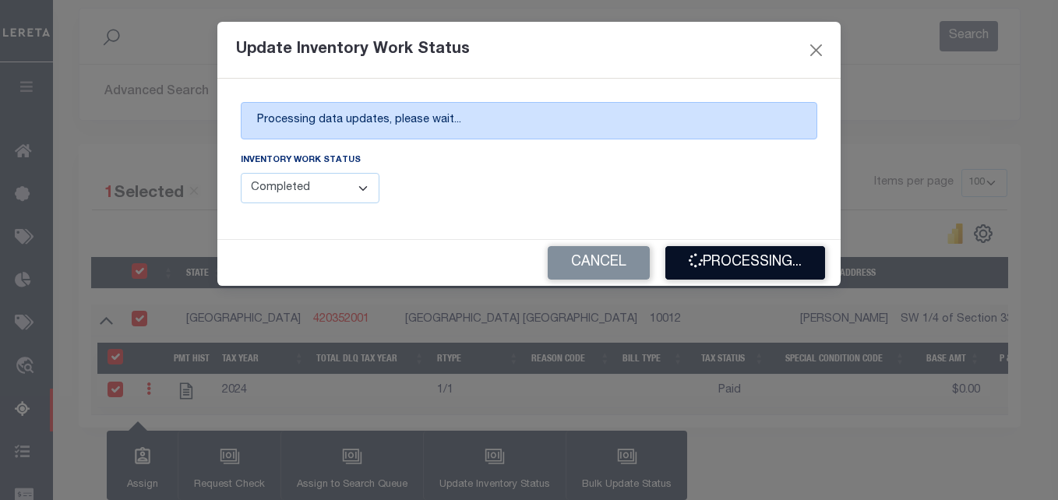
click at [732, 260] on button "Processing..." at bounding box center [746, 263] width 160 height 34
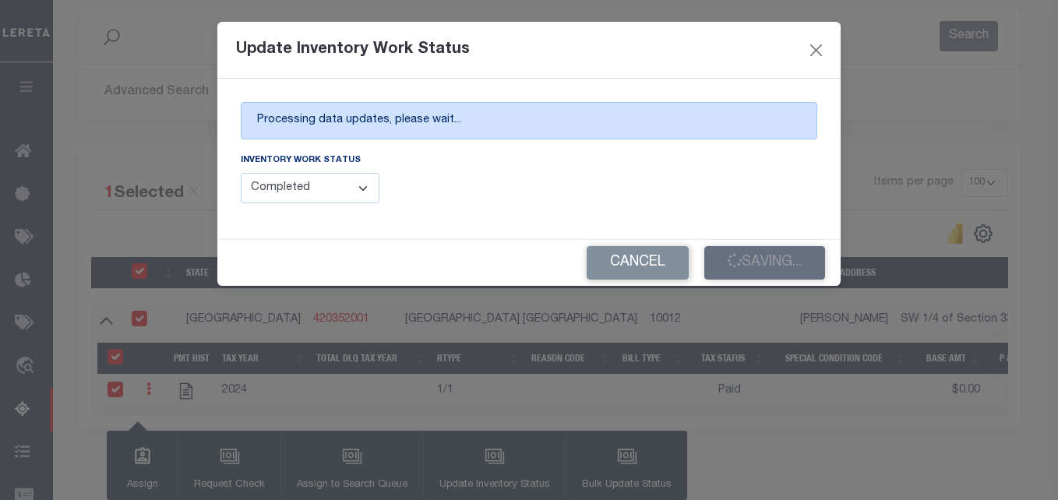
click at [733, 260] on div "Cancel Saving..." at bounding box center [529, 263] width 624 height 46
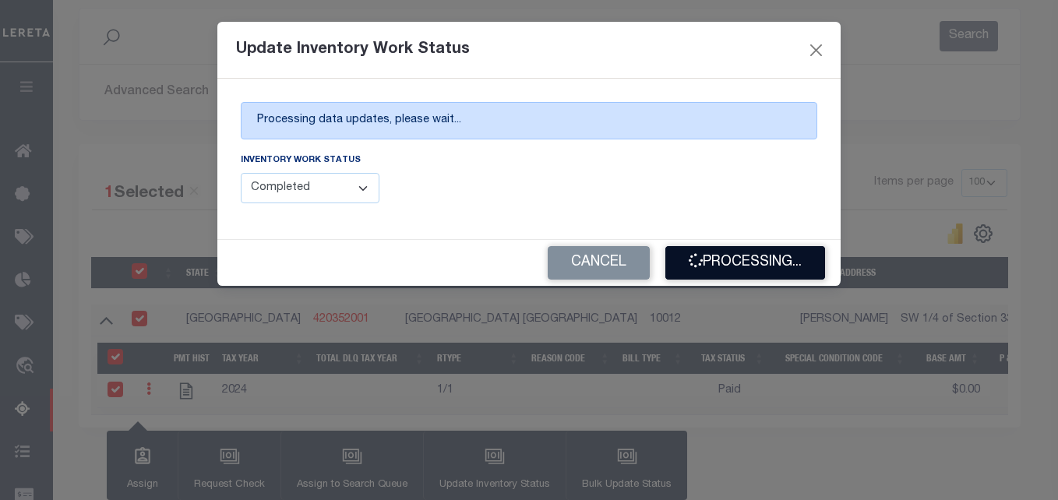
click at [724, 260] on button "Processing..." at bounding box center [746, 263] width 160 height 34
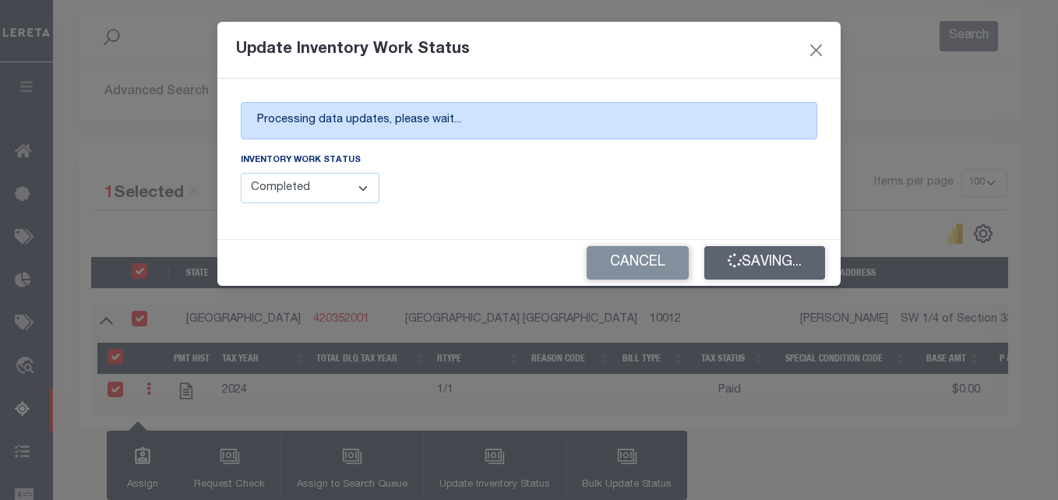
click at [724, 260] on div "Cancel Saving..." at bounding box center [529, 263] width 624 height 46
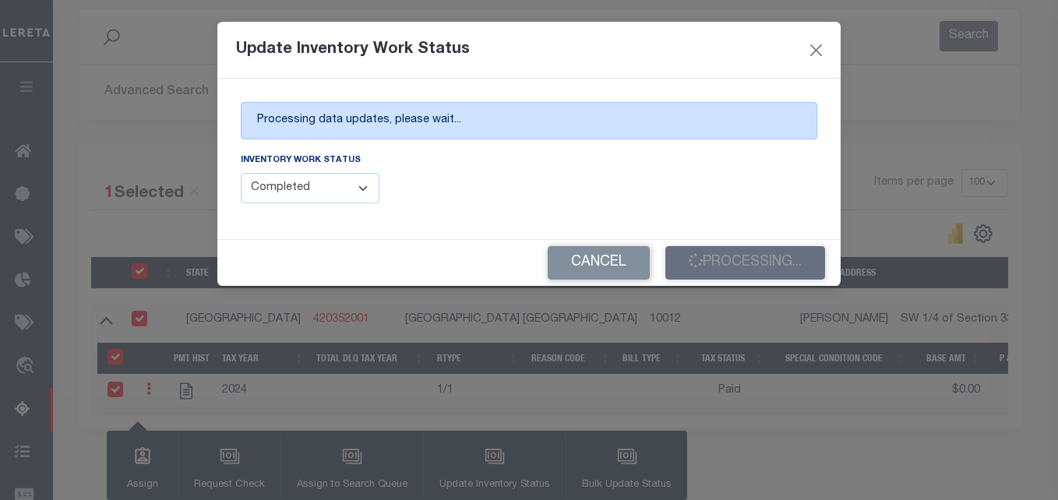
click at [738, 267] on div "Cancel Processing..." at bounding box center [529, 263] width 624 height 46
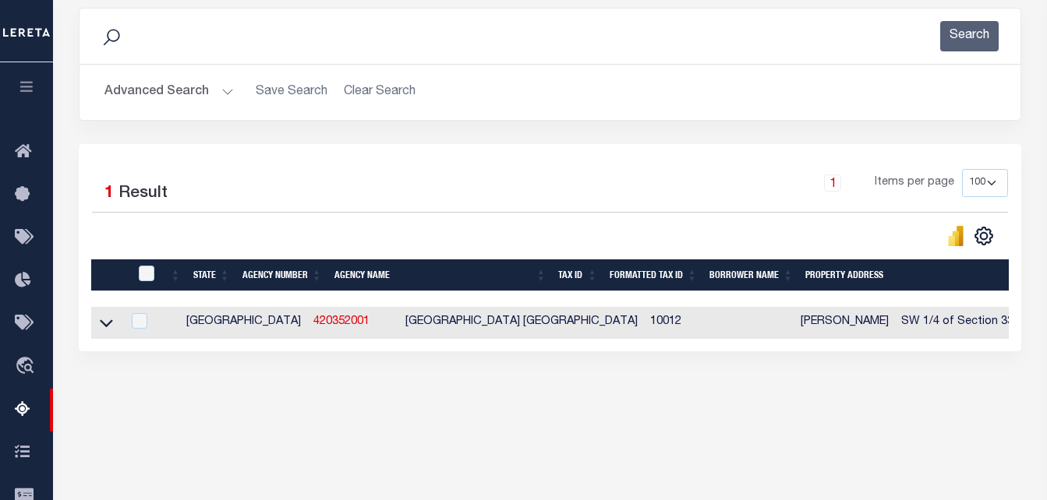
click at [197, 93] on button "Advanced Search" at bounding box center [168, 92] width 129 height 30
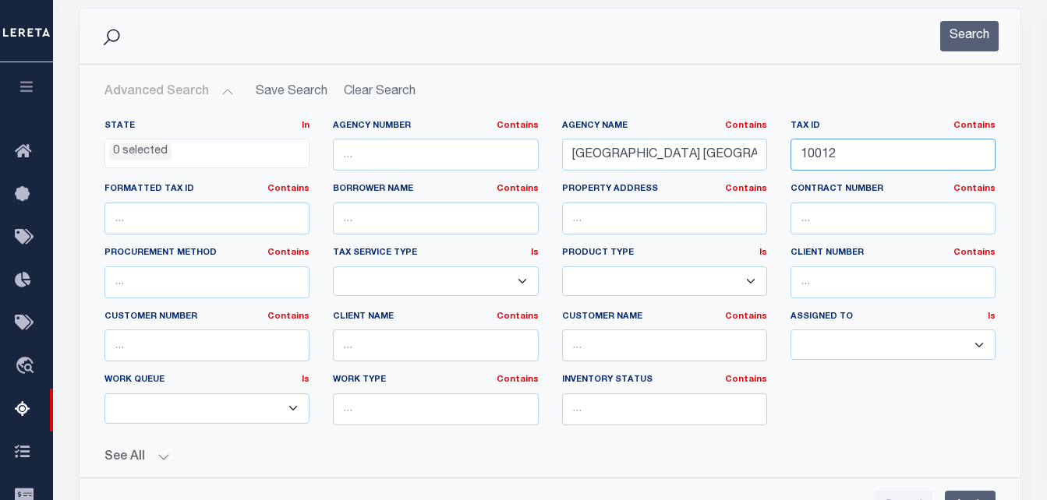
click at [833, 159] on input "10012" at bounding box center [892, 155] width 205 height 32
paste input "9358A00"
type input "109358A00"
click at [642, 161] on input "[GEOGRAPHIC_DATA] [GEOGRAPHIC_DATA]" at bounding box center [664, 155] width 205 height 32
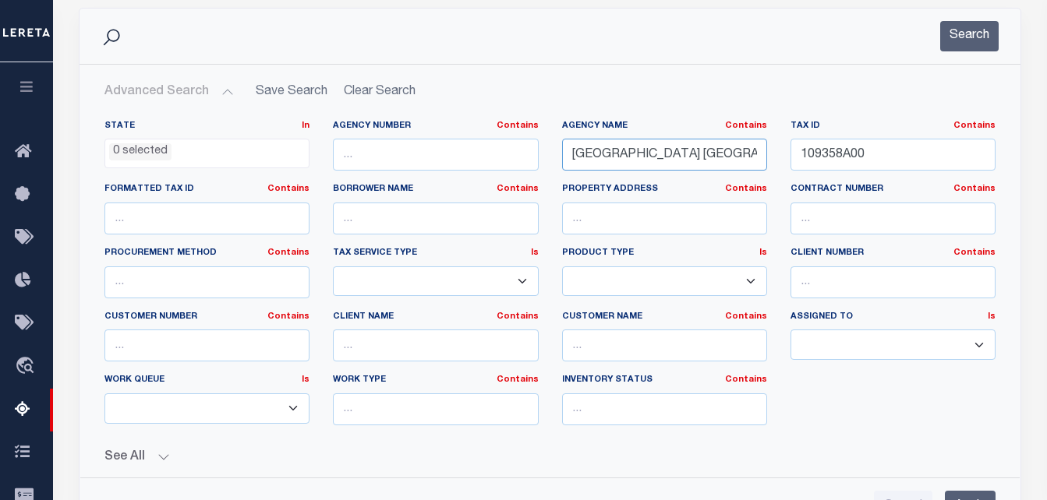
click at [643, 161] on input "[GEOGRAPHIC_DATA] [GEOGRAPHIC_DATA]" at bounding box center [664, 155] width 205 height 32
paste input "LLAHAN COUNTY"
type input "[GEOGRAPHIC_DATA]"
click at [984, 36] on button "Search" at bounding box center [969, 36] width 58 height 30
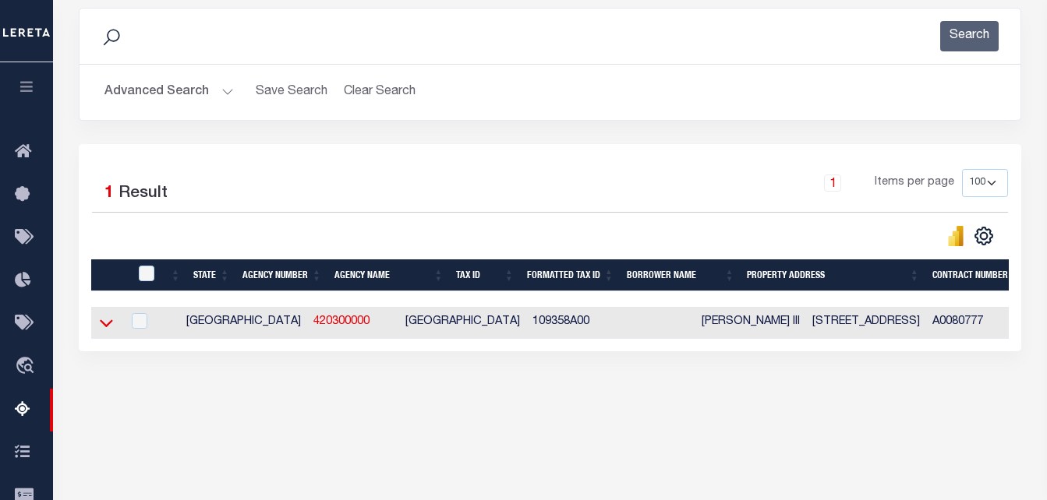
drag, startPoint x: 108, startPoint y: 327, endPoint x: 147, endPoint y: 333, distance: 39.5
click at [108, 327] on icon at bounding box center [106, 323] width 13 height 16
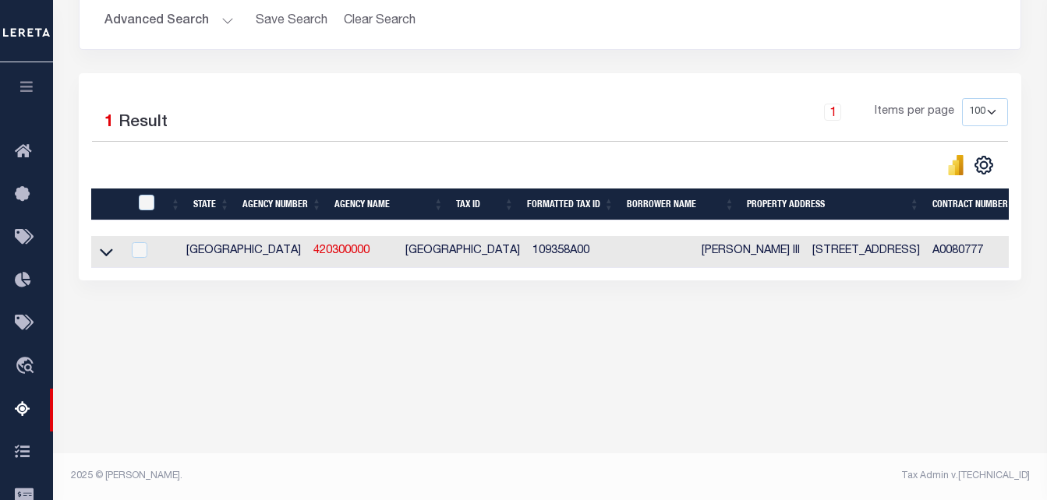
scroll to position [326, 0]
click at [111, 253] on icon at bounding box center [106, 252] width 13 height 16
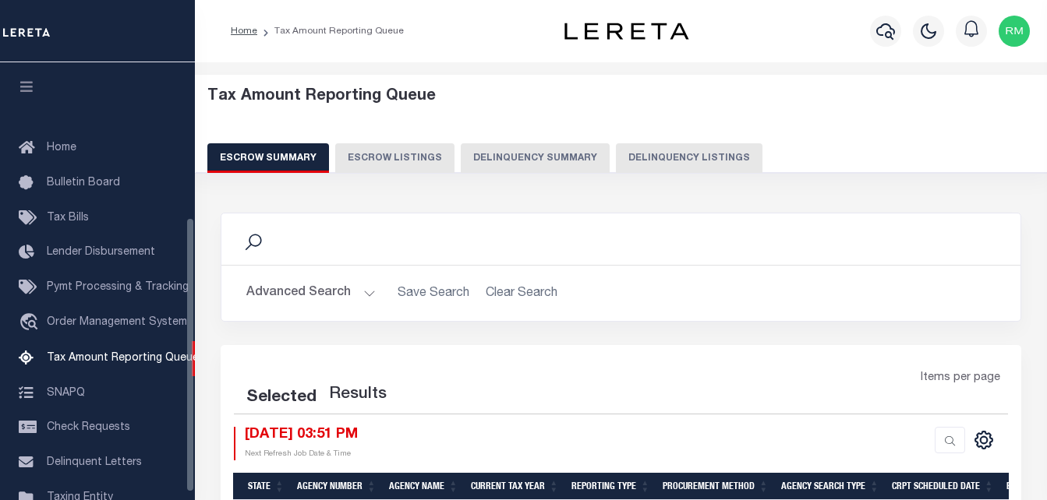
click at [686, 143] on button "Delinquency Listings" at bounding box center [689, 158] width 147 height 30
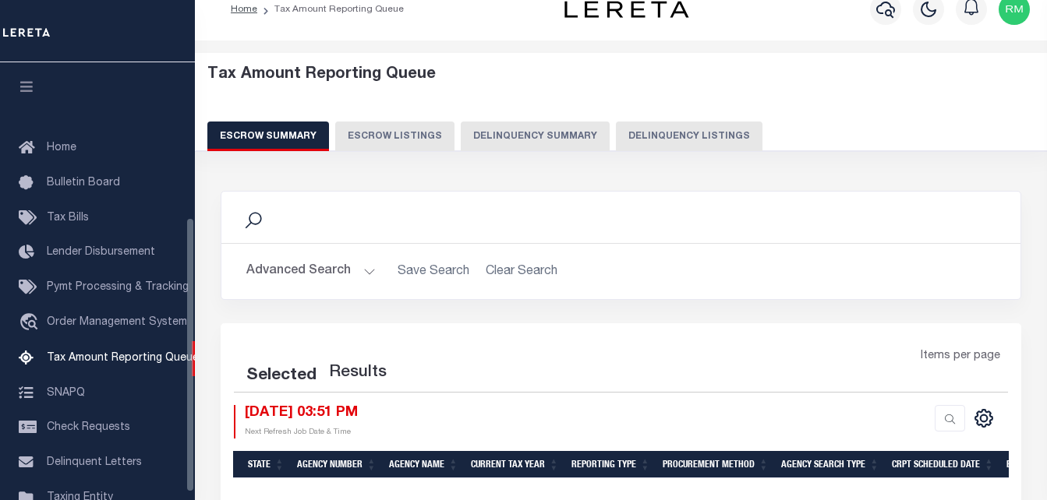
select select "100"
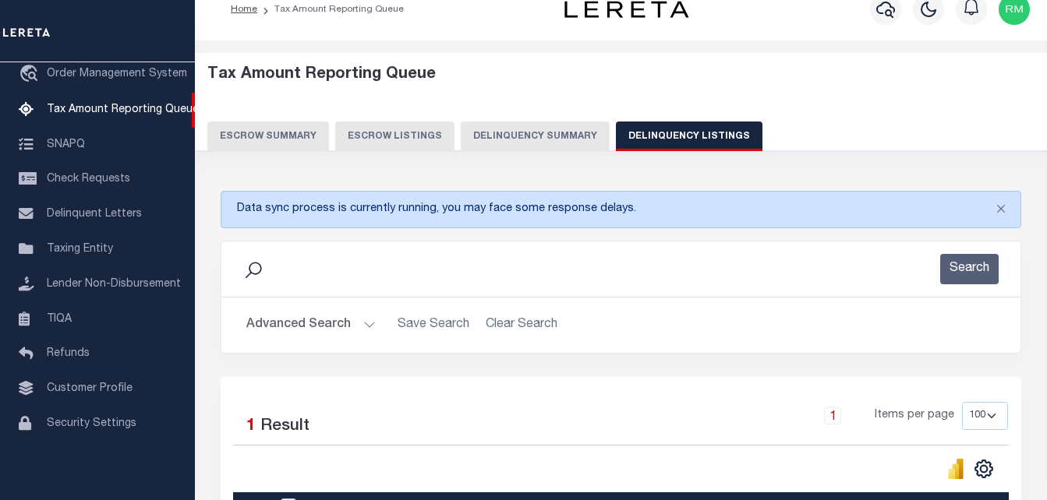
click at [288, 327] on button "Advanced Search" at bounding box center [310, 325] width 129 height 30
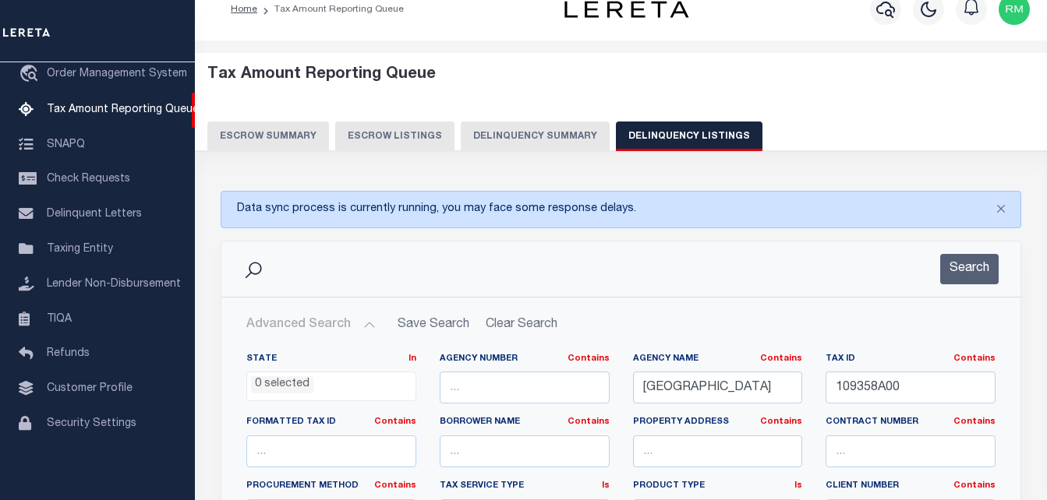
click at [297, 327] on button "Advanced Search" at bounding box center [310, 325] width 129 height 30
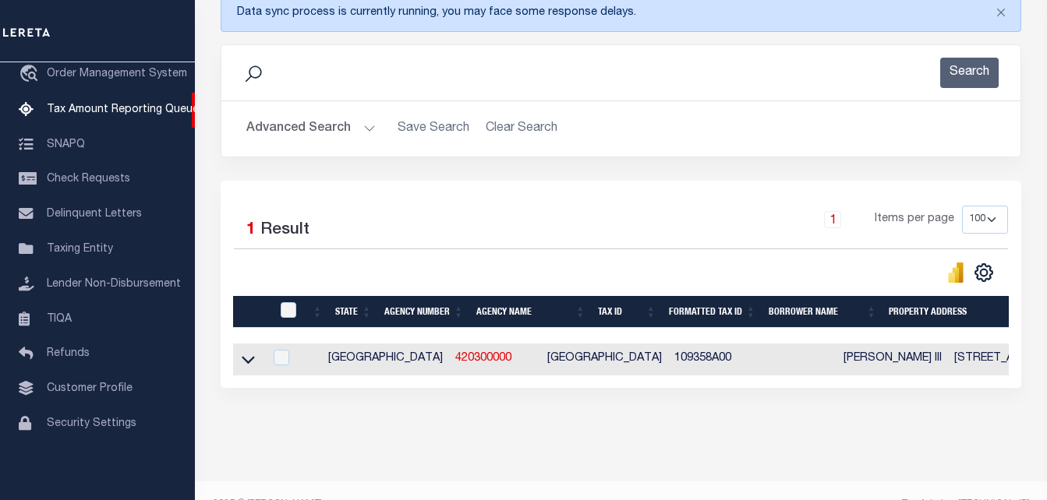
scroll to position [256, 0]
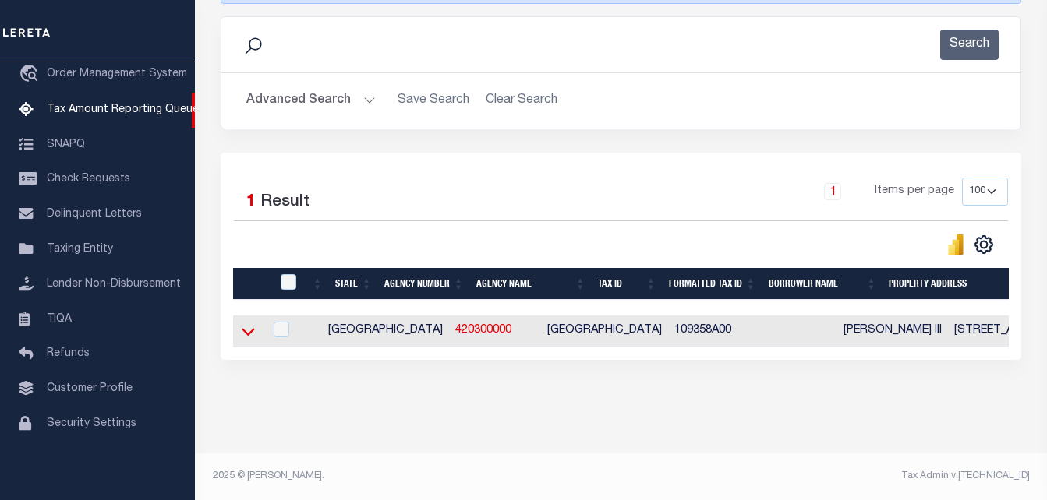
click at [252, 328] on icon at bounding box center [248, 332] width 13 height 8
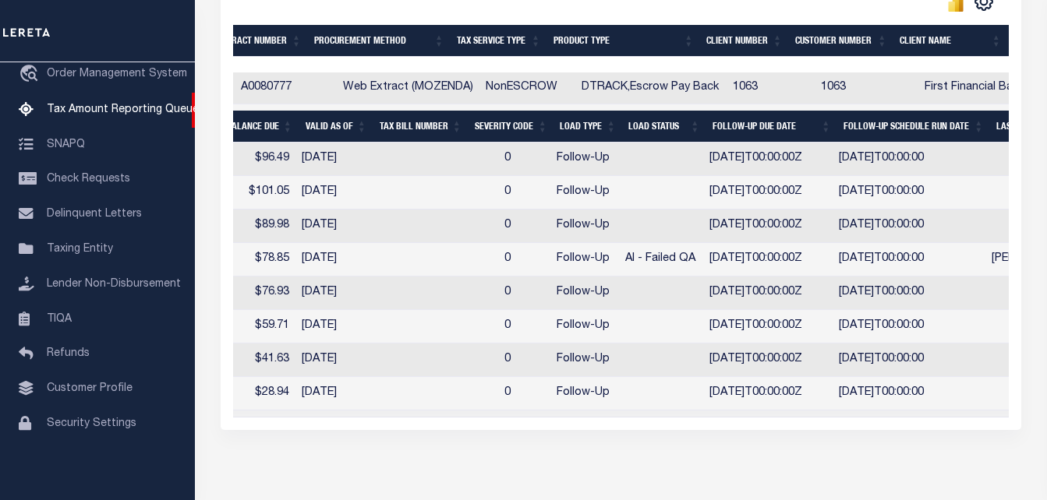
scroll to position [0, 1135]
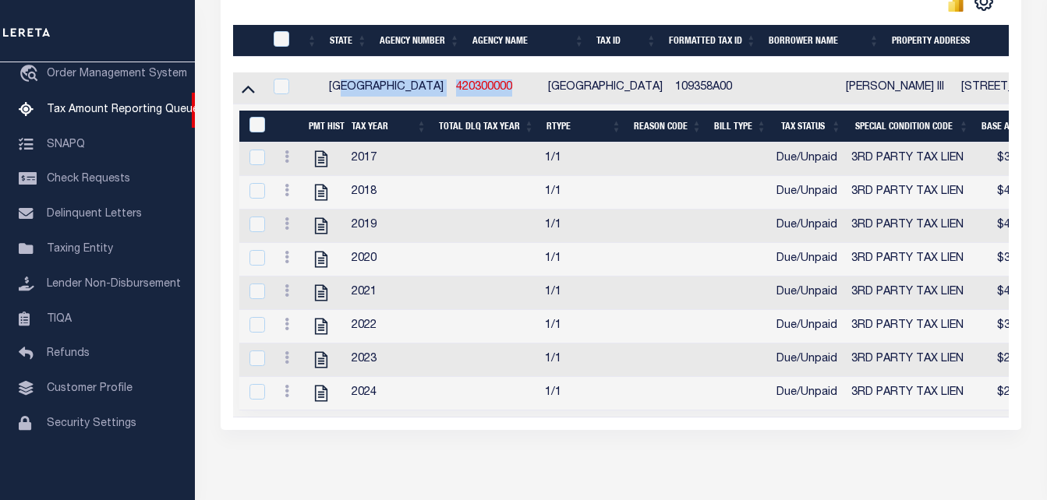
drag, startPoint x: 445, startPoint y: 90, endPoint x: 1030, endPoint y: 196, distance: 594.9
drag, startPoint x: 440, startPoint y: 189, endPoint x: 458, endPoint y: 145, distance: 47.6
click at [440, 189] on td at bounding box center [485, 193] width 108 height 34
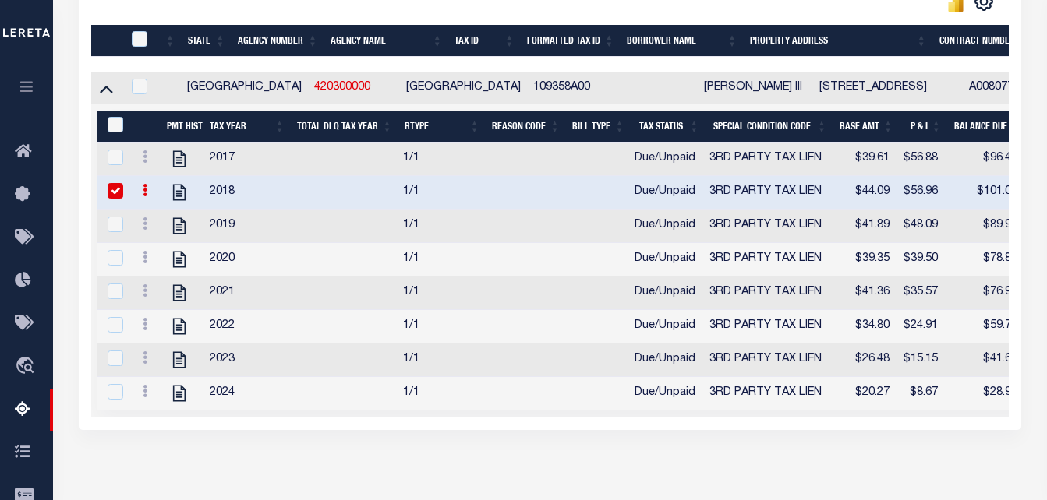
click at [115, 196] on input "checkbox" at bounding box center [116, 191] width 16 height 16
checkbox input "false"
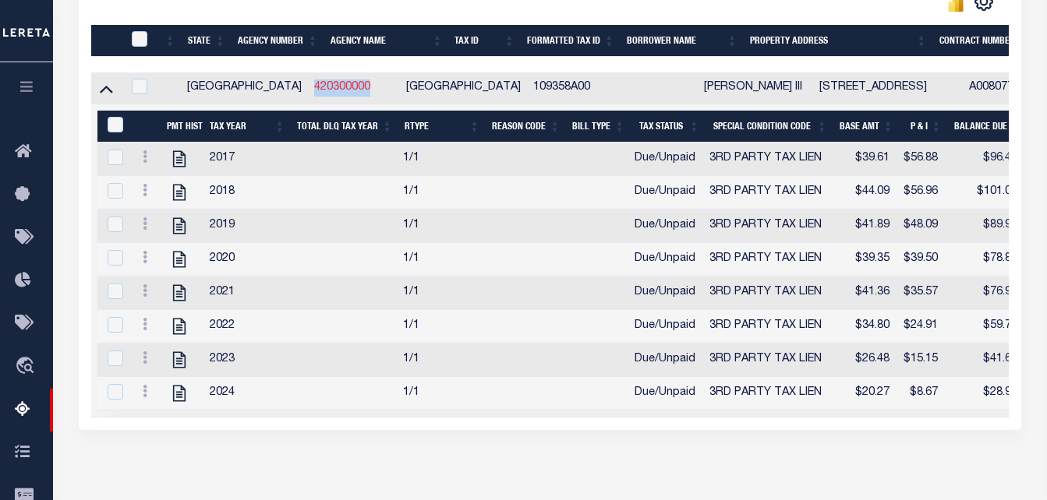
copy link "420300000"
drag, startPoint x: 299, startPoint y: 96, endPoint x: 241, endPoint y: 97, distance: 57.7
click at [308, 97] on td "420300000" at bounding box center [354, 88] width 92 height 32
checkbox input "true"
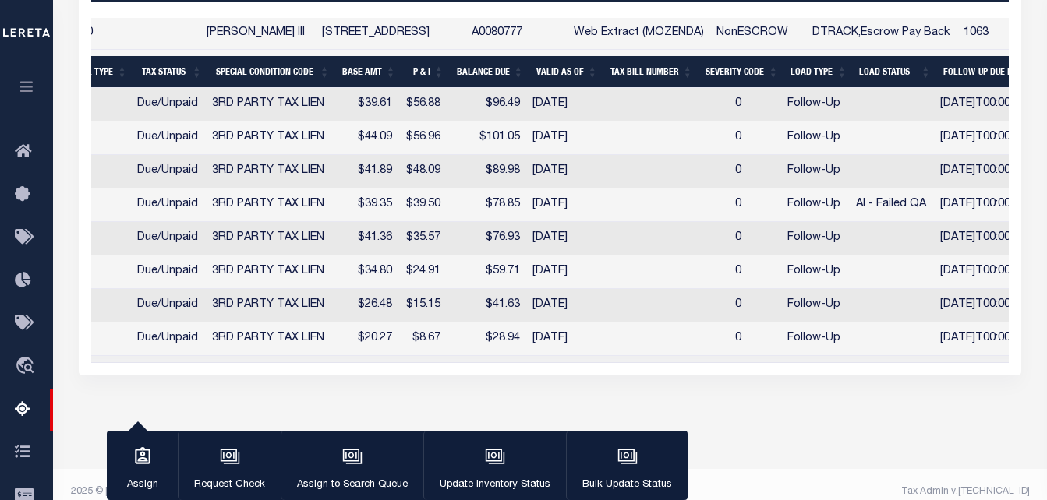
scroll to position [406, 0]
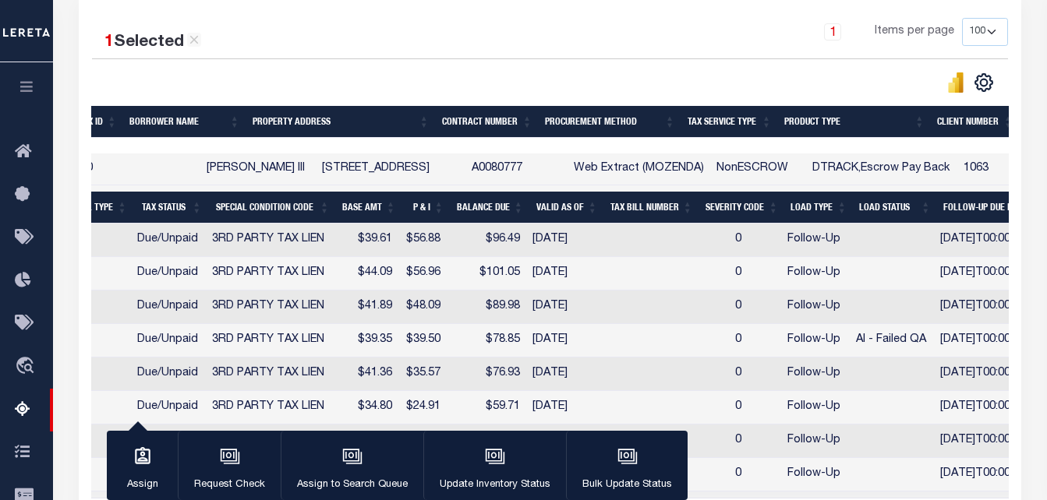
copy td "[STREET_ADDRESS]"
drag, startPoint x: 366, startPoint y: 168, endPoint x: 260, endPoint y: 170, distance: 106.0
click at [316, 170] on td "[STREET_ADDRESS]" at bounding box center [391, 170] width 150 height 32
checkbox input "false"
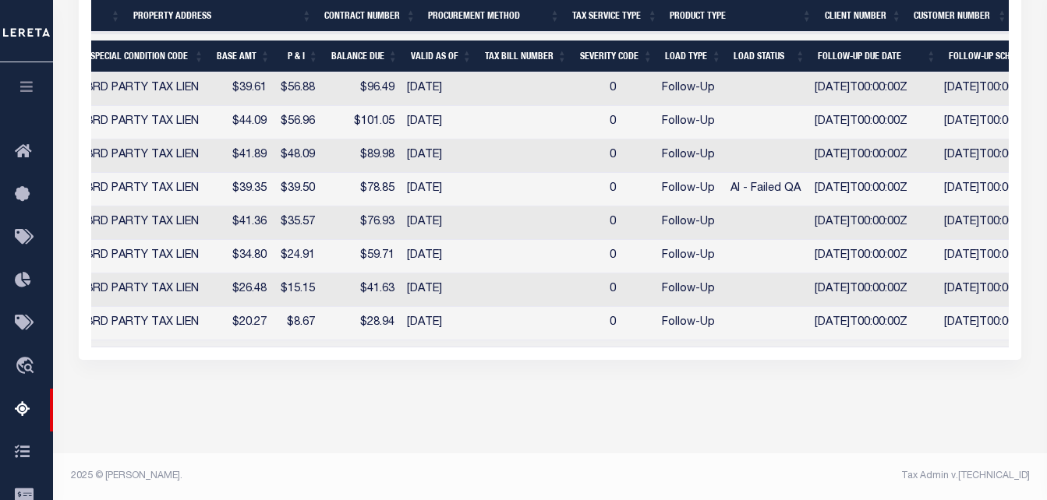
scroll to position [0, 673]
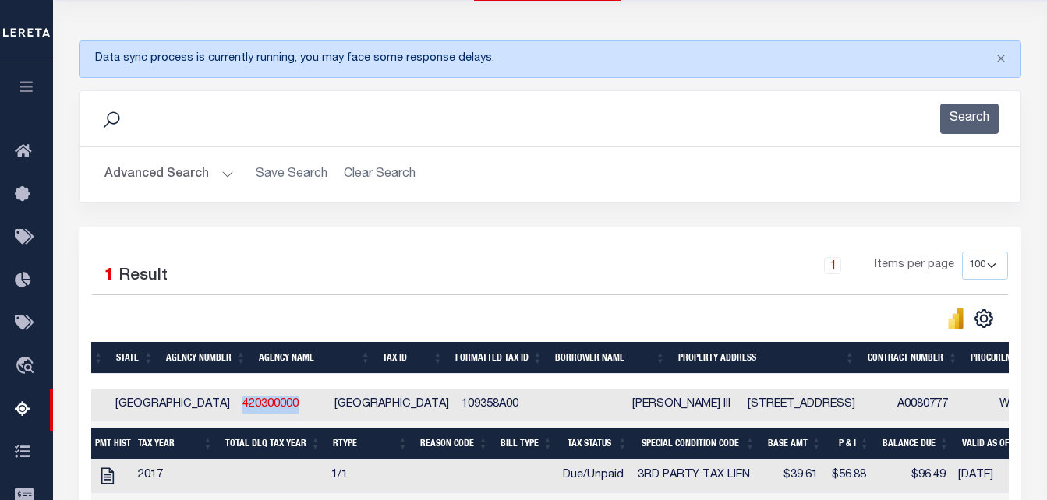
click at [158, 171] on button "Advanced Search" at bounding box center [168, 175] width 129 height 30
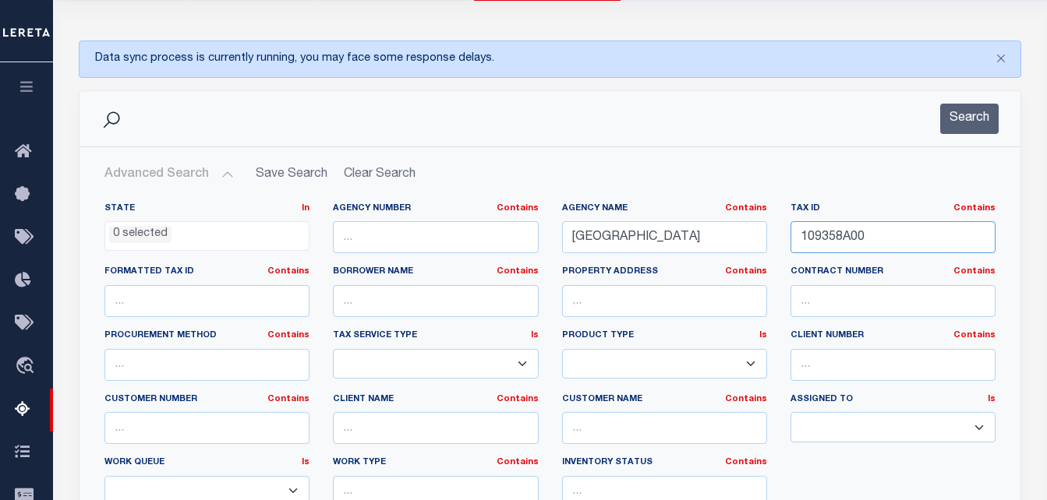
click at [854, 244] on input "109358A00" at bounding box center [892, 237] width 205 height 32
click at [854, 243] on input "109358A00" at bounding box center [892, 237] width 205 height 32
click at [853, 239] on input "109358A00" at bounding box center [892, 237] width 205 height 32
paste input "0097-181-00210-0"
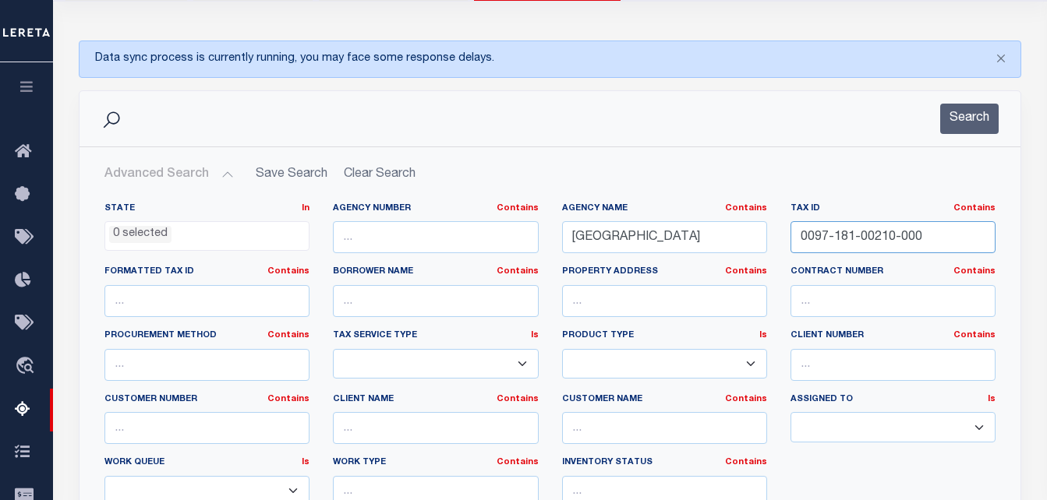
type input "0097-181-00210-000"
click at [673, 233] on input "[GEOGRAPHIC_DATA]" at bounding box center [664, 237] width 205 height 32
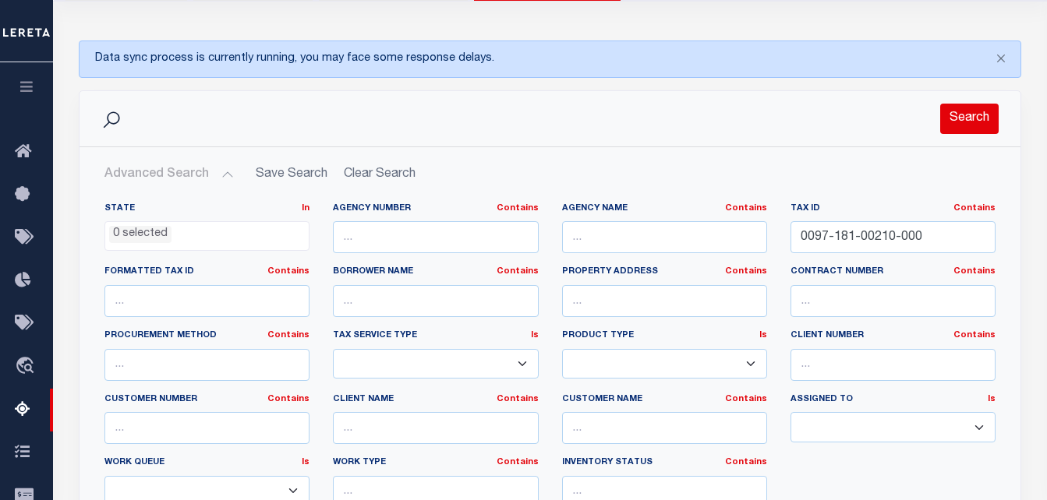
click at [977, 117] on button "Search" at bounding box center [969, 119] width 58 height 30
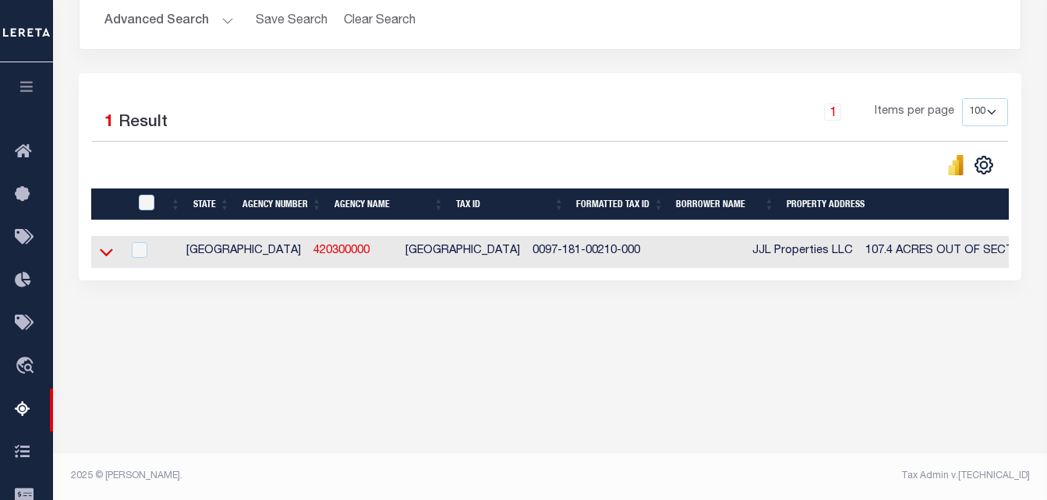
click at [105, 255] on icon at bounding box center [106, 252] width 13 height 16
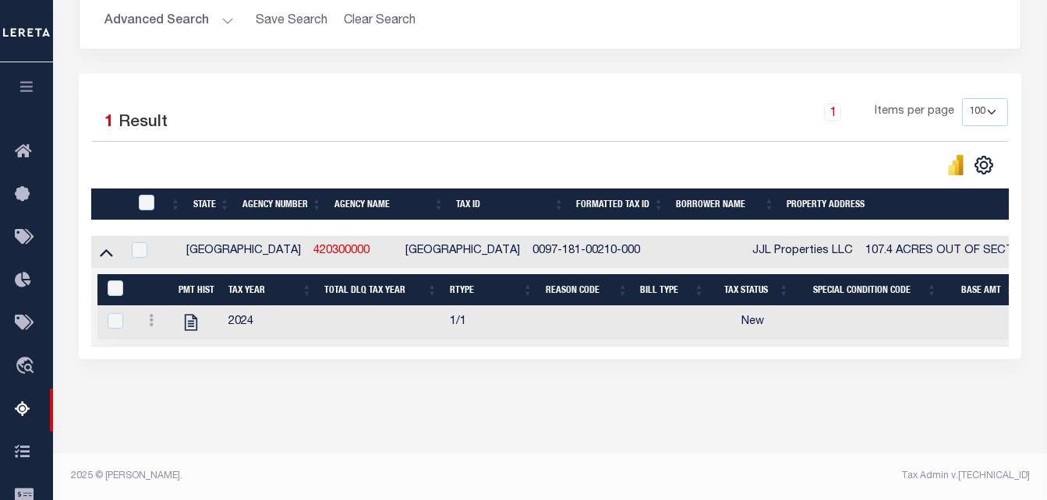
scroll to position [339, 0]
drag, startPoint x: 310, startPoint y: 245, endPoint x: 245, endPoint y: 247, distance: 65.5
click at [307, 247] on td "420300000" at bounding box center [353, 252] width 92 height 32
checkbox input "true"
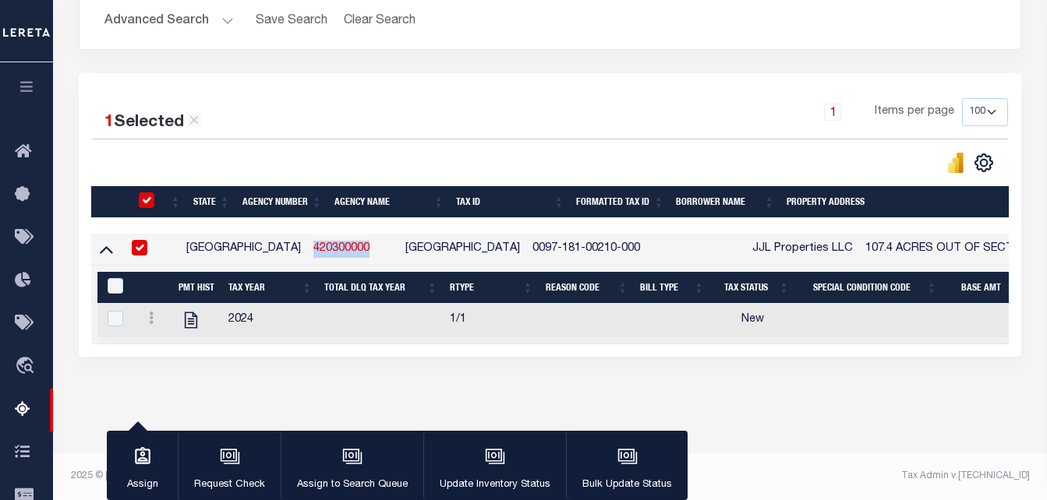
scroll to position [337, 0]
copy link "420300000"
drag, startPoint x: 573, startPoint y: 239, endPoint x: 472, endPoint y: 237, distance: 101.4
click at [526, 237] on td "0097-181-00210-000" at bounding box center [586, 250] width 120 height 32
checkbox input "false"
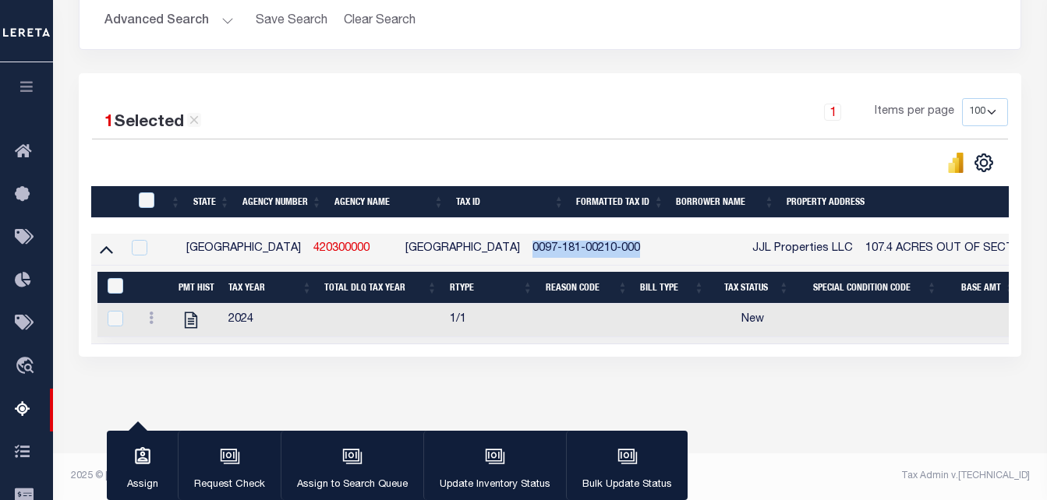
checkbox input "false"
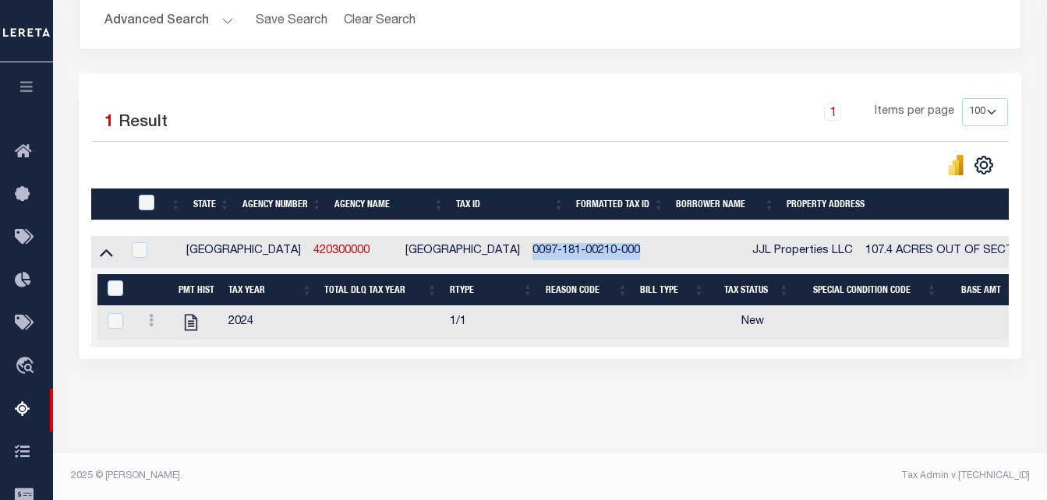
scroll to position [339, 0]
copy td "0097-181-00210-000"
drag, startPoint x: 783, startPoint y: 241, endPoint x: 680, endPoint y: 243, distance: 102.1
click at [746, 243] on td "JJL Properties LLC" at bounding box center [802, 252] width 113 height 32
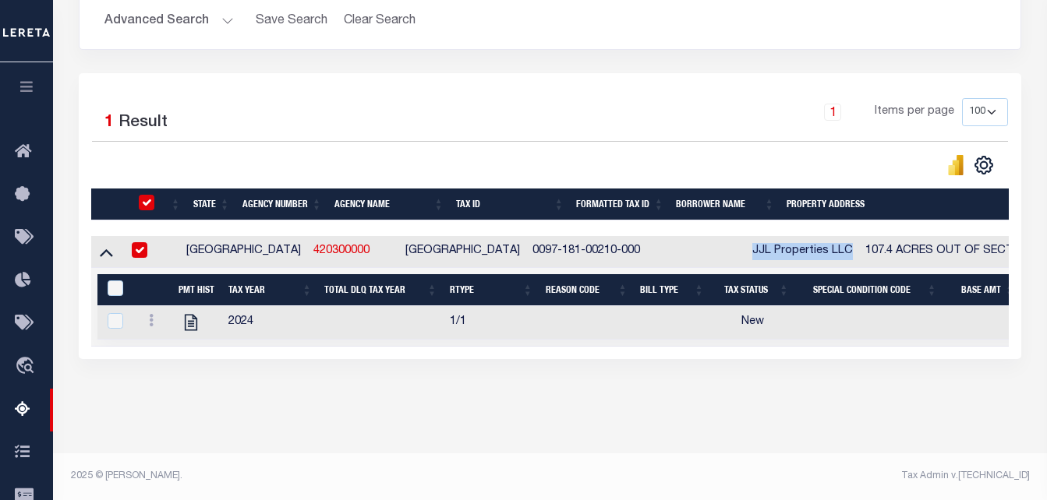
checkbox input "true"
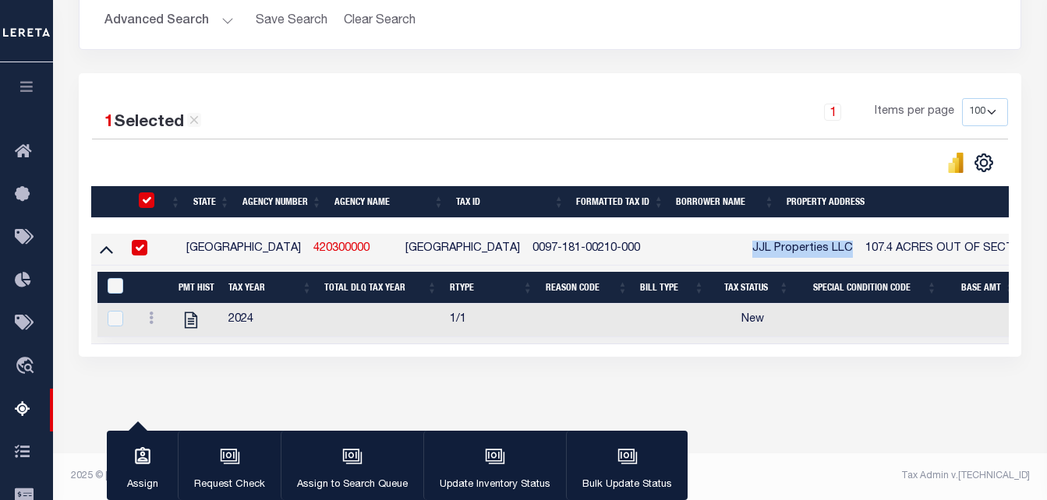
copy td "JJL Properties LLC"
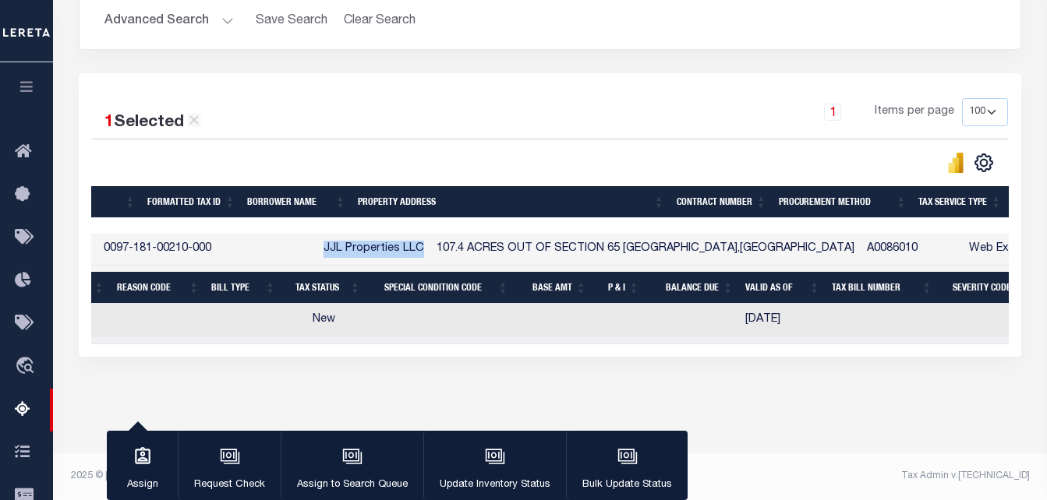
scroll to position [0, 448]
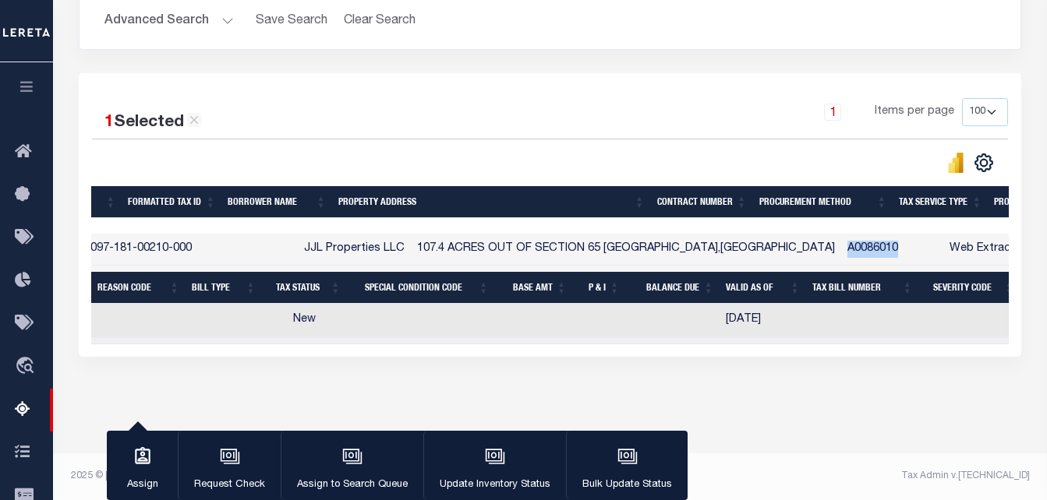
copy td "A0086010"
drag, startPoint x: 726, startPoint y: 241, endPoint x: 668, endPoint y: 243, distance: 57.7
click at [841, 243] on td "A0086010" at bounding box center [892, 250] width 102 height 32
checkbox input "false"
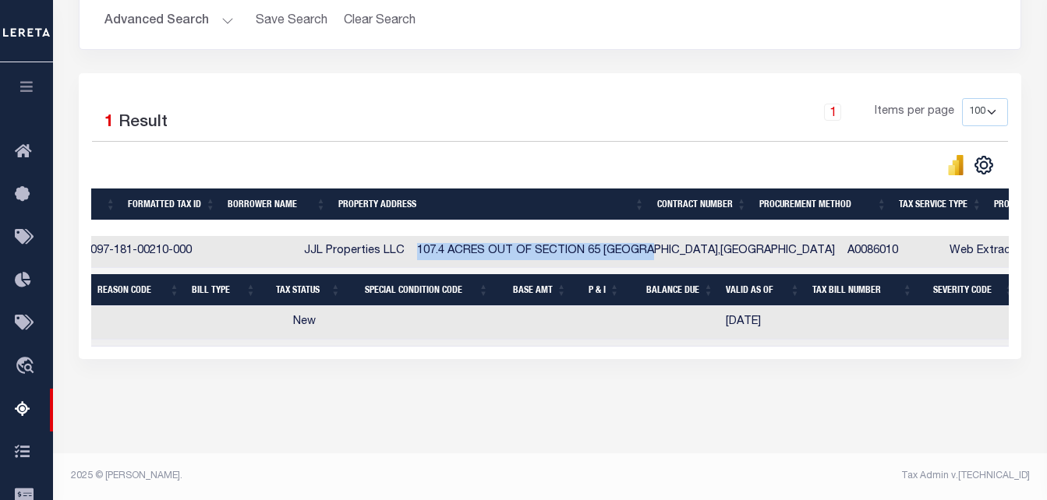
copy td "107.4 ACRES OUT OF SECTION 65 [PERSON_NAME]"
drag, startPoint x: 585, startPoint y: 242, endPoint x: 341, endPoint y: 243, distance: 243.2
click at [411, 243] on td "107.4 ACRES OUT OF SECTION 65 [GEOGRAPHIC_DATA],[GEOGRAPHIC_DATA]" at bounding box center [626, 252] width 430 height 32
checkbox input "true"
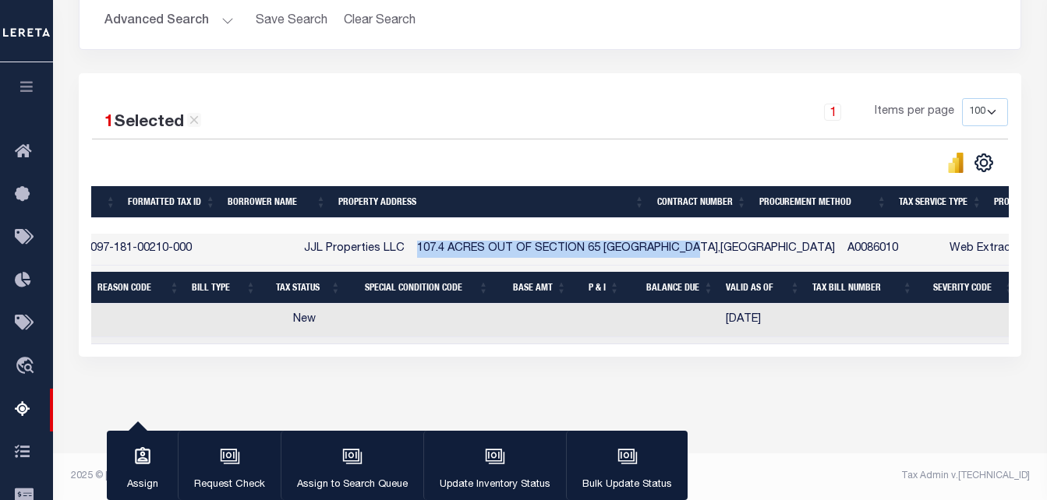
copy td "107.4 ACRES OUT OF SECTION 65 [GEOGRAPHIC_DATA]"
drag, startPoint x: 634, startPoint y: 236, endPoint x: 342, endPoint y: 242, distance: 291.6
click at [411, 242] on td "107.4 ACRES OUT OF SECTION 65 [GEOGRAPHIC_DATA],[GEOGRAPHIC_DATA]" at bounding box center [626, 250] width 430 height 32
checkbox input "false"
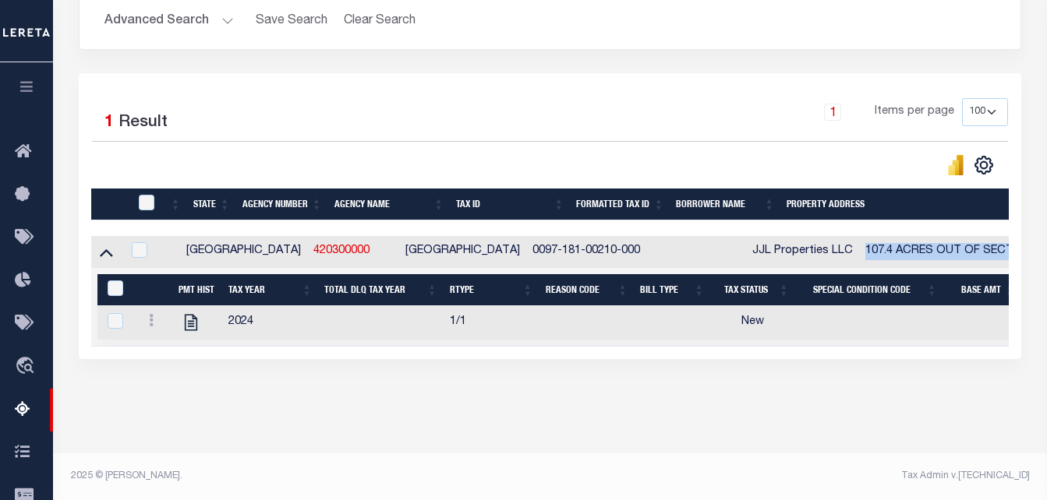
scroll to position [259, 0]
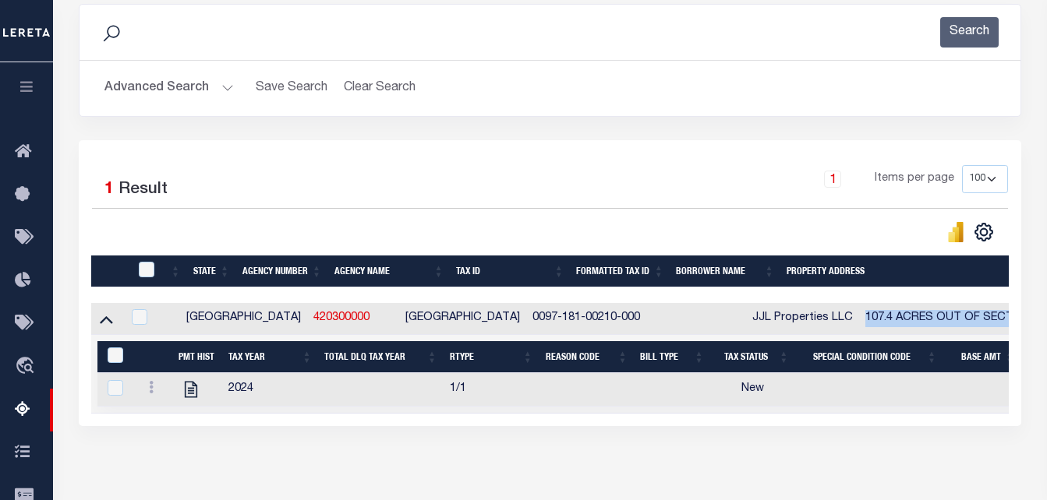
click at [205, 85] on button "Advanced Search" at bounding box center [168, 88] width 129 height 30
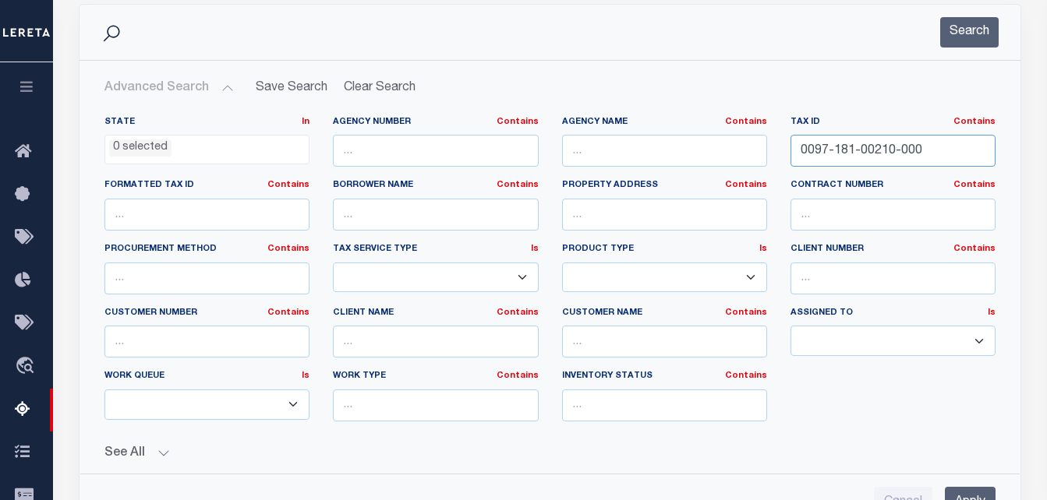
click at [881, 145] on input "0097-181-00210-000" at bounding box center [892, 151] width 205 height 32
paste input "0000029993"
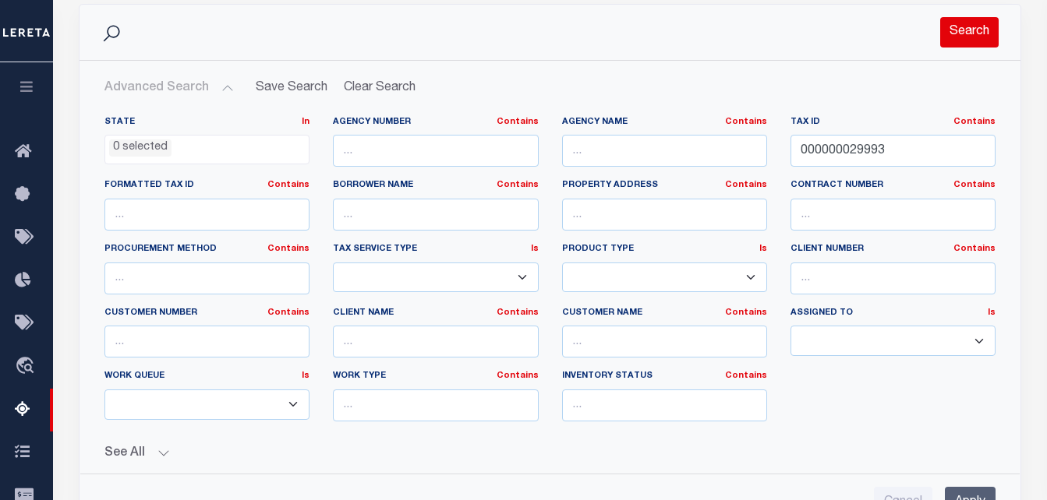
click at [982, 36] on button "Search" at bounding box center [969, 32] width 58 height 30
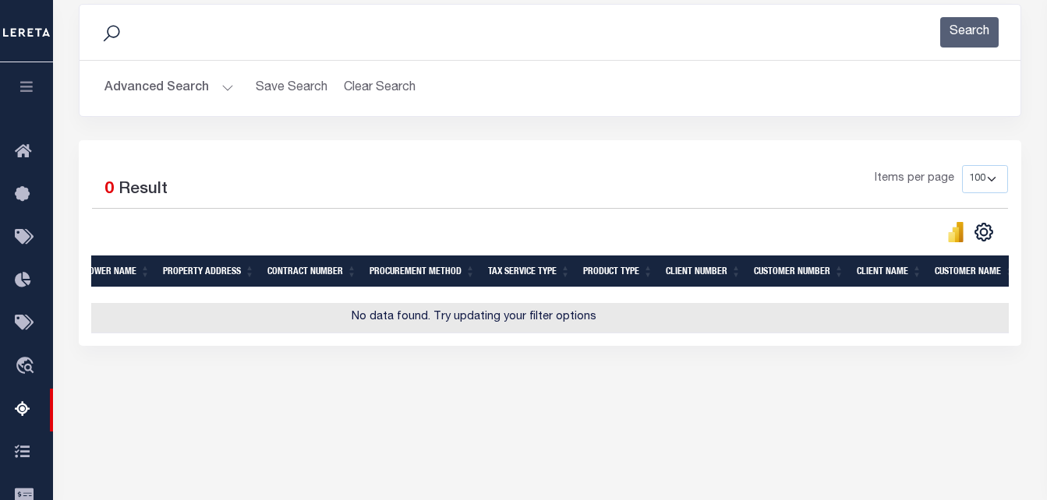
scroll to position [0, 292]
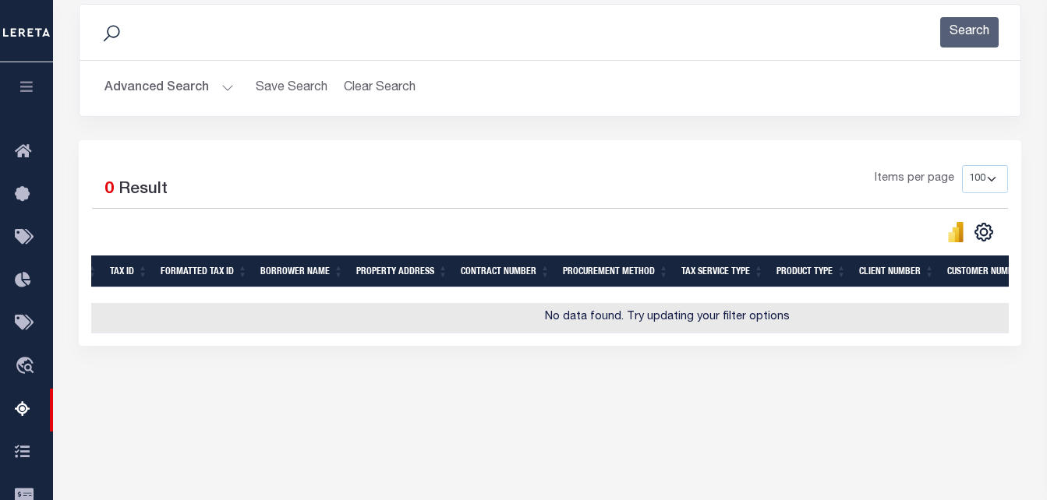
click at [188, 77] on button "Advanced Search" at bounding box center [168, 88] width 129 height 30
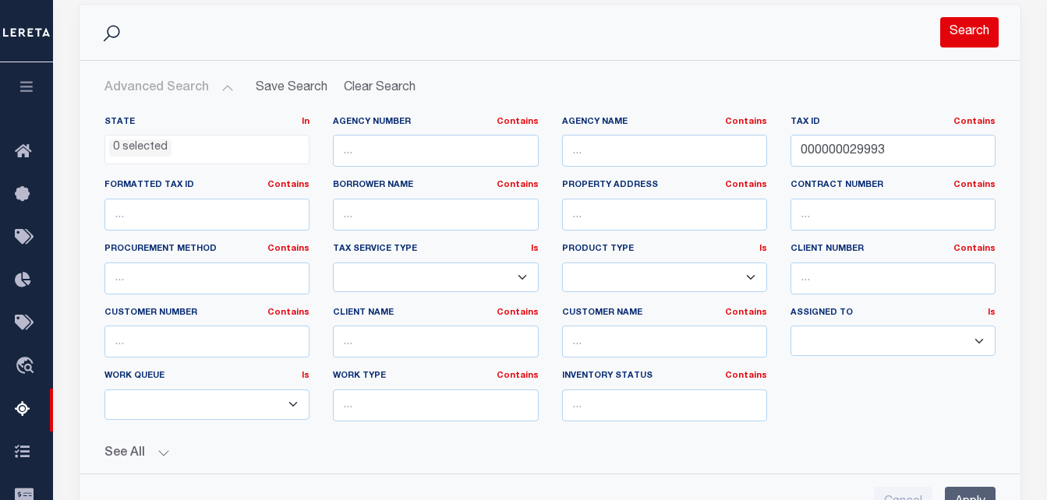
click at [964, 41] on button "Search" at bounding box center [969, 32] width 58 height 30
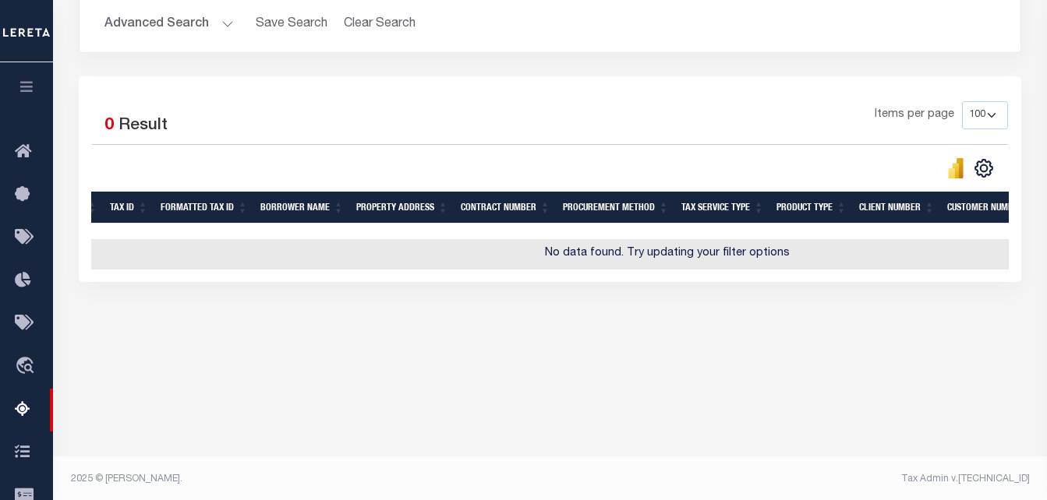
scroll to position [326, 0]
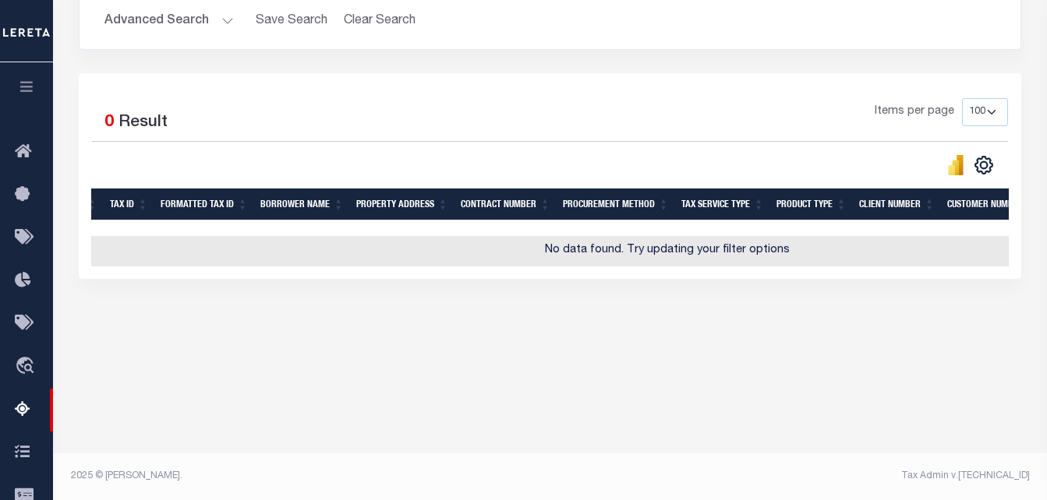
click at [157, 16] on button "Advanced Search" at bounding box center [168, 21] width 129 height 30
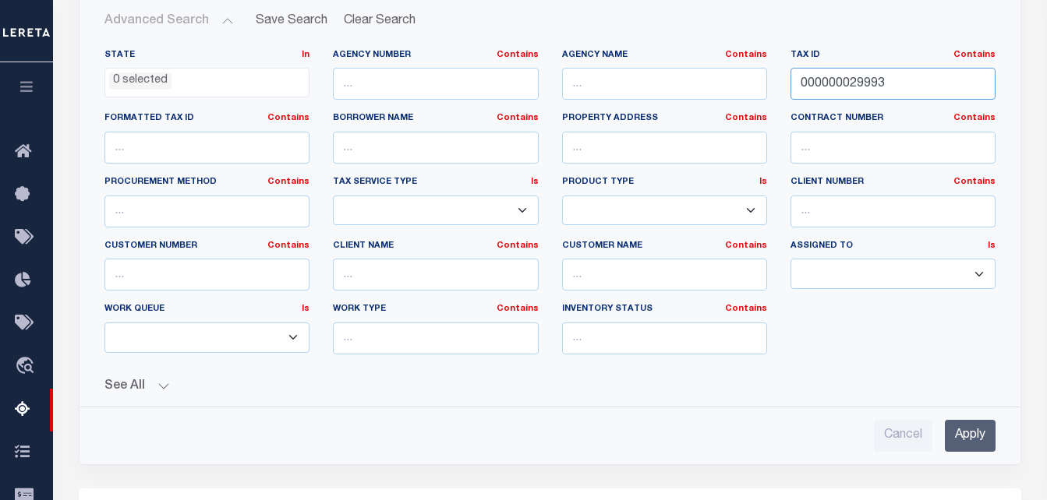
click at [868, 87] on input "000000029993" at bounding box center [892, 84] width 205 height 32
paste input "1-34264"
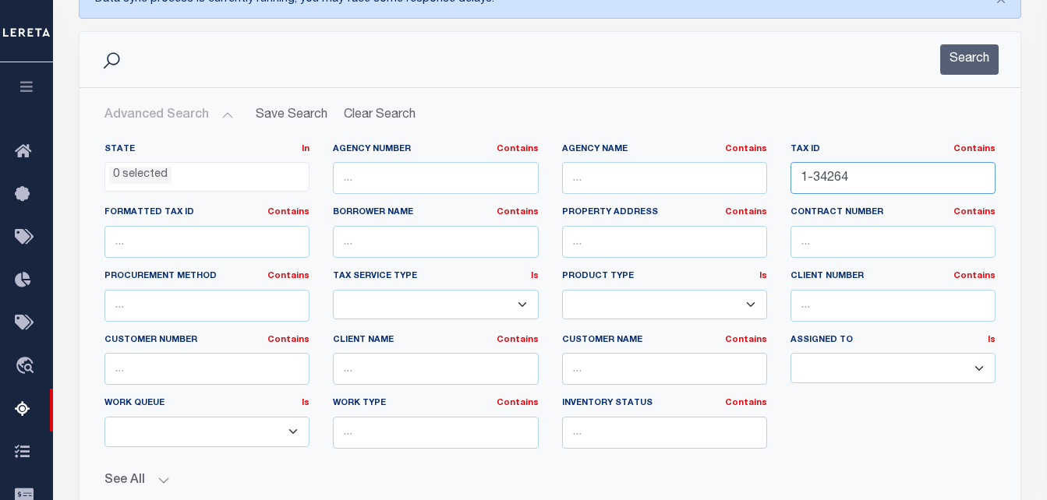
scroll to position [170, 0]
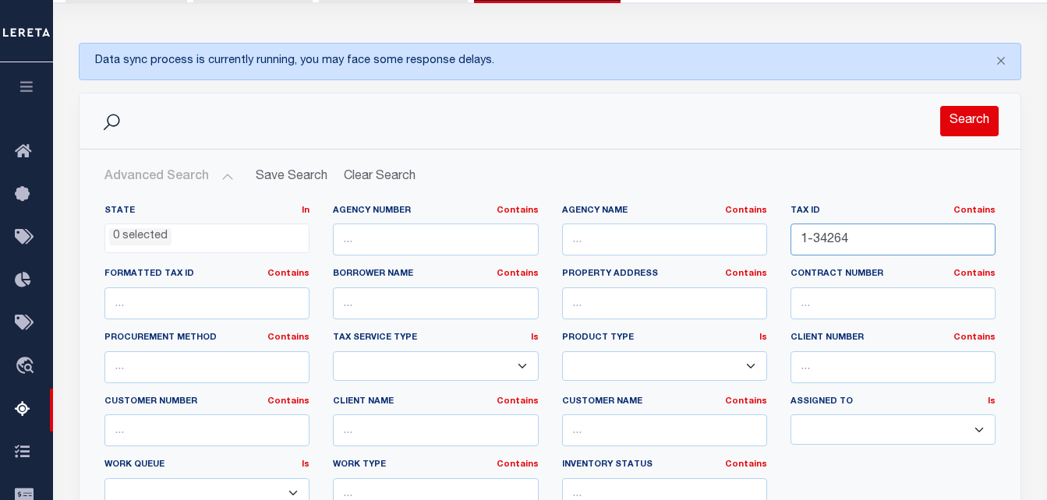
type input "1-34264"
click at [960, 129] on button "Search" at bounding box center [969, 121] width 58 height 30
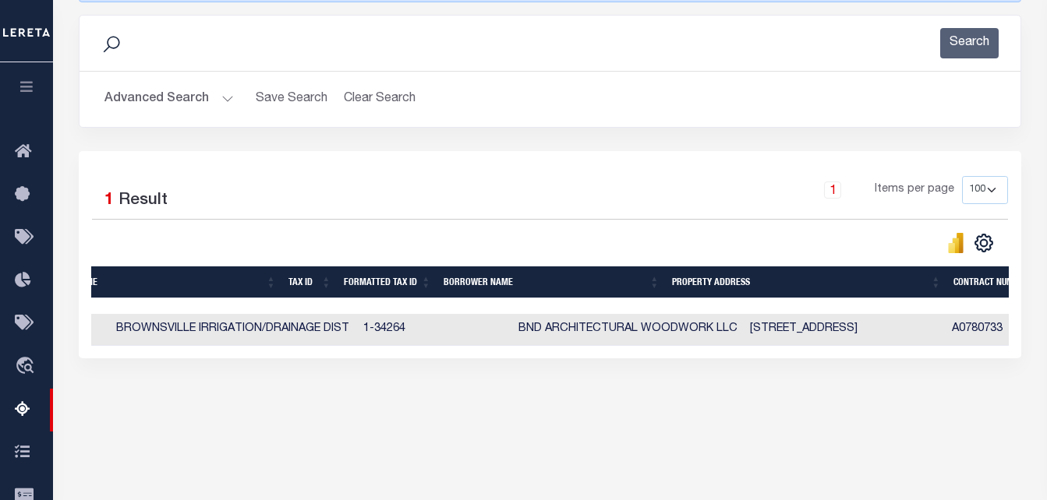
scroll to position [0, 0]
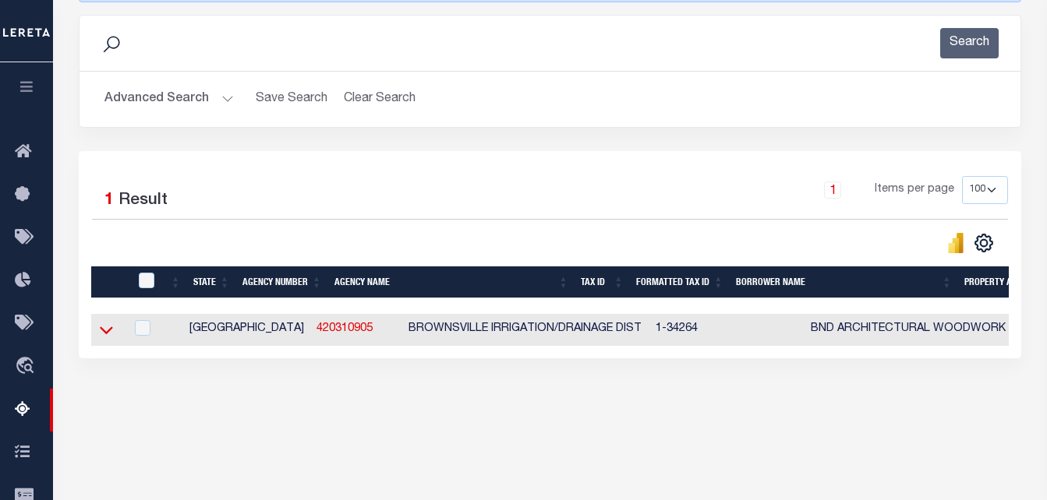
click at [102, 332] on icon at bounding box center [106, 331] width 13 height 8
